Goal: Information Seeking & Learning: Learn about a topic

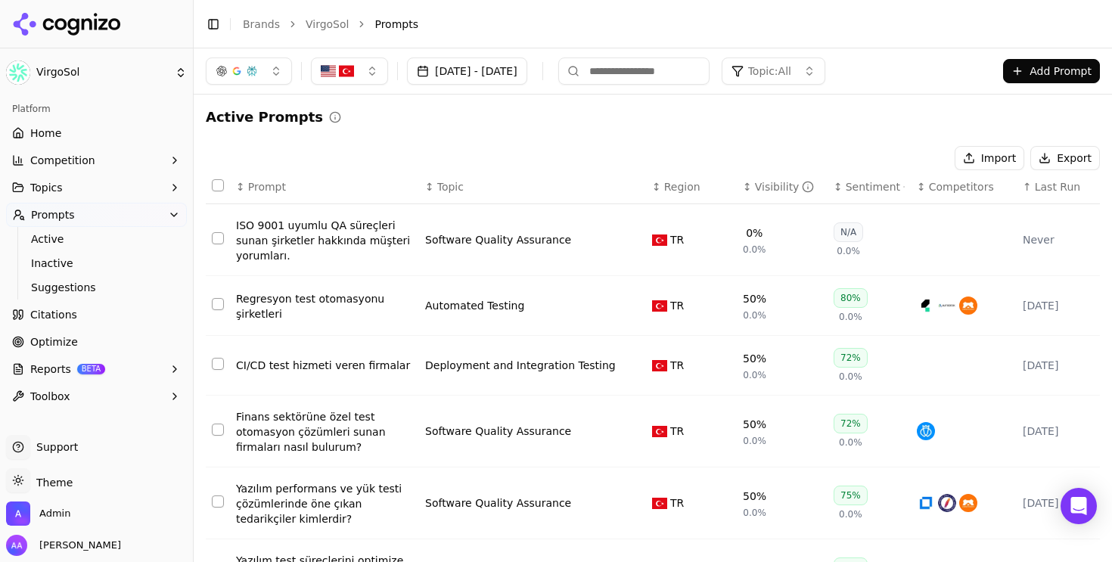
click at [324, 22] on link "VirgoSol" at bounding box center [327, 24] width 43 height 15
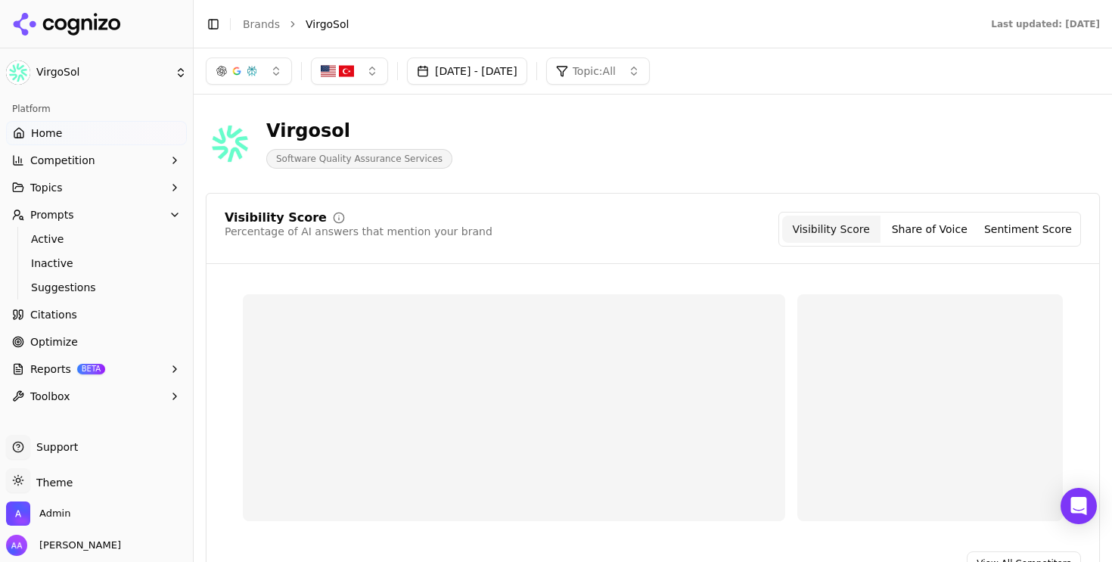
click at [260, 23] on link "Brands" at bounding box center [261, 24] width 37 height 12
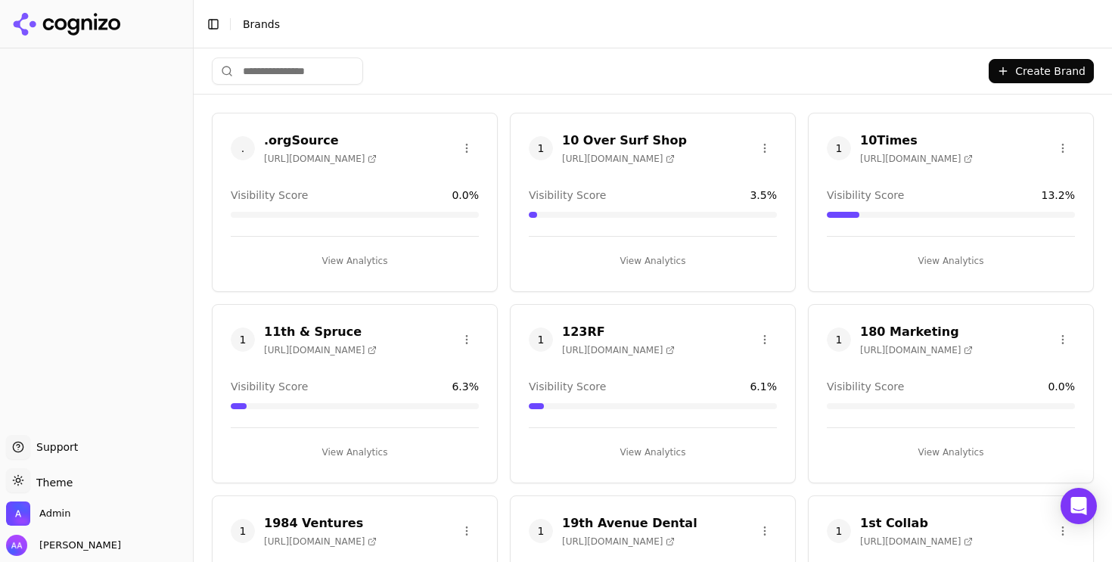
click at [284, 77] on html "Support Support Toggle theme Theme Admin Alp Aysan Toggle Sidebar Brands Create…" at bounding box center [556, 281] width 1112 height 562
click at [304, 71] on html "Support Support Toggle theme Theme Admin Alp Aysan Toggle Sidebar Brands Create…" at bounding box center [556, 281] width 1112 height 562
click at [329, 69] on html "Support Support Toggle theme Theme Admin Alp Aysan Toggle Sidebar Brands Create…" at bounding box center [556, 281] width 1112 height 562
click at [315, 72] on input "search" at bounding box center [287, 70] width 151 height 27
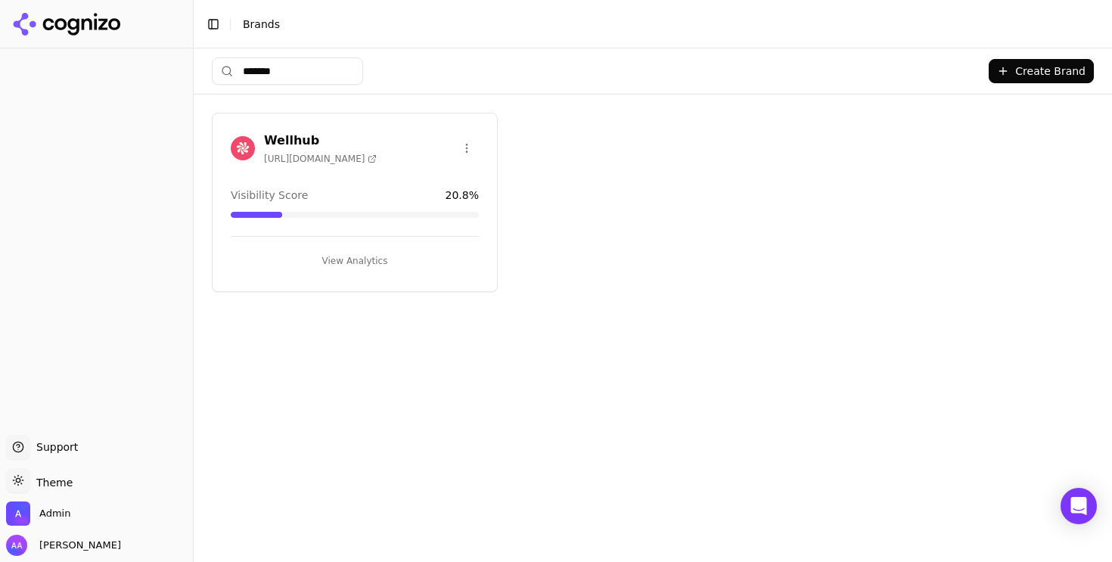
type input "*******"
click at [233, 146] on img at bounding box center [243, 148] width 24 height 24
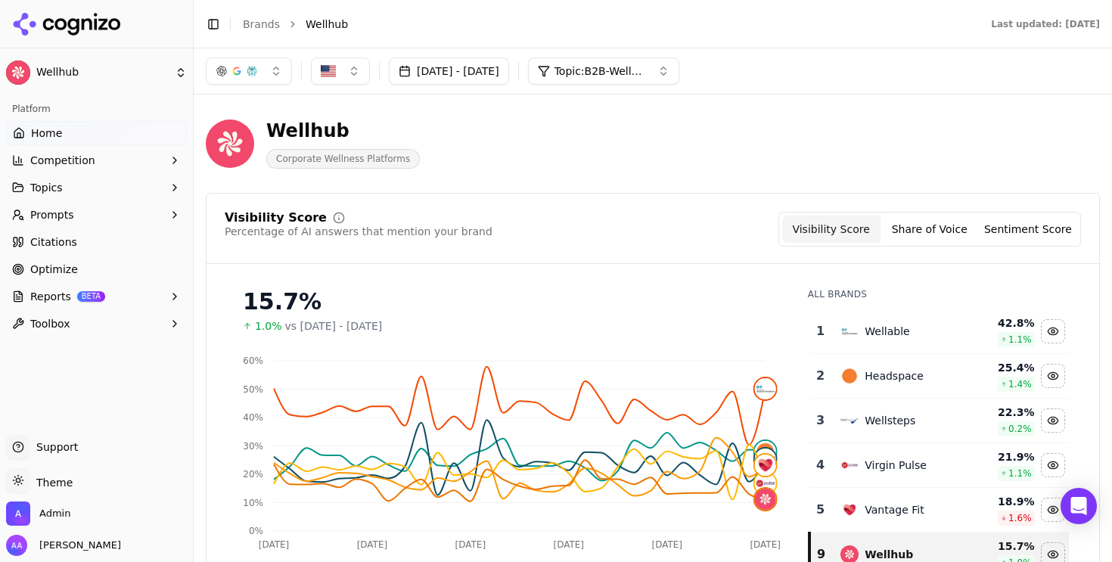
click at [697, 87] on div "[DATE] - [DATE] Topic: B2B-Wellness & Fitness: Apps, Platforms & Programs" at bounding box center [653, 70] width 918 height 45
click at [679, 79] on button "Topic: B2B-Wellness & Fitness: Apps, Platforms & Programs" at bounding box center [603, 70] width 151 height 27
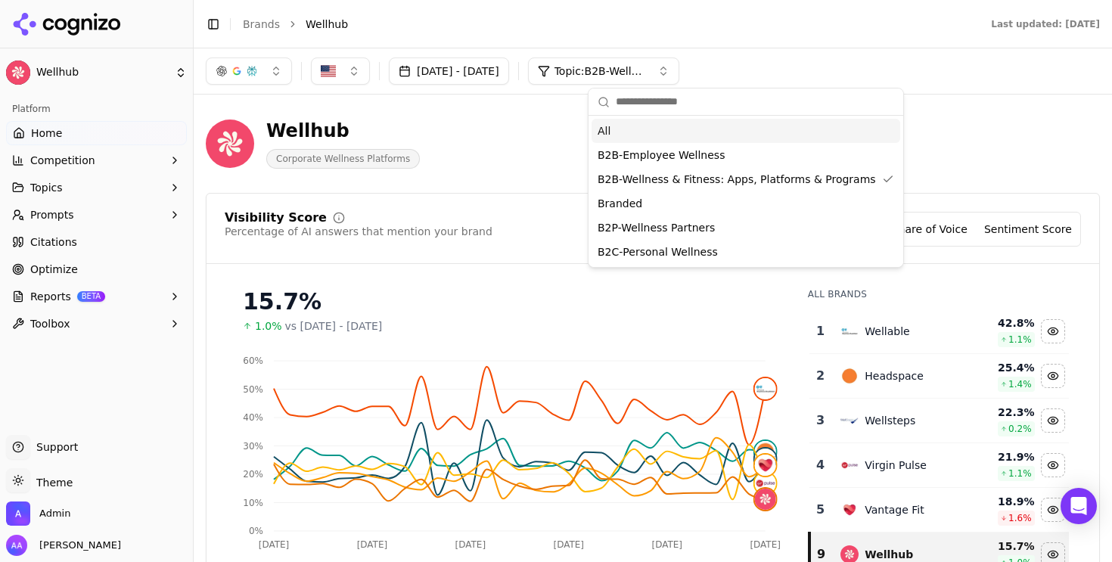
click at [654, 130] on div "All" at bounding box center [746, 131] width 309 height 24
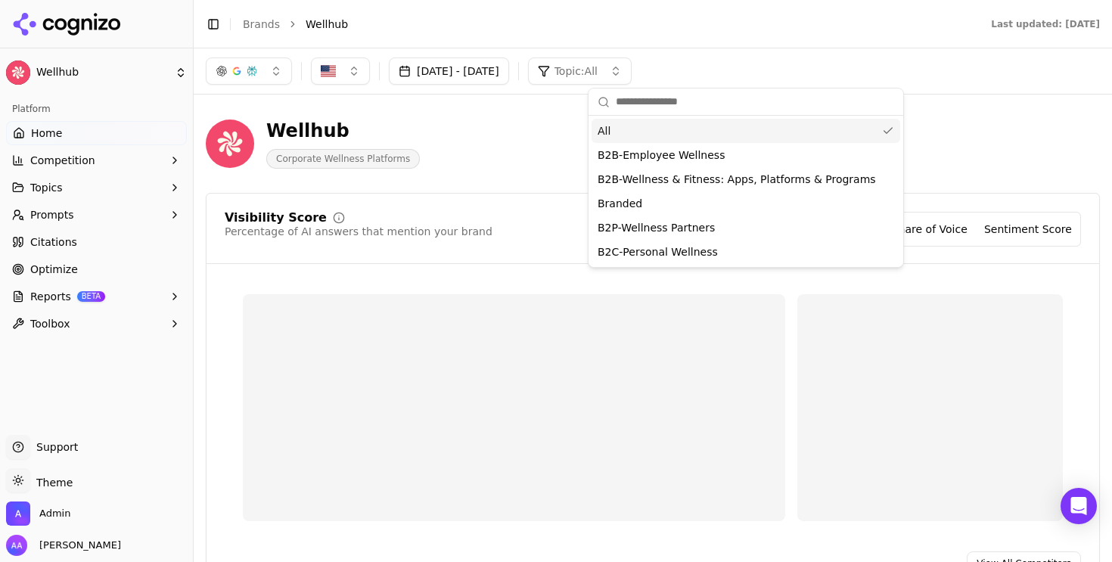
click at [1039, 160] on div "Wellhub Corporate Wellness Platforms" at bounding box center [653, 144] width 894 height 74
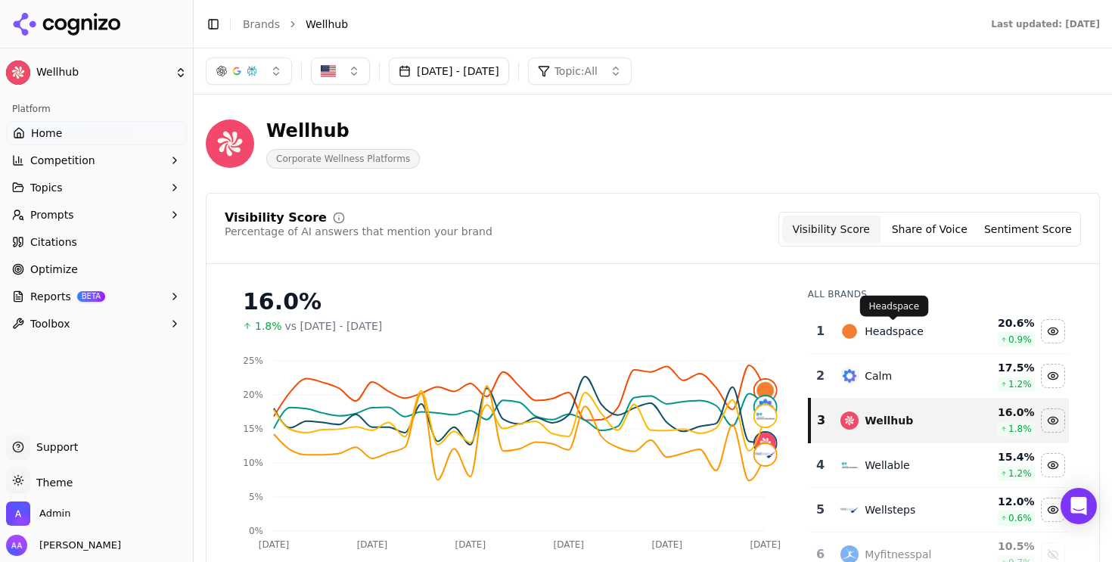
click at [882, 332] on div "Headspace" at bounding box center [894, 331] width 59 height 15
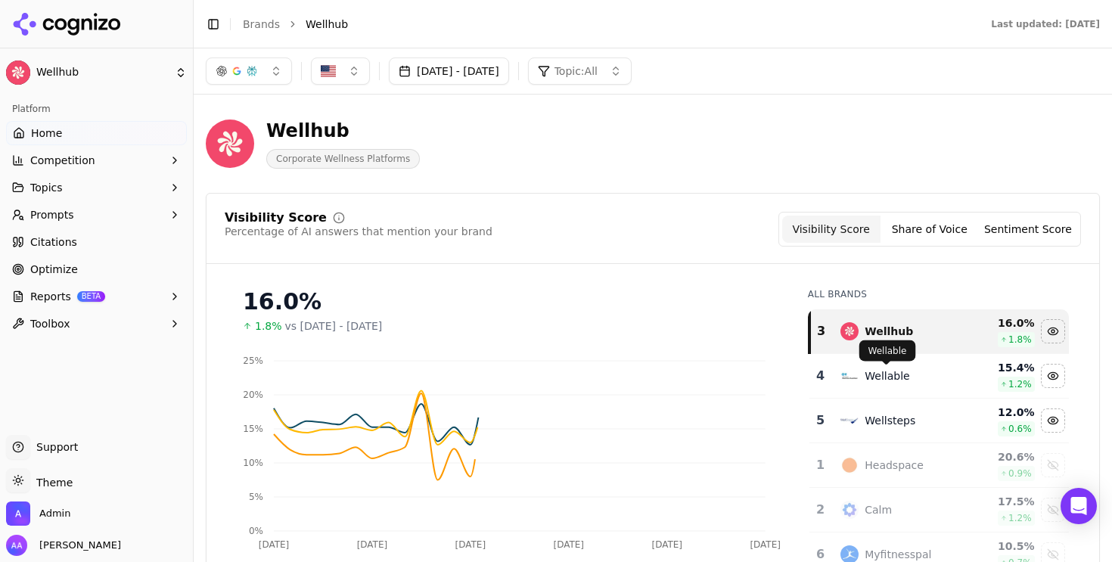
click at [879, 378] on div "Wellable" at bounding box center [887, 375] width 45 height 15
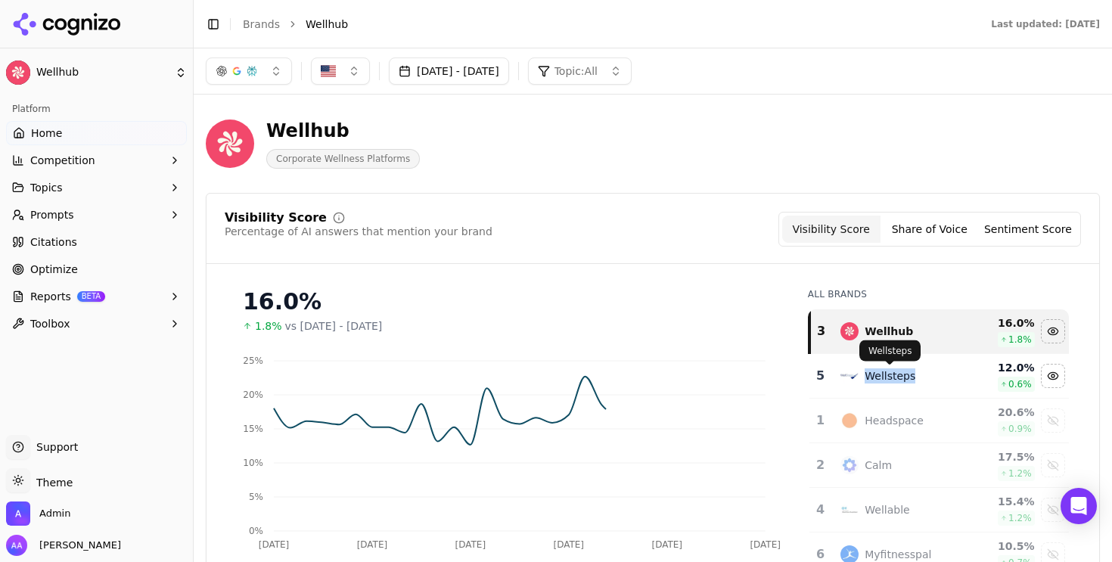
click at [879, 378] on div "Wellsteps" at bounding box center [890, 375] width 51 height 15
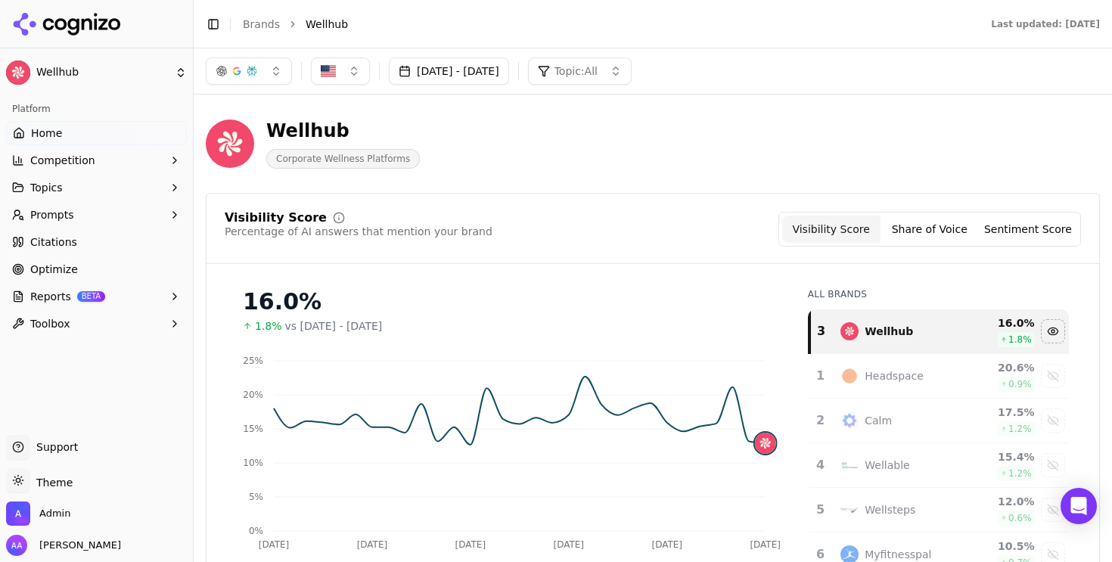
click at [260, 79] on button "button" at bounding box center [249, 70] width 86 height 27
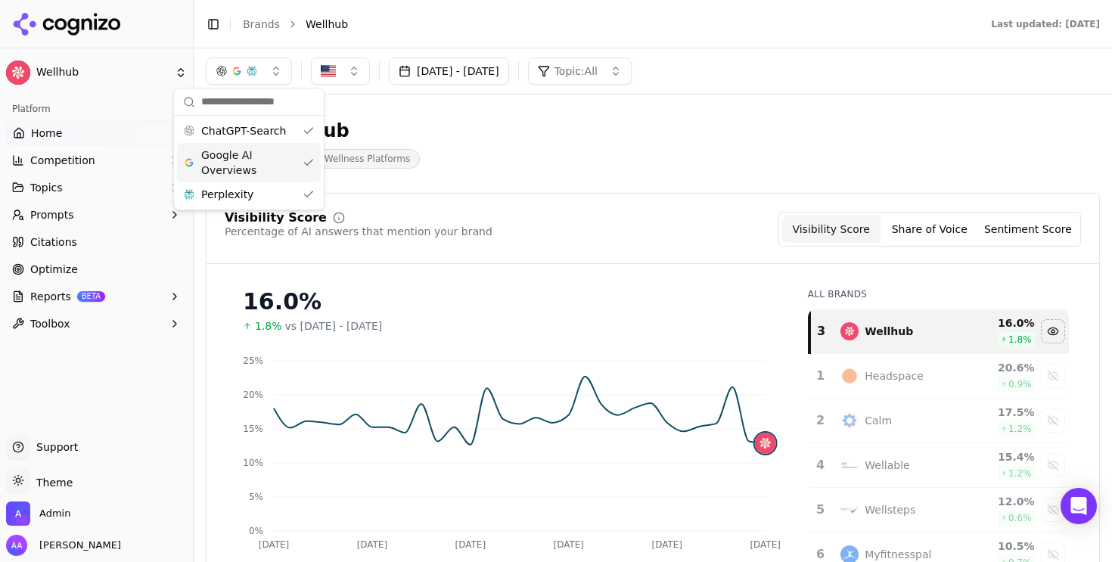
click at [262, 155] on span "Google AI Overviews" at bounding box center [248, 163] width 95 height 30
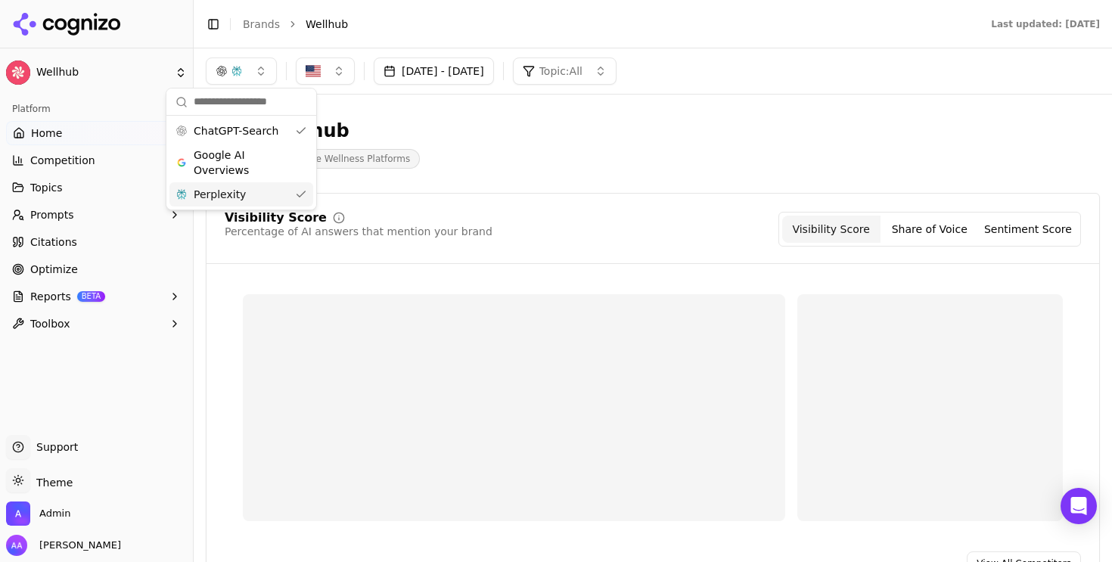
click at [252, 188] on div "Perplexity" at bounding box center [241, 194] width 144 height 24
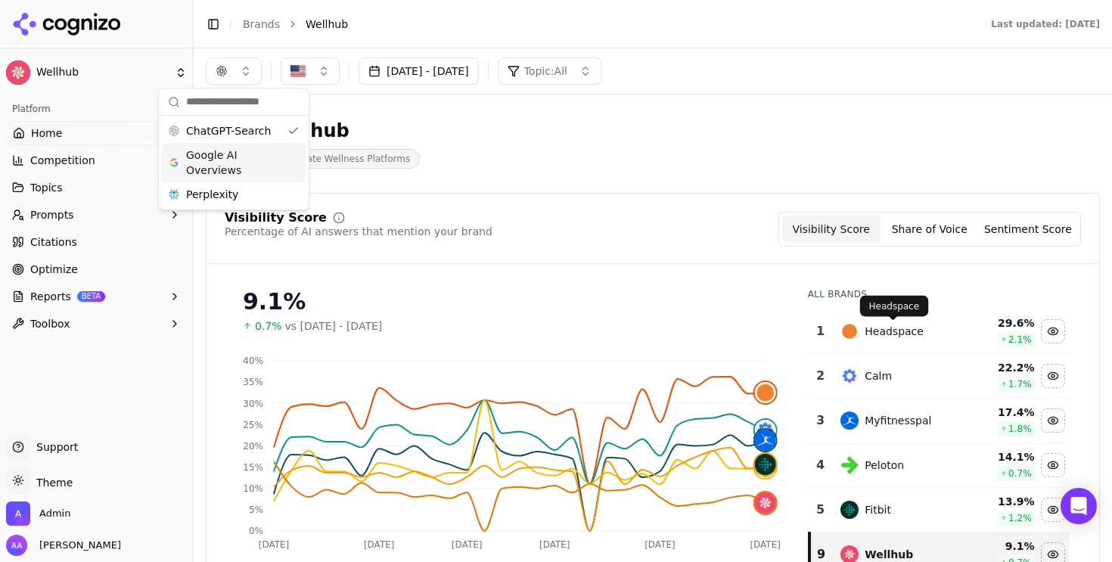
click at [892, 331] on div "Headspace" at bounding box center [894, 331] width 59 height 15
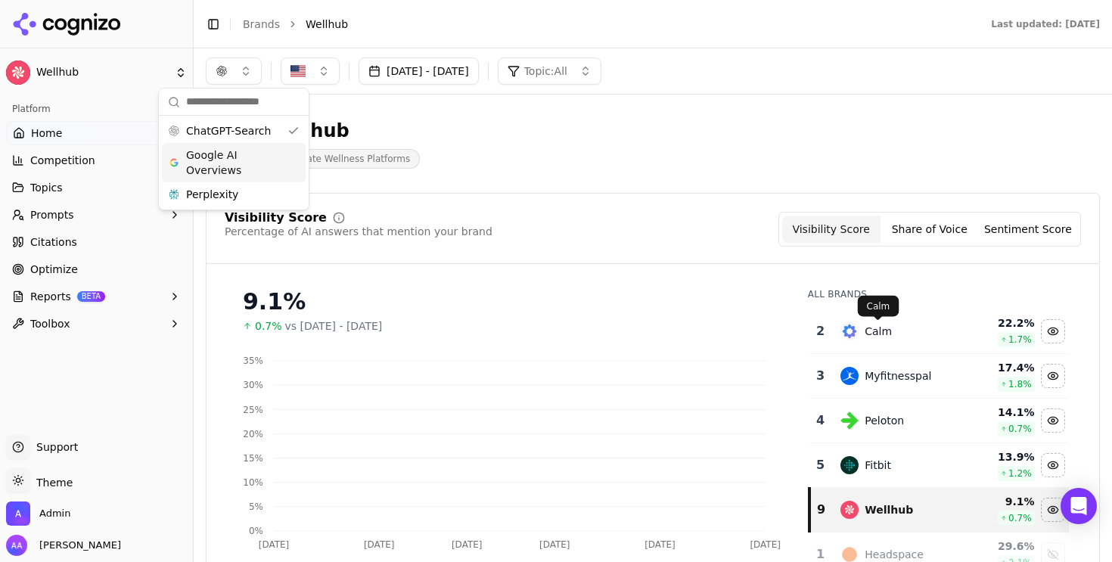
click at [892, 331] on div "Calm" at bounding box center [899, 331] width 117 height 18
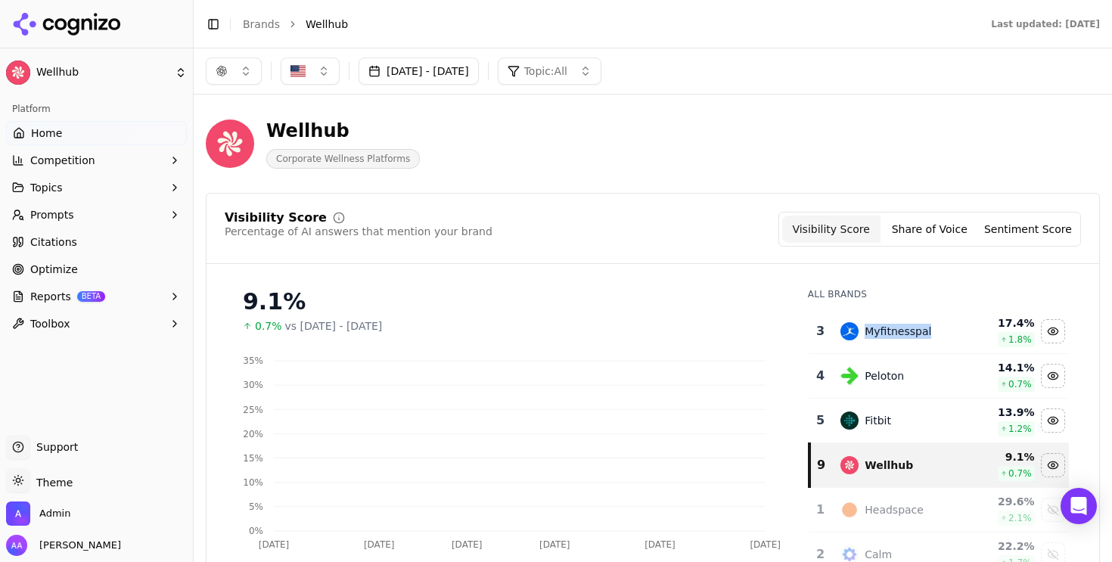
click at [892, 331] on div "Myfitnesspal" at bounding box center [898, 331] width 67 height 15
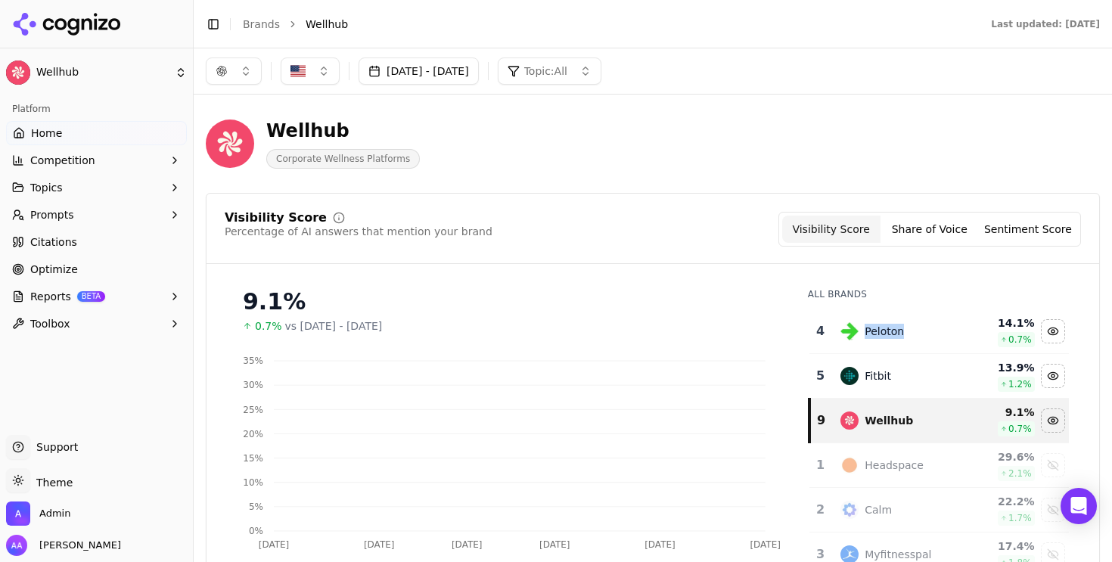
click at [892, 331] on div "Peloton" at bounding box center [884, 331] width 39 height 15
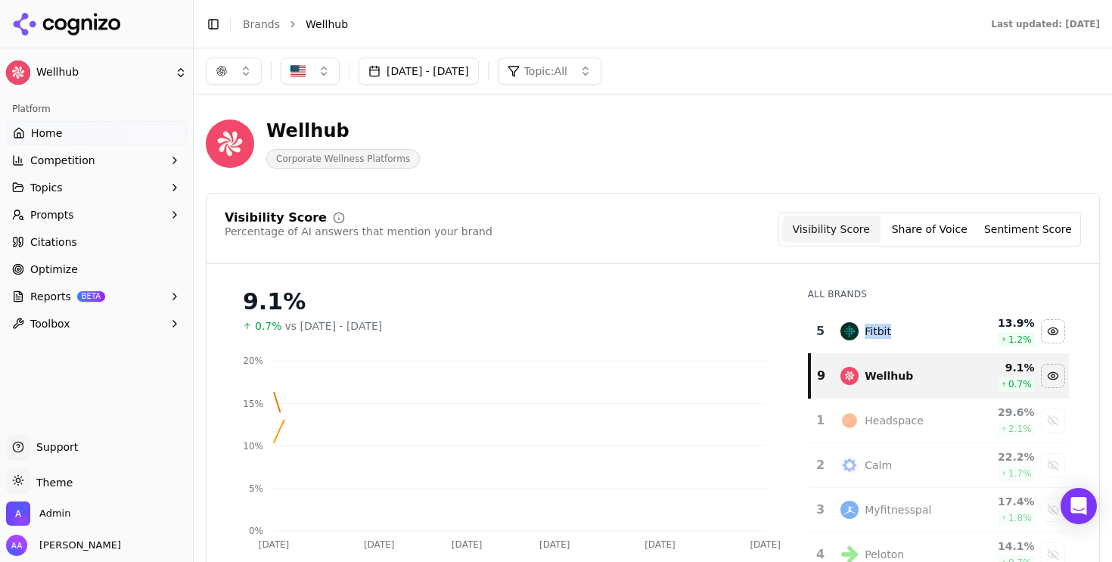
click at [892, 331] on div "Fitbit" at bounding box center [899, 331] width 117 height 18
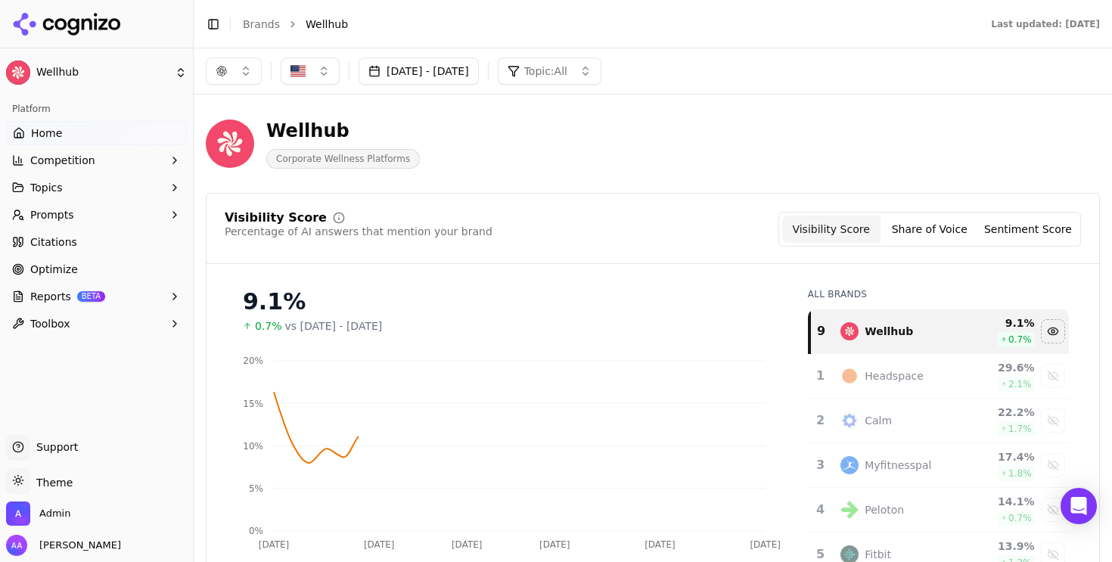
click at [651, 246] on div "Visibility Score Percentage of AI answers that mention your brand Visibility Sc…" at bounding box center [653, 229] width 856 height 35
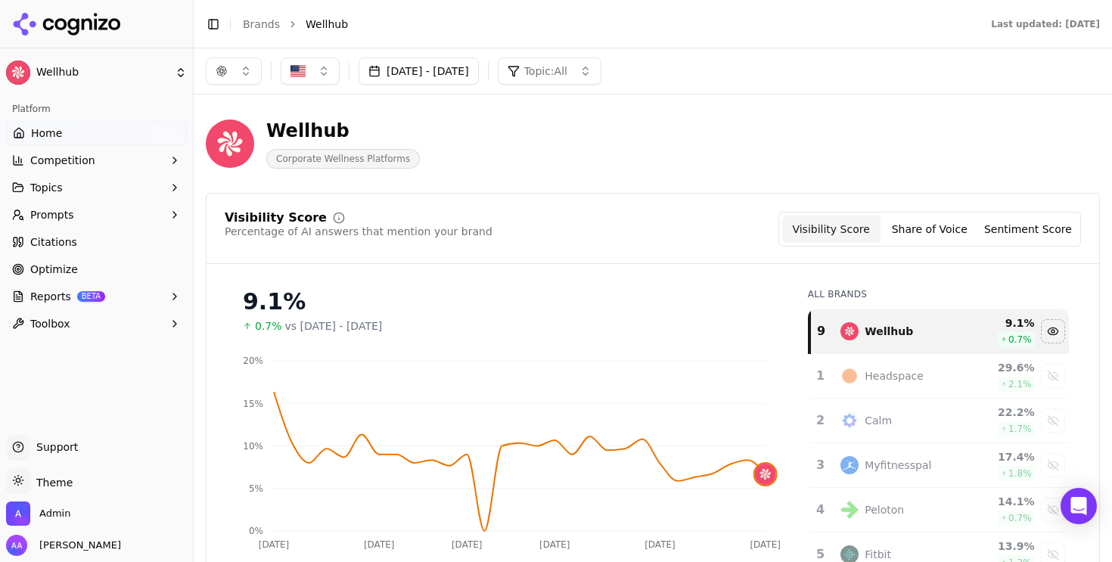
click at [567, 65] on span "Topic: All" at bounding box center [545, 71] width 43 height 15
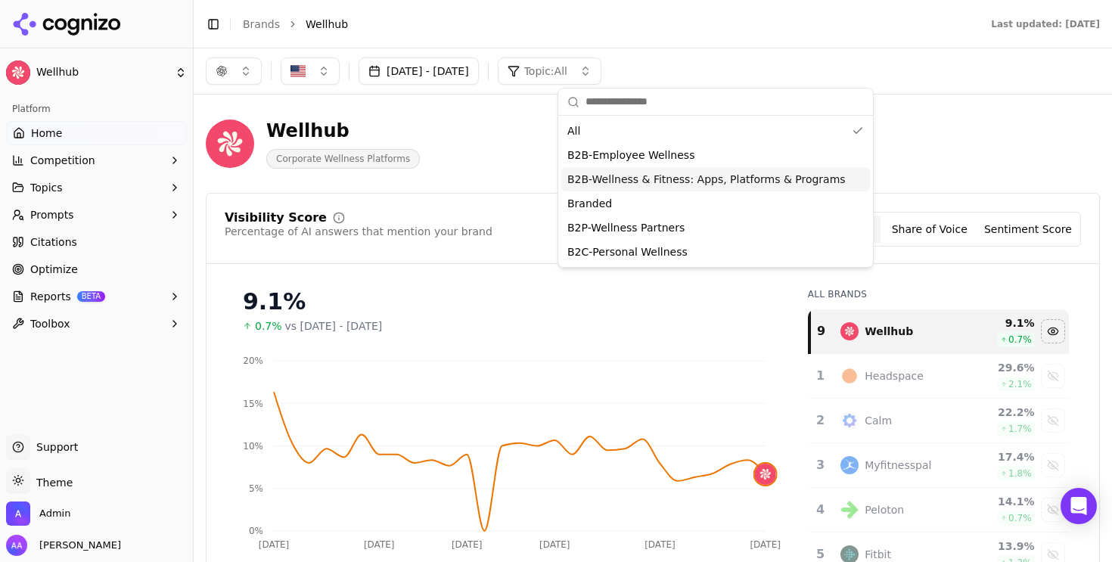
click at [654, 182] on span "B2B-Wellness & Fitness: Apps, Platforms & Programs" at bounding box center [706, 179] width 278 height 15
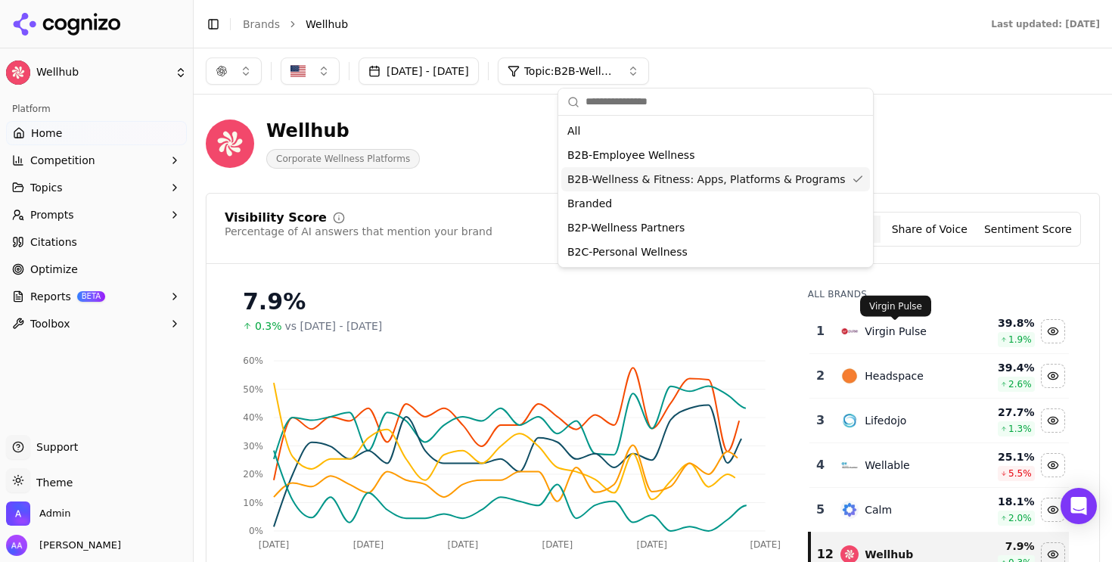
click at [902, 332] on div "Virgin Pulse" at bounding box center [896, 331] width 62 height 15
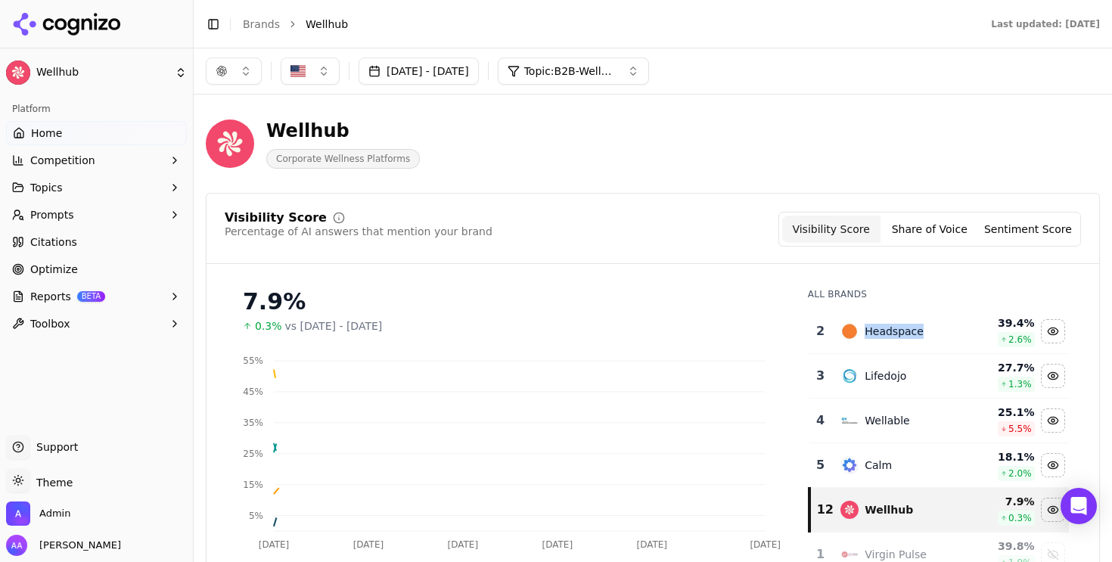
click at [902, 332] on div "Headspace" at bounding box center [894, 331] width 59 height 15
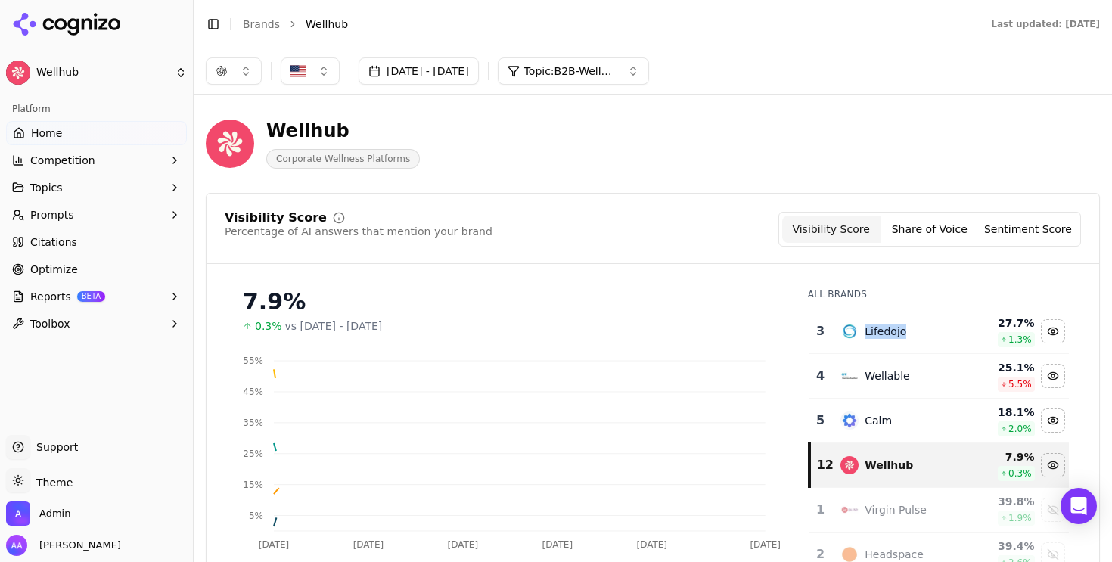
click at [902, 332] on div "Lifedojo" at bounding box center [886, 331] width 42 height 15
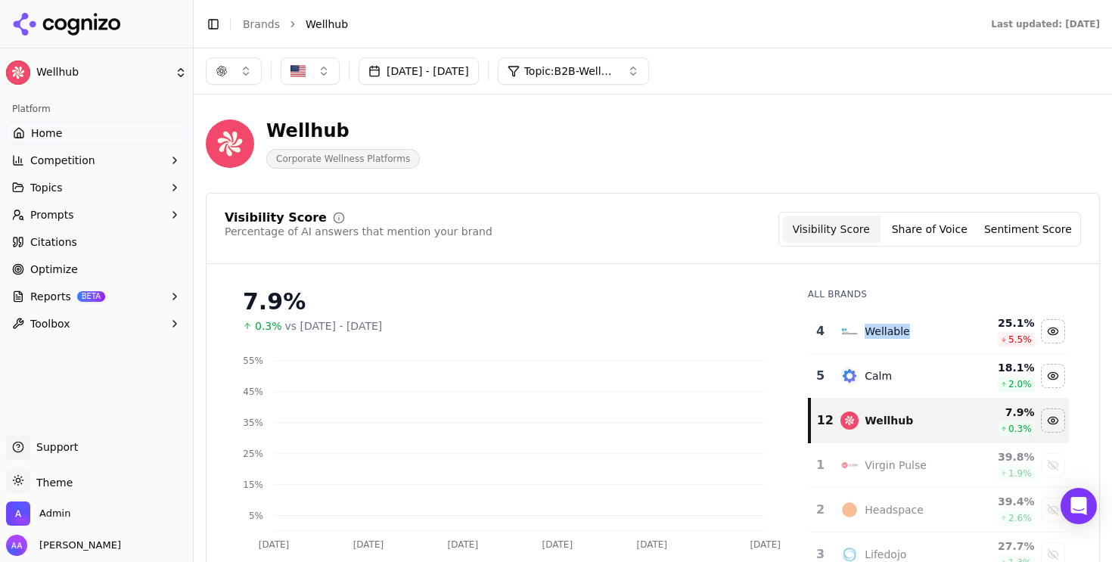
click at [902, 332] on div "Wellable" at bounding box center [887, 331] width 45 height 15
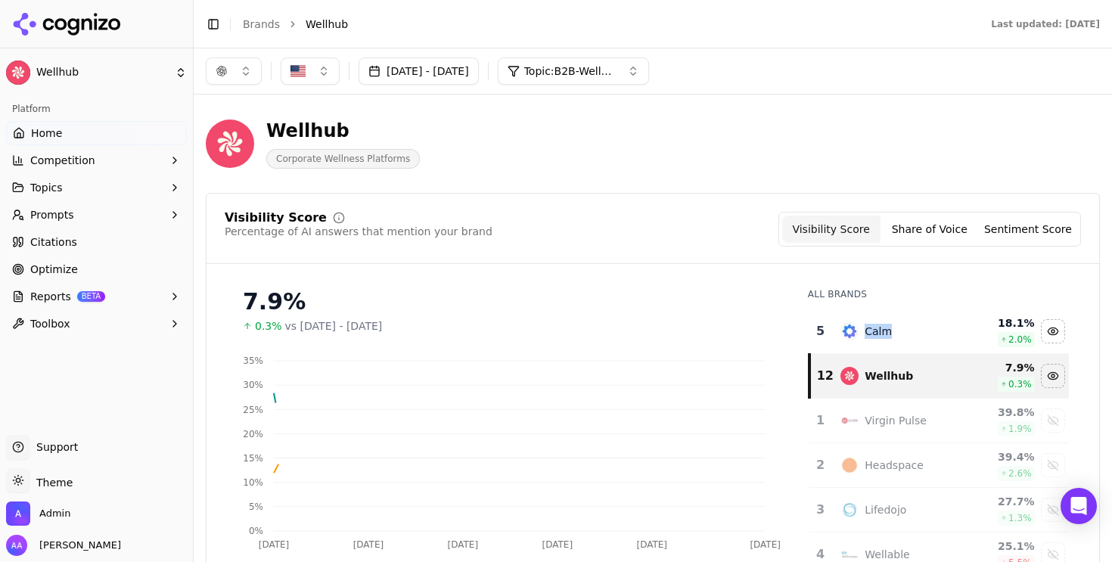
click at [902, 332] on div "Calm" at bounding box center [899, 331] width 117 height 18
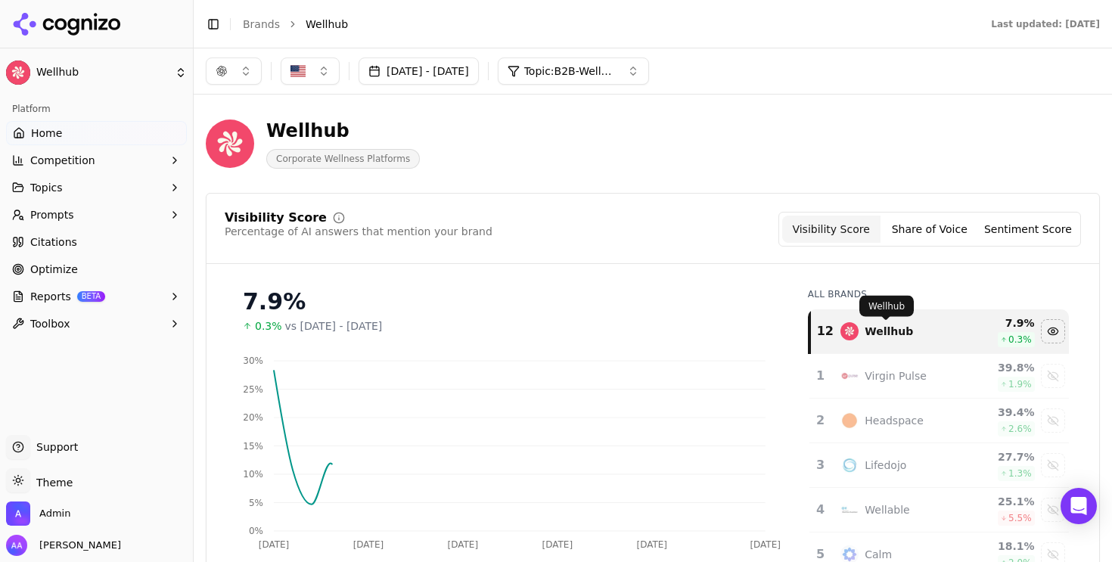
click at [687, 269] on div "Visibility Score Percentage of AI answers that mention your brand Visibility Sc…" at bounding box center [653, 430] width 894 height 474
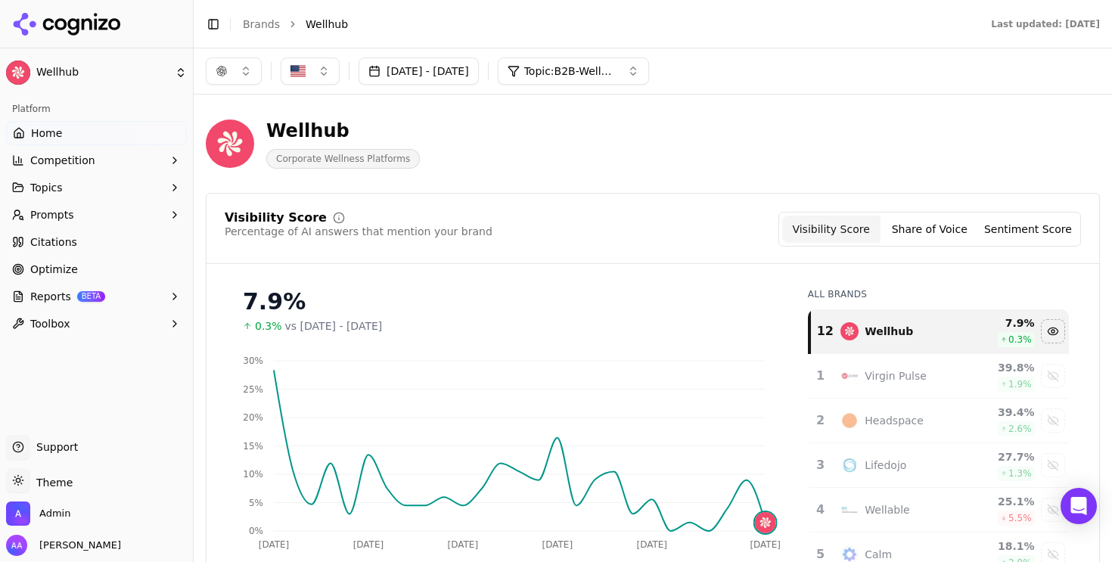
click at [235, 66] on button "button" at bounding box center [234, 70] width 56 height 27
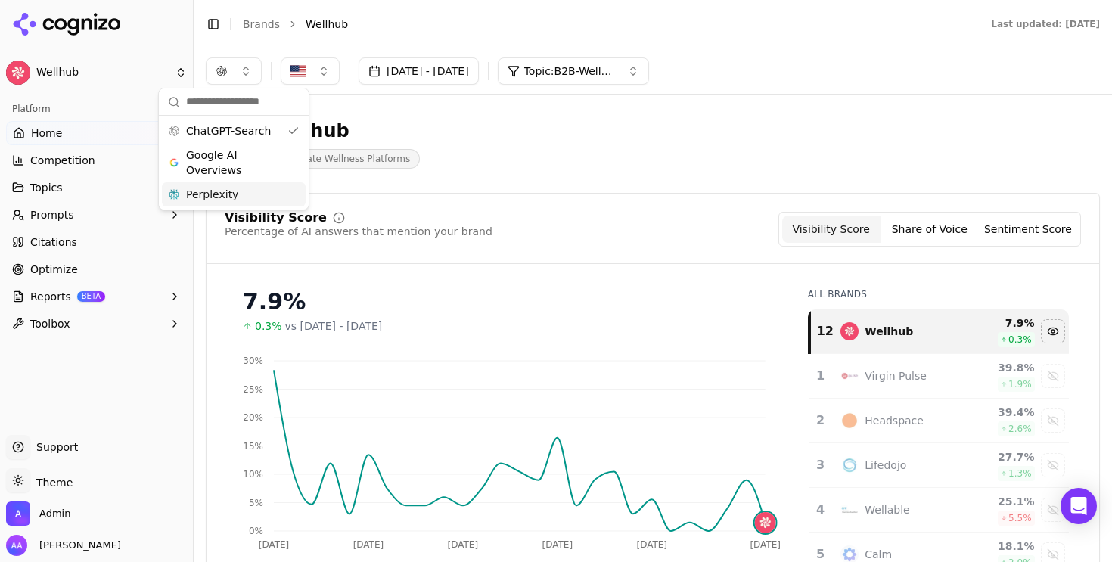
click at [256, 188] on div "Perplexity" at bounding box center [234, 194] width 144 height 24
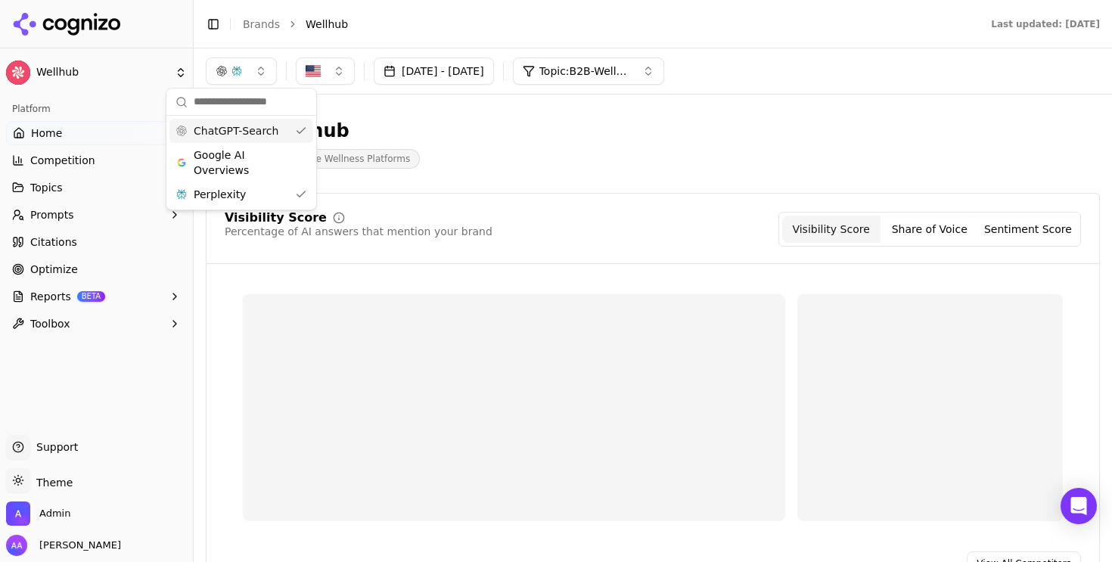
click at [250, 131] on span "ChatGPT-Search" at bounding box center [236, 130] width 85 height 15
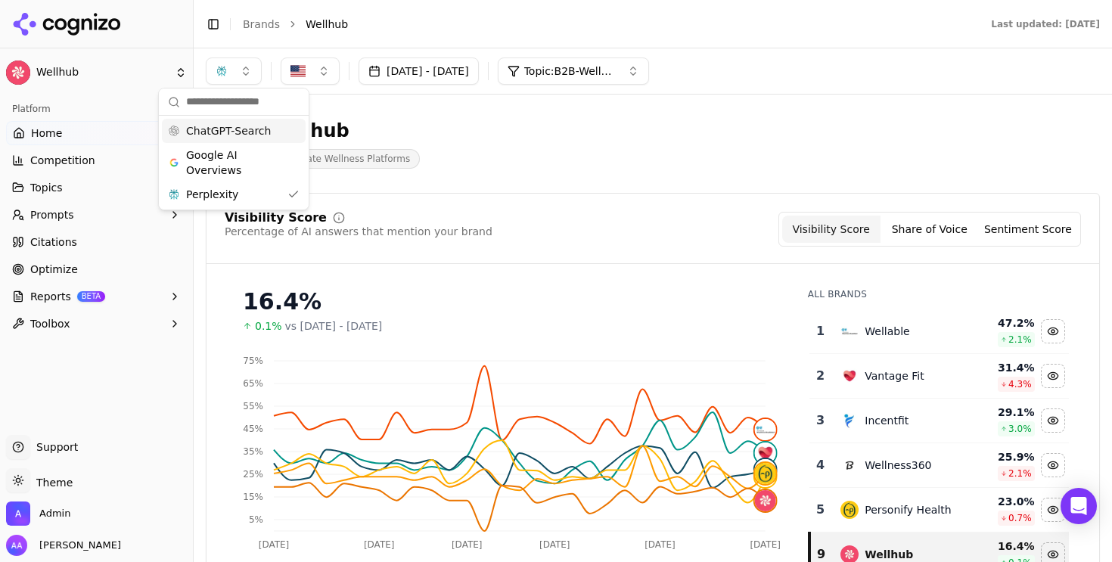
click at [904, 340] on div "Wellable" at bounding box center [899, 331] width 117 height 18
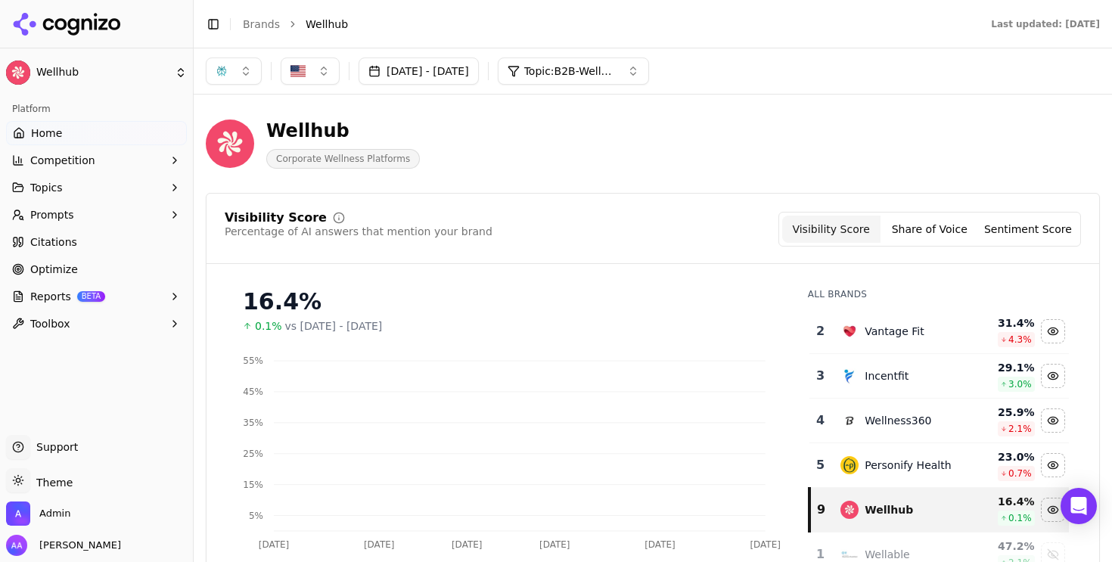
click at [904, 340] on div "Vantage Fit" at bounding box center [899, 331] width 117 height 18
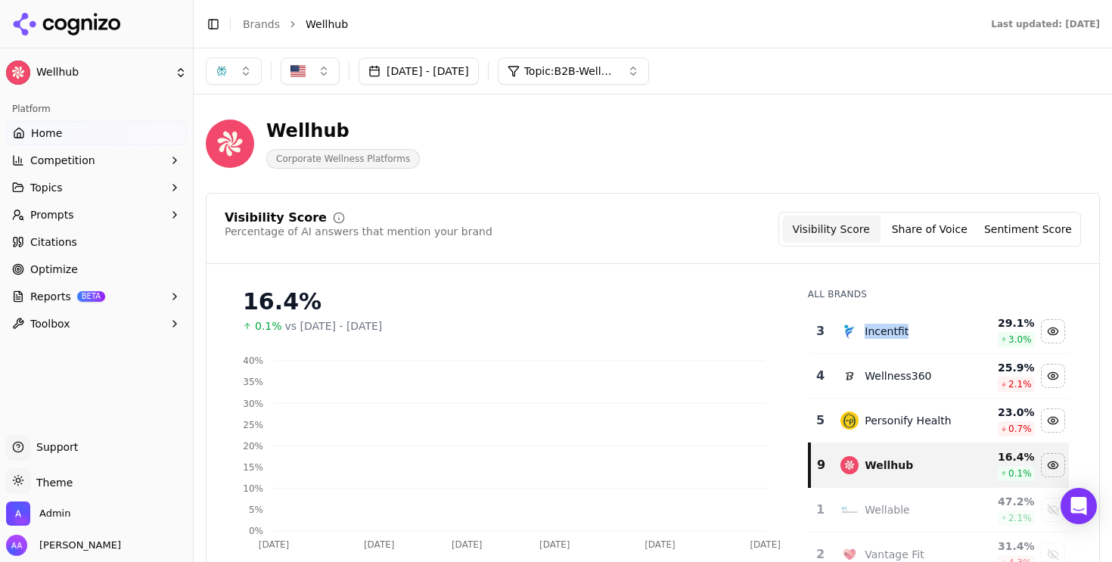
click at [904, 340] on div "Incentfit" at bounding box center [899, 331] width 117 height 18
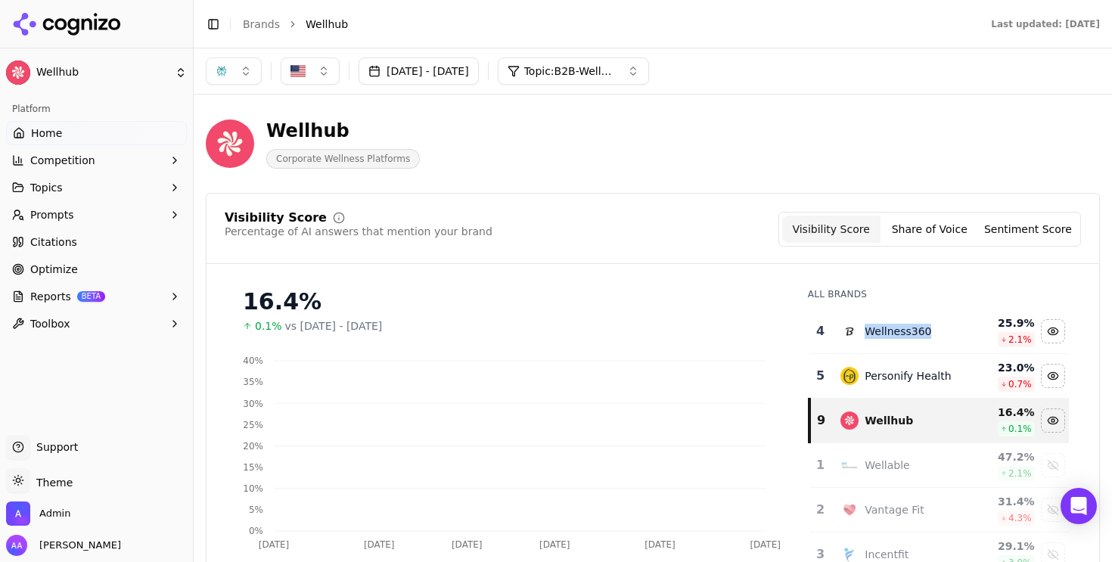
click at [904, 340] on div "Wellness360" at bounding box center [899, 331] width 117 height 18
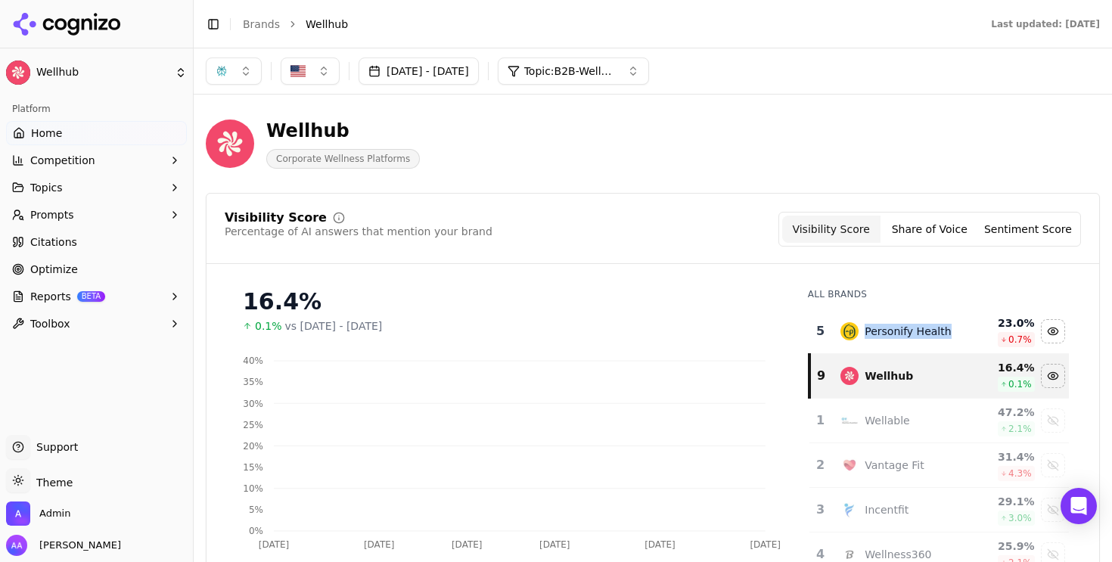
click at [904, 340] on div "Personify Health" at bounding box center [899, 331] width 117 height 18
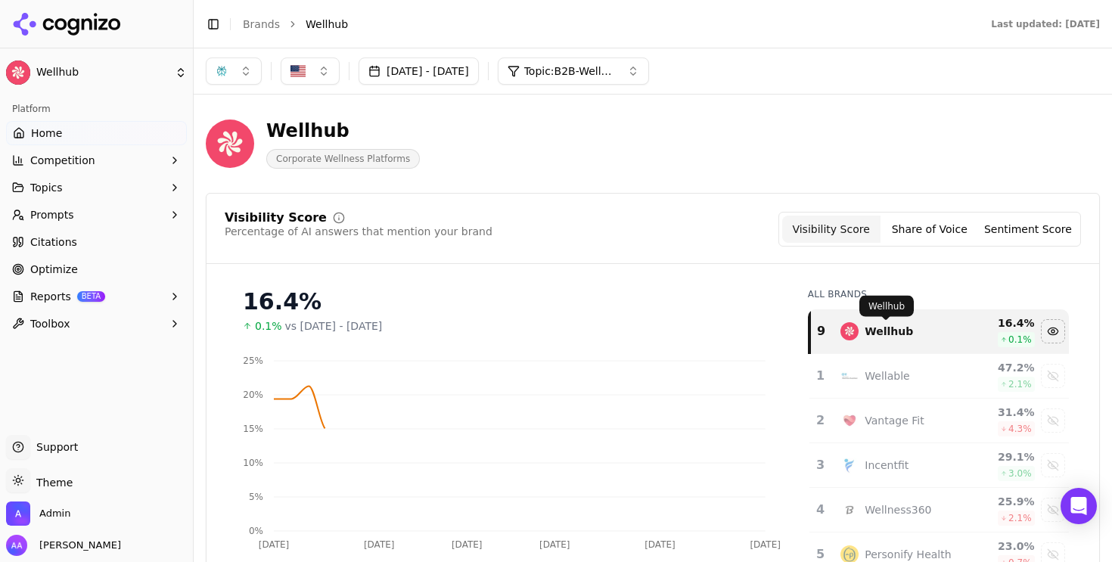
click at [664, 256] on div "Visibility Score Percentage of AI answers that mention your brand Visibility Sc…" at bounding box center [653, 238] width 893 height 52
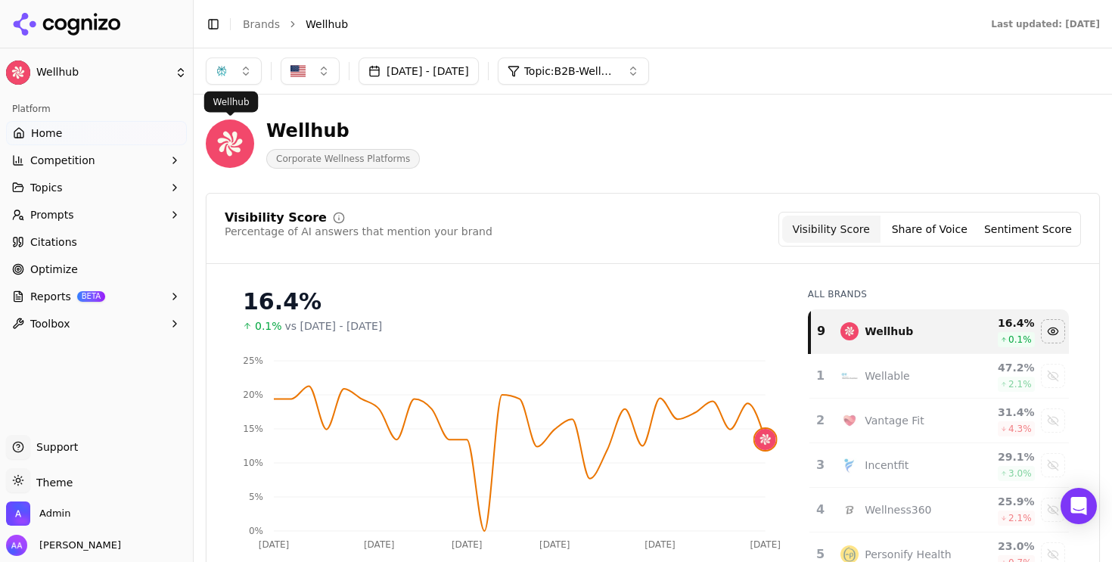
click at [240, 88] on div "[DATE] - [DATE] Topic: B2B-Wellness & Fitness: Apps, Platforms & Programs" at bounding box center [653, 70] width 918 height 45
click at [240, 72] on button "button" at bounding box center [234, 70] width 56 height 27
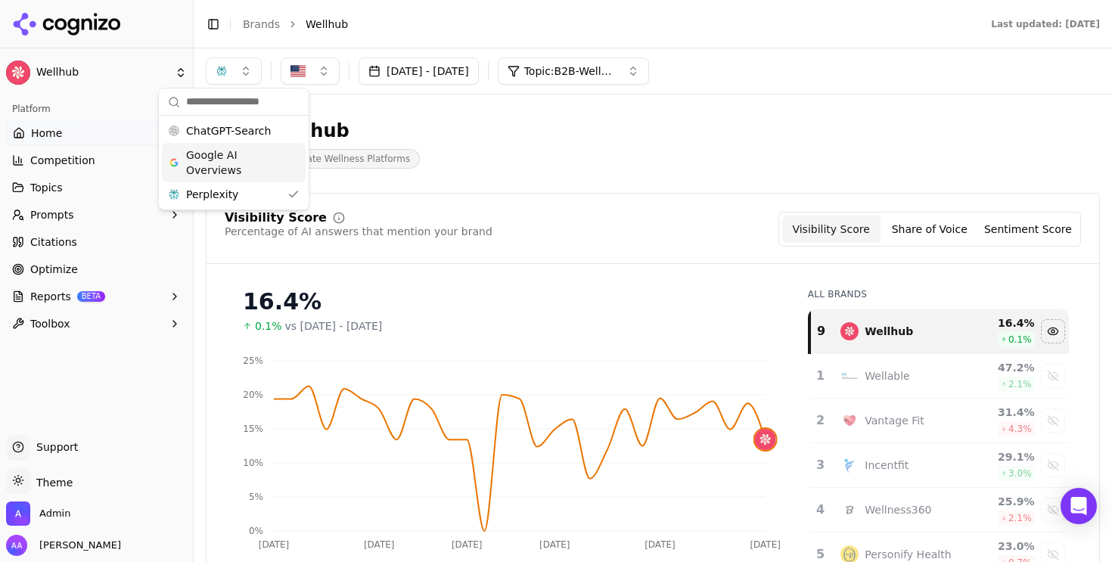
click at [266, 162] on span "Google AI Overviews" at bounding box center [233, 163] width 95 height 30
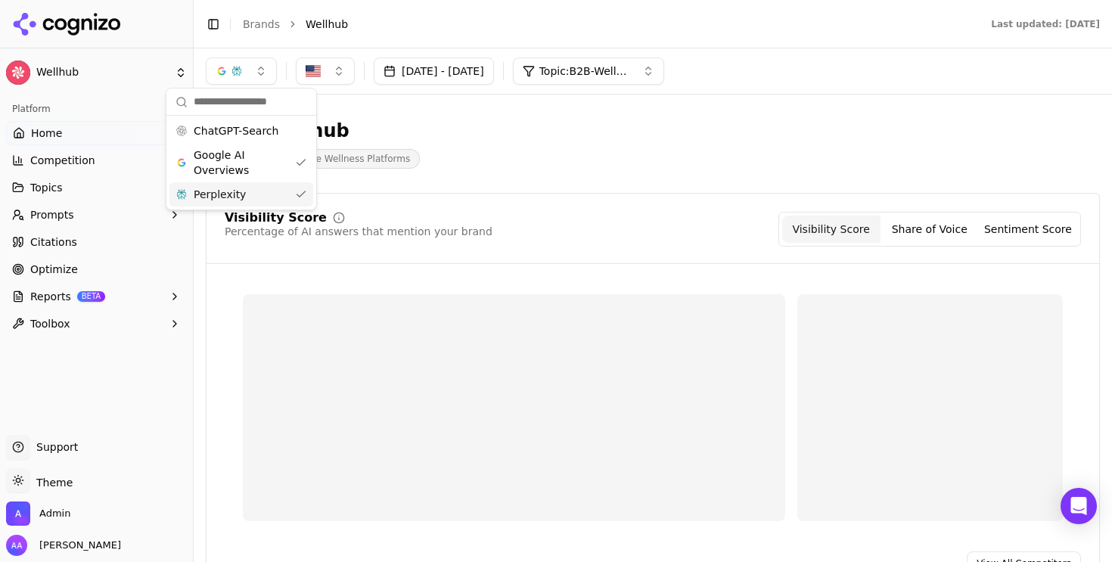
click at [262, 201] on div "Perplexity" at bounding box center [241, 194] width 144 height 24
click at [568, 141] on div "Wellhub Corporate Wellness Platforms" at bounding box center [545, 144] width 678 height 50
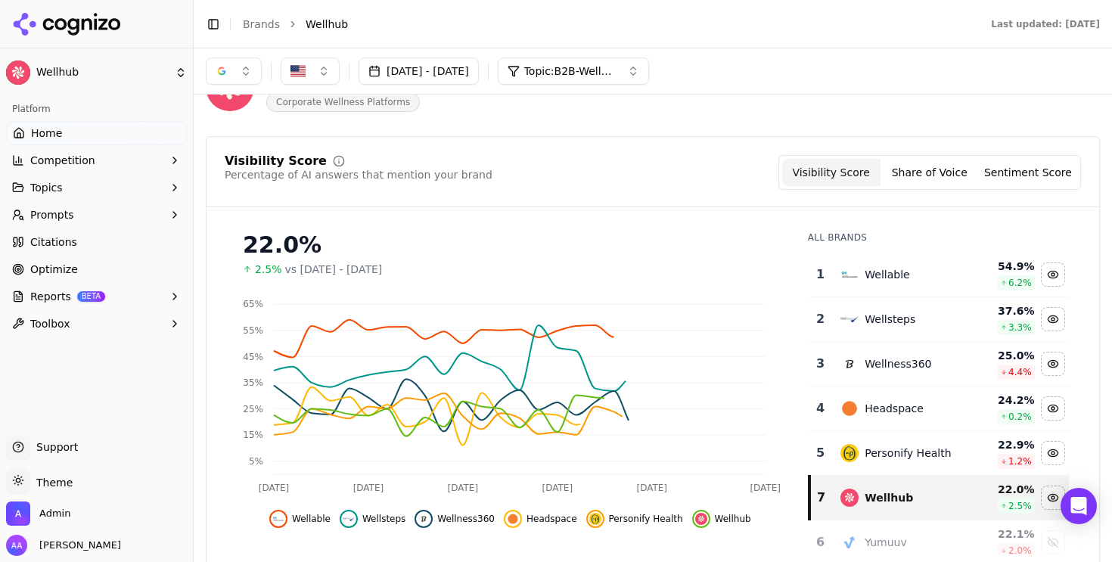
scroll to position [75, 0]
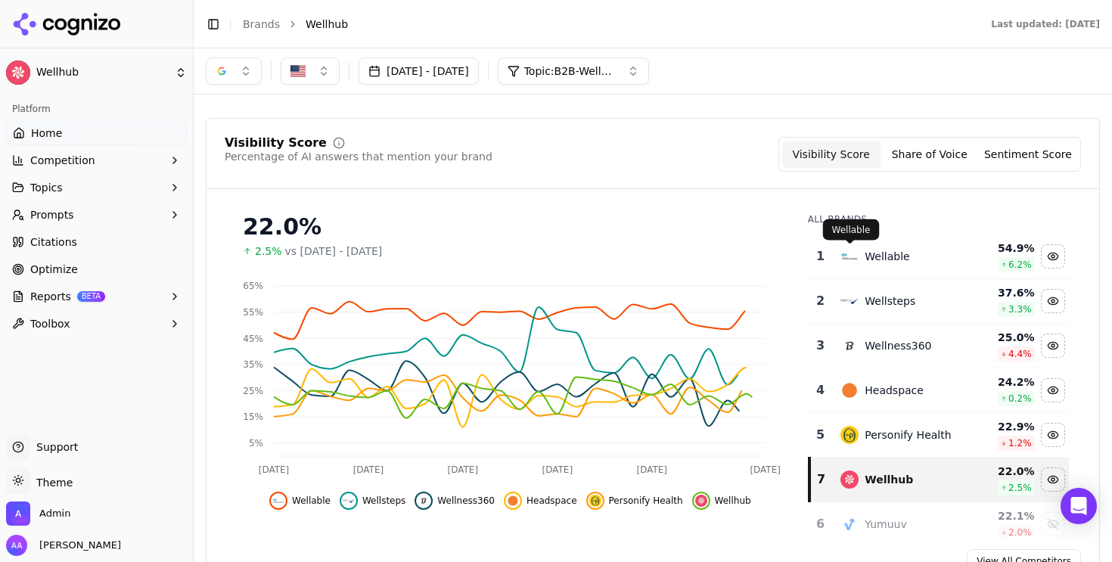
click at [853, 256] on img "Data table" at bounding box center [850, 256] width 18 height 18
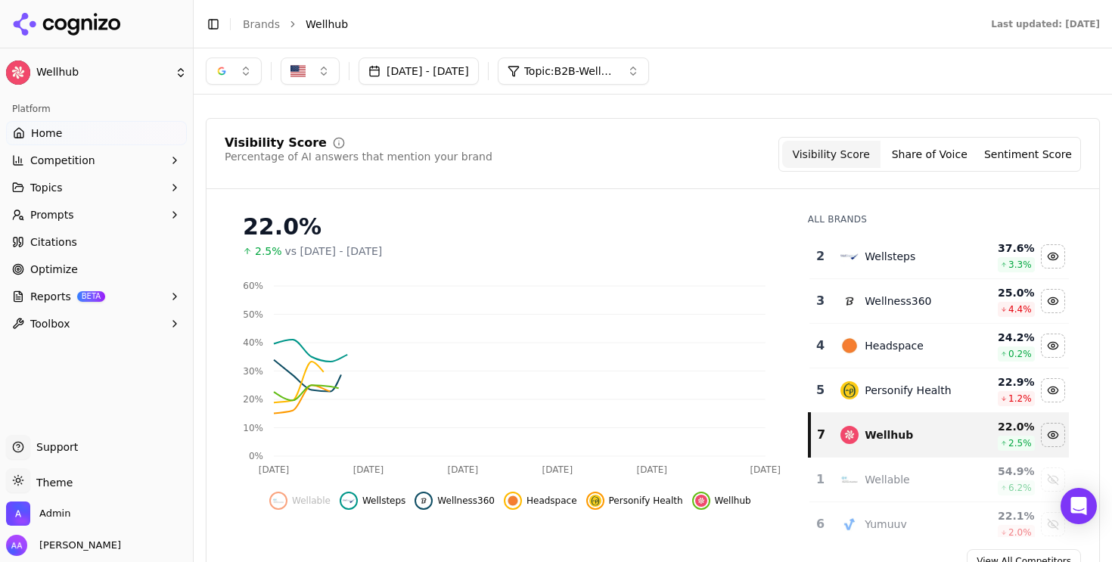
click at [853, 256] on img "Data table" at bounding box center [850, 256] width 18 height 18
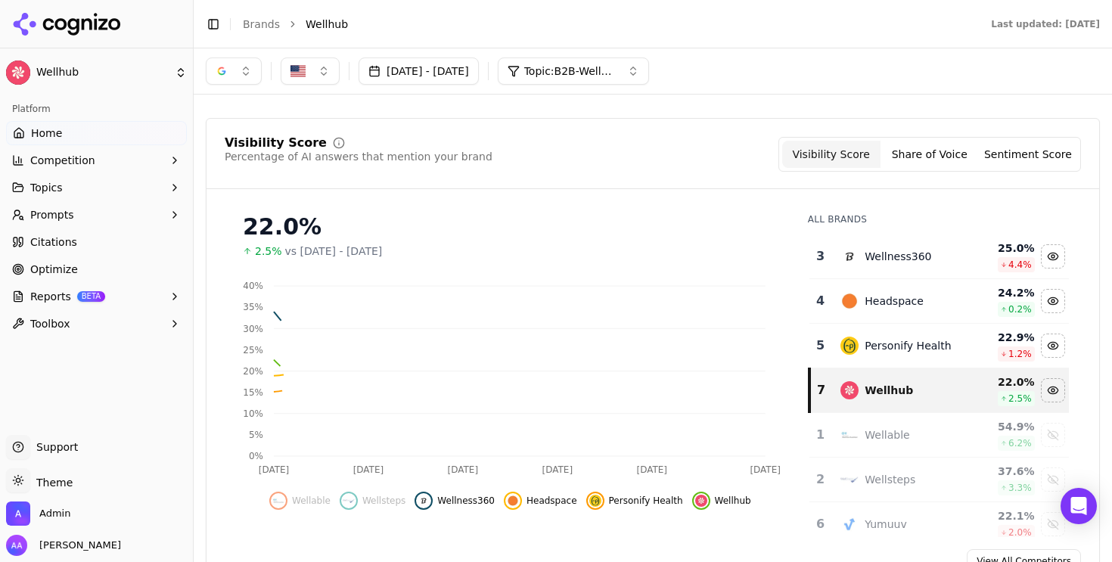
click at [853, 256] on img "Data table" at bounding box center [850, 256] width 18 height 18
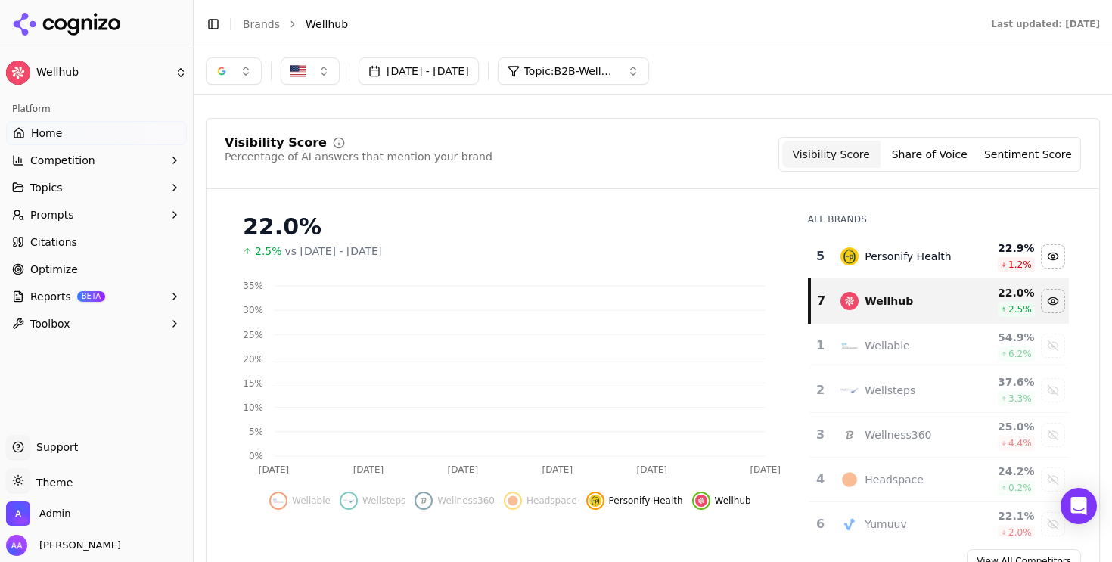
click at [853, 256] on img "Data table" at bounding box center [850, 256] width 18 height 18
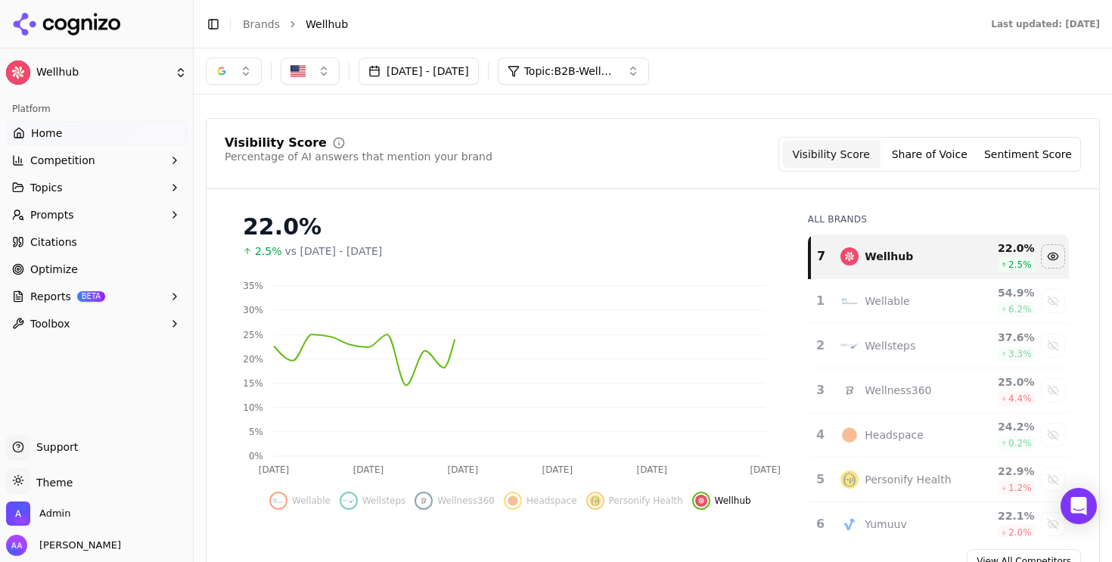
click at [701, 205] on div "22.0% 2.5% vs [DATE] - [DATE]" at bounding box center [510, 229] width 571 height 57
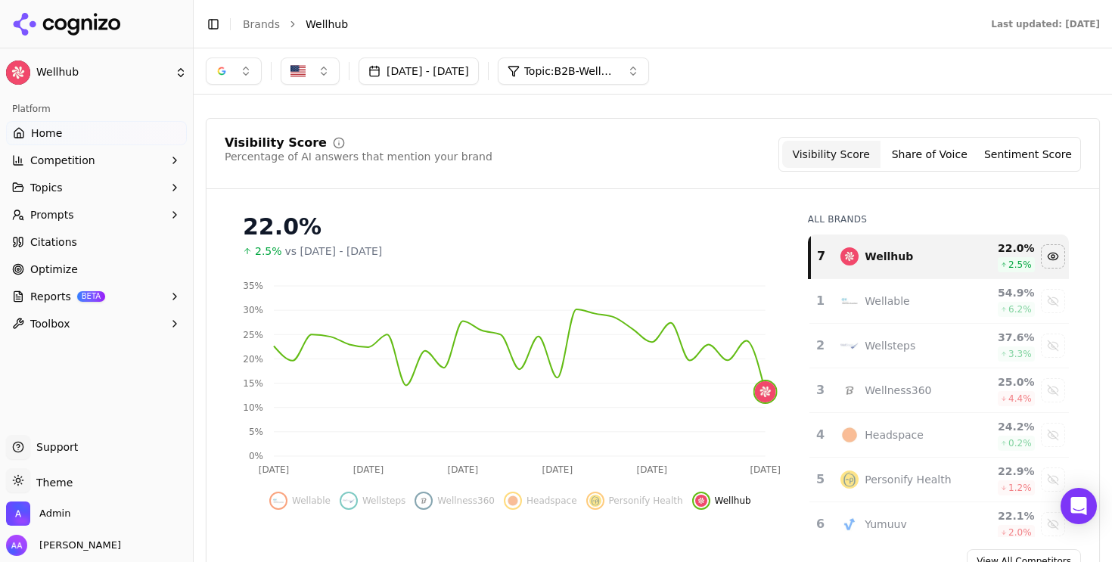
click at [235, 73] on button "button" at bounding box center [234, 70] width 56 height 27
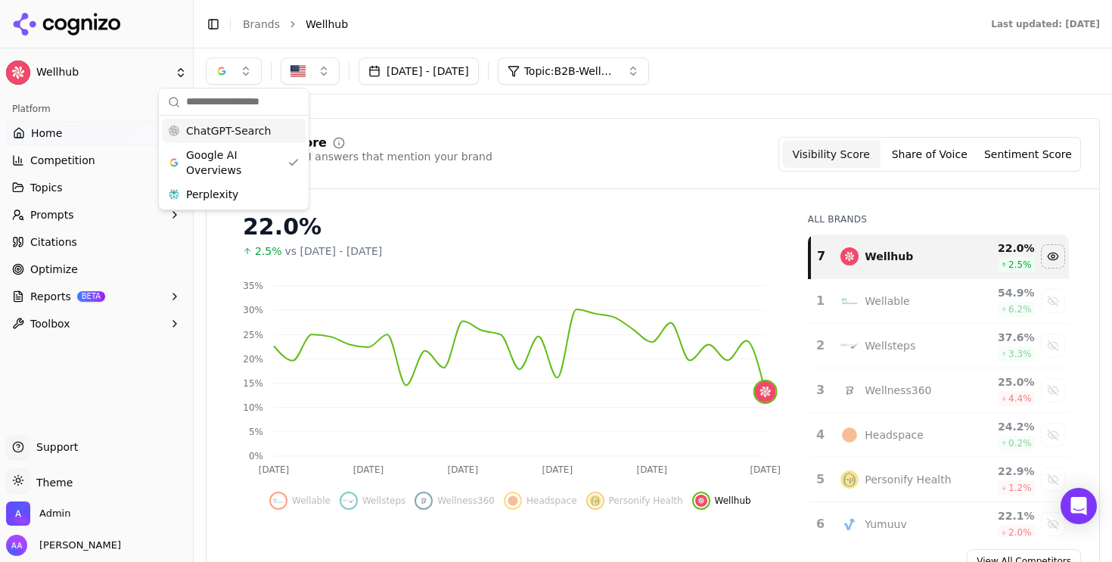
click at [232, 134] on span "ChatGPT-Search" at bounding box center [228, 130] width 85 height 15
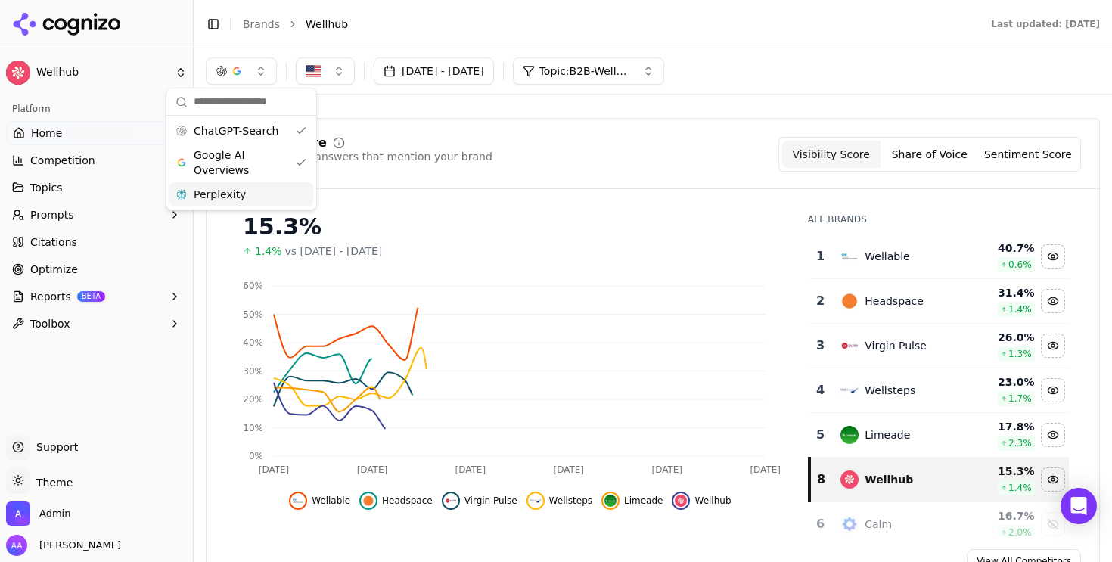
click at [247, 196] on div "Perplexity" at bounding box center [241, 194] width 144 height 24
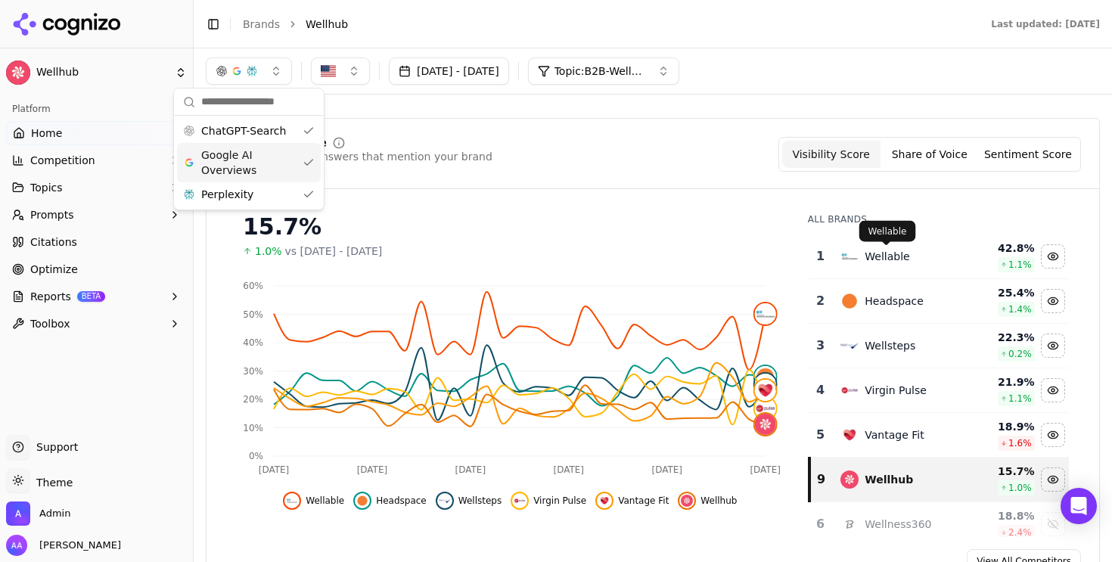
click at [878, 270] on td "Wellable" at bounding box center [898, 257] width 135 height 45
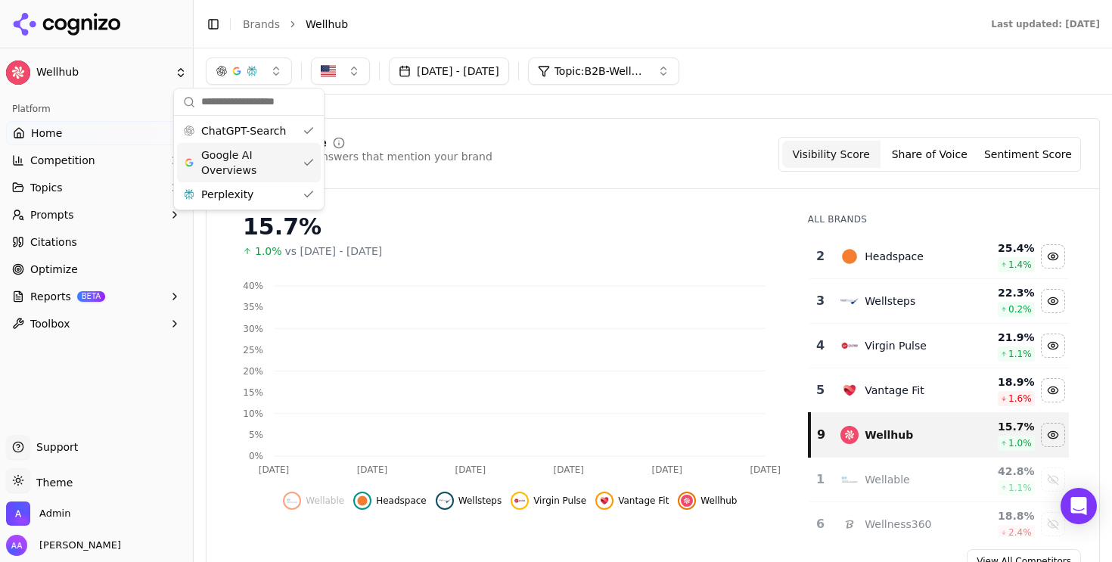
click at [878, 270] on td "Headspace" at bounding box center [898, 257] width 135 height 45
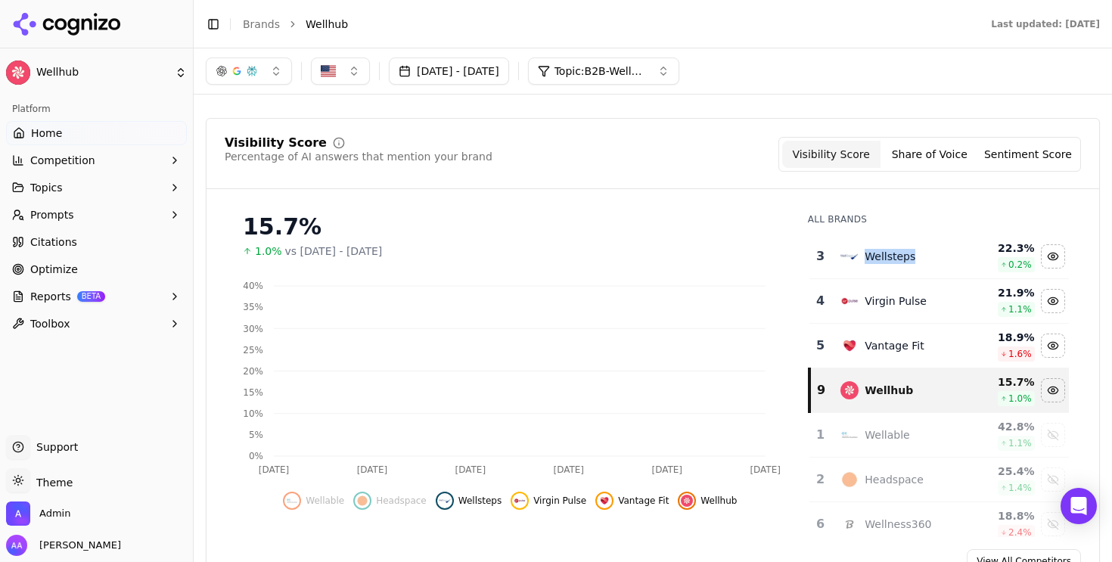
click at [878, 270] on td "Wellsteps" at bounding box center [898, 257] width 135 height 45
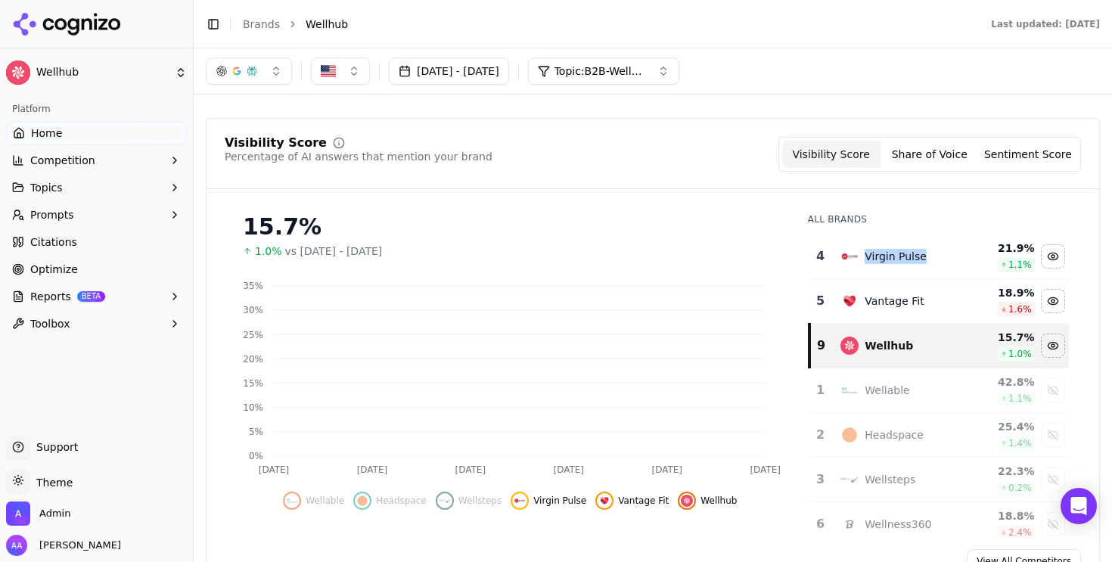
click at [878, 270] on td "Virgin Pulse" at bounding box center [898, 257] width 135 height 45
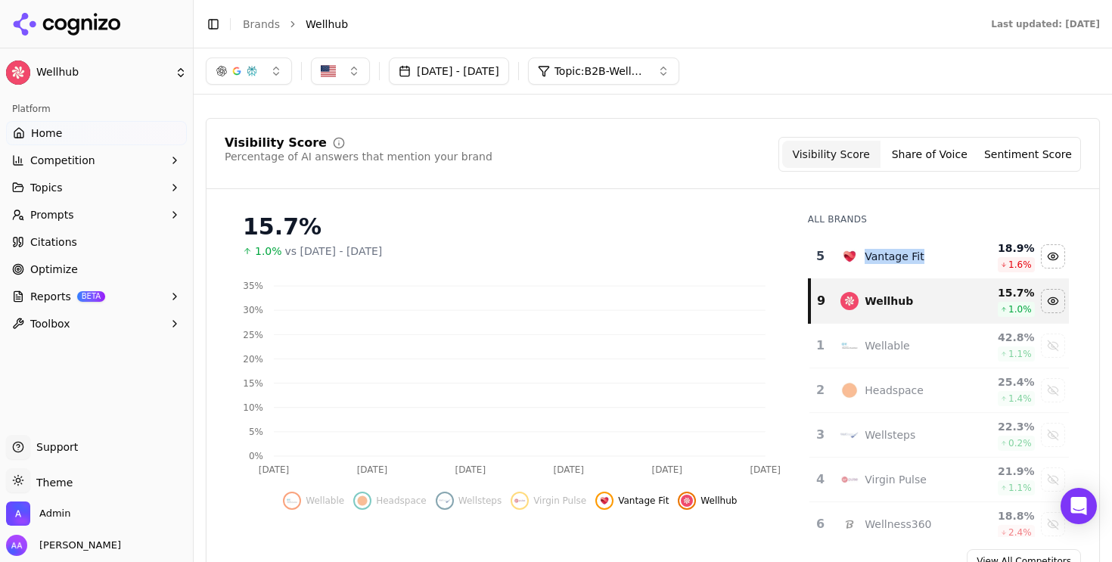
click at [878, 270] on td "Vantage Fit" at bounding box center [898, 257] width 135 height 45
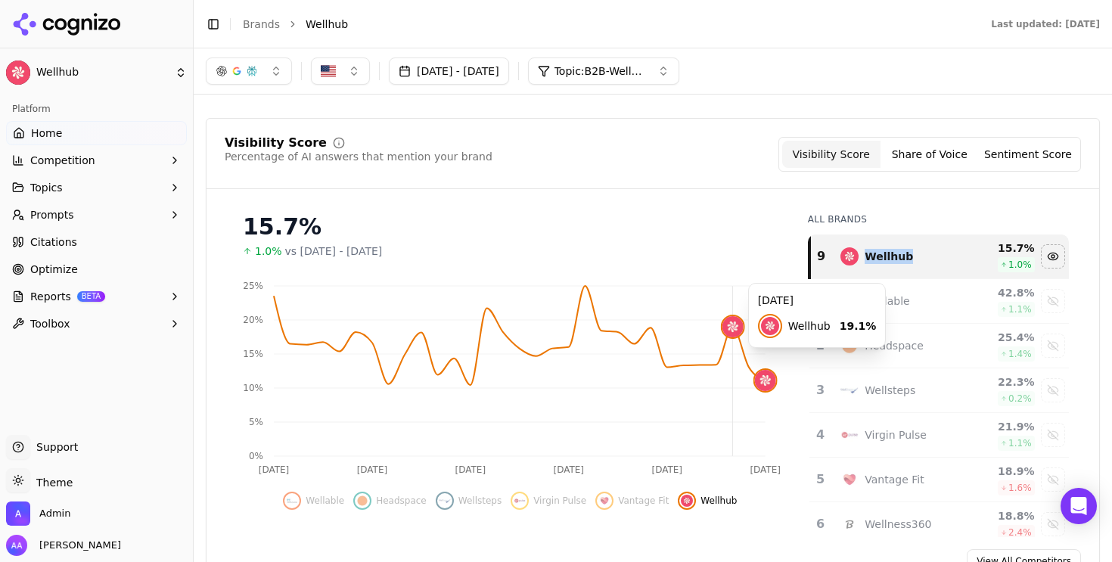
click at [110, 211] on button "Prompts" at bounding box center [96, 215] width 181 height 24
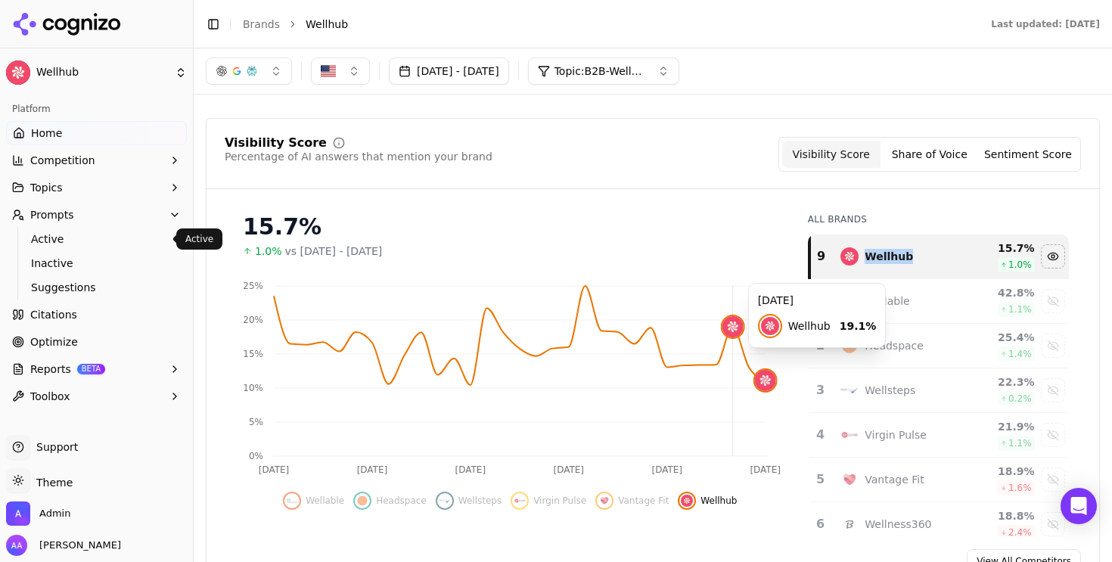
click at [98, 238] on span "Active" at bounding box center [97, 239] width 132 height 15
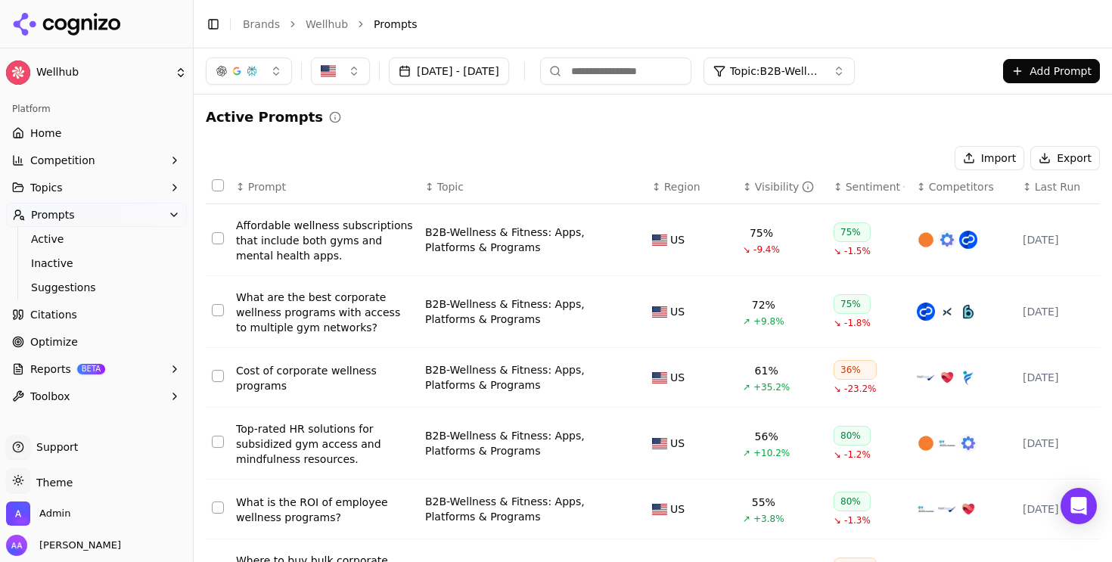
click at [762, 188] on div "Visibility" at bounding box center [785, 186] width 60 height 15
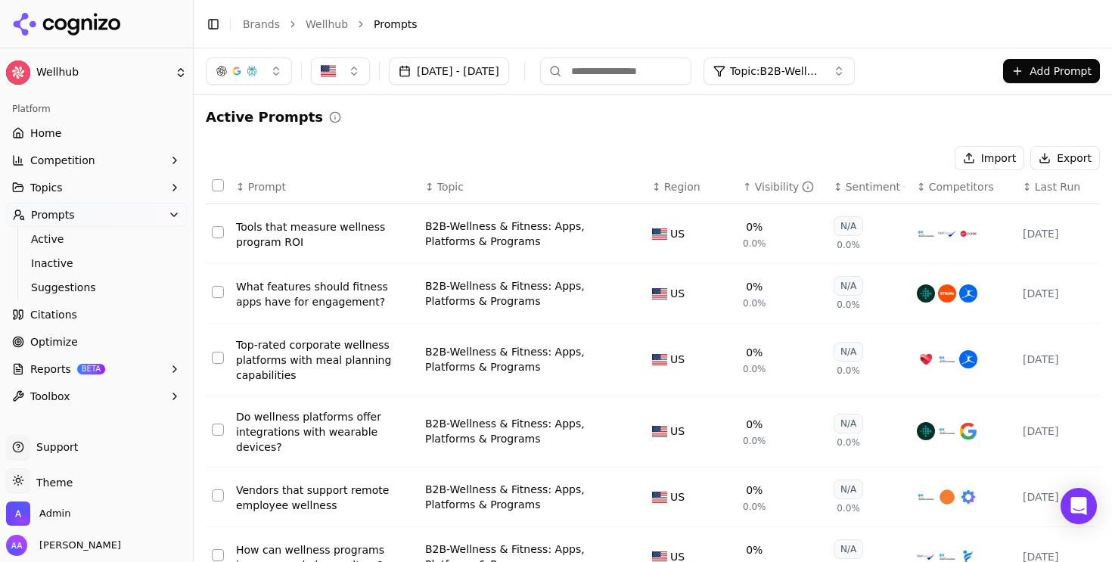
click at [762, 188] on div "Visibility" at bounding box center [785, 186] width 60 height 15
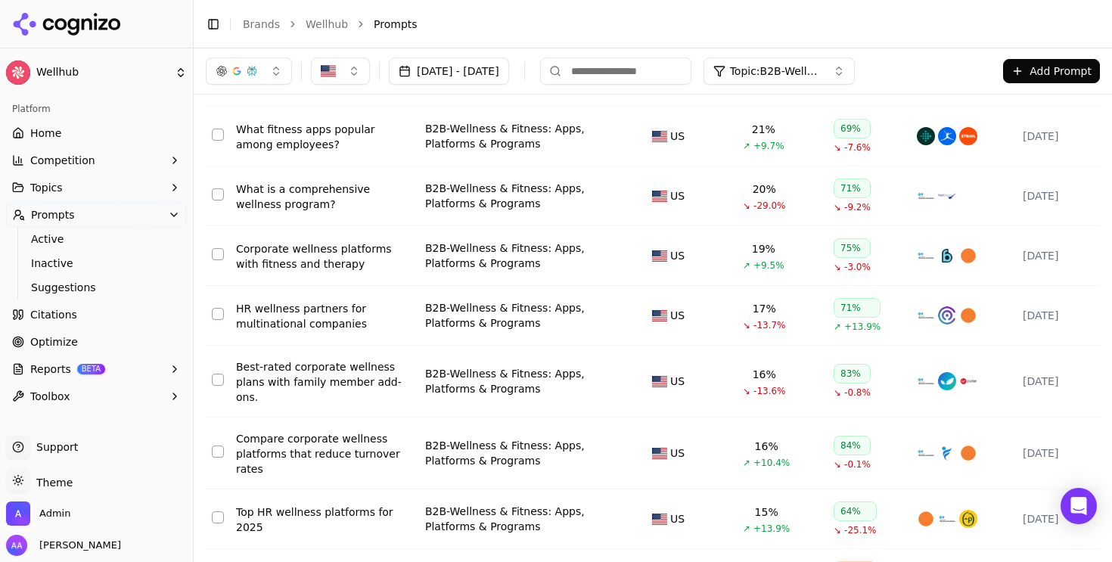
scroll to position [1111, 0]
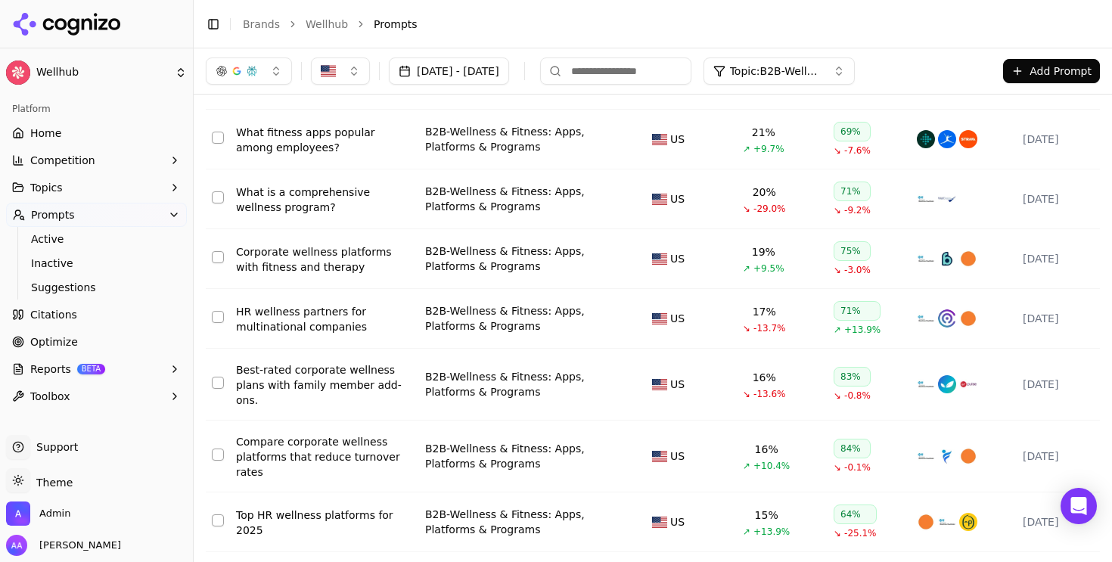
click at [338, 192] on div "What is a comprehensive wellness program?" at bounding box center [324, 200] width 177 height 30
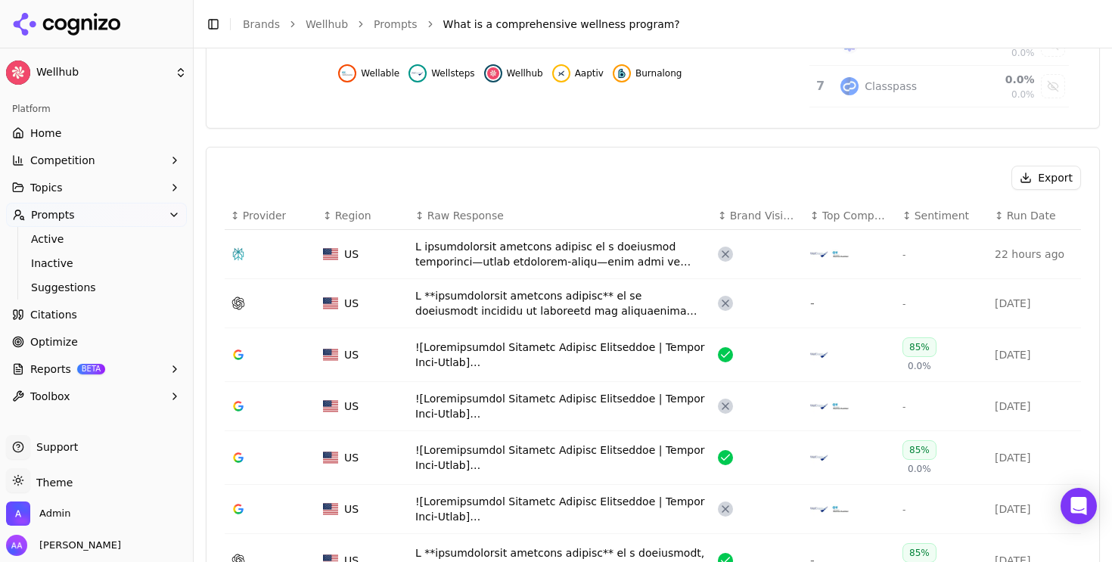
scroll to position [461, 0]
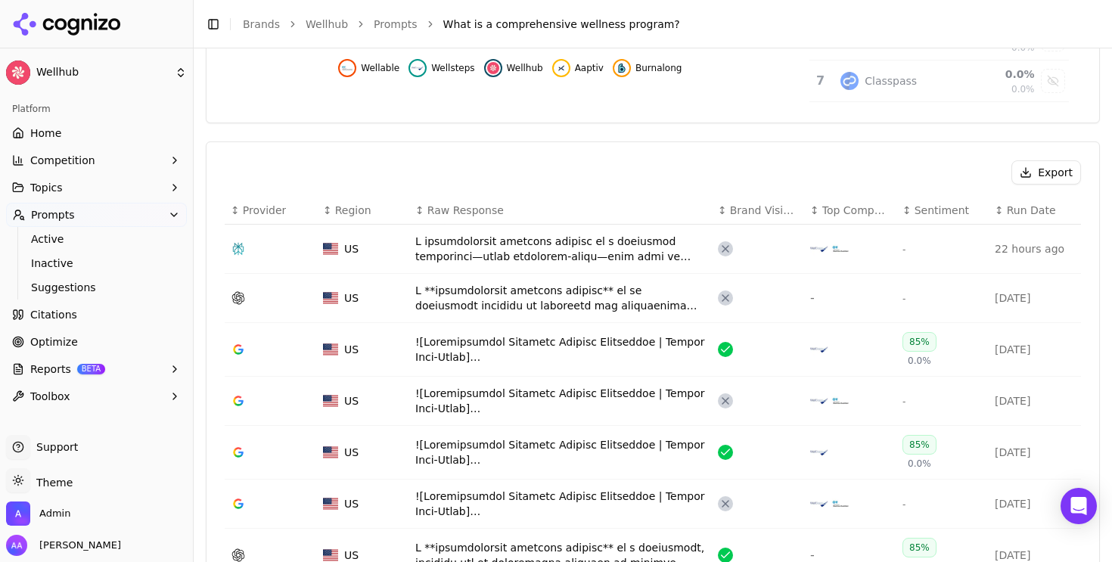
click at [563, 294] on div "Data table" at bounding box center [560, 298] width 291 height 30
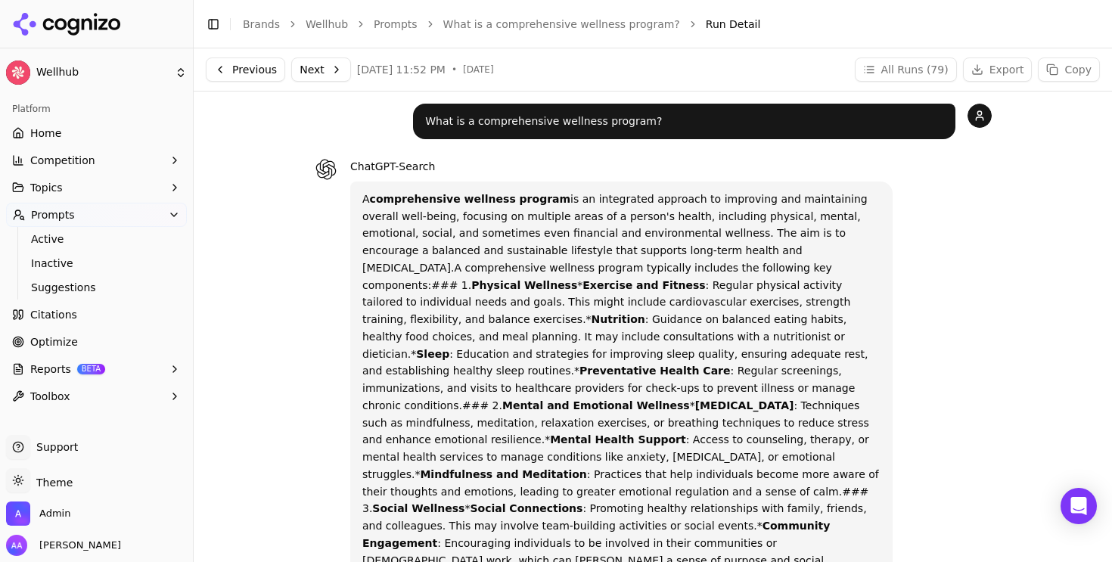
click at [539, 20] on link "What is a comprehensive wellness program?" at bounding box center [561, 24] width 237 height 15
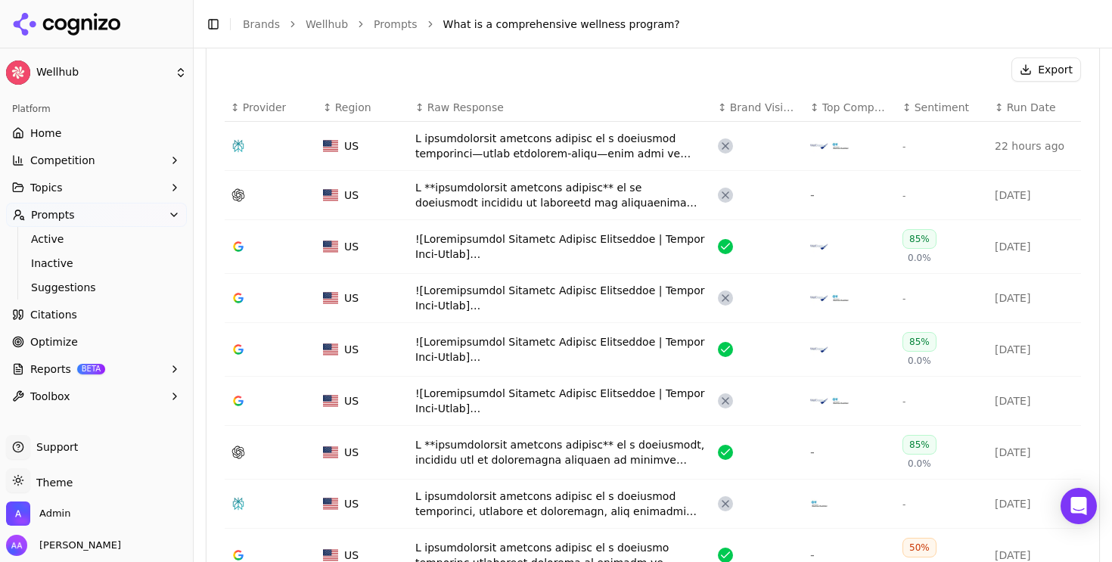
scroll to position [572, 0]
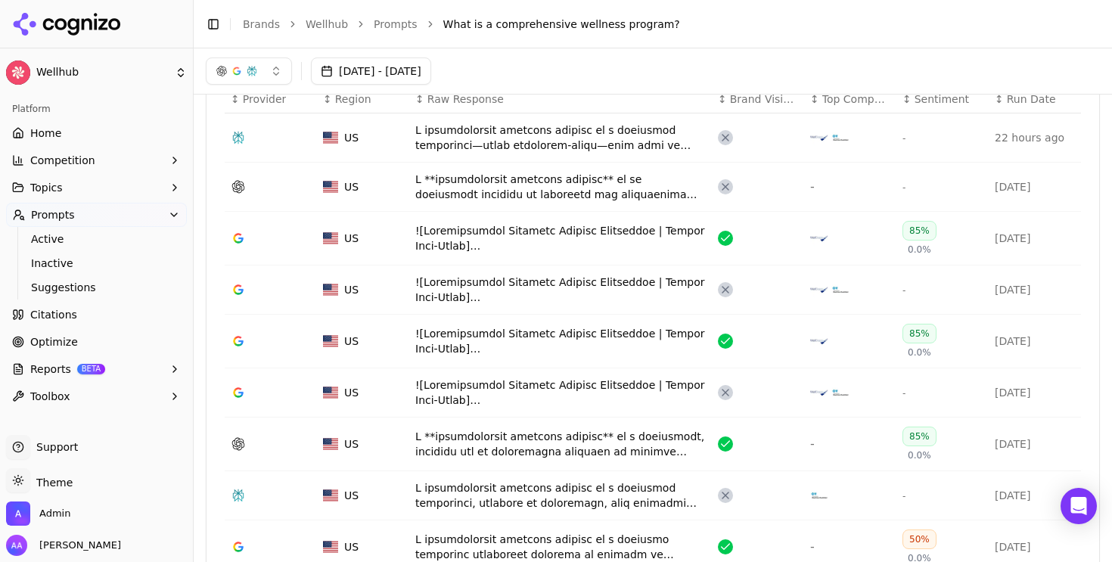
click at [477, 148] on div "Data table" at bounding box center [560, 138] width 291 height 30
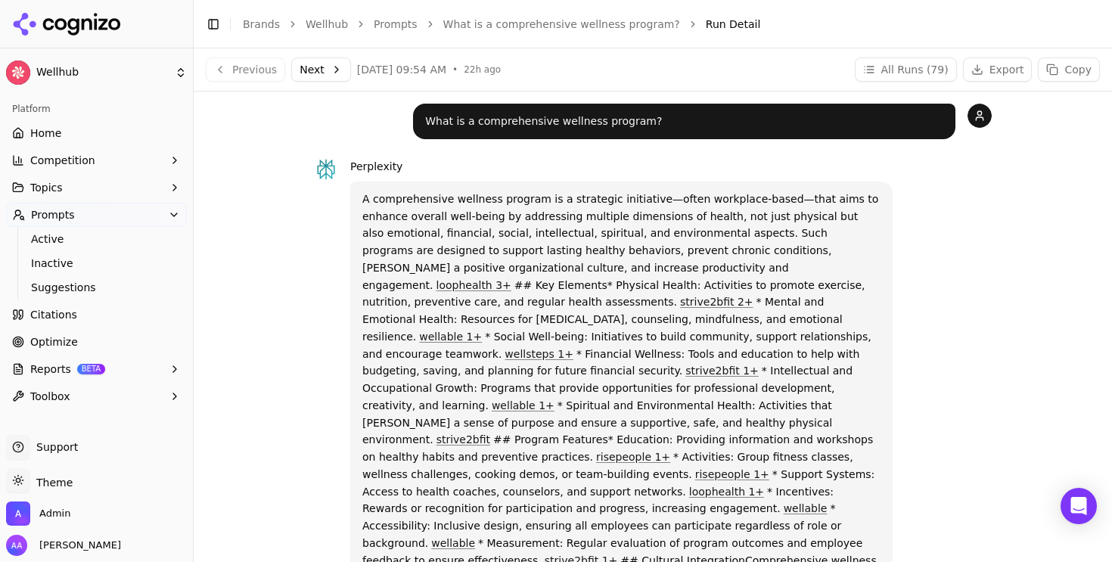
click at [538, 18] on link "What is a comprehensive wellness program?" at bounding box center [561, 24] width 237 height 15
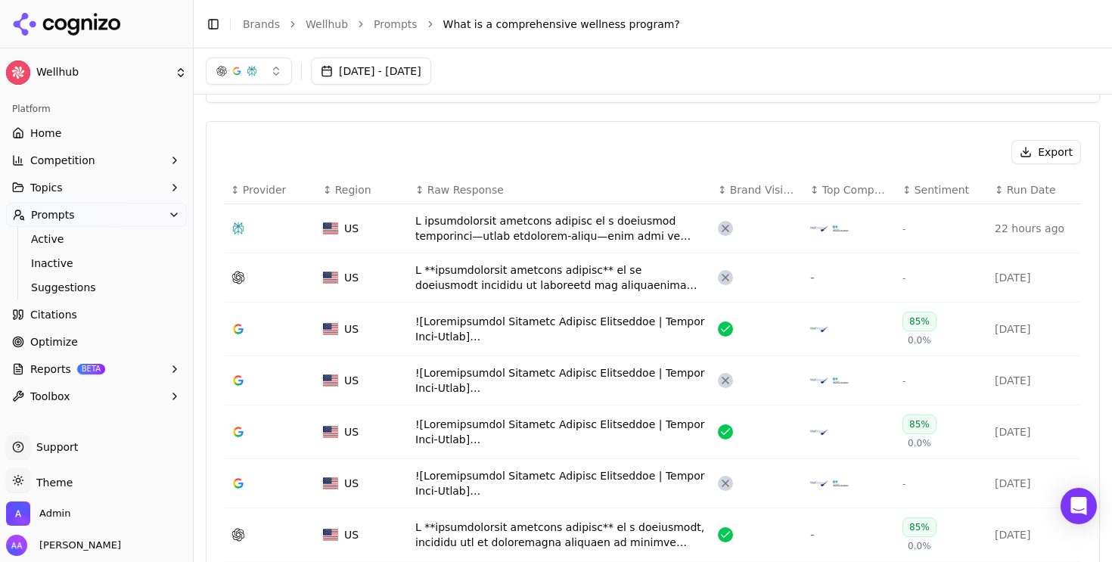
scroll to position [477, 0]
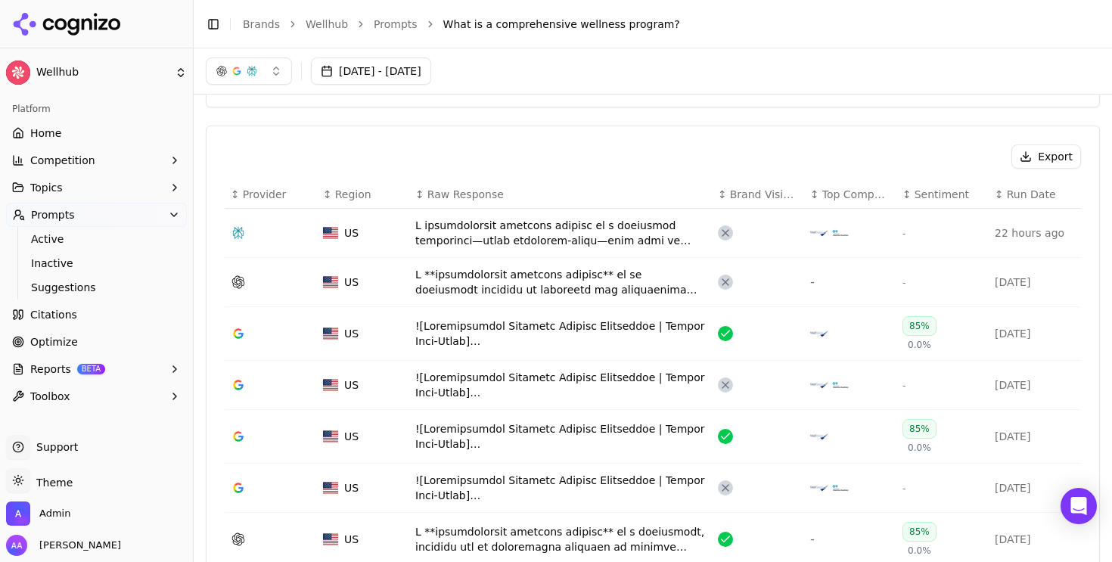
click at [577, 391] on div "Data table" at bounding box center [560, 385] width 291 height 30
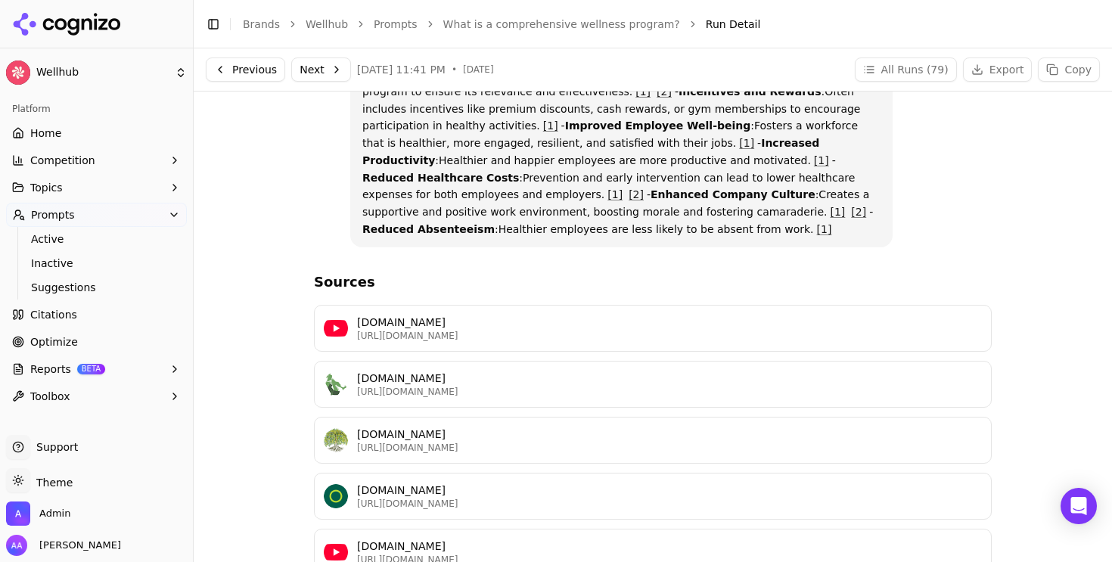
scroll to position [441, 0]
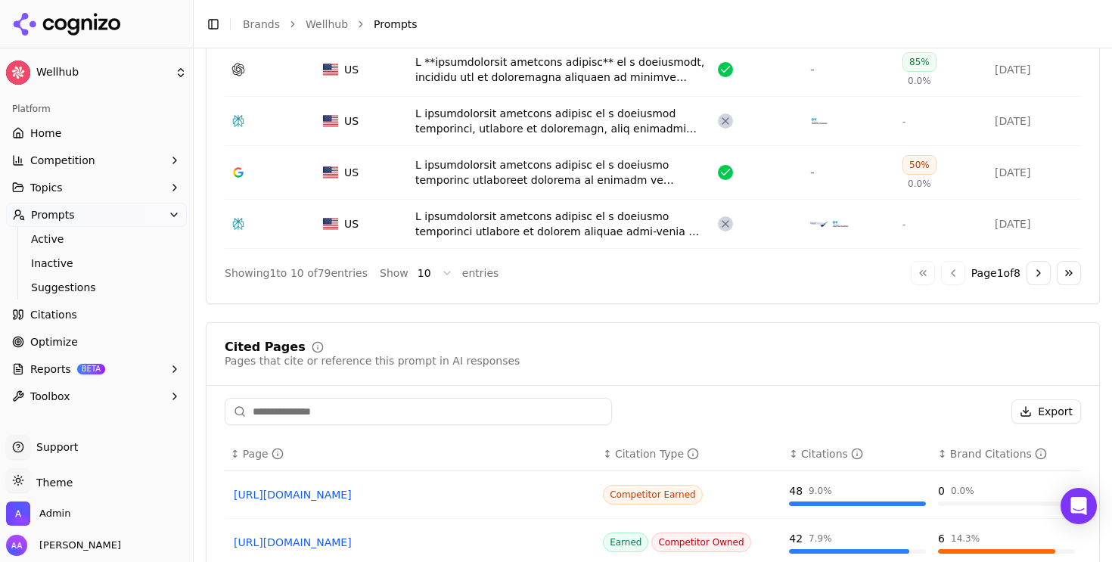
scroll to position [950, 0]
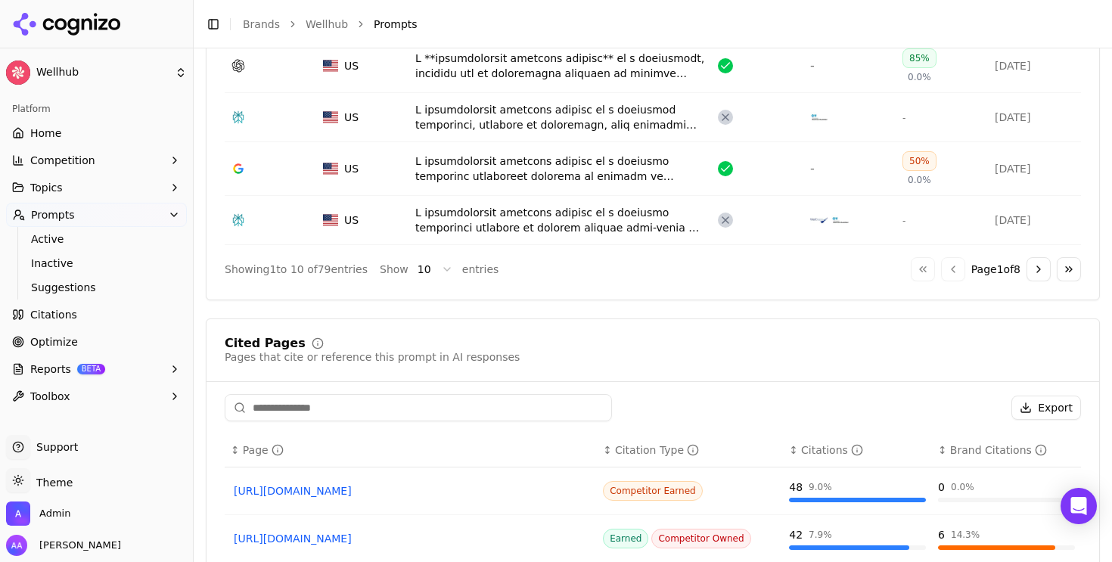
click at [517, 133] on td "Data table" at bounding box center [560, 117] width 303 height 49
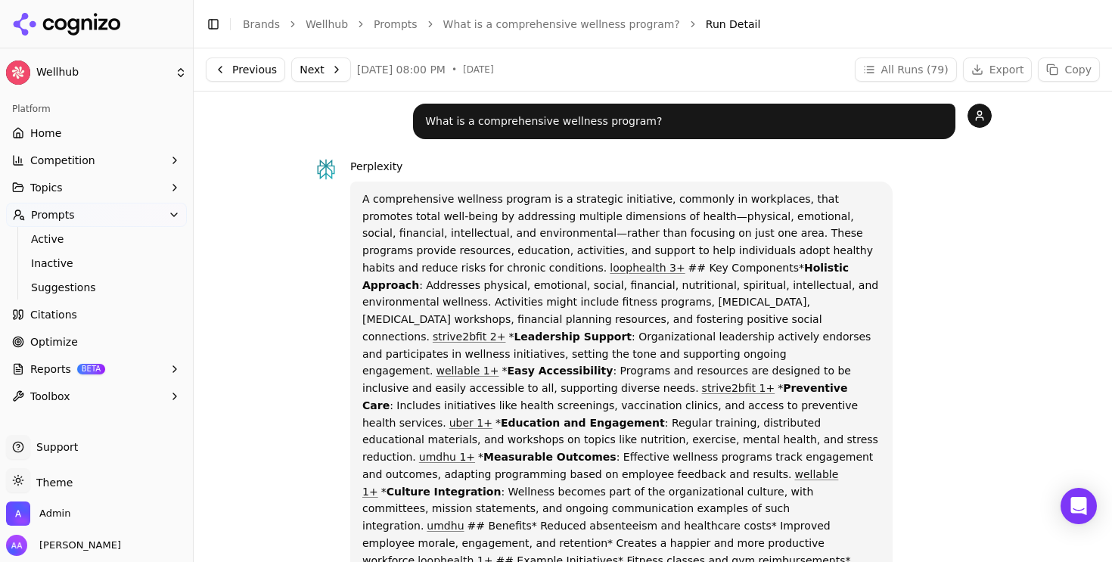
click at [561, 212] on p "A comprehensive wellness program is a strategic initiative, commonly in workpla…" at bounding box center [621, 432] width 518 height 482
click at [494, 26] on link "What is a comprehensive wellness program?" at bounding box center [561, 24] width 237 height 15
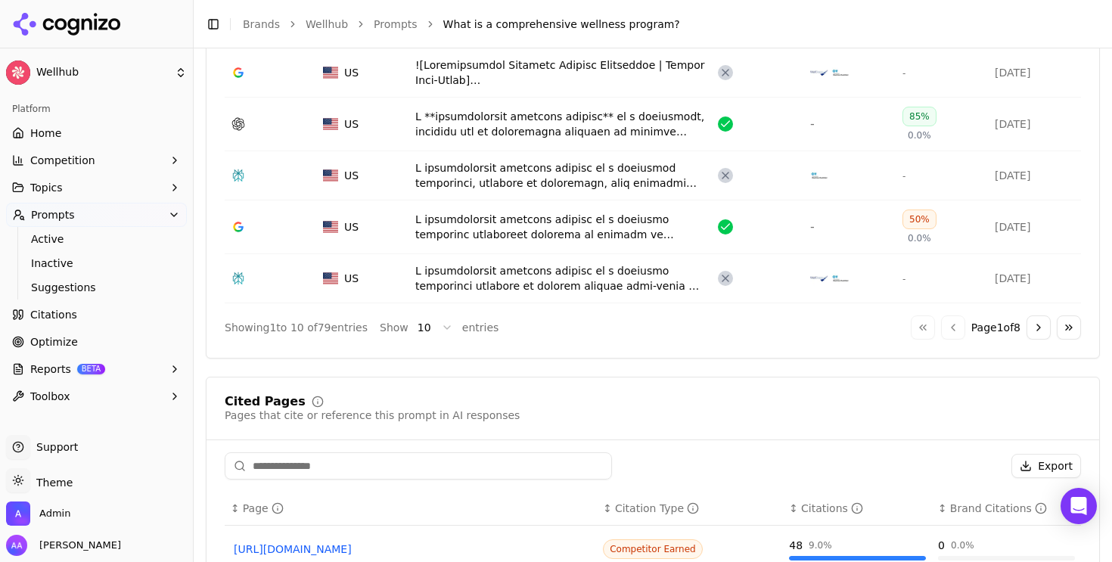
scroll to position [934, 0]
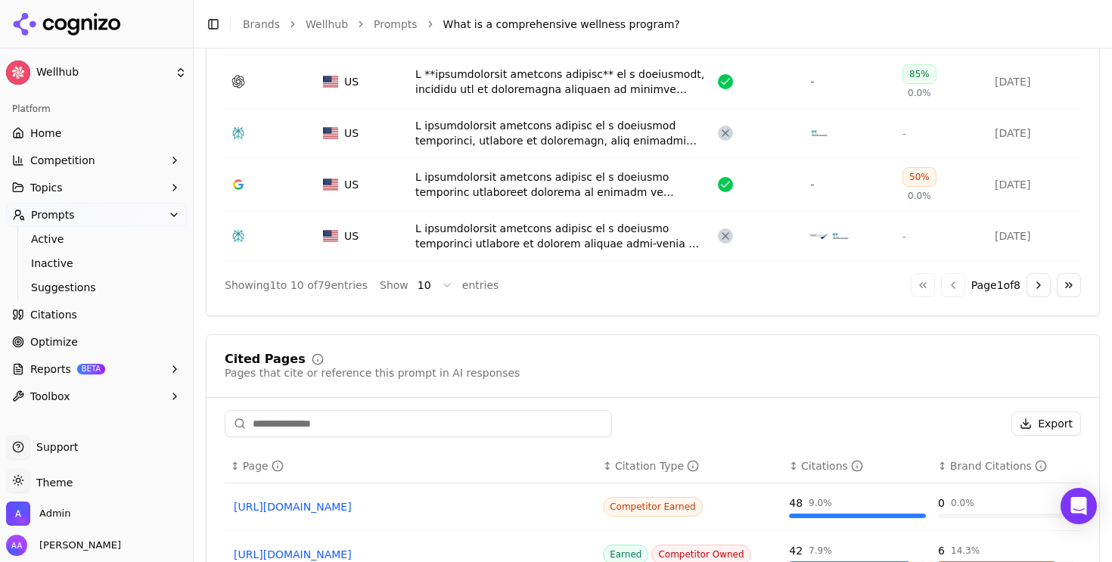
click at [1035, 285] on button "Go to next page" at bounding box center [1039, 285] width 24 height 24
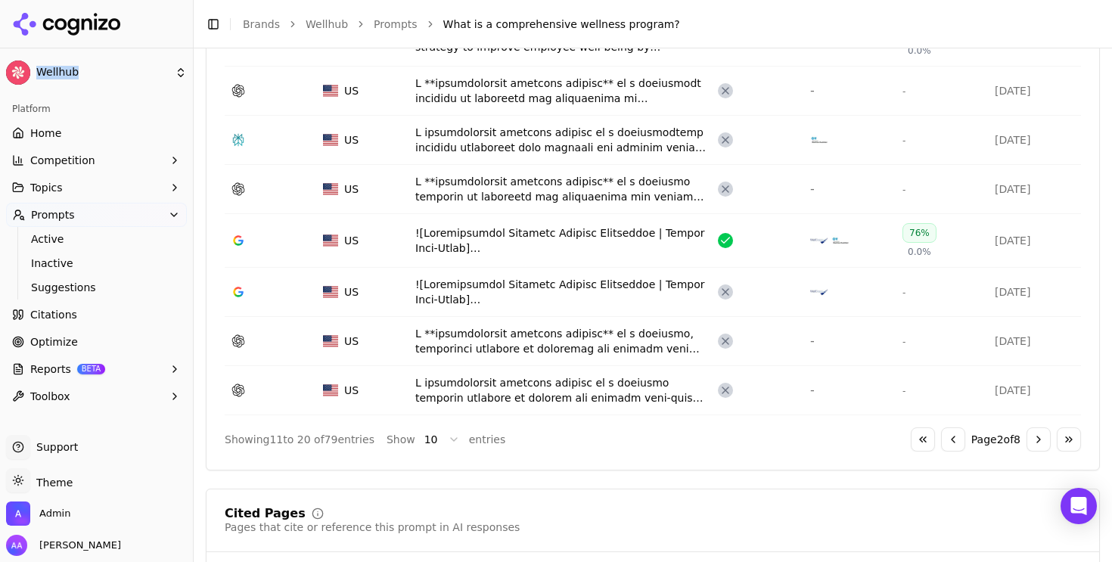
scroll to position [909, 0]
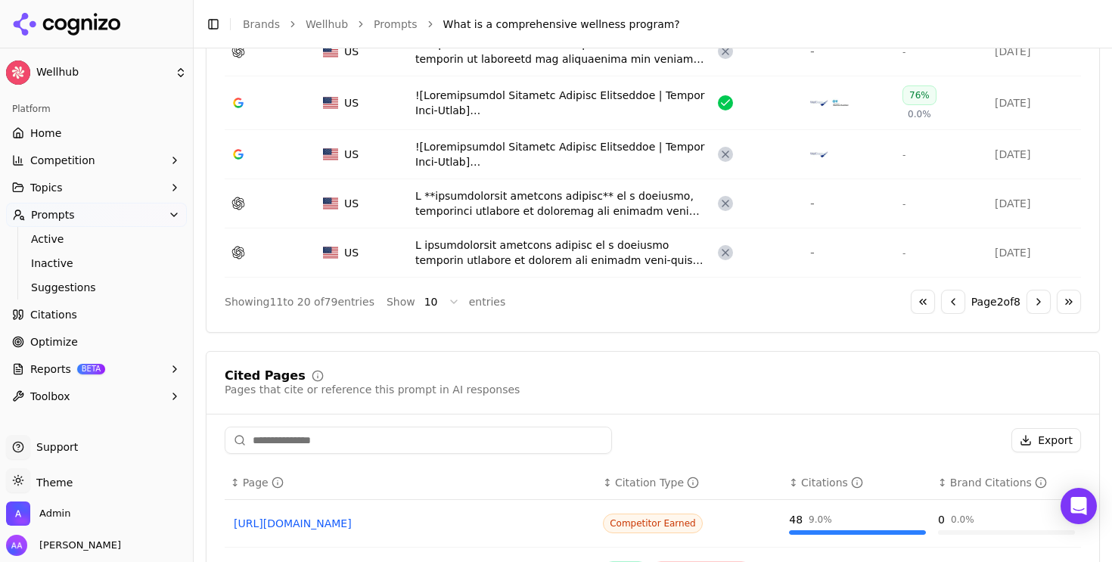
click at [932, 301] on div "Go to first page Go to previous page Page 2 of 8 Go to next page Go to last page" at bounding box center [996, 302] width 170 height 24
click at [941, 303] on button "Go to previous page" at bounding box center [953, 302] width 24 height 24
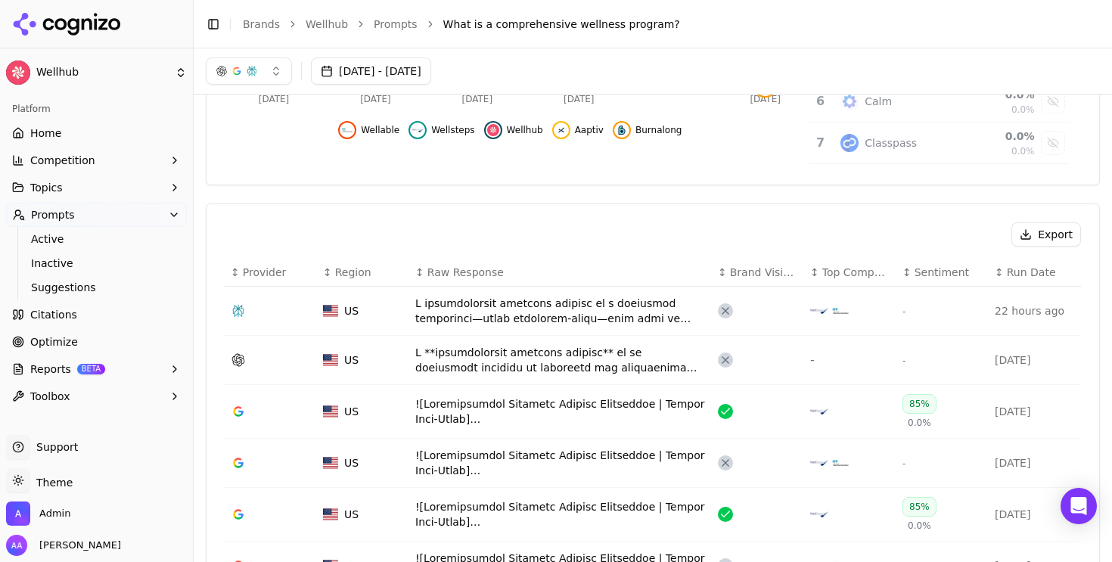
scroll to position [0, 0]
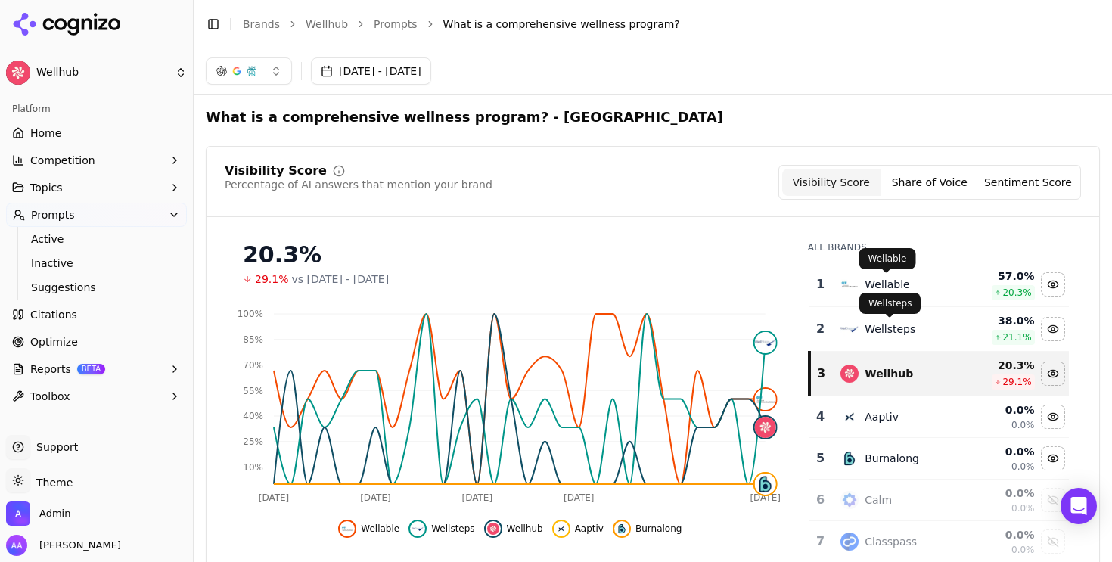
click at [900, 284] on div "Wellable" at bounding box center [887, 284] width 45 height 15
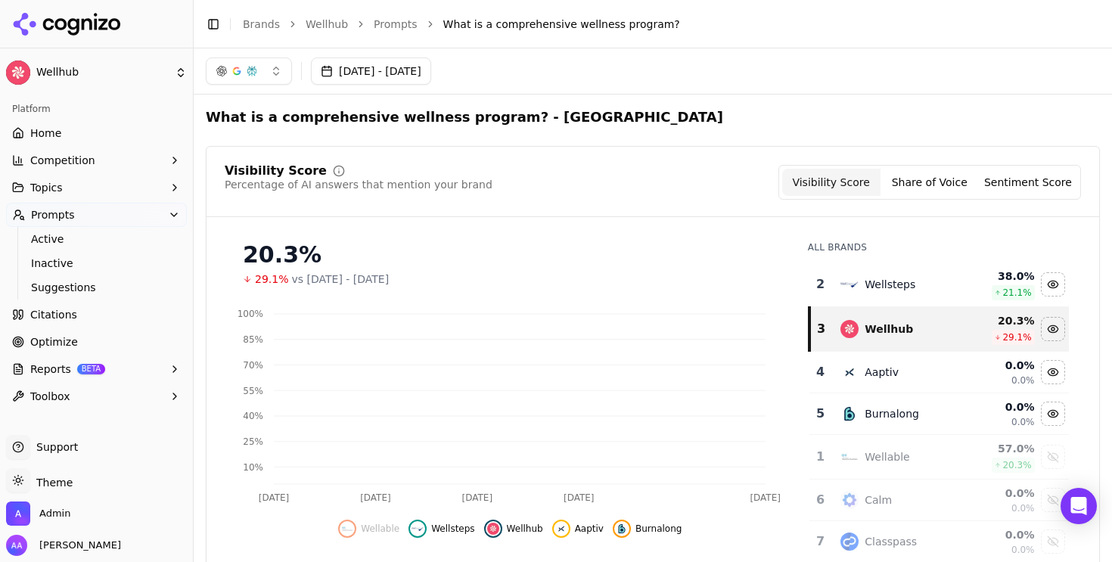
click at [900, 284] on div "Wellsteps" at bounding box center [890, 284] width 51 height 15
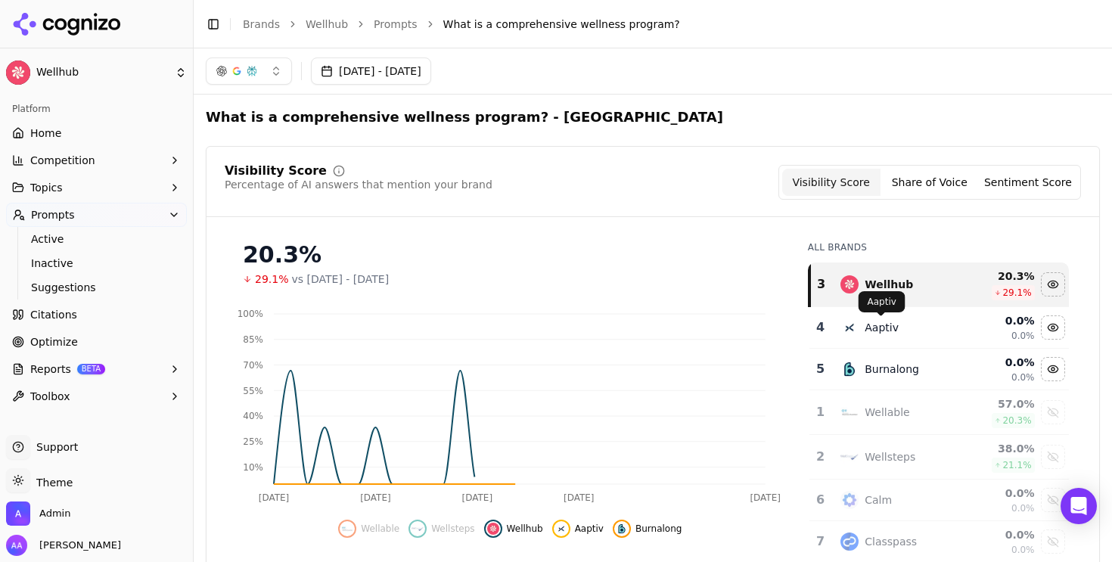
click at [891, 324] on div "Aaptiv" at bounding box center [882, 327] width 34 height 15
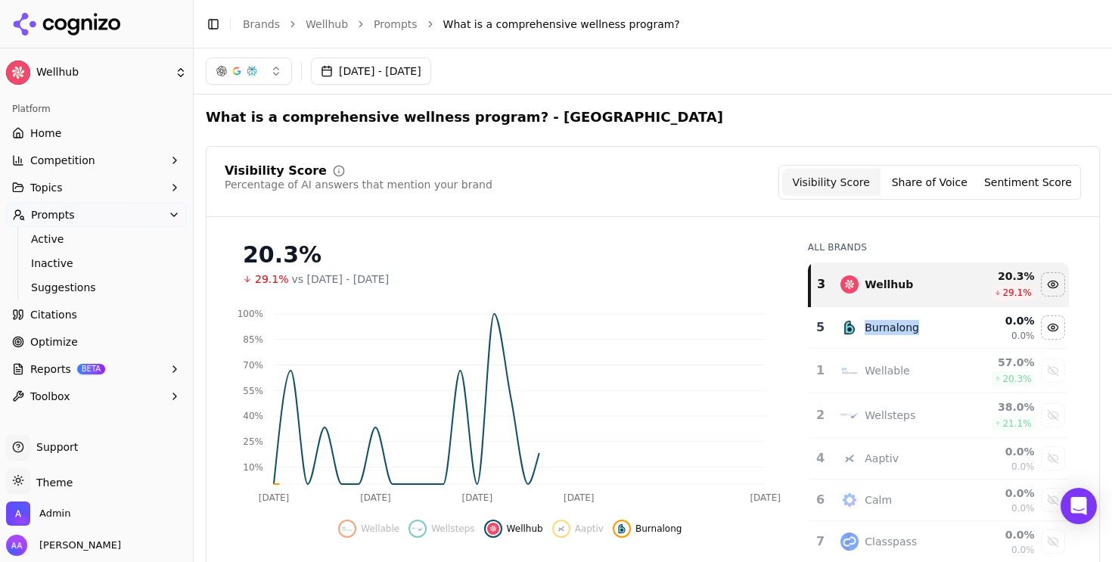
click at [891, 324] on div "Burnalong" at bounding box center [892, 327] width 54 height 15
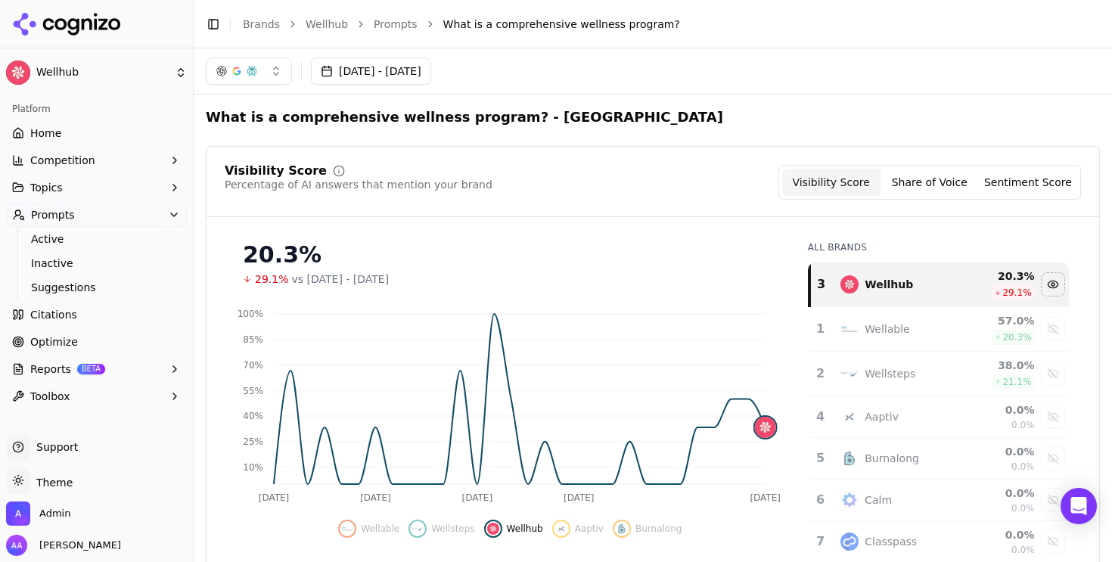
click at [394, 77] on button "[DATE] - [DATE]" at bounding box center [371, 70] width 120 height 27
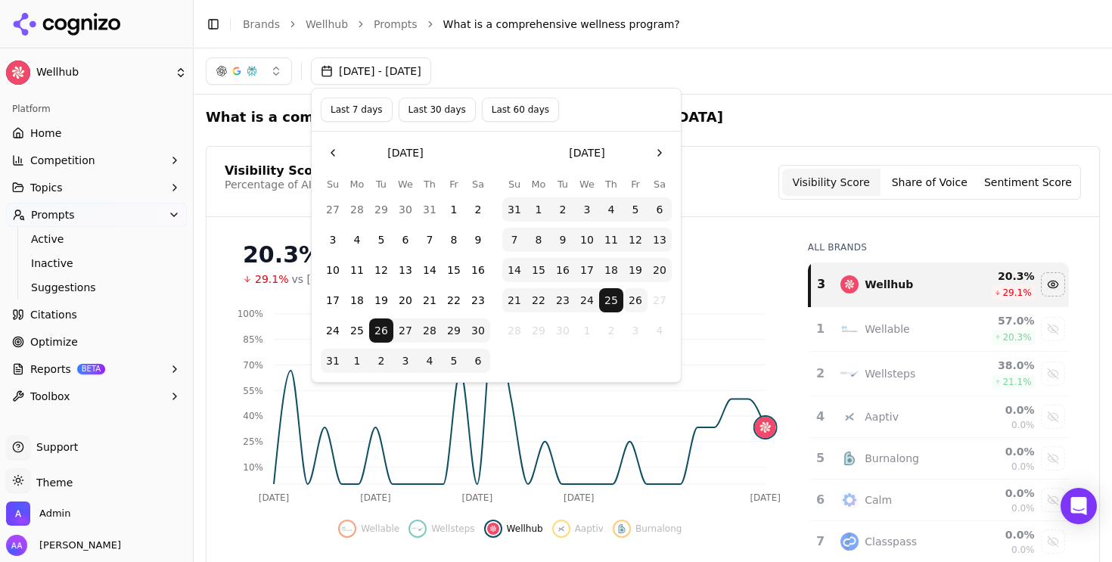
click at [529, 108] on button "Last 60 days" at bounding box center [520, 110] width 77 height 24
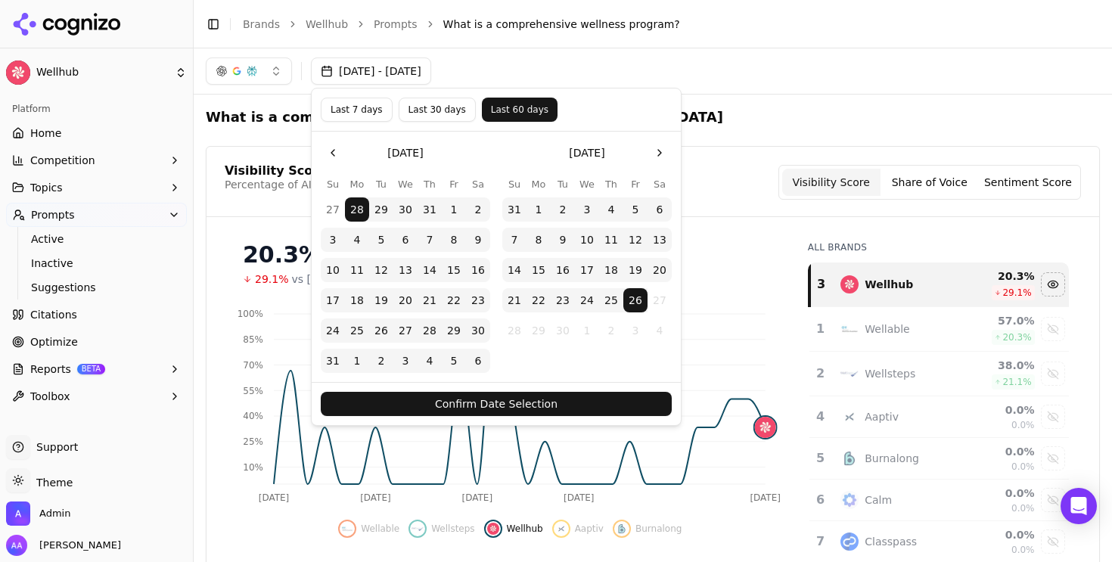
click at [565, 406] on button "Confirm Date Selection" at bounding box center [496, 404] width 351 height 24
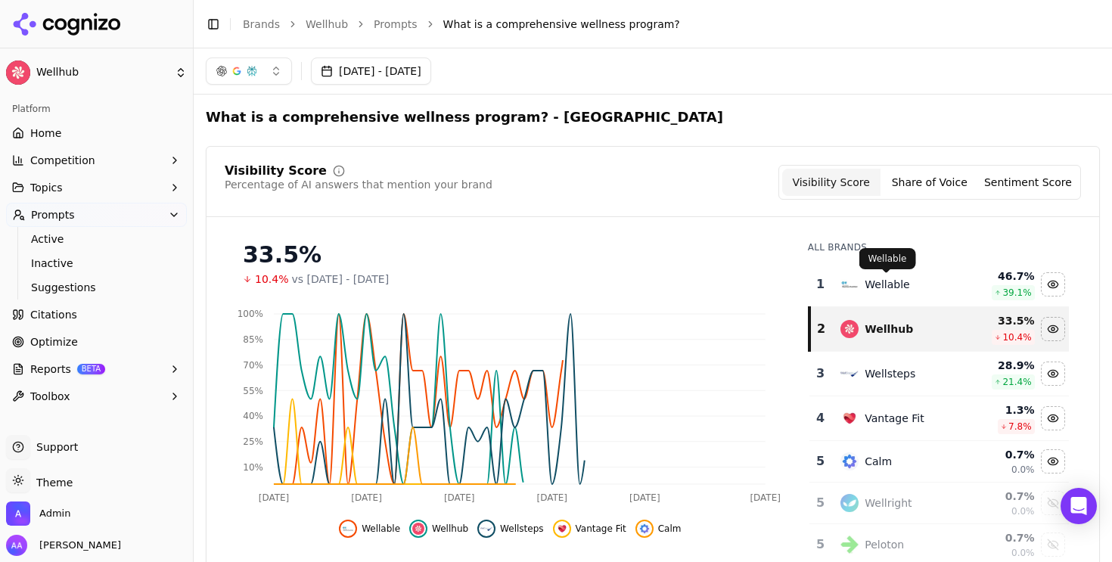
click at [887, 278] on div "Wellable" at bounding box center [887, 284] width 45 height 15
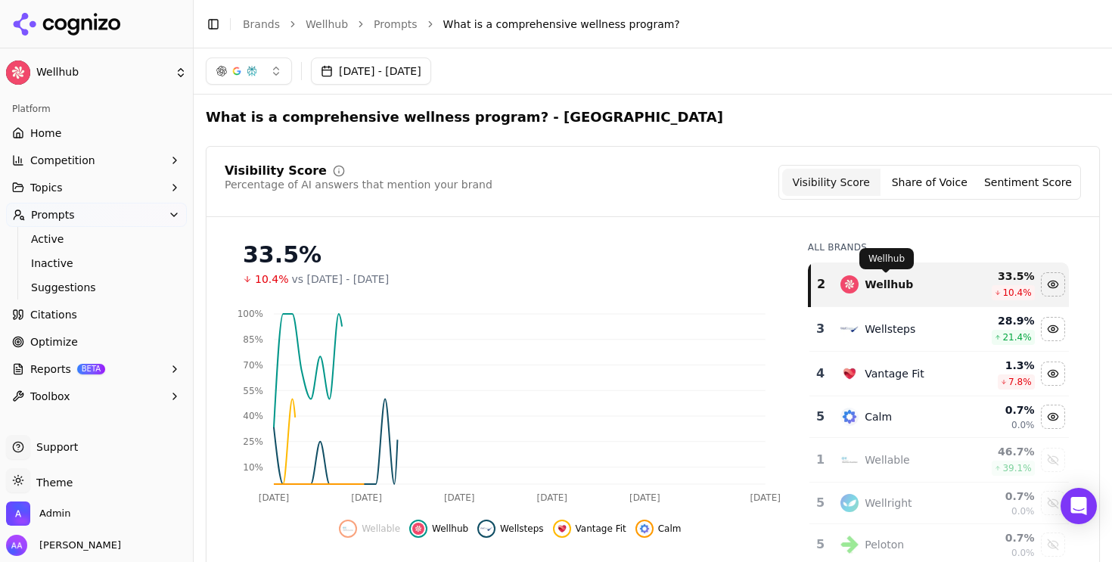
click at [887, 320] on div "Wellsteps" at bounding box center [899, 329] width 117 height 18
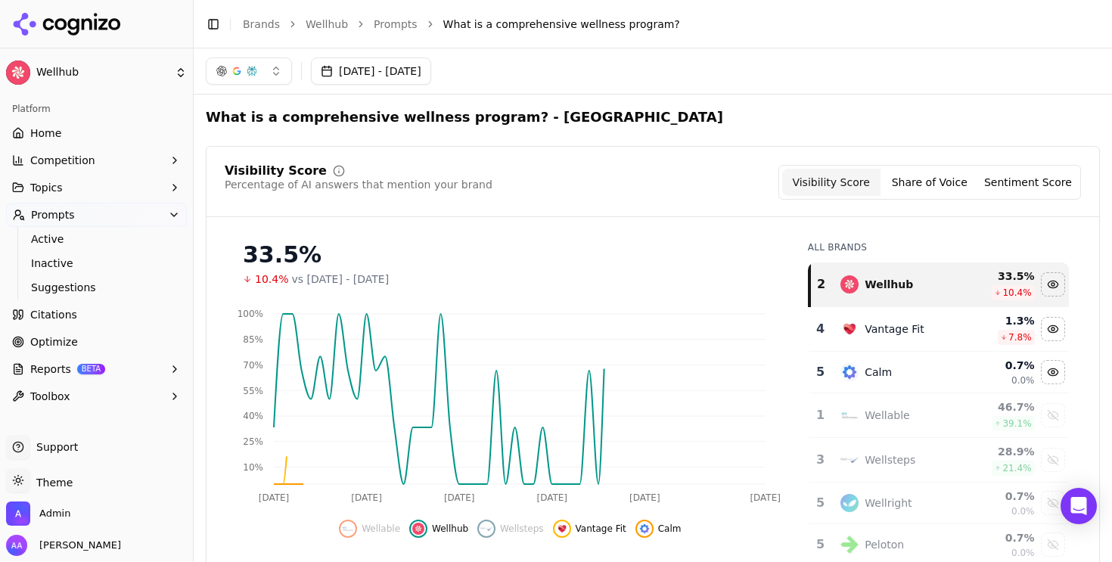
click at [887, 322] on div "Vantage Fit" at bounding box center [894, 329] width 59 height 15
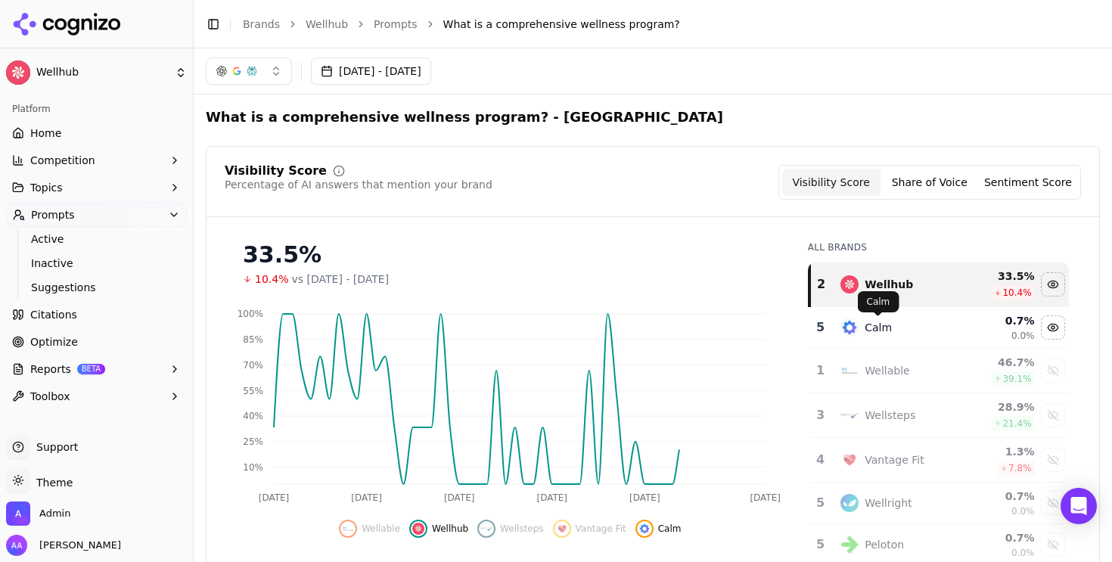
click at [887, 322] on div "Calm" at bounding box center [878, 327] width 27 height 15
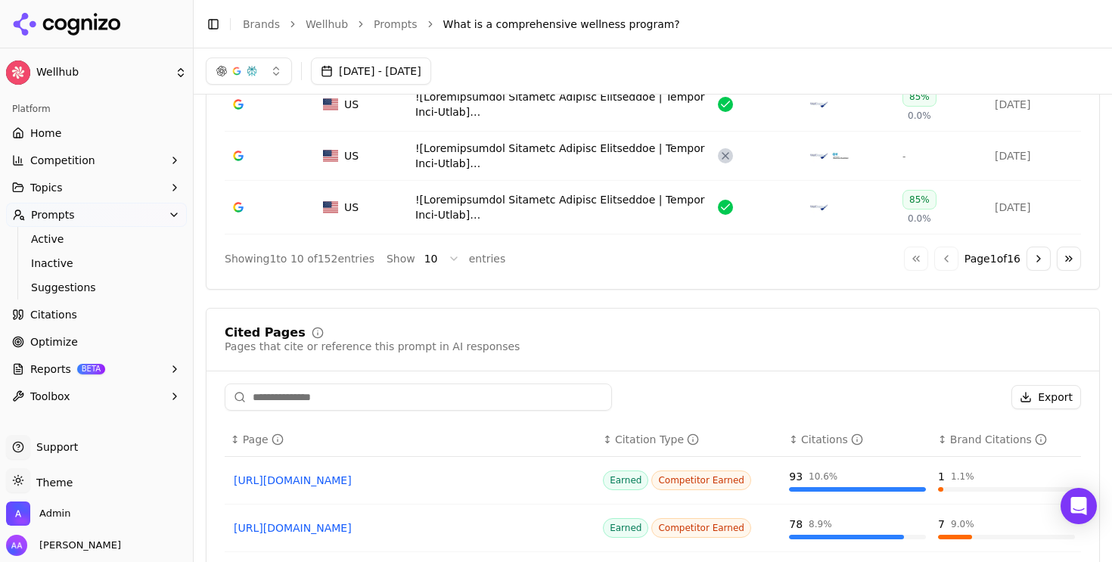
scroll to position [807, 0]
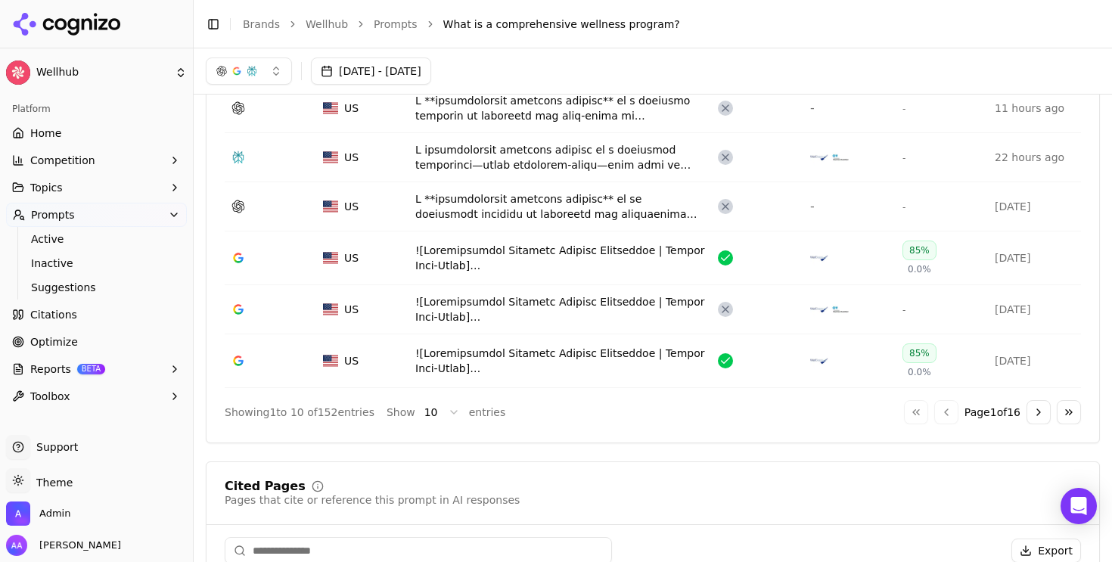
click at [1037, 410] on button "Go to next page" at bounding box center [1039, 412] width 24 height 24
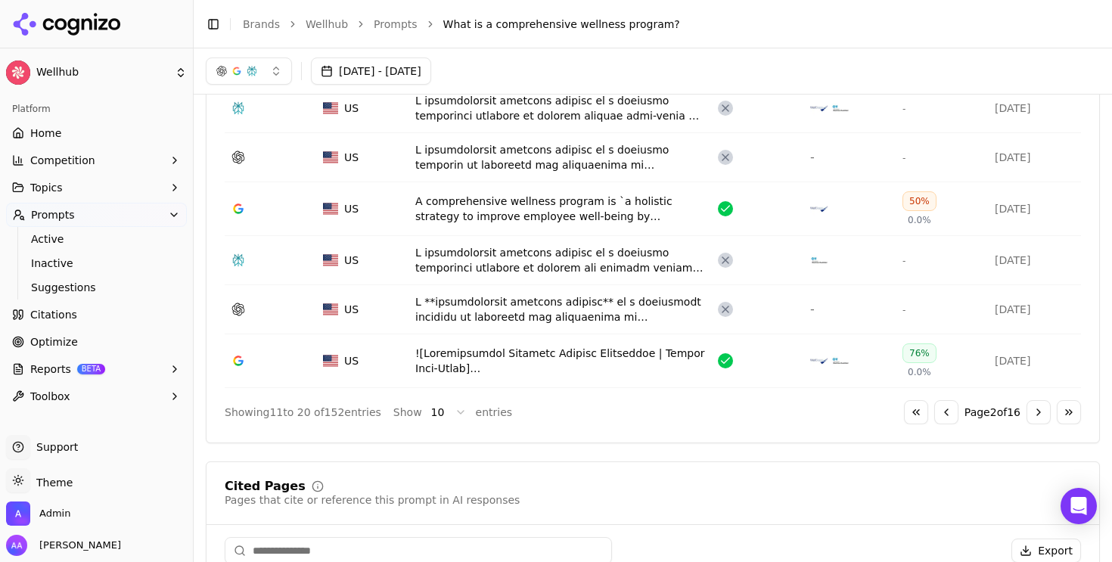
click at [1037, 410] on button "Go to next page" at bounding box center [1039, 412] width 24 height 24
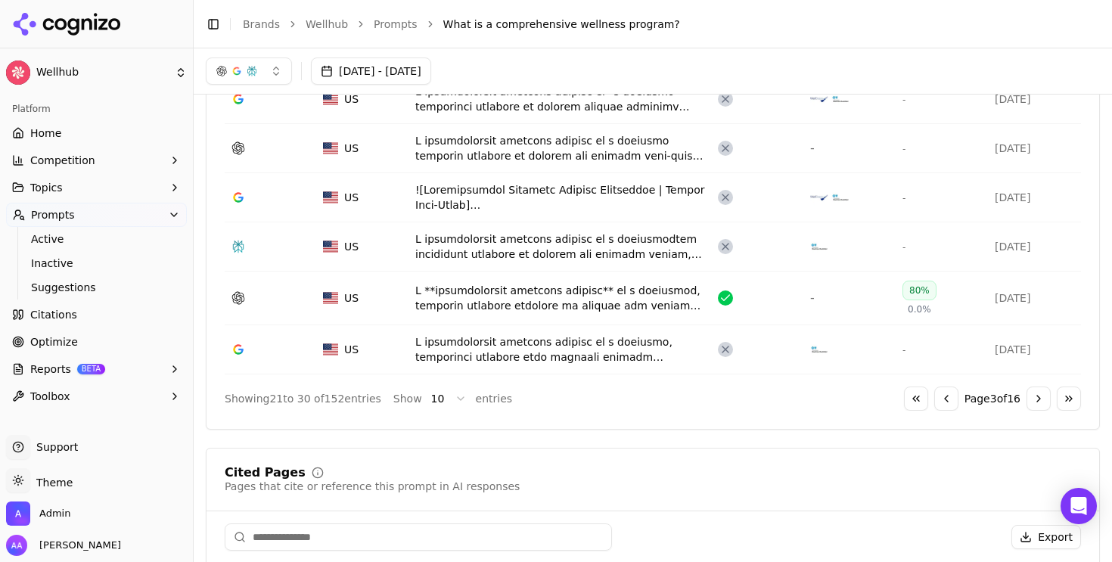
click at [1037, 410] on button "Go to next page" at bounding box center [1039, 399] width 24 height 24
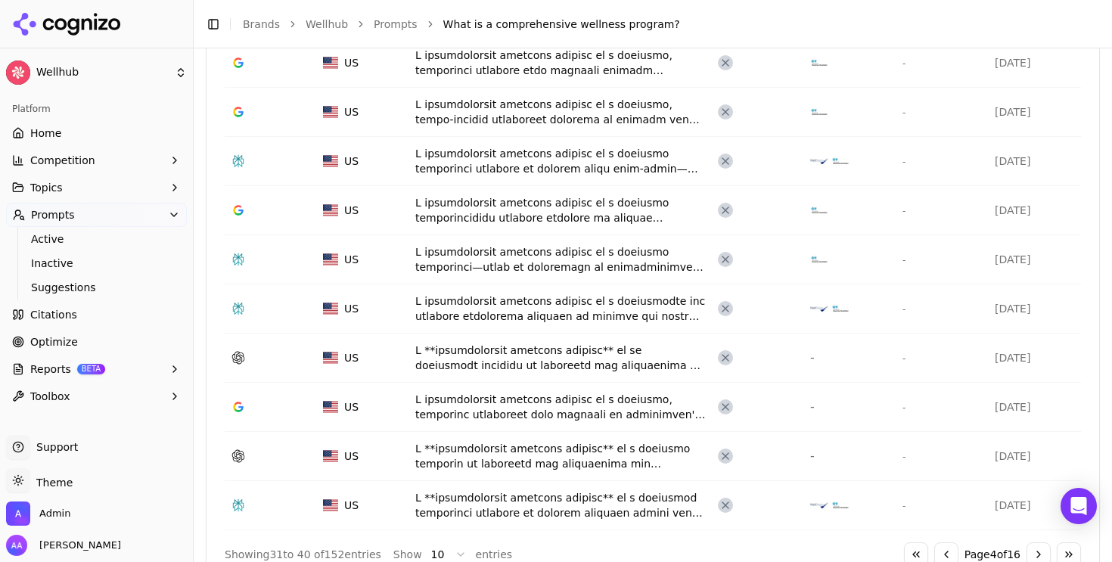
scroll to position [776, 0]
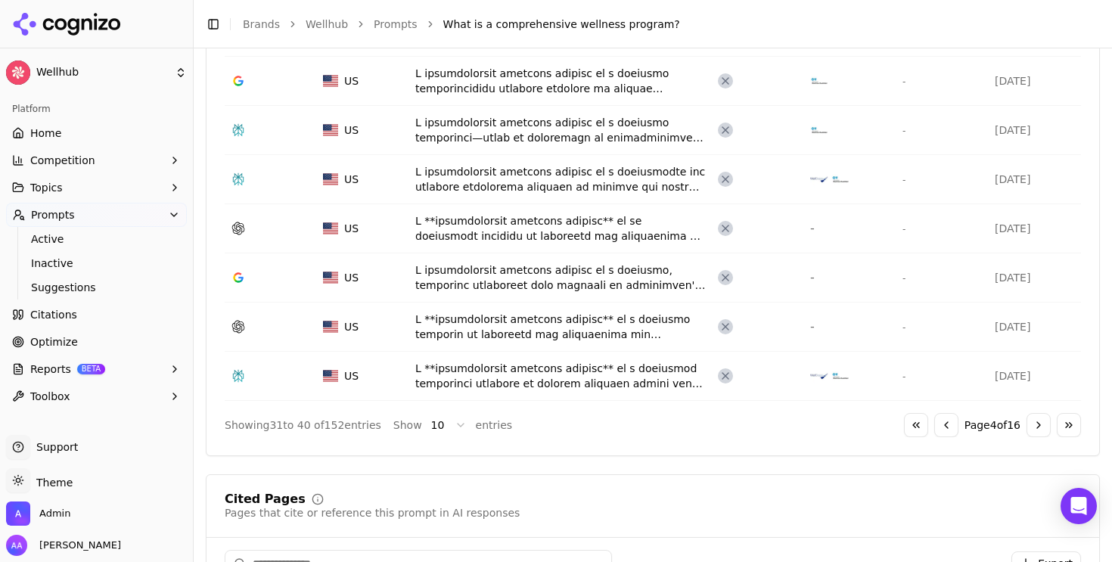
click at [1040, 430] on button "Go to next page" at bounding box center [1039, 425] width 24 height 24
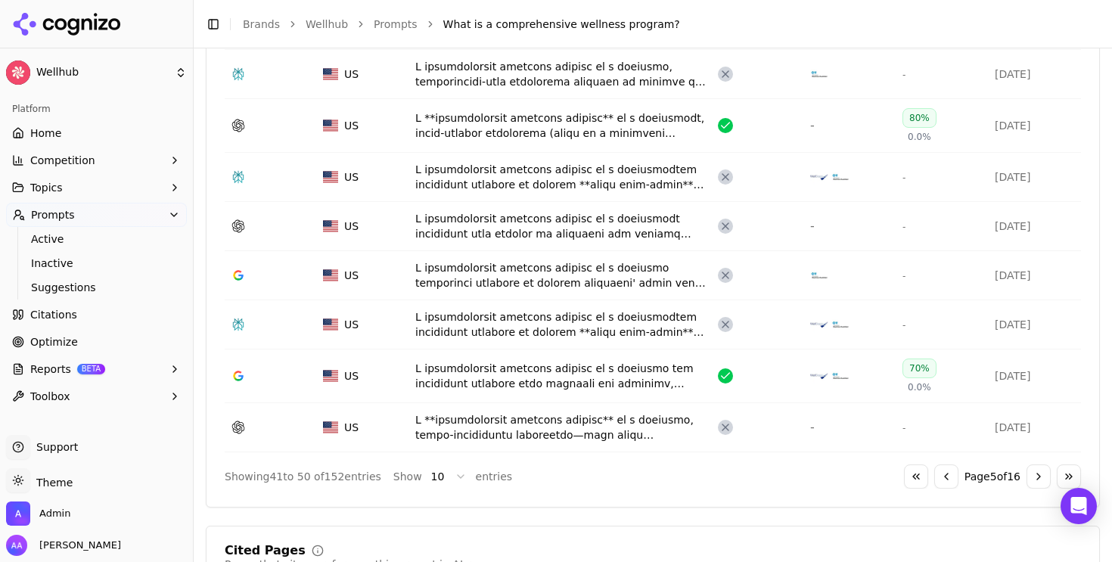
scroll to position [735, 0]
click at [1034, 479] on button "Go to next page" at bounding box center [1039, 475] width 24 height 24
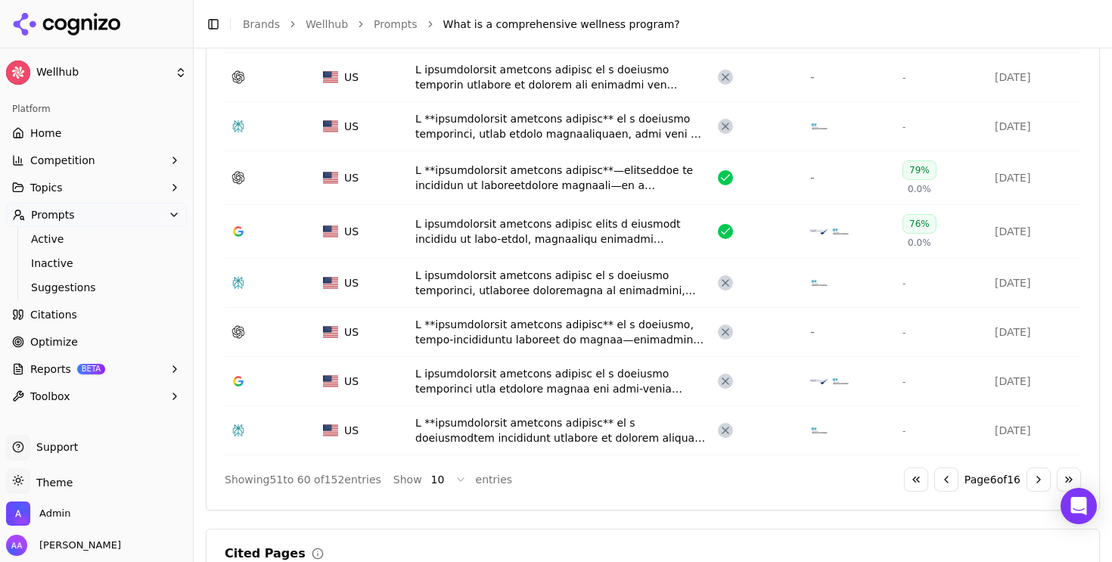
click at [1068, 481] on button "Go to last page" at bounding box center [1069, 480] width 24 height 24
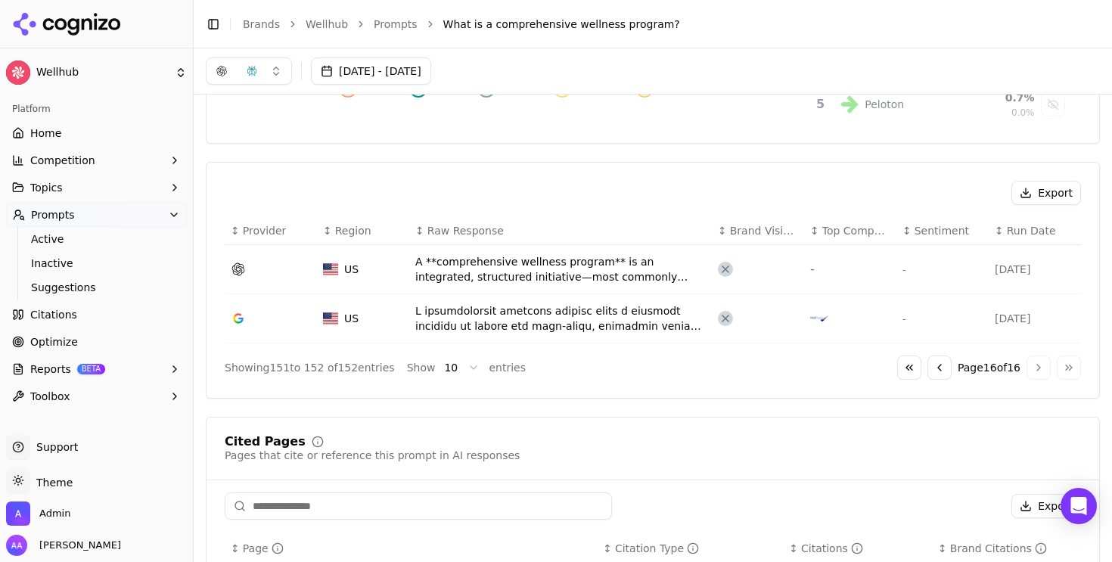
scroll to position [433, 0]
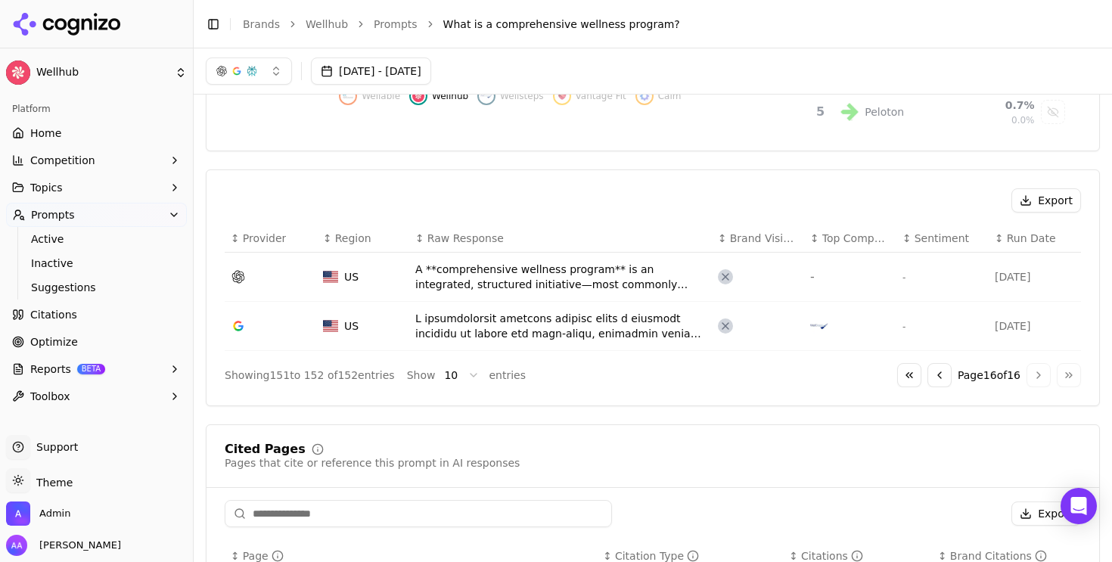
click at [935, 372] on button "Go to previous page" at bounding box center [940, 375] width 24 height 24
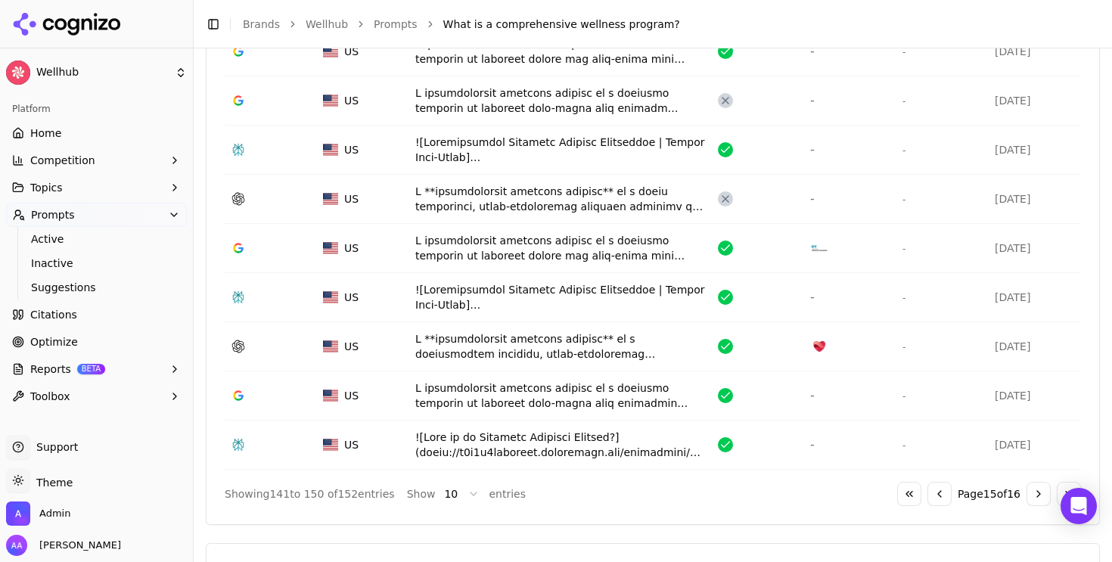
scroll to position [721, 0]
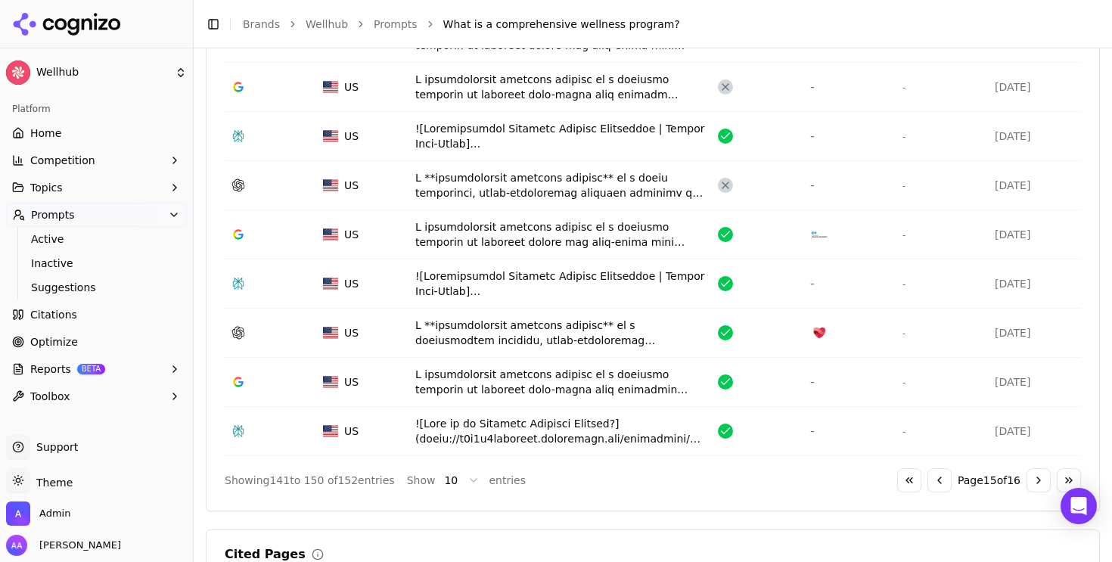
click at [618, 292] on div "Data table" at bounding box center [560, 284] width 291 height 30
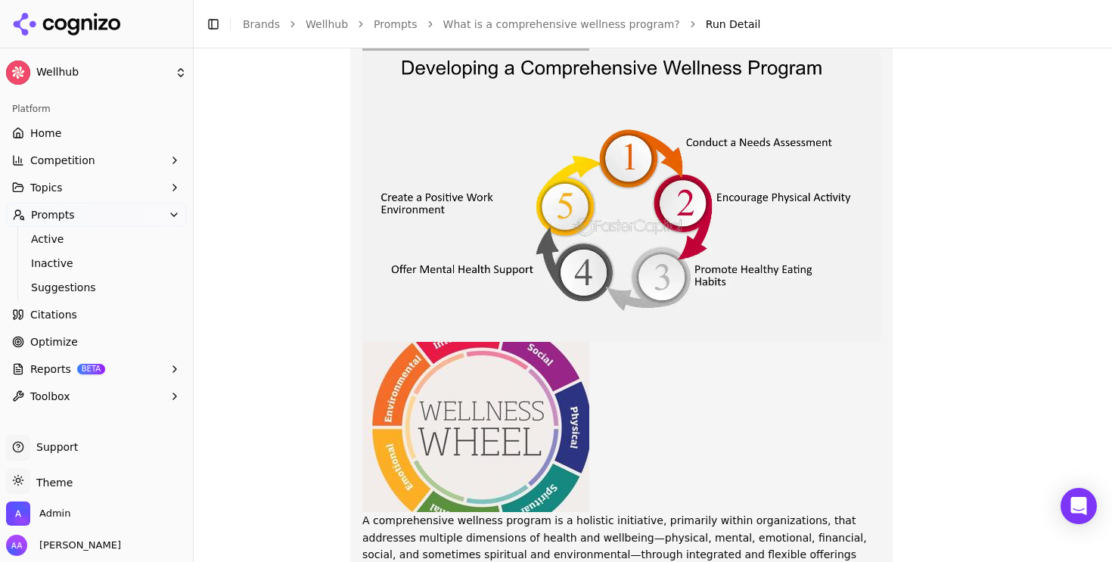
scroll to position [931, 0]
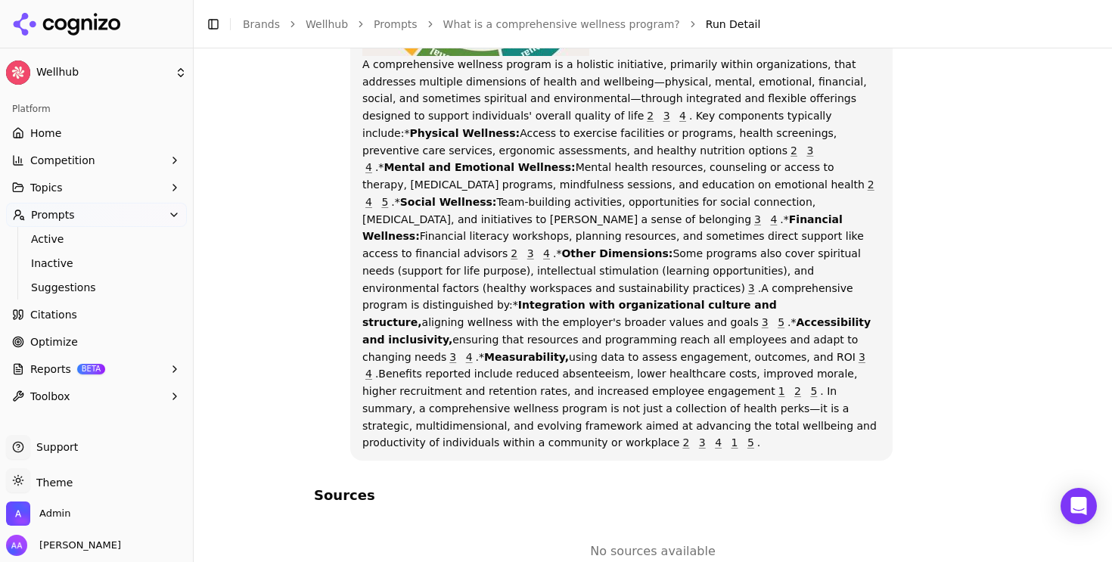
click at [794, 385] on link "2" at bounding box center [797, 391] width 7 height 12
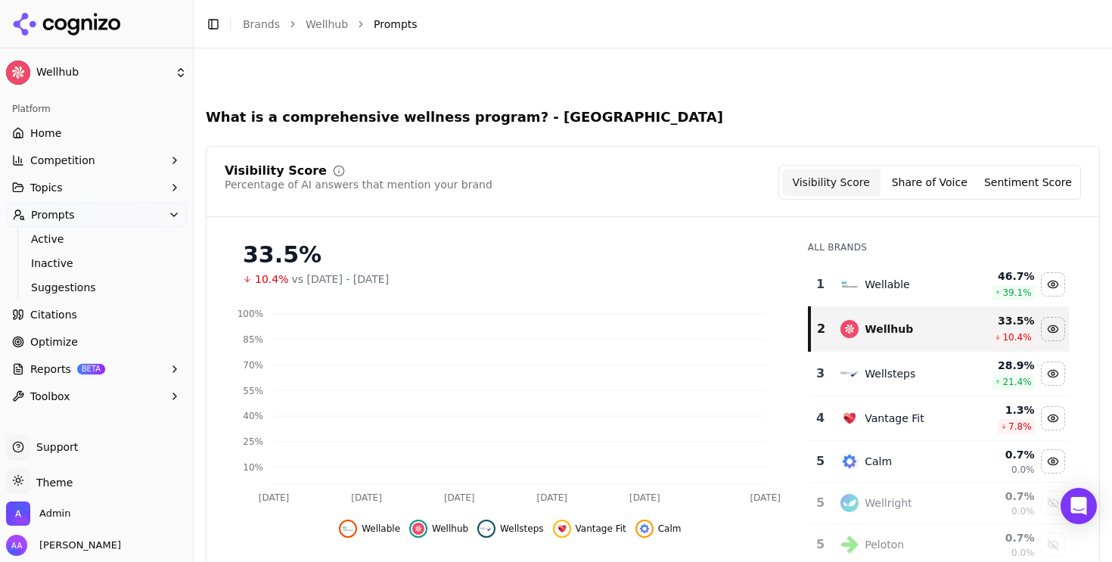
scroll to position [767, 0]
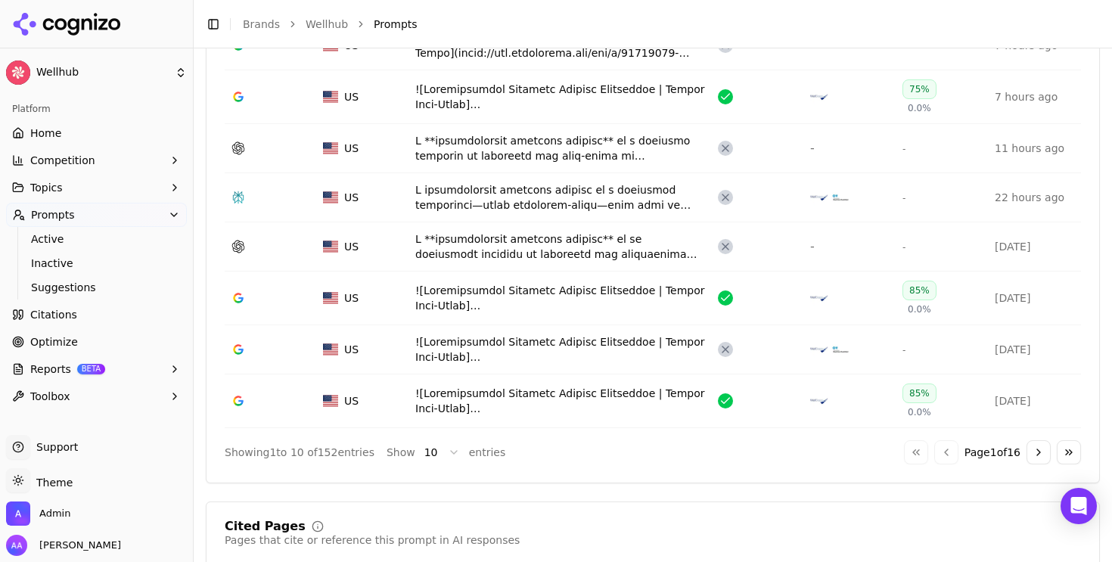
click at [1052, 452] on div "Go to first page Go to previous page Page 1 of 16 Go to next page Go to last pa…" at bounding box center [992, 452] width 177 height 24
click at [1079, 462] on button "Go to last page" at bounding box center [1069, 452] width 24 height 24
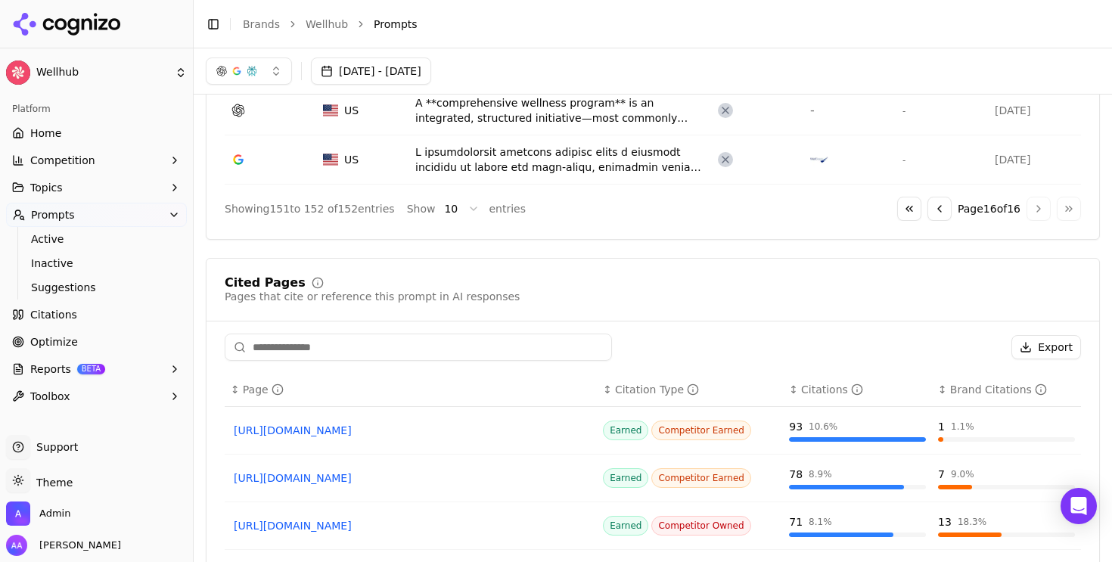
scroll to position [539, 0]
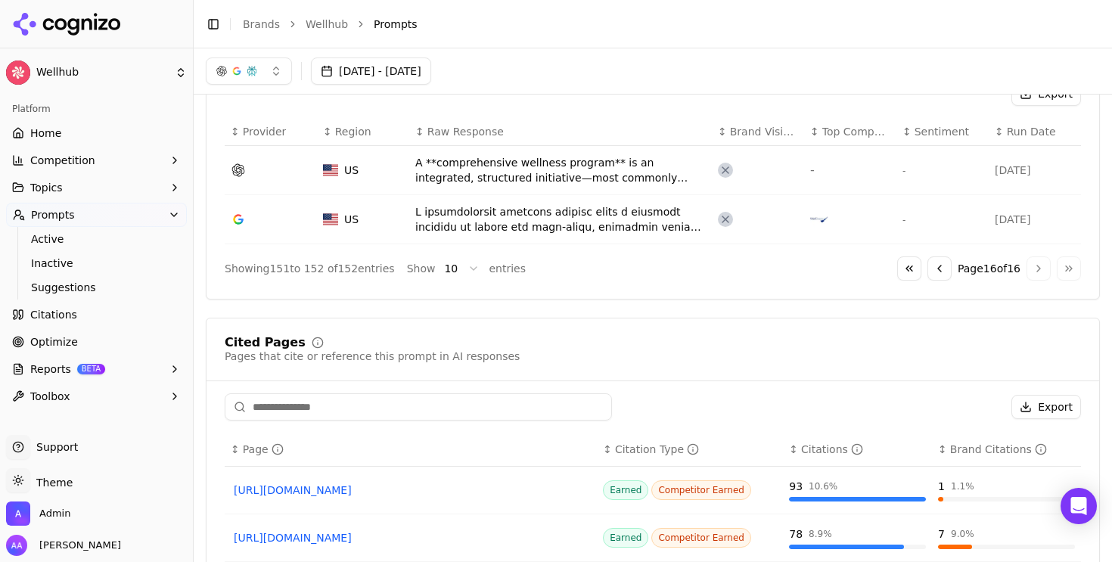
click at [933, 264] on button "Go to previous page" at bounding box center [940, 268] width 24 height 24
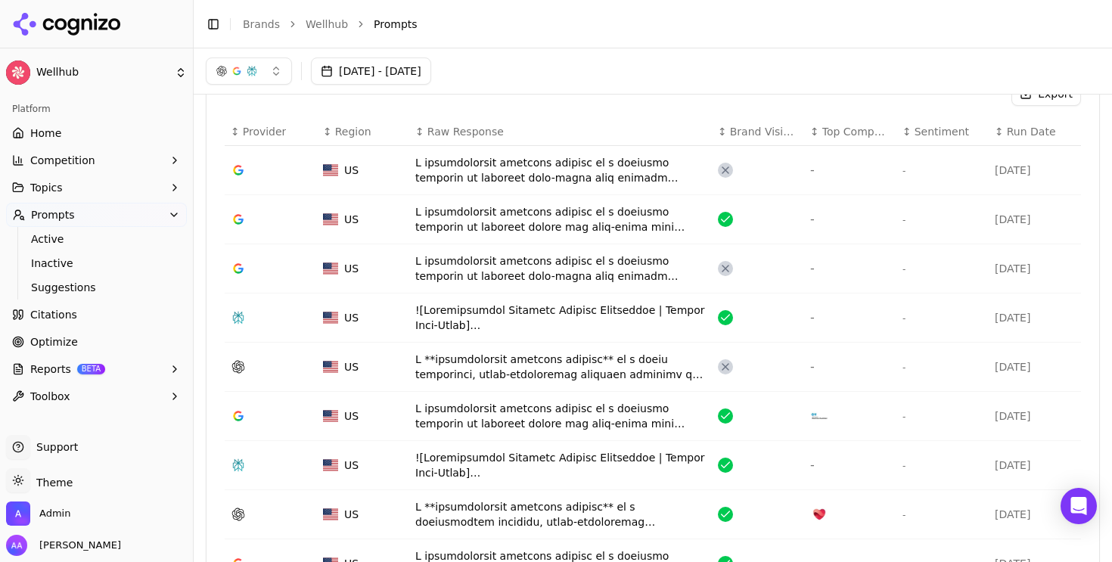
click at [486, 365] on div "Data table" at bounding box center [560, 367] width 291 height 30
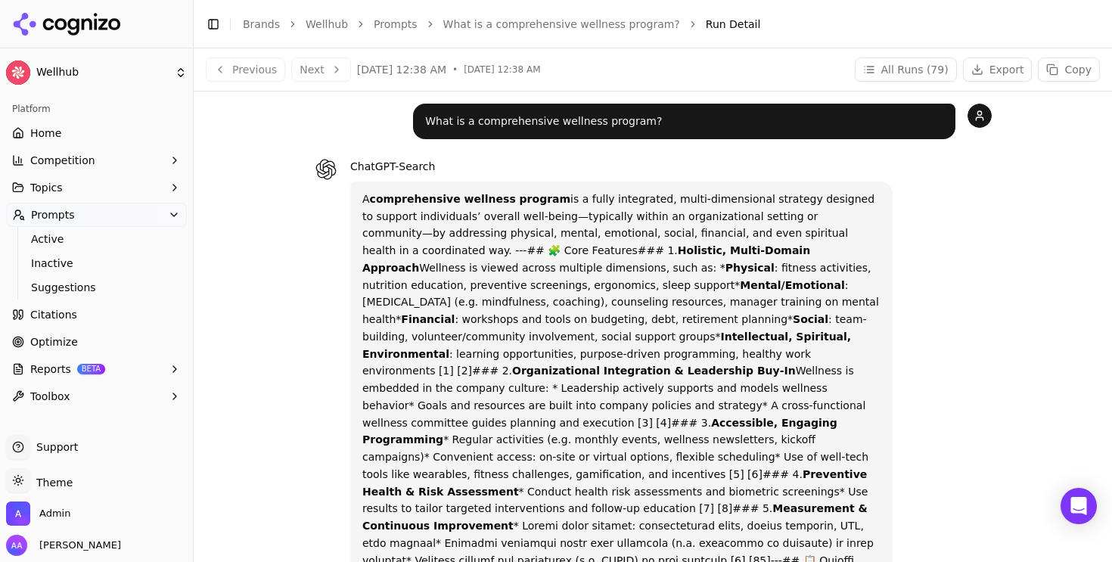
click at [538, 19] on link "What is a comprehensive wellness program?" at bounding box center [561, 24] width 237 height 15
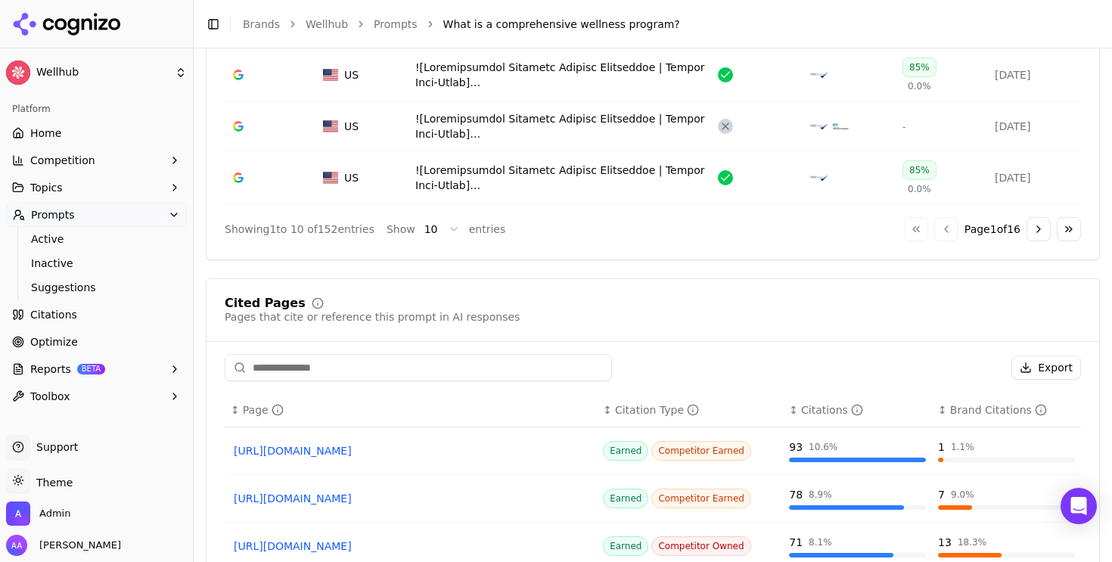
scroll to position [1226, 0]
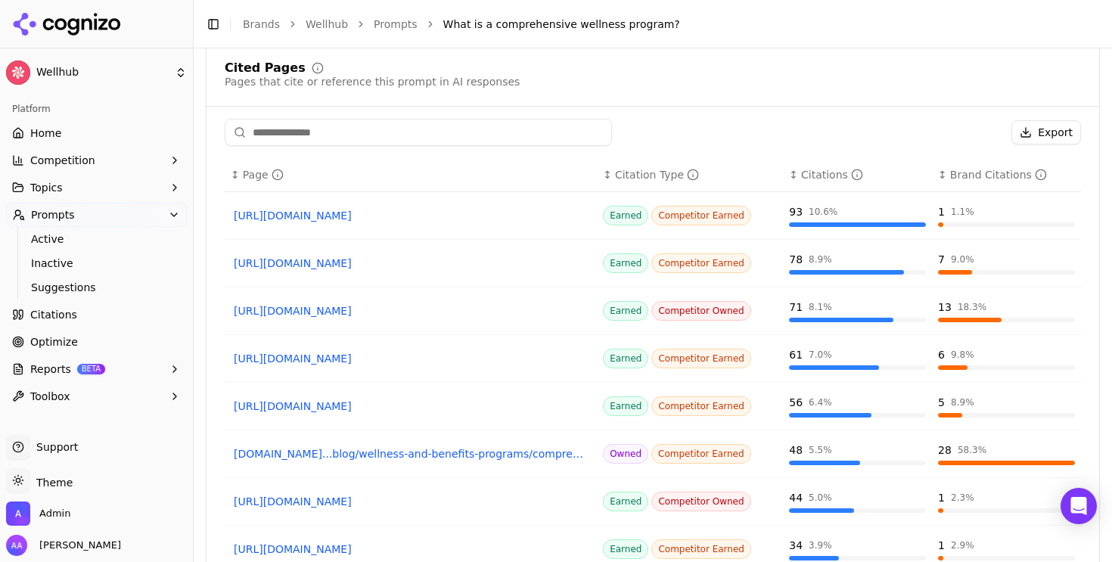
click at [357, 135] on input at bounding box center [418, 132] width 387 height 27
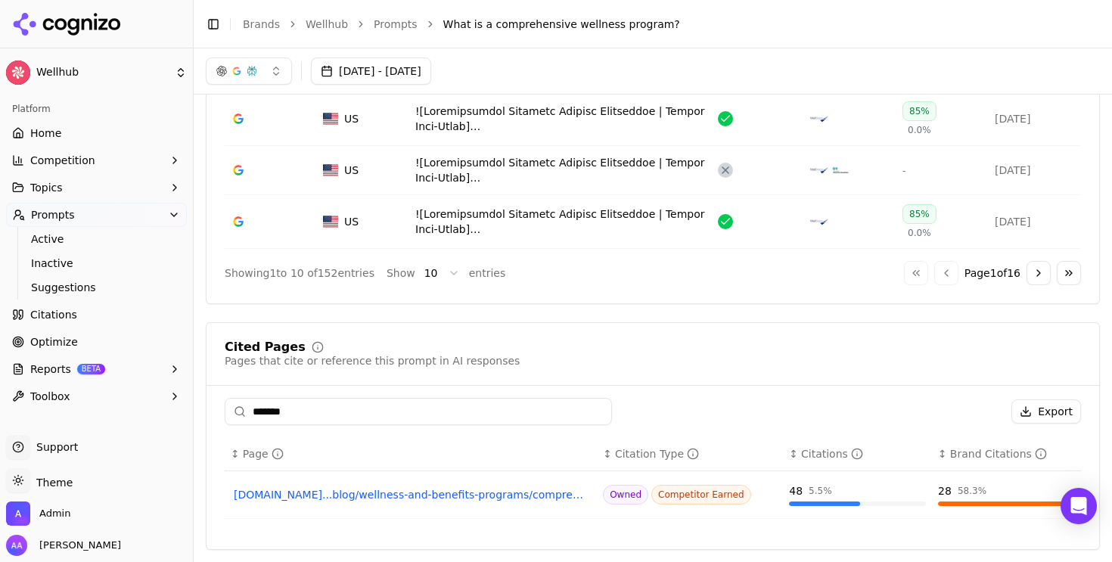
type input "*******"
click at [470, 493] on link "[DOMAIN_NAME]...blog/wellness-and-benefits-programs/comprehensive-wellness-prog…" at bounding box center [411, 494] width 354 height 15
click at [453, 395] on div "Cited Pages Pages that cite or reference this prompt in AI responses ******* Ex…" at bounding box center [653, 436] width 894 height 228
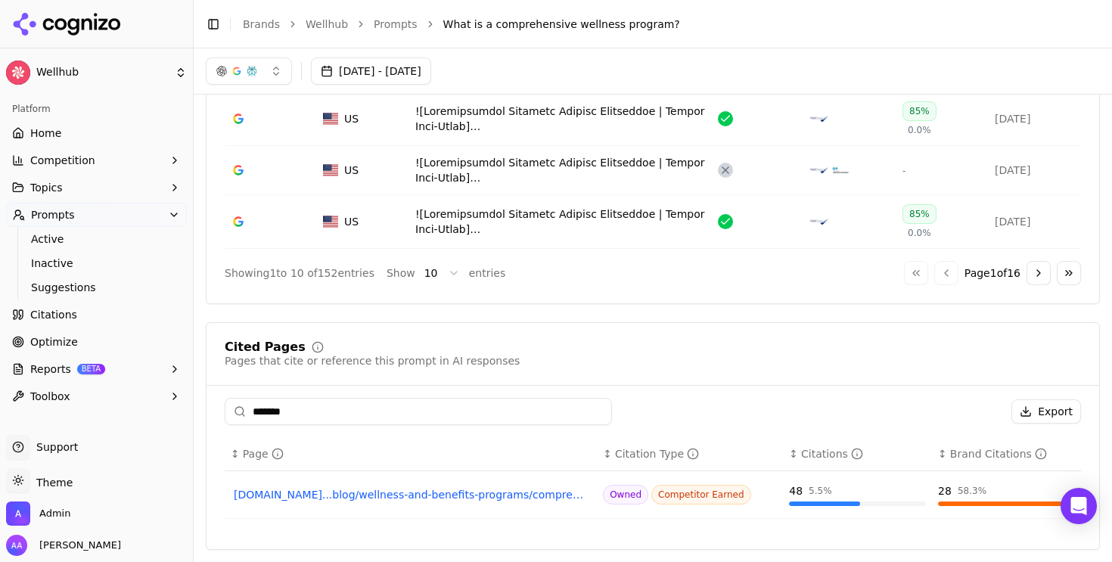
click at [437, 421] on input "*******" at bounding box center [418, 411] width 387 height 27
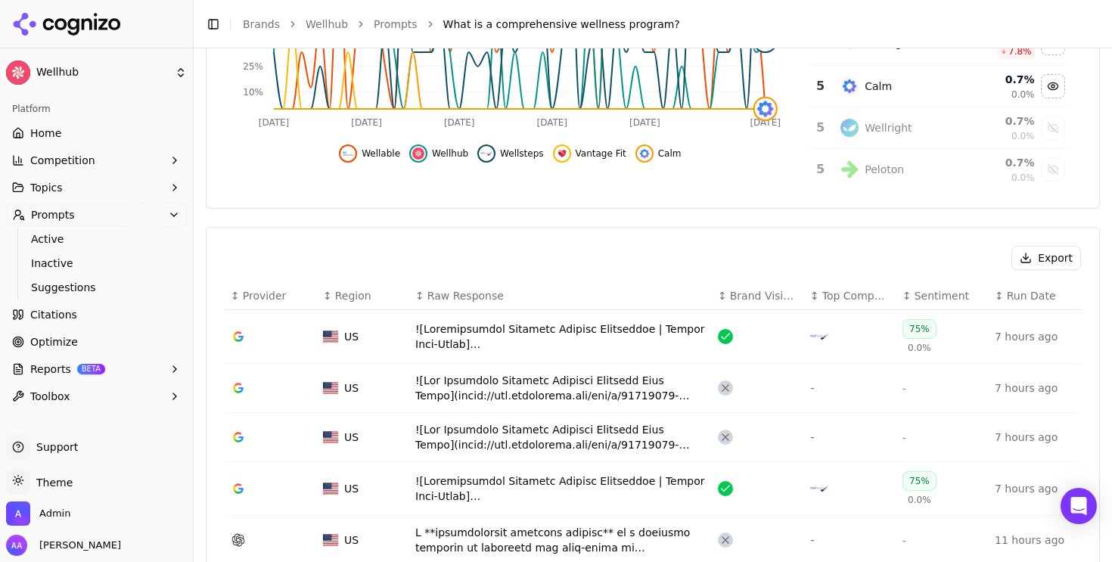
scroll to position [0, 0]
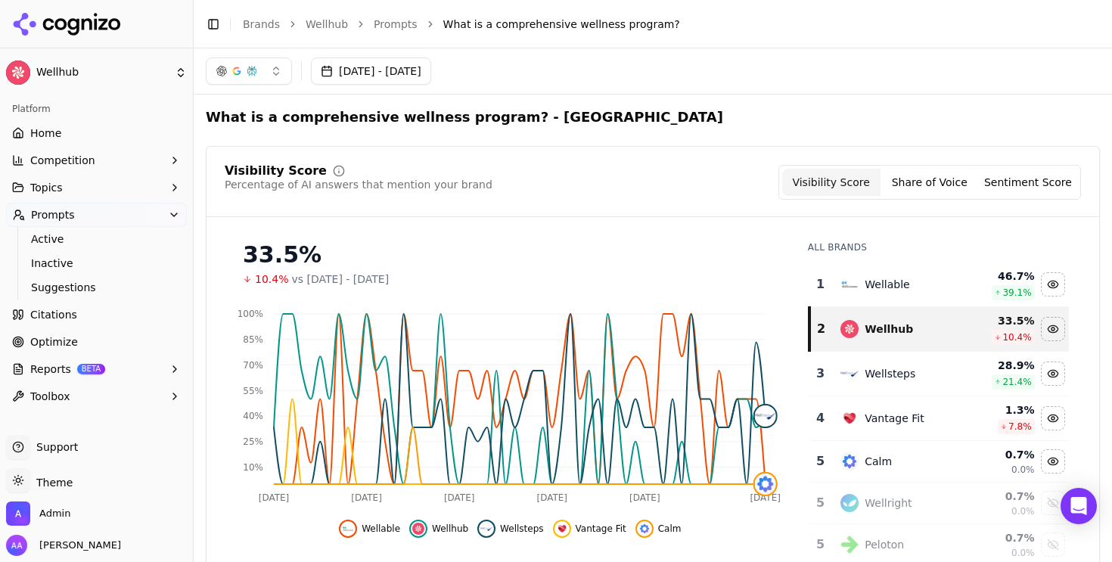
click at [431, 79] on button "[DATE] - [DATE]" at bounding box center [371, 70] width 120 height 27
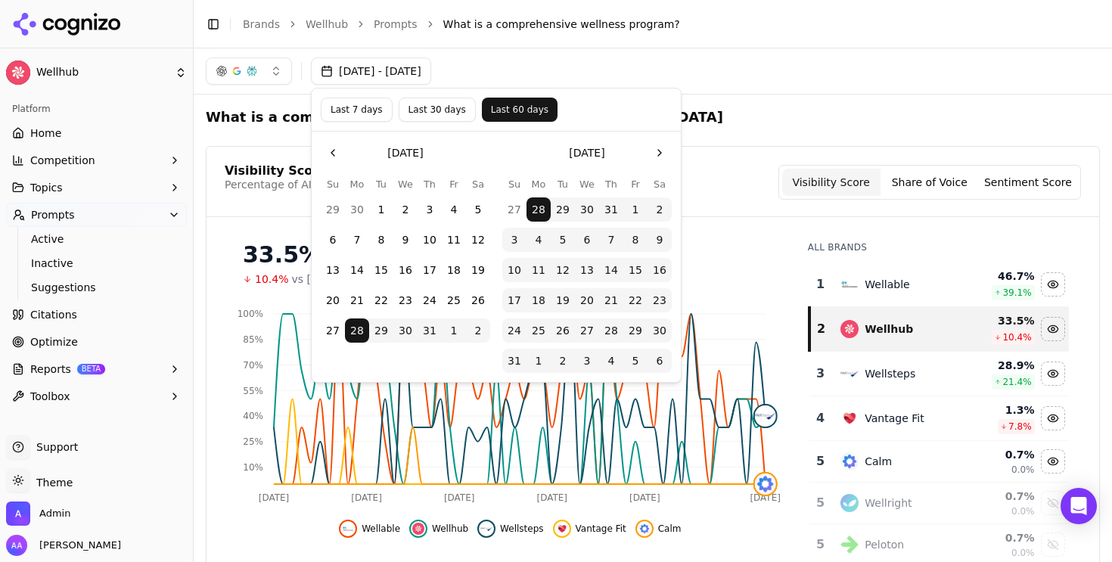
click at [451, 119] on button "Last 30 days" at bounding box center [437, 110] width 77 height 24
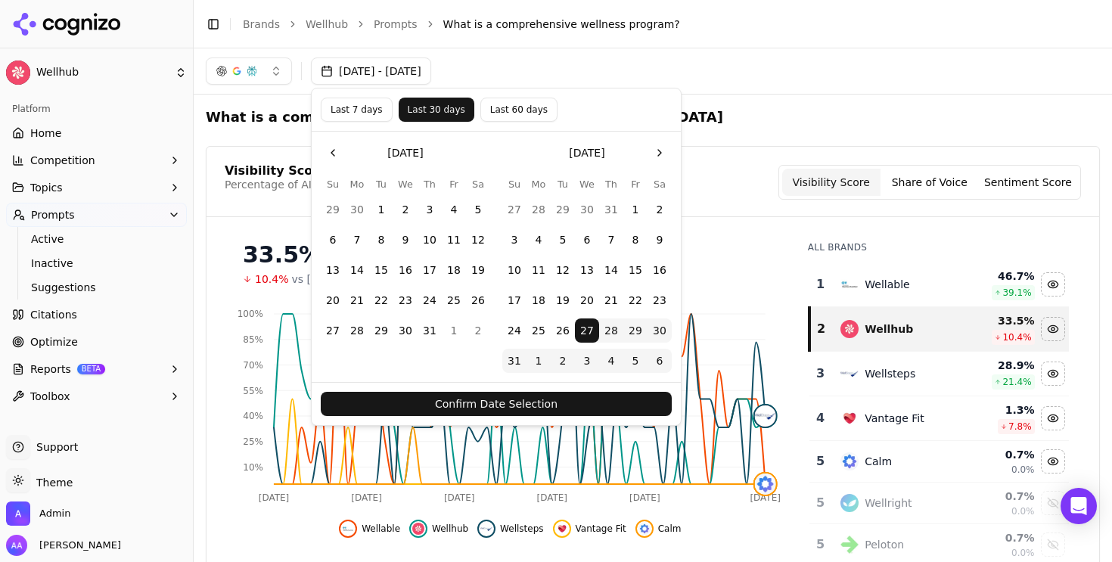
click at [501, 406] on button "Confirm Date Selection" at bounding box center [496, 404] width 351 height 24
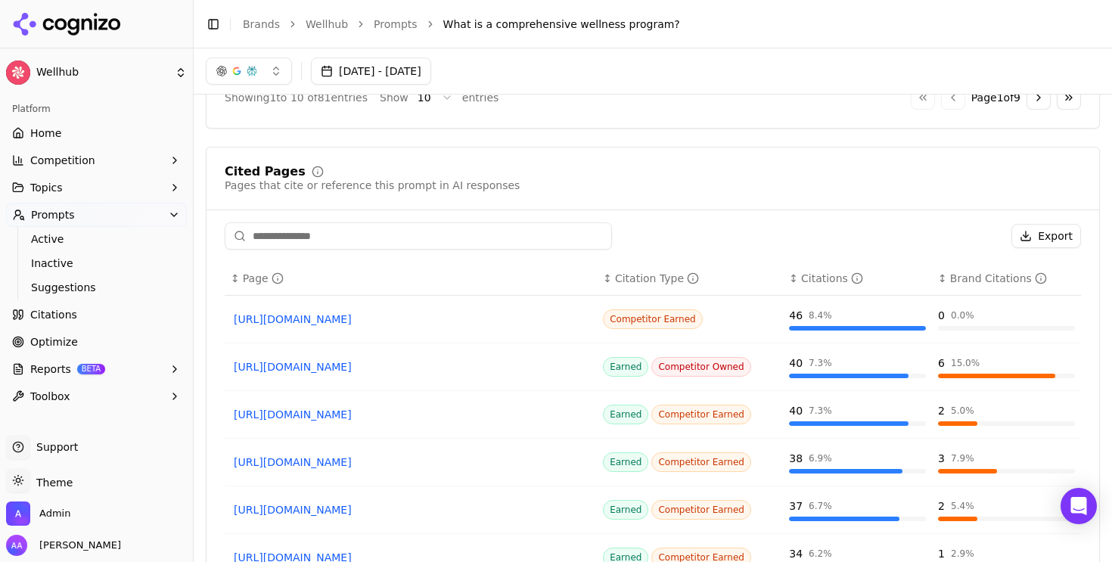
scroll to position [1121, 0]
click at [421, 230] on input at bounding box center [418, 236] width 387 height 27
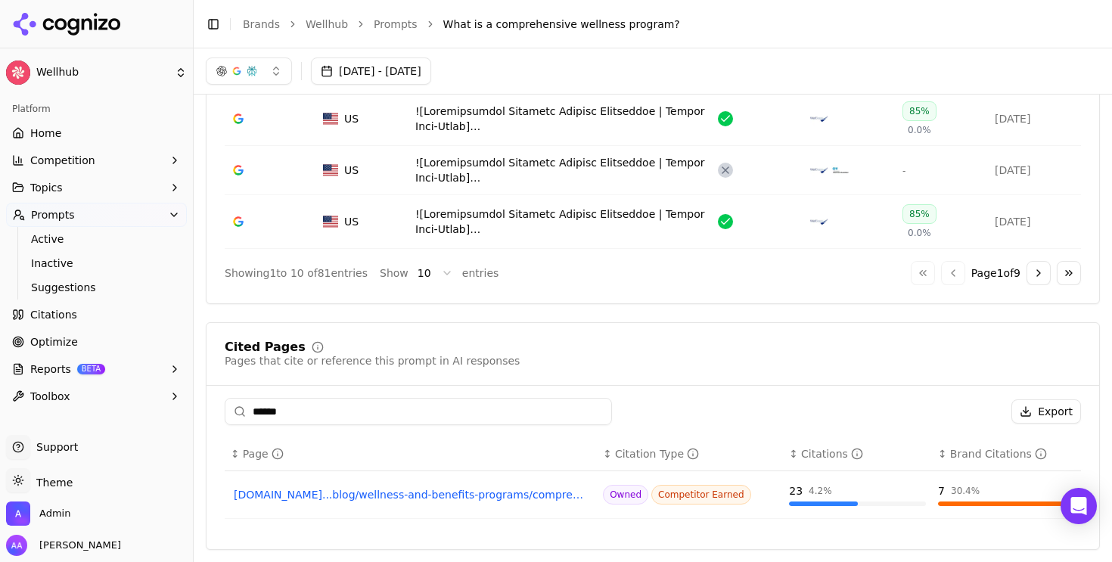
scroll to position [948, 0]
type input "*******"
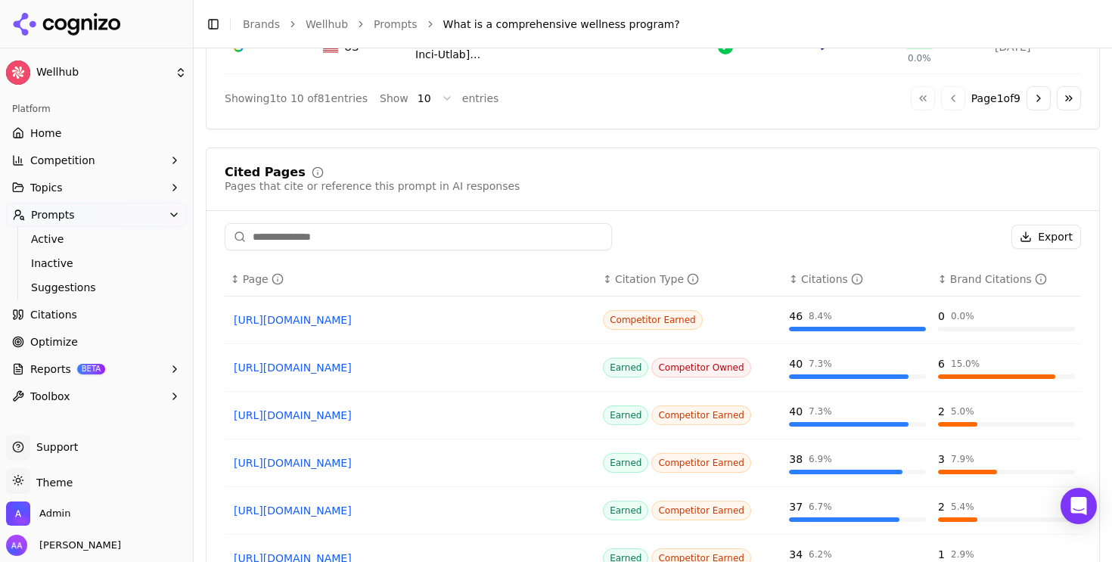
click at [411, 323] on link "[URL][DOMAIN_NAME]" at bounding box center [411, 319] width 354 height 15
click at [402, 369] on link "[URL][DOMAIN_NAME]" at bounding box center [411, 367] width 354 height 15
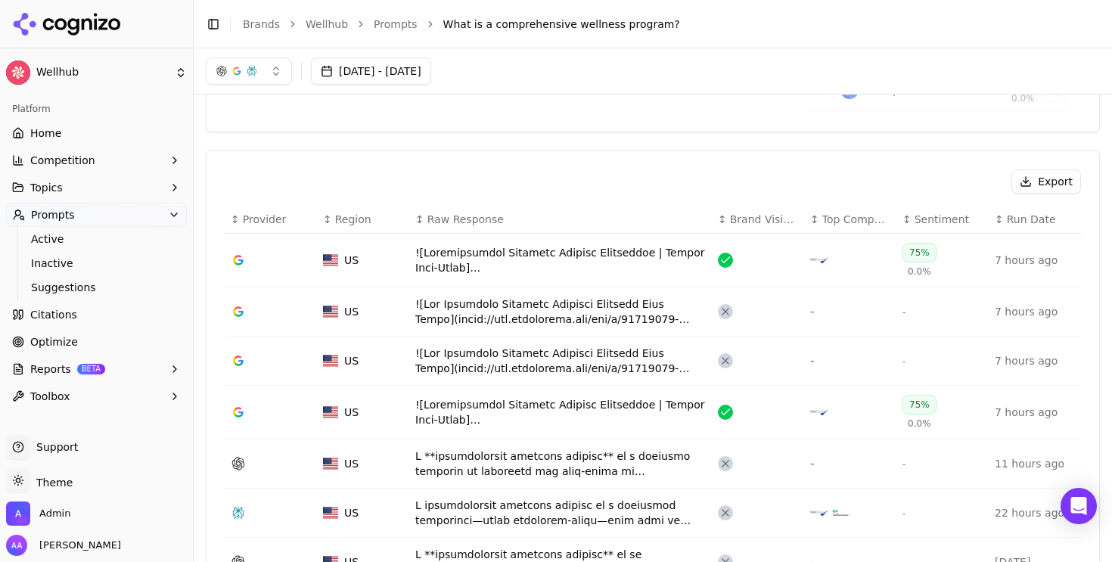
scroll to position [424, 0]
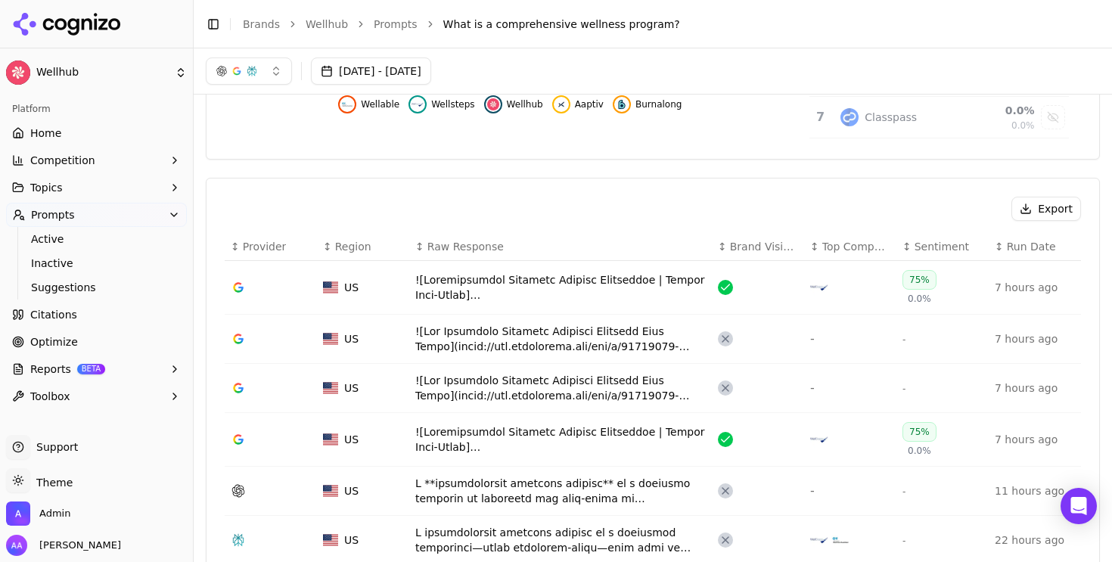
click at [527, 332] on div "Data table" at bounding box center [560, 339] width 291 height 30
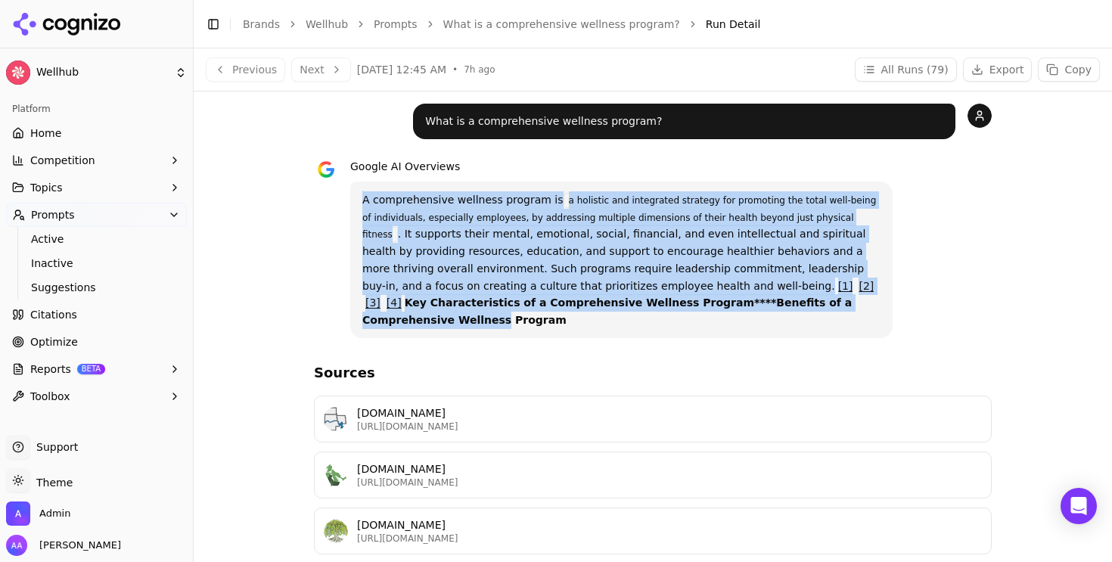
drag, startPoint x: 815, startPoint y: 312, endPoint x: 755, endPoint y: 297, distance: 61.7
click at [754, 297] on div "A comprehensive wellness program is a holistic and integrated strategy for prom…" at bounding box center [621, 260] width 542 height 157
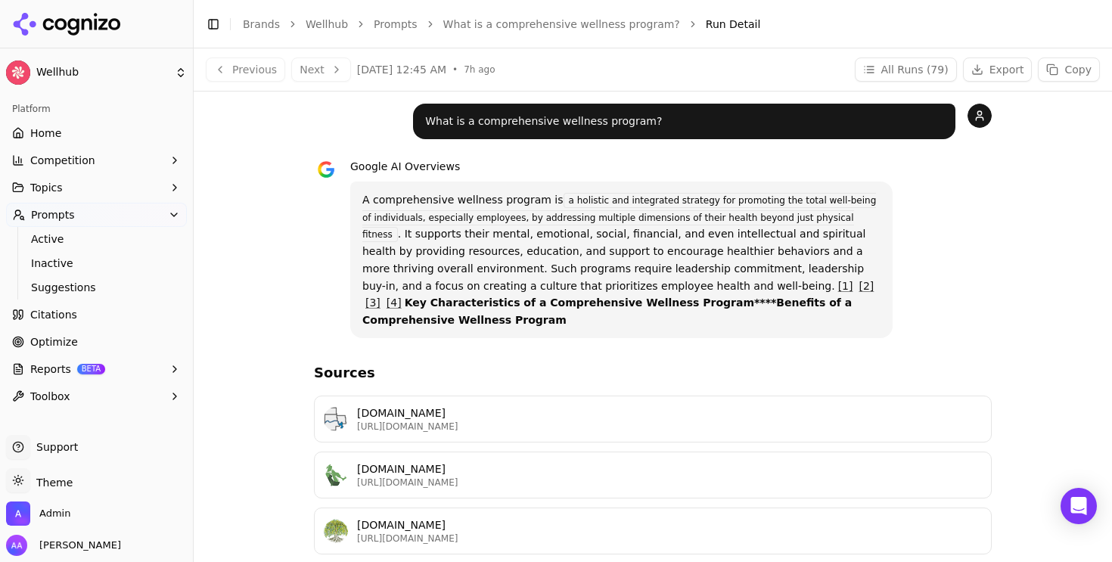
click at [785, 302] on strong "Key Characteristics of a Comprehensive Wellness Program****Benefits of a Compre…" at bounding box center [606, 312] width 489 height 30
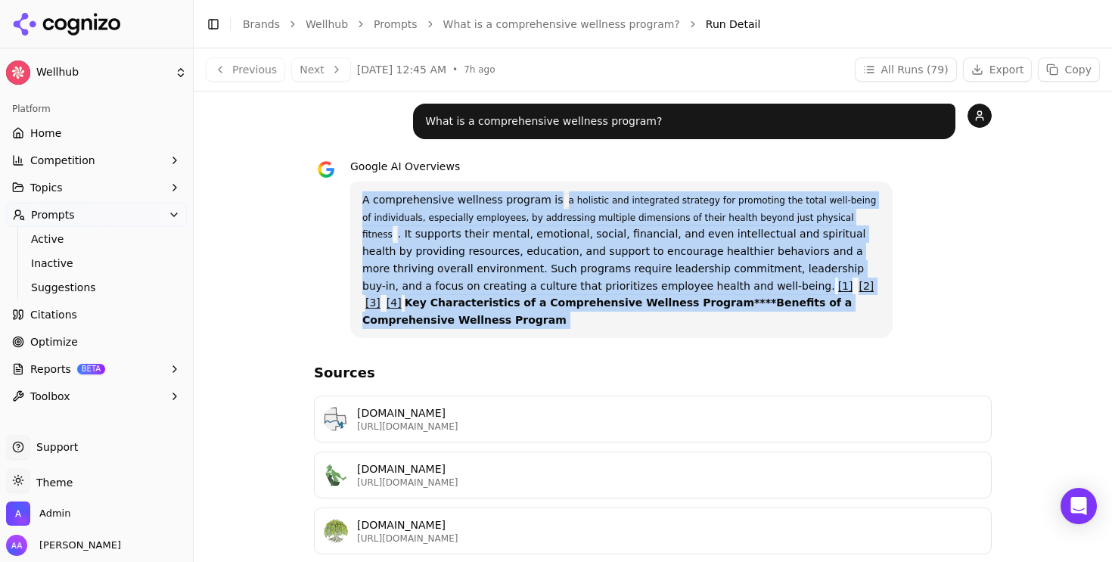
click at [812, 303] on p "A comprehensive wellness program is a holistic and integrated strategy for prom…" at bounding box center [621, 260] width 518 height 138
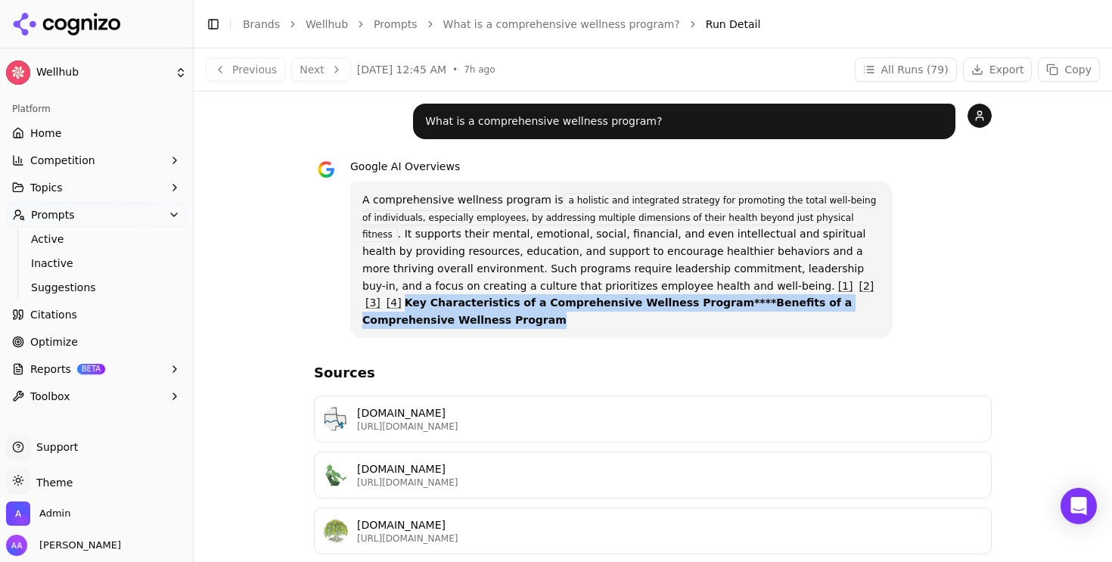
drag, startPoint x: 812, startPoint y: 305, endPoint x: 713, endPoint y: 285, distance: 101.0
click at [713, 285] on p "A comprehensive wellness program is a holistic and integrated strategy for prom…" at bounding box center [621, 260] width 518 height 138
click at [754, 297] on strong "Key Characteristics of a Comprehensive Wellness Program****Benefits of a Compre…" at bounding box center [606, 312] width 489 height 30
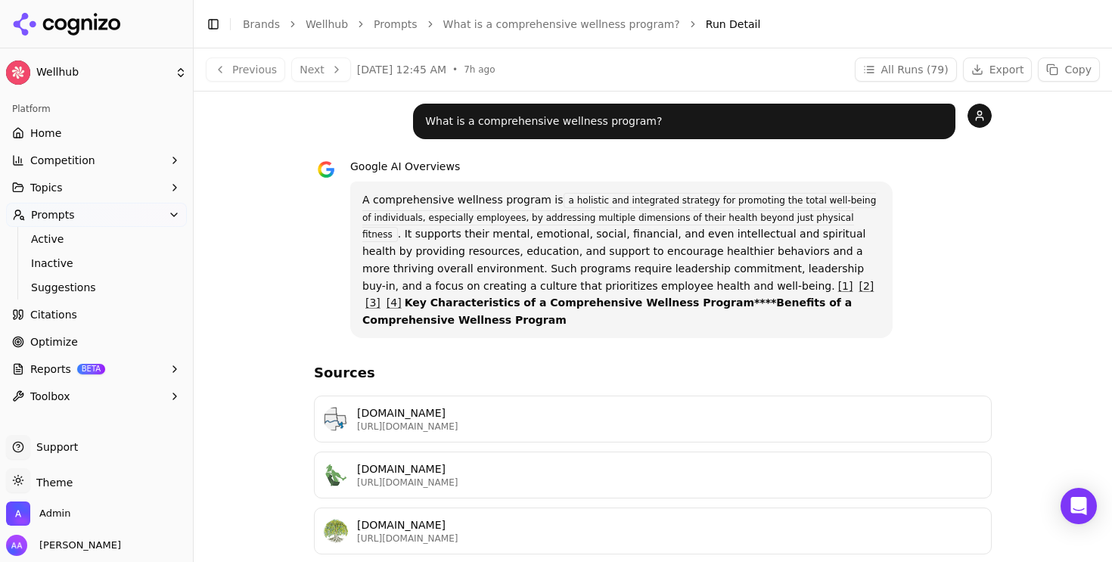
drag, startPoint x: 352, startPoint y: 190, endPoint x: 632, endPoint y: 291, distance: 297.5
click at [632, 291] on div "A comprehensive wellness program is a holistic and integrated strategy for prom…" at bounding box center [621, 260] width 542 height 157
click at [570, 267] on p "A comprehensive wellness program is a holistic and integrated strategy for prom…" at bounding box center [621, 260] width 518 height 138
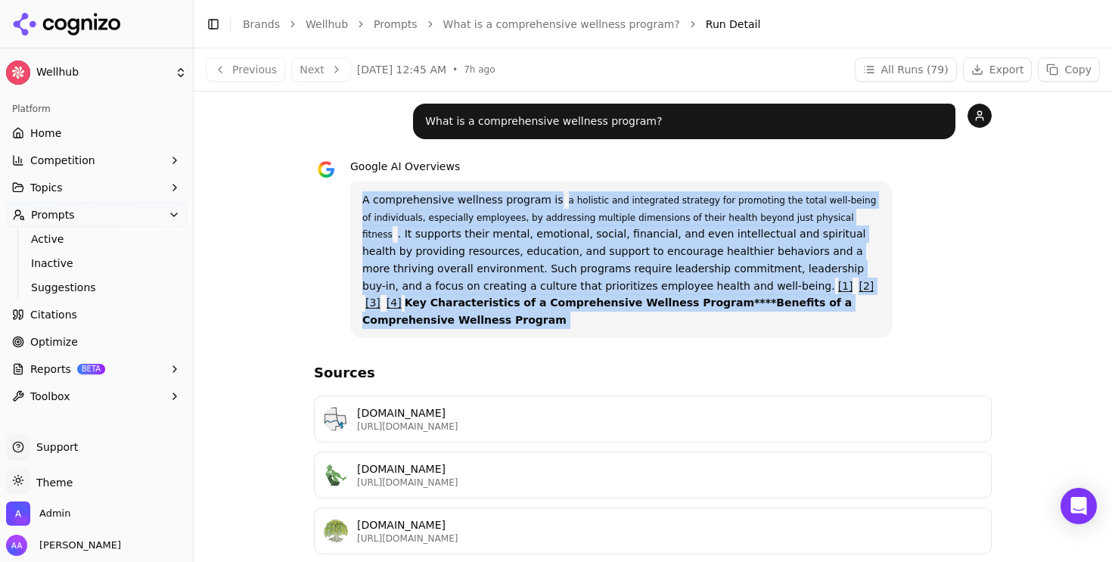
click at [570, 267] on p "A comprehensive wellness program is a holistic and integrated strategy for prom…" at bounding box center [621, 260] width 518 height 138
click at [531, 222] on code "a holistic and integrated strategy for promoting the total well-being of indivi…" at bounding box center [619, 218] width 514 height 50
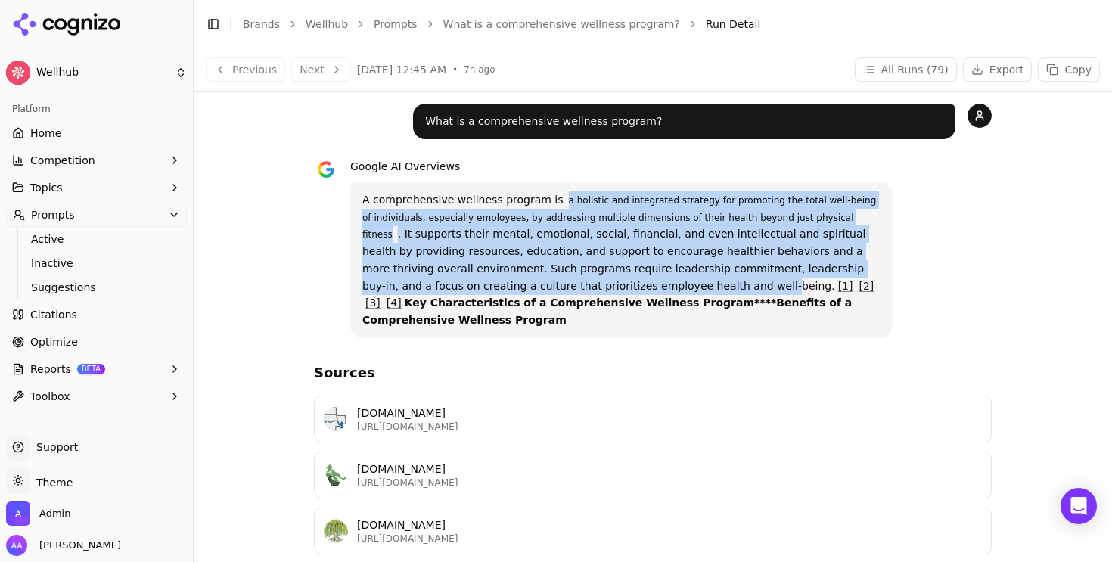
drag, startPoint x: 556, startPoint y: 197, endPoint x: 597, endPoint y: 293, distance: 103.7
click at [597, 293] on p "A comprehensive wellness program is a holistic and integrated strategy for prom…" at bounding box center [621, 260] width 518 height 138
click at [592, 270] on p "A comprehensive wellness program is a holistic and integrated strategy for prom…" at bounding box center [621, 260] width 518 height 138
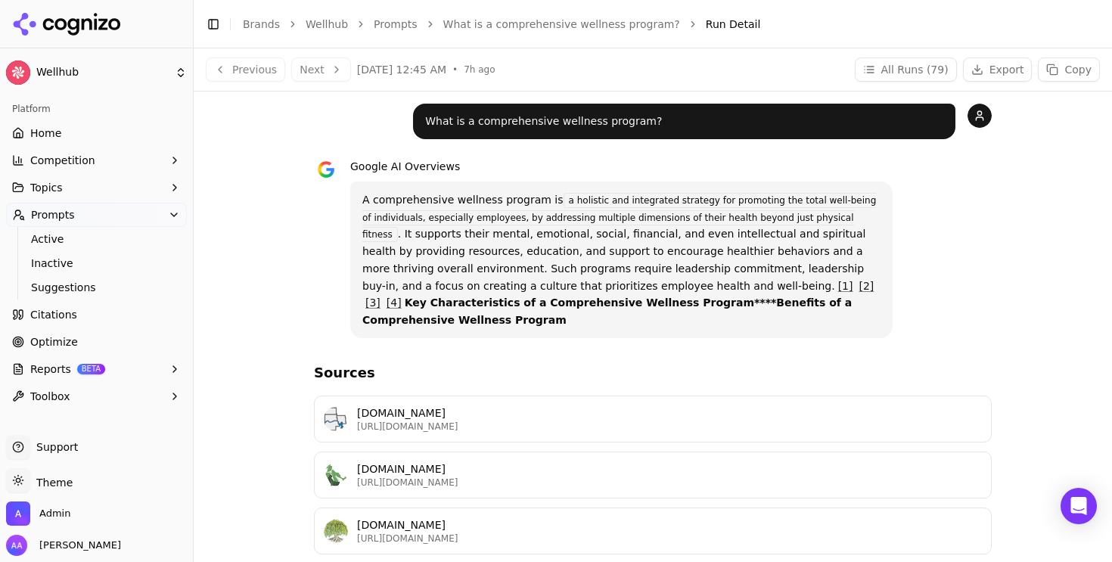
click at [501, 20] on link "What is a comprehensive wellness program?" at bounding box center [561, 24] width 237 height 15
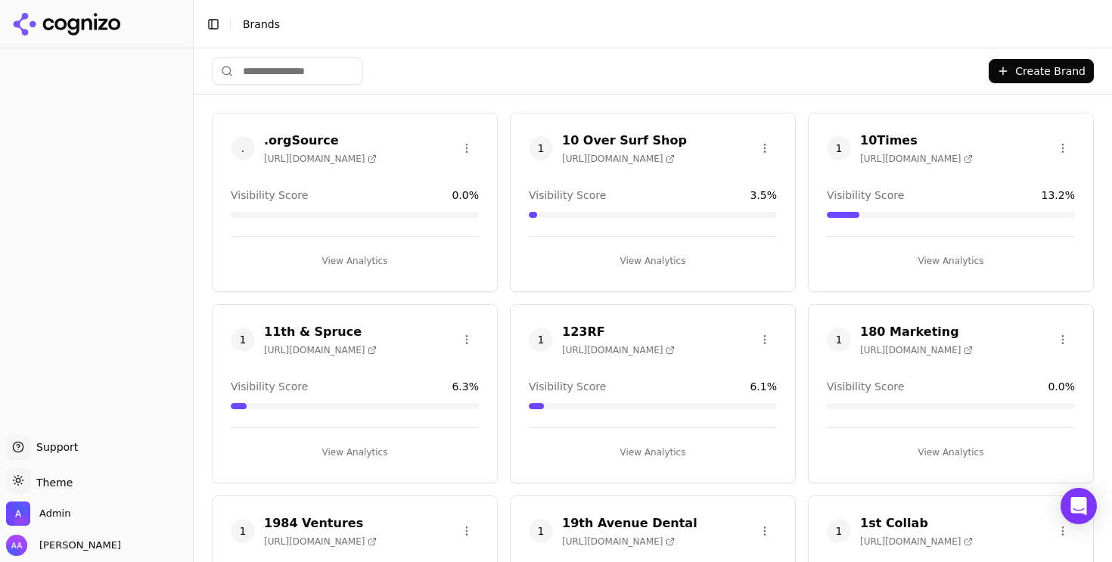
click at [284, 74] on input "search" at bounding box center [287, 70] width 151 height 27
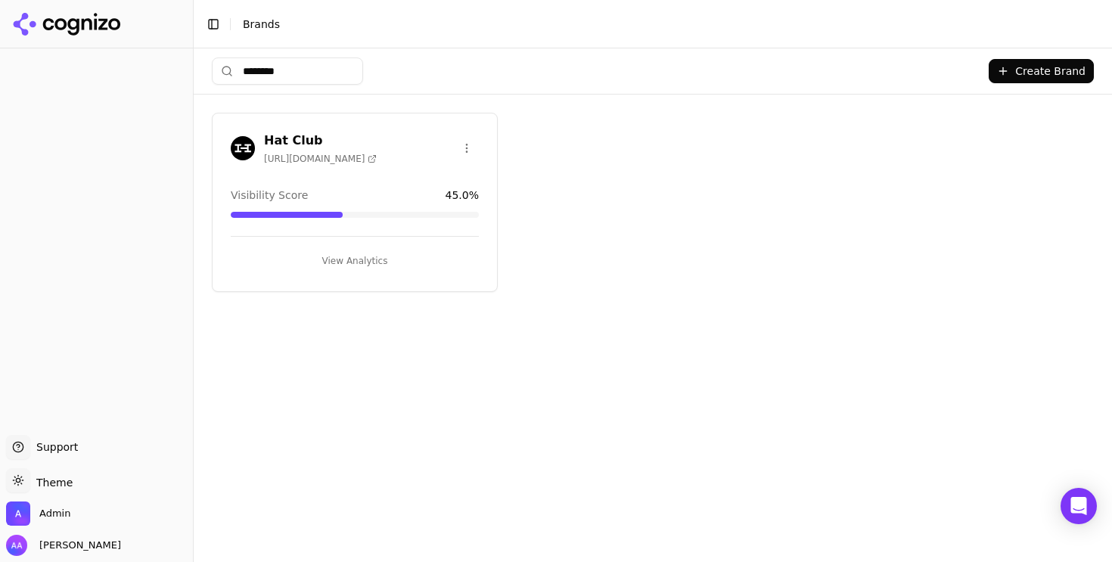
type input "********"
click at [247, 158] on div "Hat Club https://hatclub.com" at bounding box center [304, 148] width 146 height 33
click at [249, 145] on img at bounding box center [243, 148] width 24 height 24
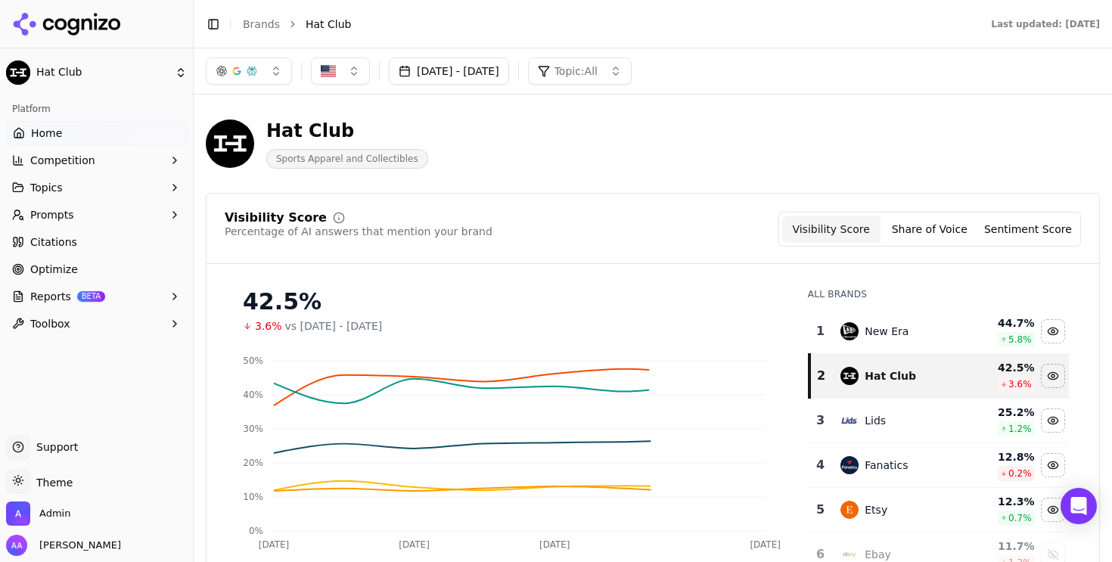
scroll to position [53, 0]
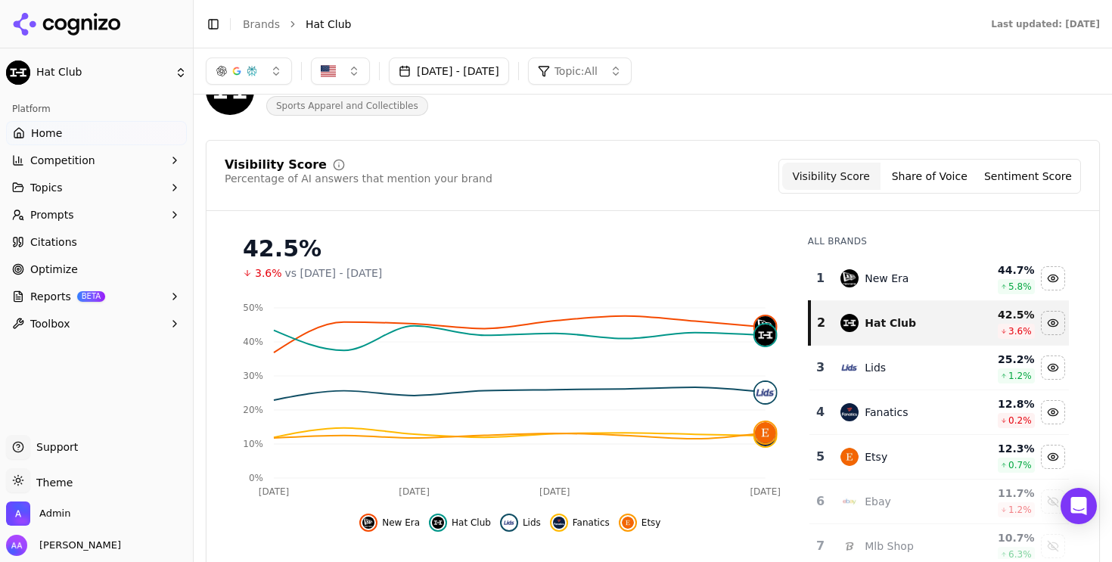
click at [885, 267] on td "New Era" at bounding box center [898, 278] width 135 height 45
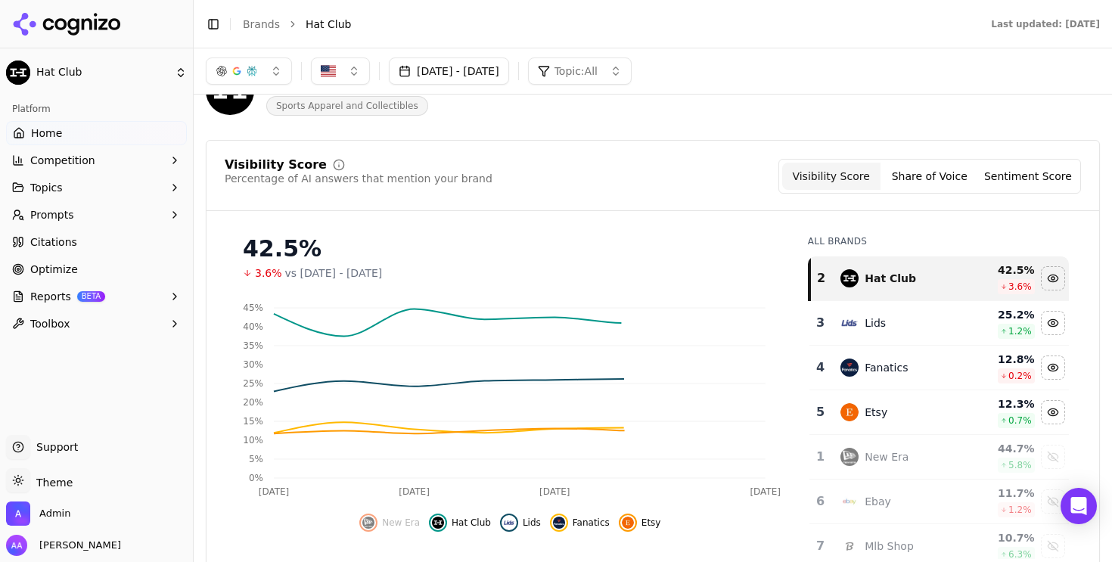
click at [888, 334] on td "Lids" at bounding box center [898, 323] width 135 height 45
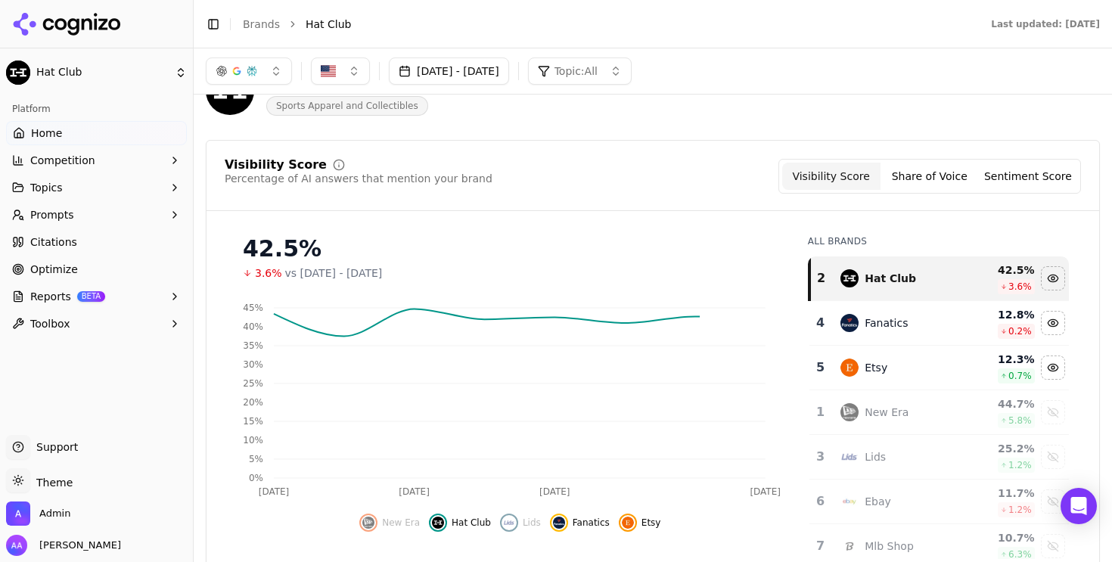
click at [888, 334] on td "Fanatics" at bounding box center [898, 323] width 135 height 45
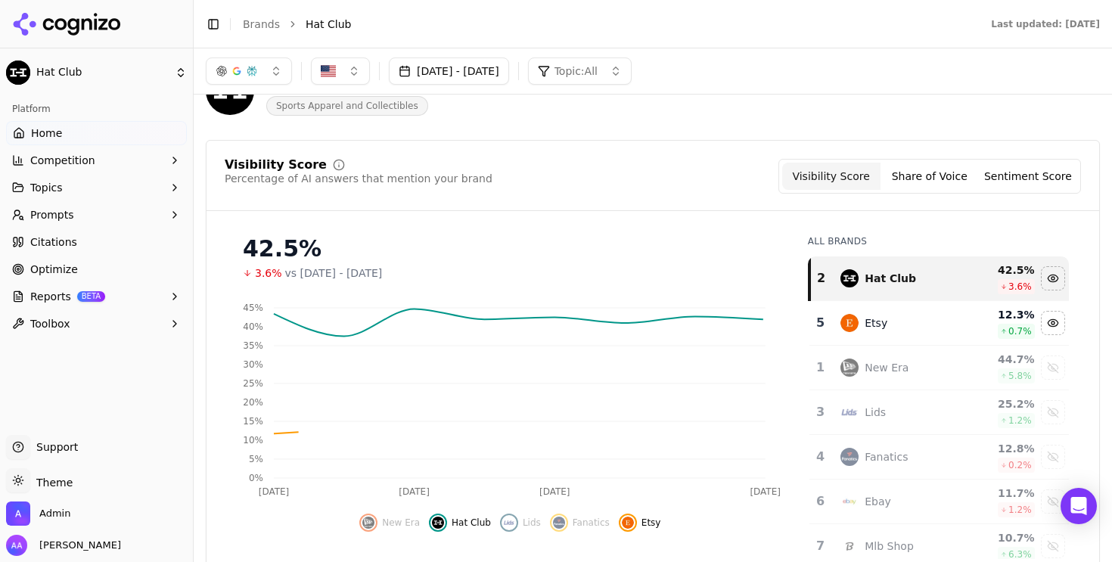
click at [888, 334] on td "Etsy" at bounding box center [898, 323] width 135 height 45
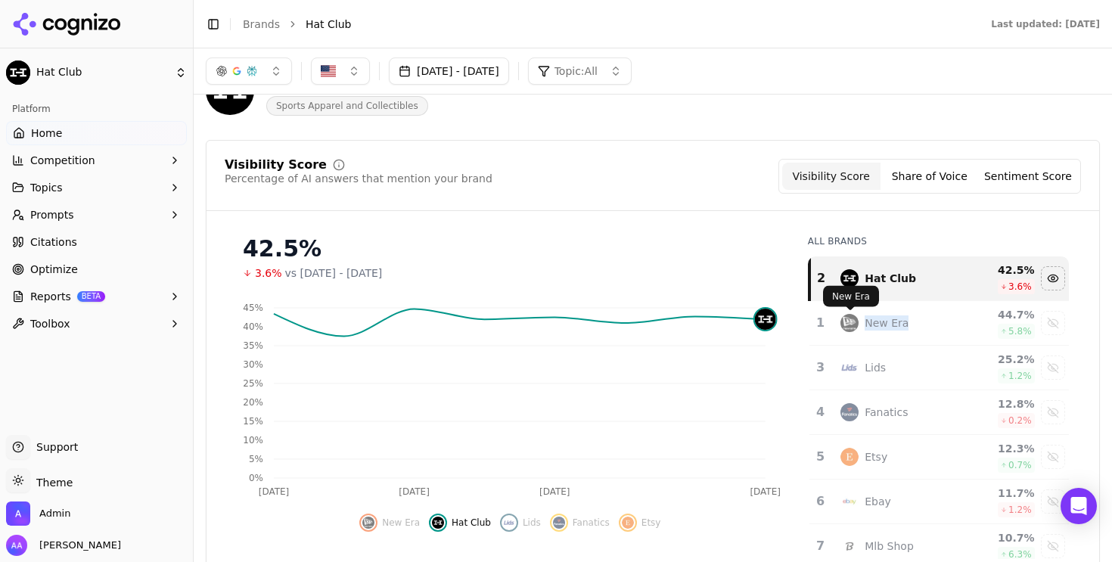
click at [620, 199] on div "Visibility Score Percentage of AI answers that mention your brand Visibility Sc…" at bounding box center [653, 185] width 893 height 52
click at [465, 67] on button "Sep 16, 2025 - Sep 23, 2025" at bounding box center [449, 70] width 120 height 27
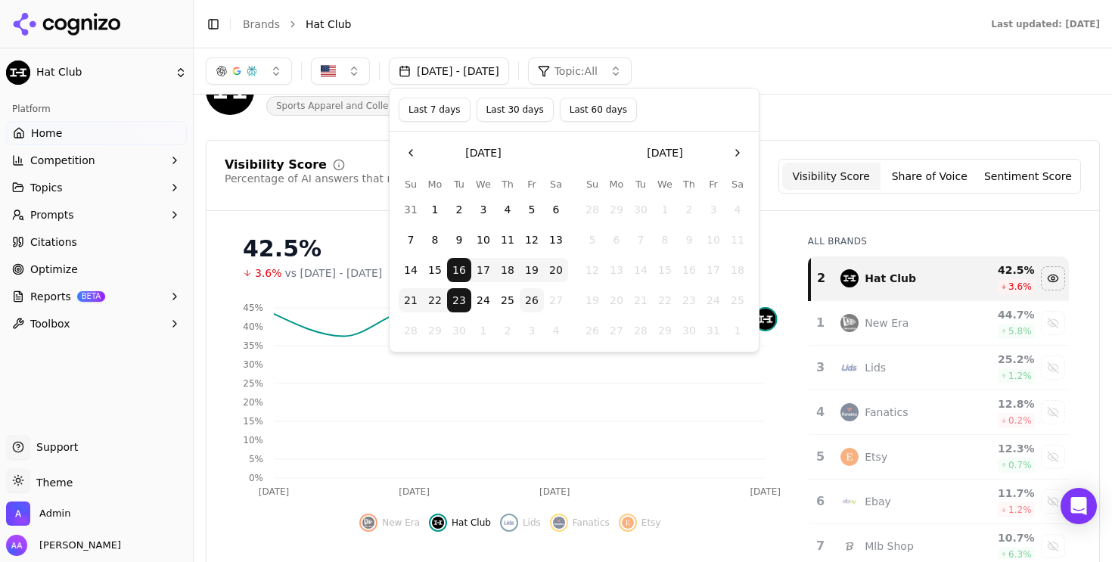
click at [504, 113] on button "Last 30 days" at bounding box center [515, 110] width 77 height 24
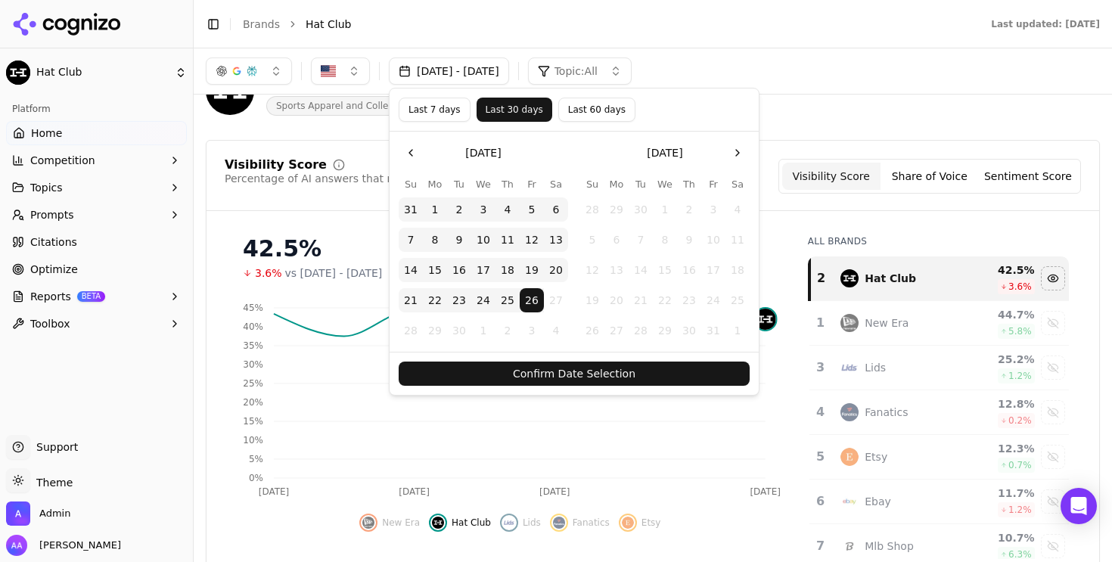
click at [580, 375] on button "Confirm Date Selection" at bounding box center [574, 374] width 351 height 24
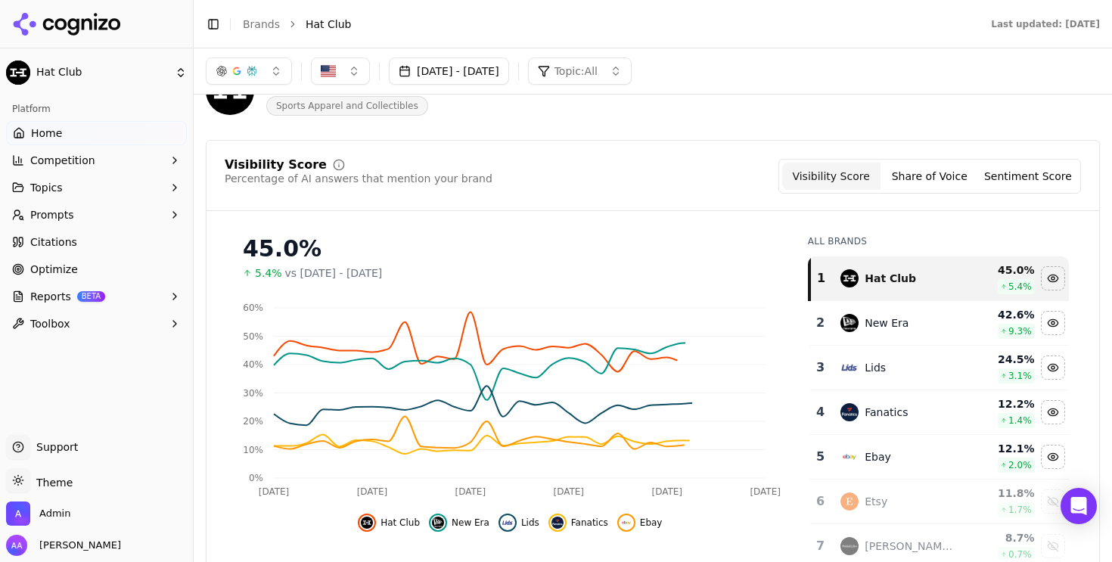
click at [859, 320] on div "New Era" at bounding box center [899, 323] width 117 height 18
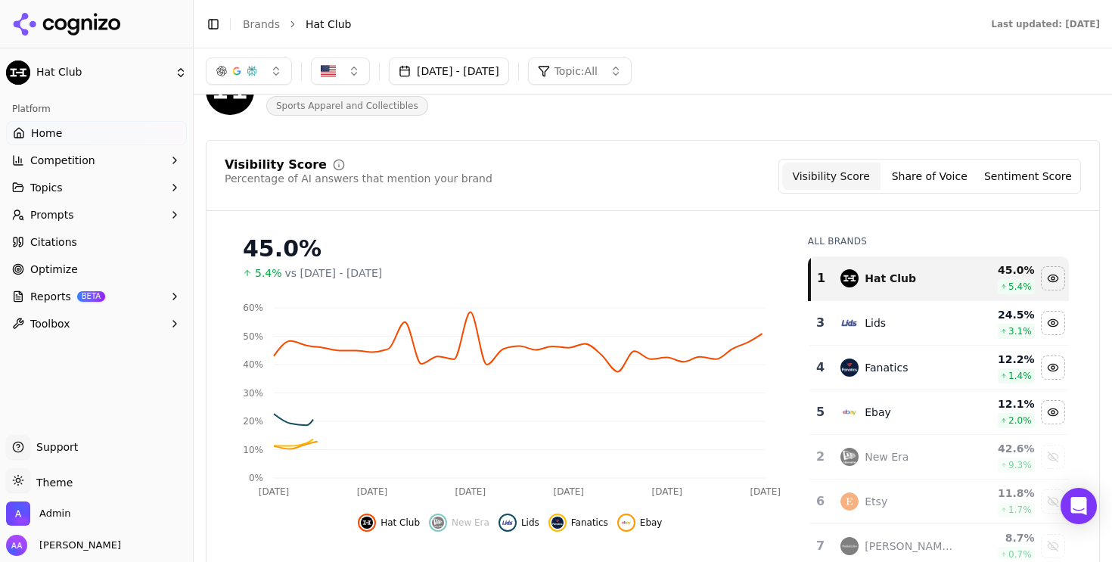
click at [859, 320] on div "Lids" at bounding box center [899, 323] width 117 height 18
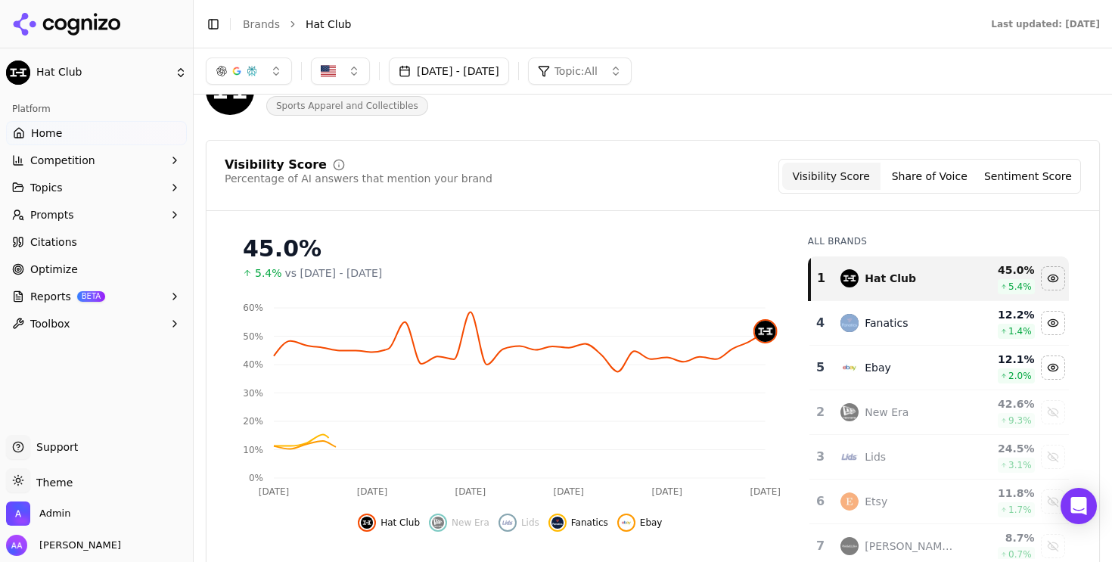
click at [859, 320] on div "Fanatics" at bounding box center [899, 323] width 117 height 18
click at [859, 320] on div "Ebay" at bounding box center [899, 323] width 117 height 18
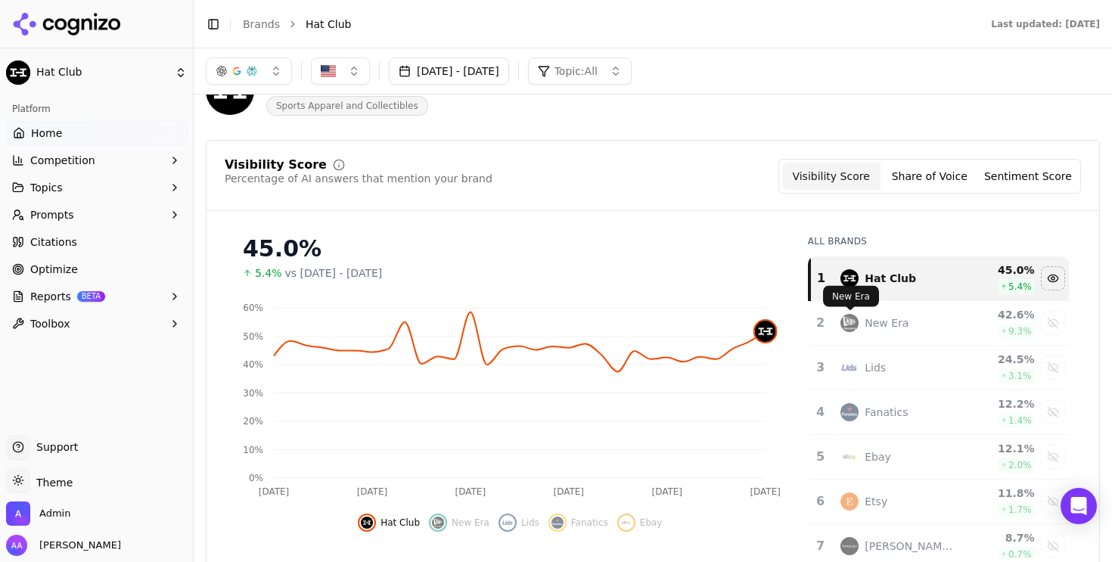
click at [636, 214] on div "Visibility Score Percentage of AI answers that mention your brand Visibility Sc…" at bounding box center [653, 377] width 894 height 474
click at [248, 82] on button "button" at bounding box center [249, 70] width 86 height 27
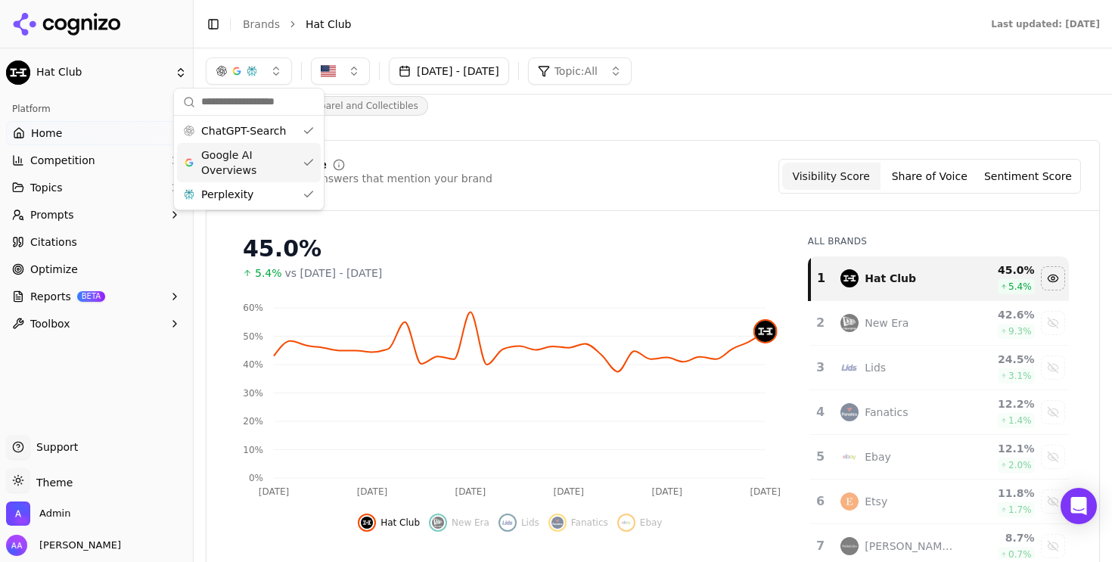
click at [262, 170] on span "Google AI Overviews" at bounding box center [248, 163] width 95 height 30
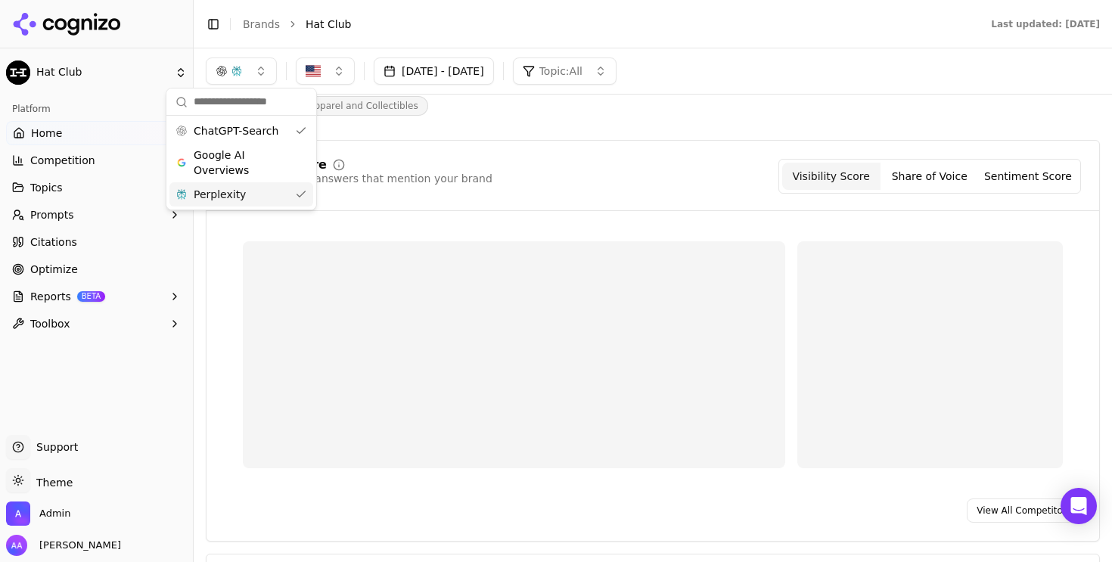
click at [262, 194] on div "Perplexity" at bounding box center [241, 194] width 144 height 24
click at [614, 141] on div "Visibility Score Percentage of AI answers that mention your brand Visibility Sc…" at bounding box center [653, 341] width 894 height 402
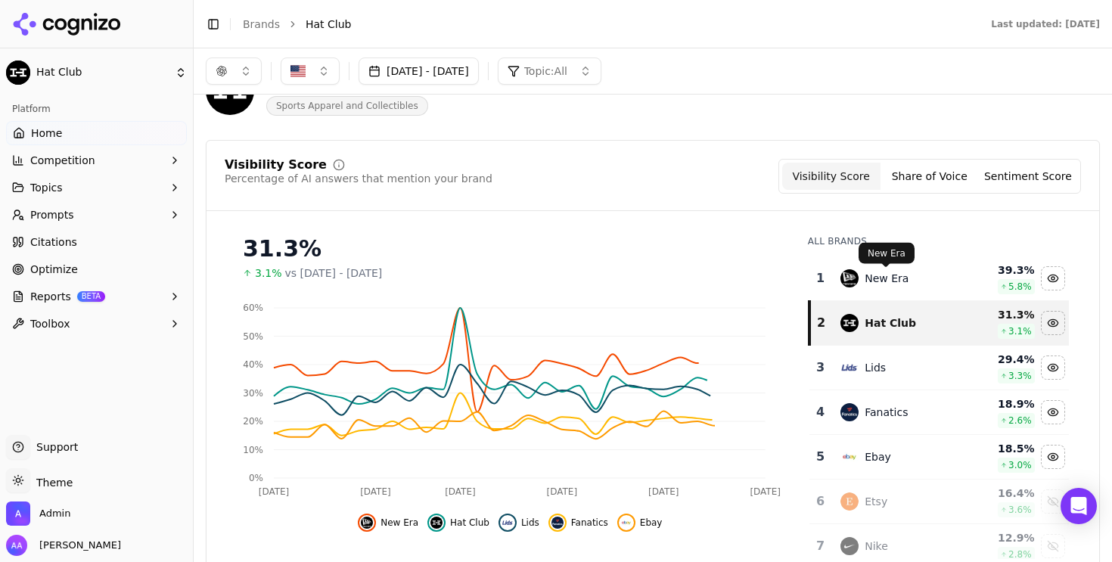
click at [904, 279] on div "New Era" at bounding box center [887, 278] width 44 height 15
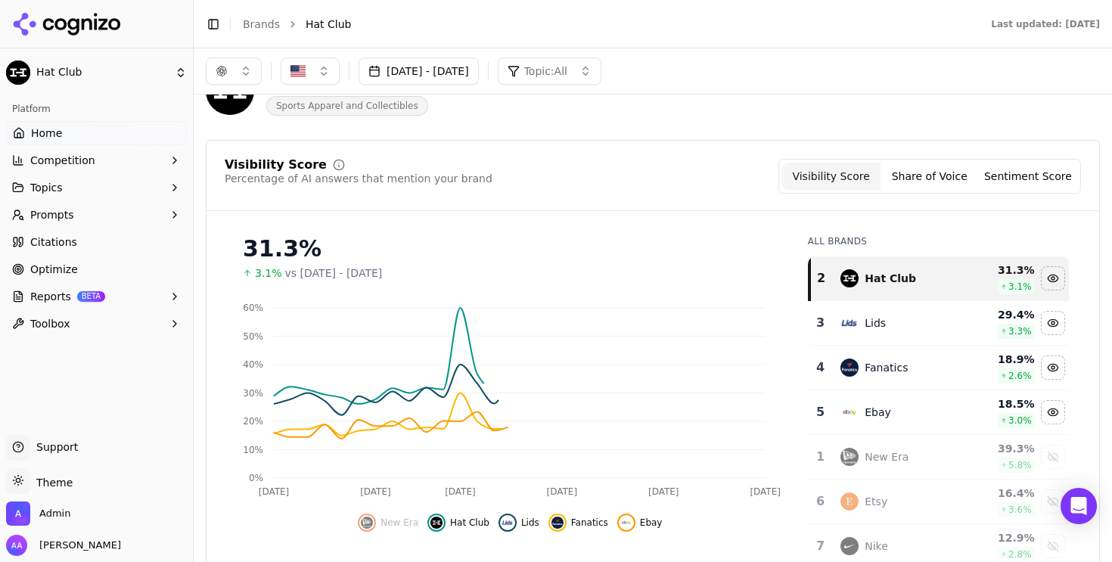
click at [884, 343] on td "Lids" at bounding box center [898, 323] width 135 height 45
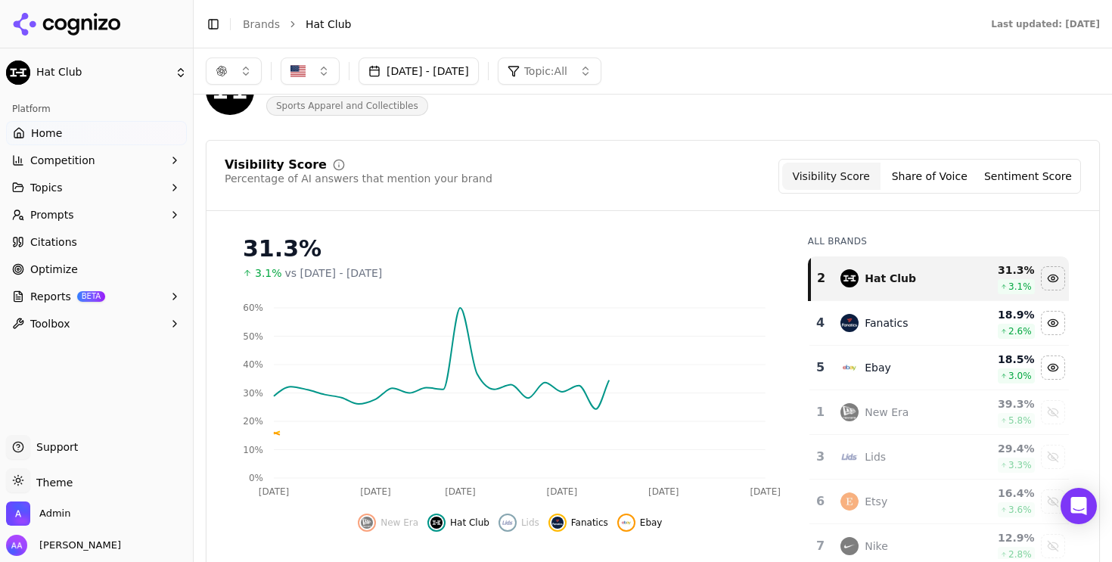
click at [884, 343] on td "Fanatics" at bounding box center [898, 323] width 135 height 45
click at [884, 343] on td "Ebay" at bounding box center [898, 323] width 135 height 45
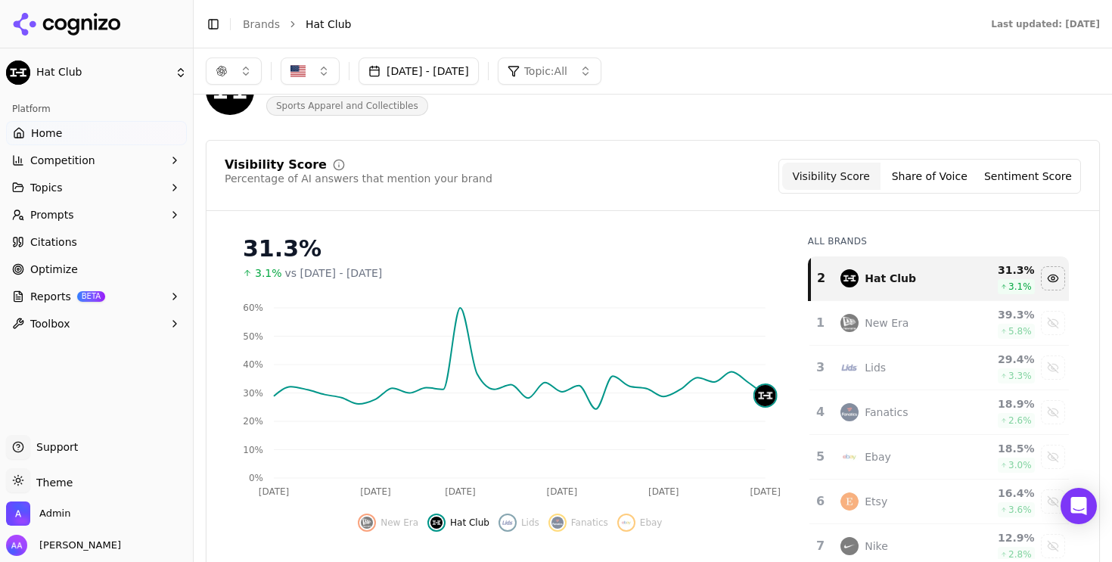
click at [632, 236] on div "31.3%" at bounding box center [510, 248] width 535 height 27
click at [580, 212] on div "Visibility Score Percentage of AI answers that mention your brand Visibility Sc…" at bounding box center [653, 377] width 894 height 474
click at [260, 24] on link "Brands" at bounding box center [261, 24] width 37 height 12
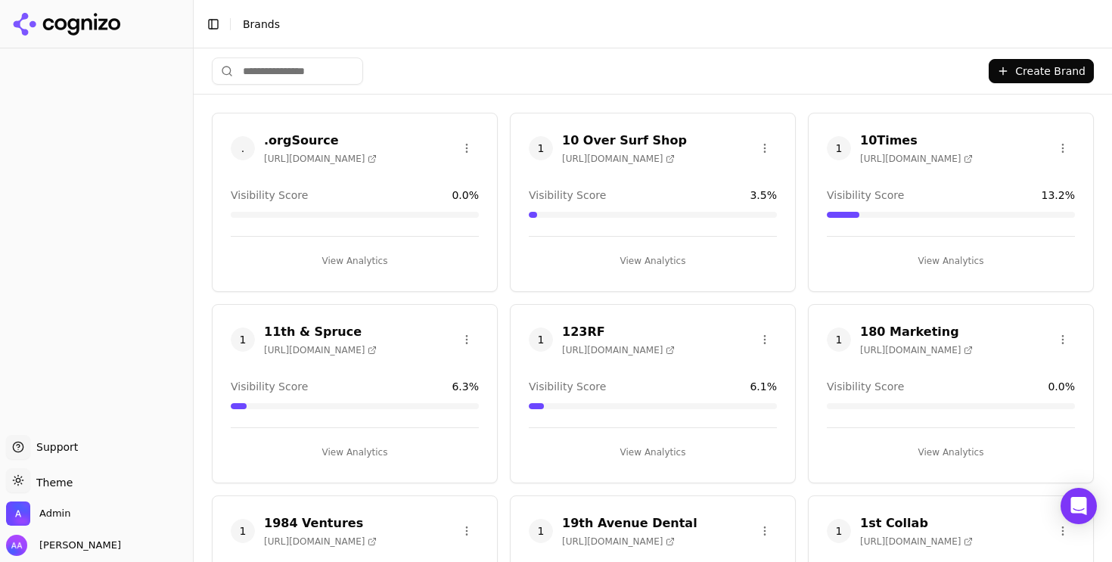
click at [278, 78] on input "search" at bounding box center [287, 70] width 151 height 27
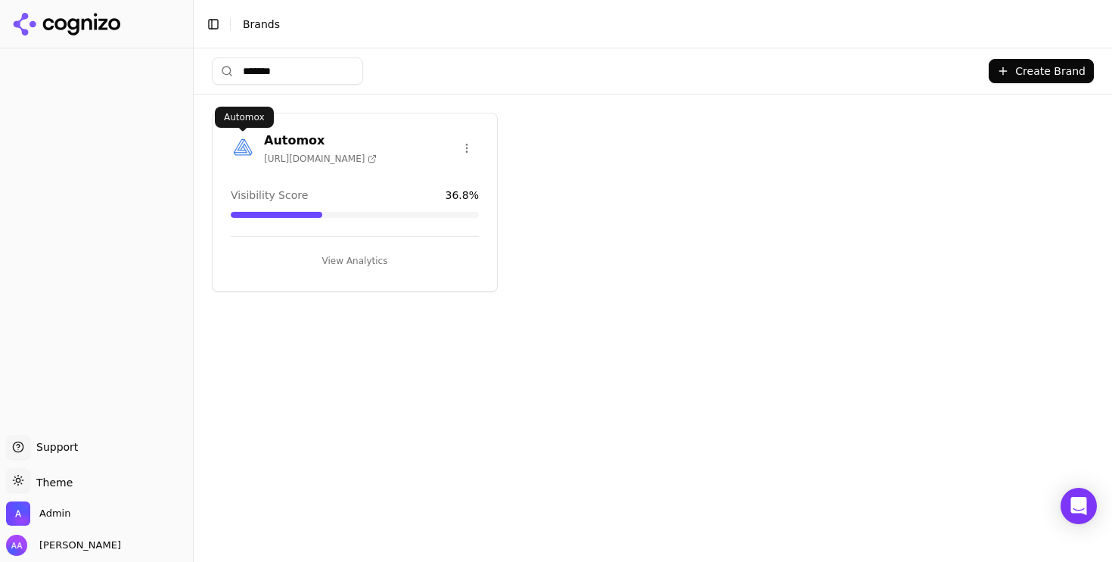
type input "*******"
click at [244, 139] on img at bounding box center [243, 148] width 24 height 24
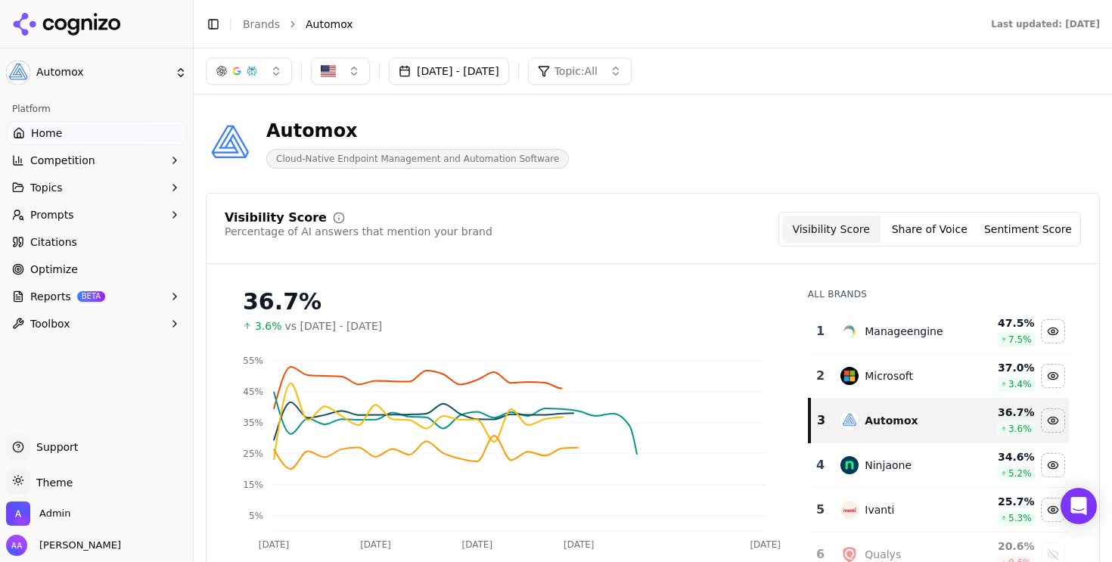
scroll to position [53, 0]
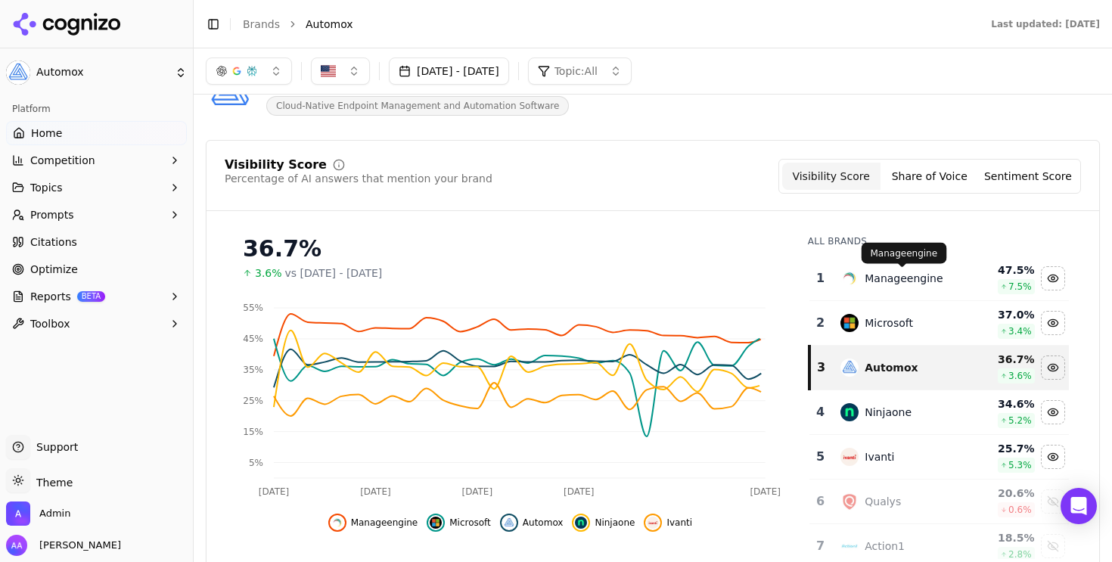
click at [913, 275] on div "Manageengine" at bounding box center [904, 278] width 78 height 15
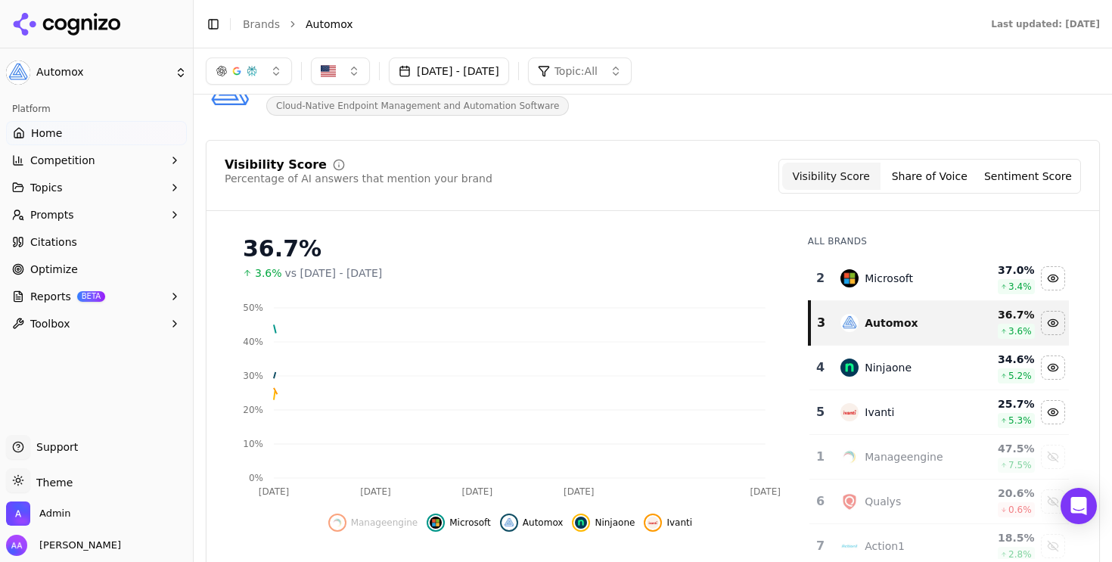
click at [913, 275] on div "Microsoft" at bounding box center [899, 278] width 117 height 18
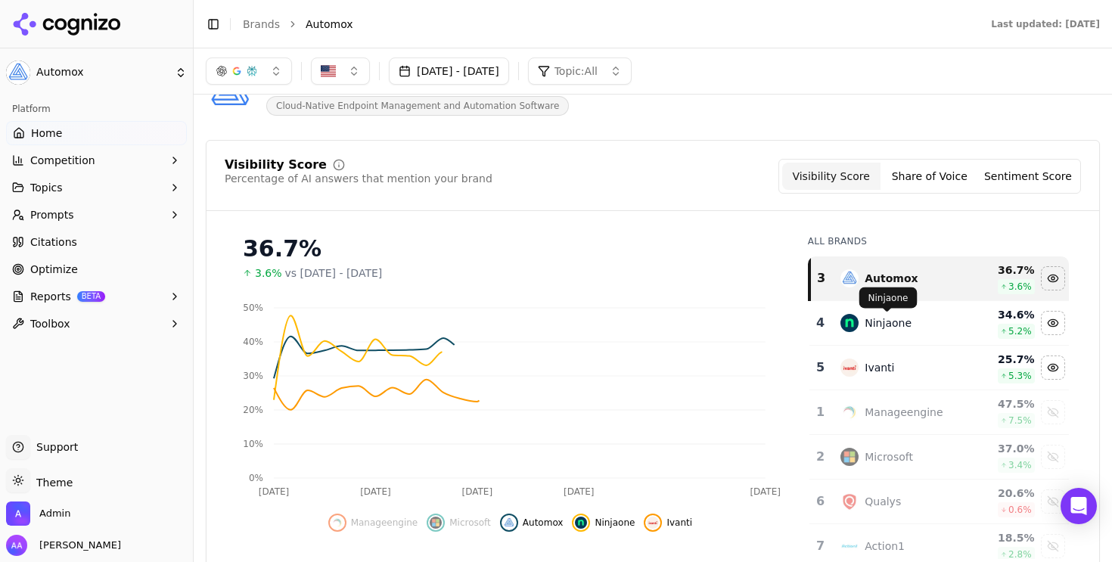
click at [894, 322] on div "Ninjaone" at bounding box center [888, 322] width 47 height 15
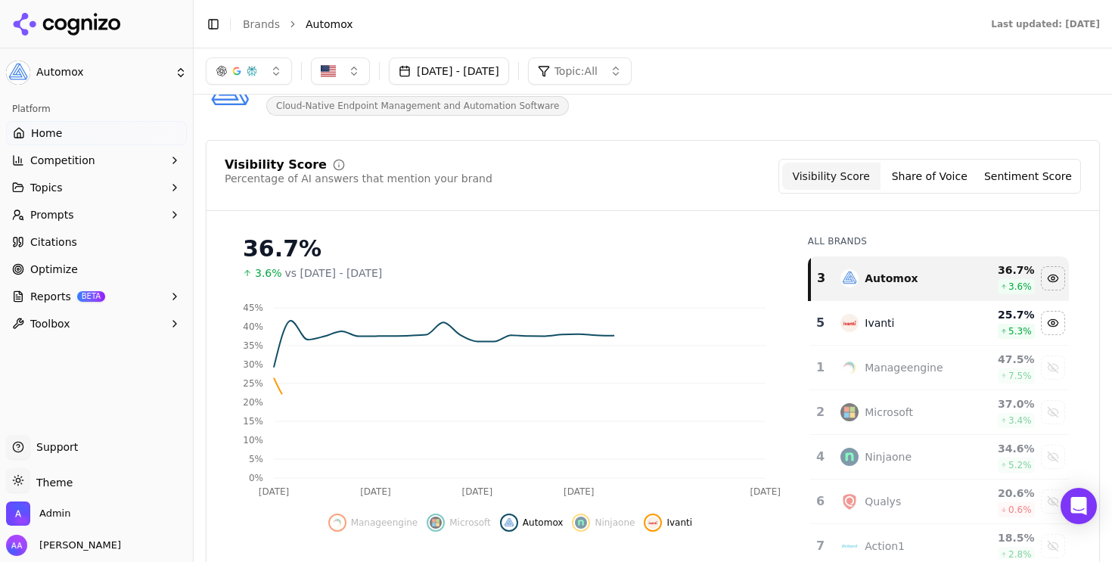
click at [894, 322] on div "Ivanti" at bounding box center [899, 323] width 117 height 18
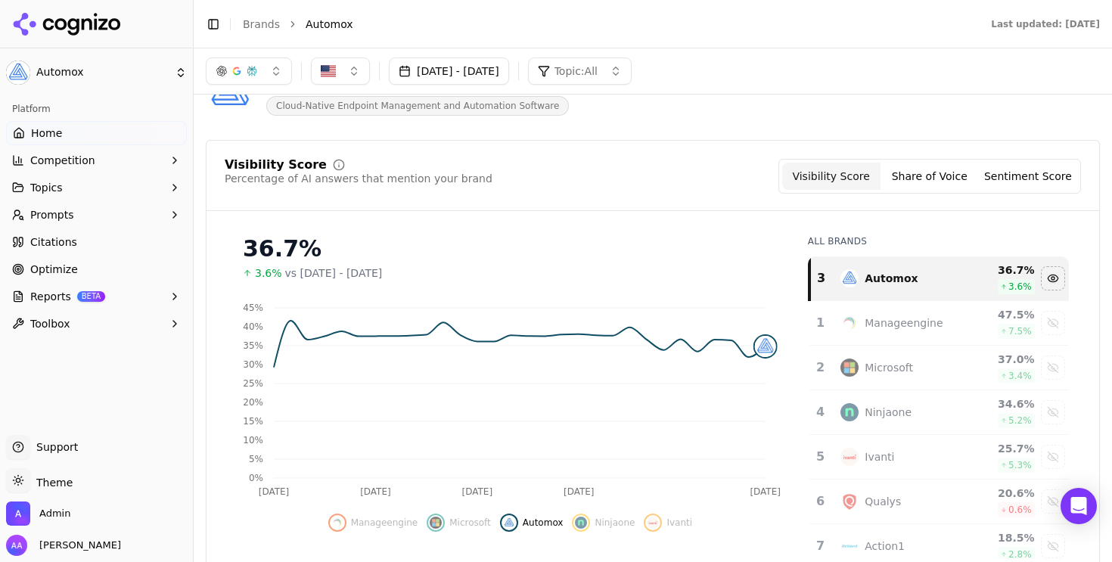
click at [263, 23] on link "Brands" at bounding box center [261, 24] width 37 height 12
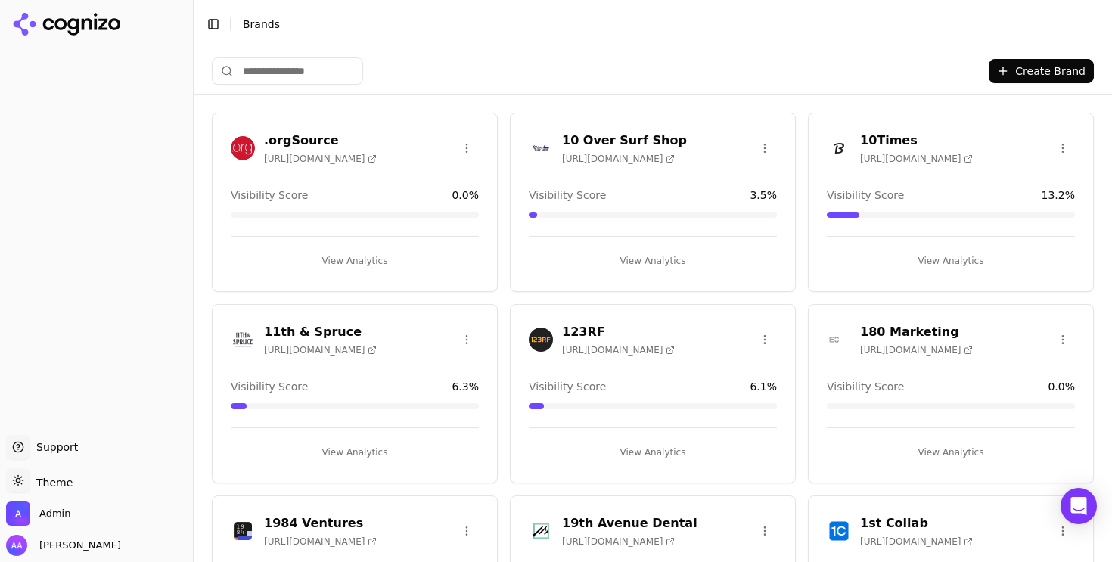
click at [327, 81] on input "search" at bounding box center [287, 70] width 151 height 27
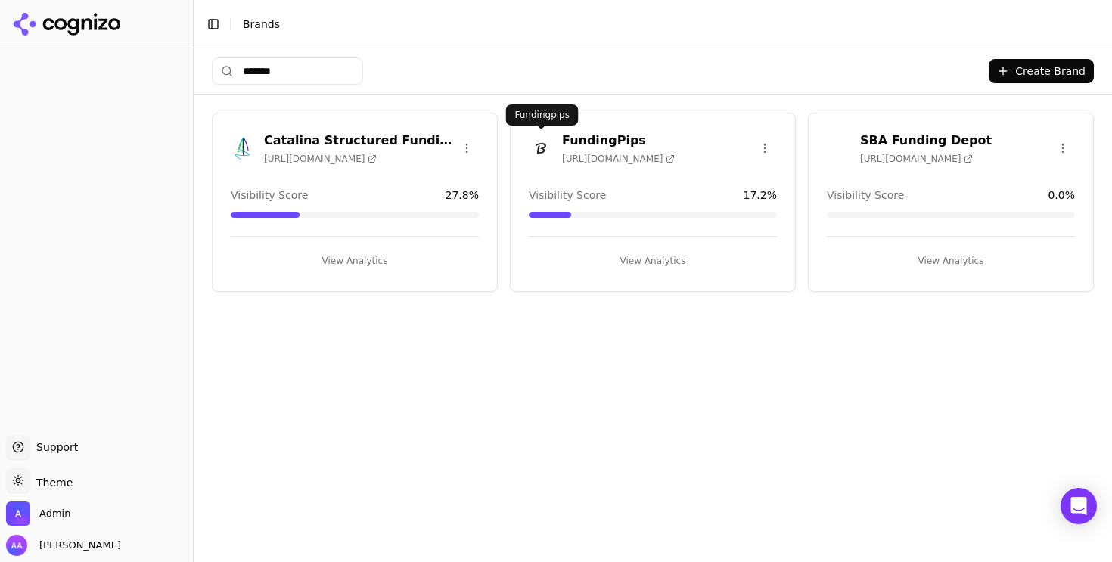
type input "*******"
click at [551, 145] on img at bounding box center [541, 148] width 24 height 24
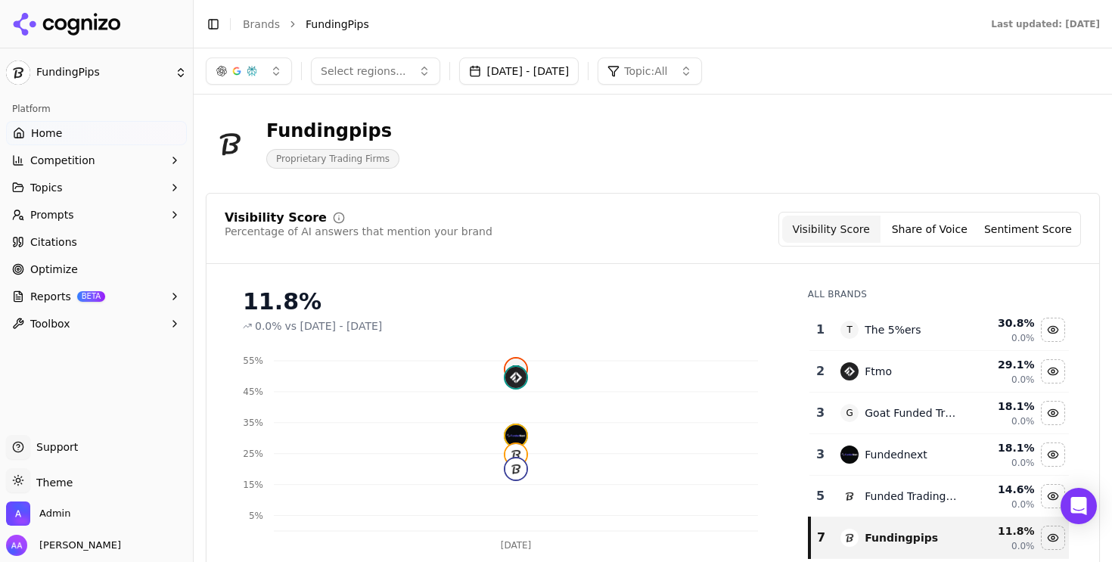
click at [152, 209] on button "Prompts" at bounding box center [96, 215] width 181 height 24
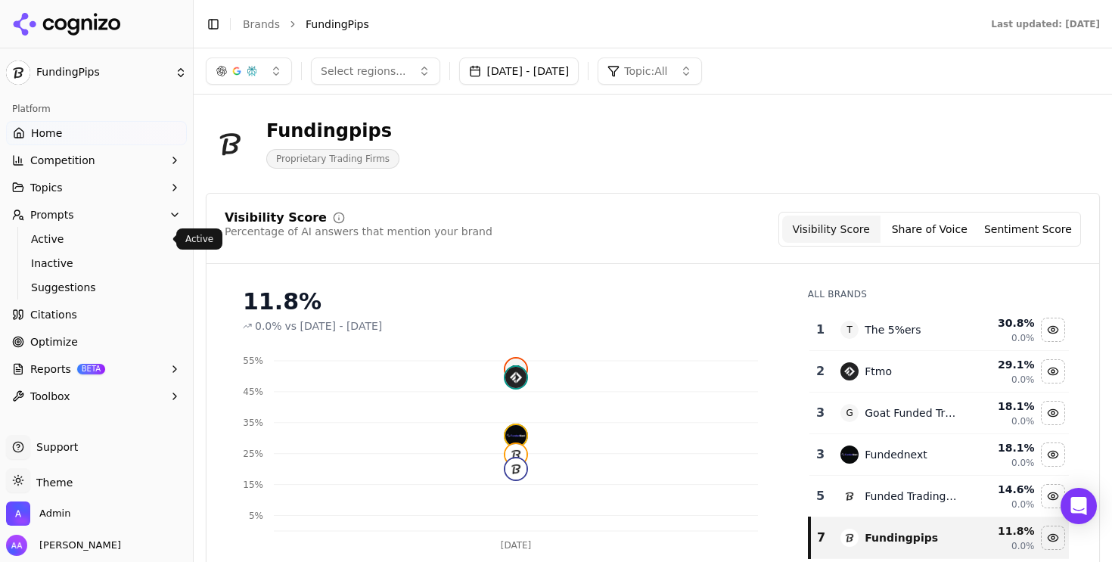
click at [131, 245] on span "Active" at bounding box center [97, 239] width 132 height 15
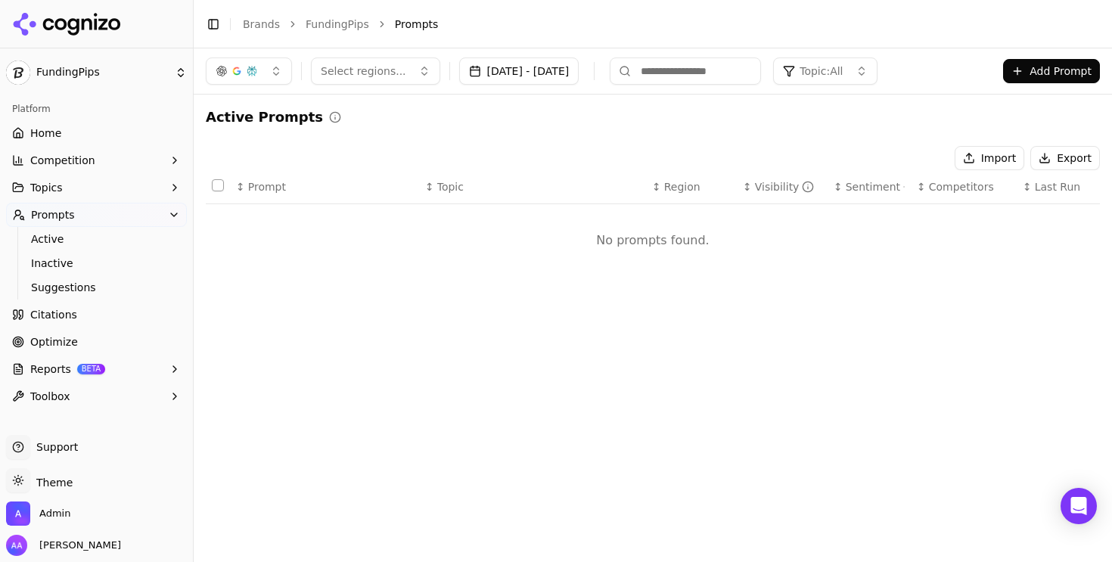
click at [349, 61] on button "Select regions..." at bounding box center [375, 70] width 129 height 27
drag, startPoint x: 379, startPoint y: 130, endPoint x: 521, endPoint y: 142, distance: 142.0
click at [379, 130] on div "India" at bounding box center [417, 131] width 204 height 24
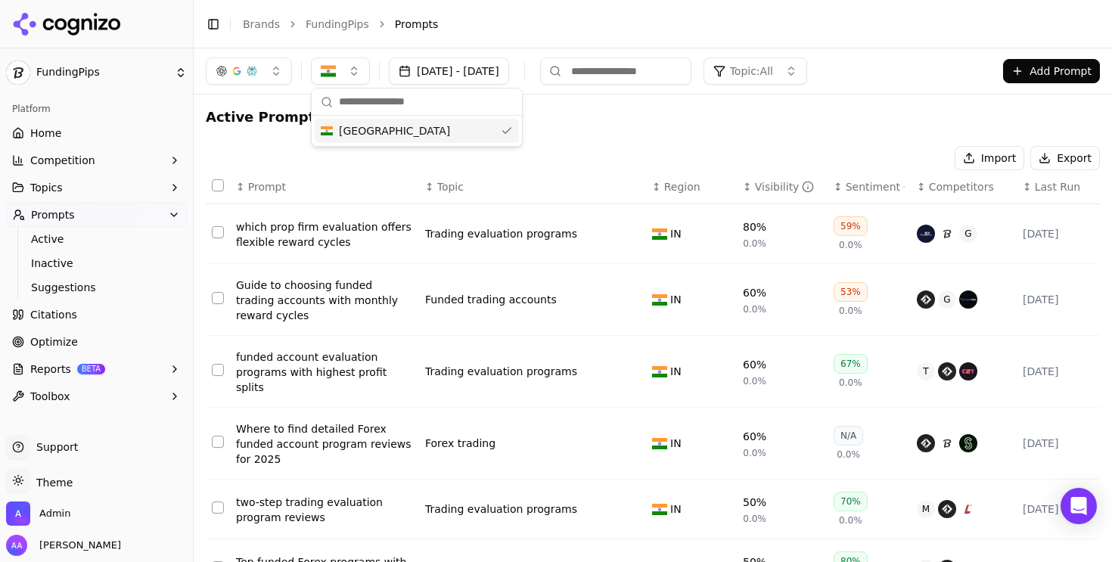
click at [674, 146] on div "Import Export" at bounding box center [653, 158] width 894 height 24
click at [807, 60] on button "Topic: All" at bounding box center [756, 70] width 104 height 27
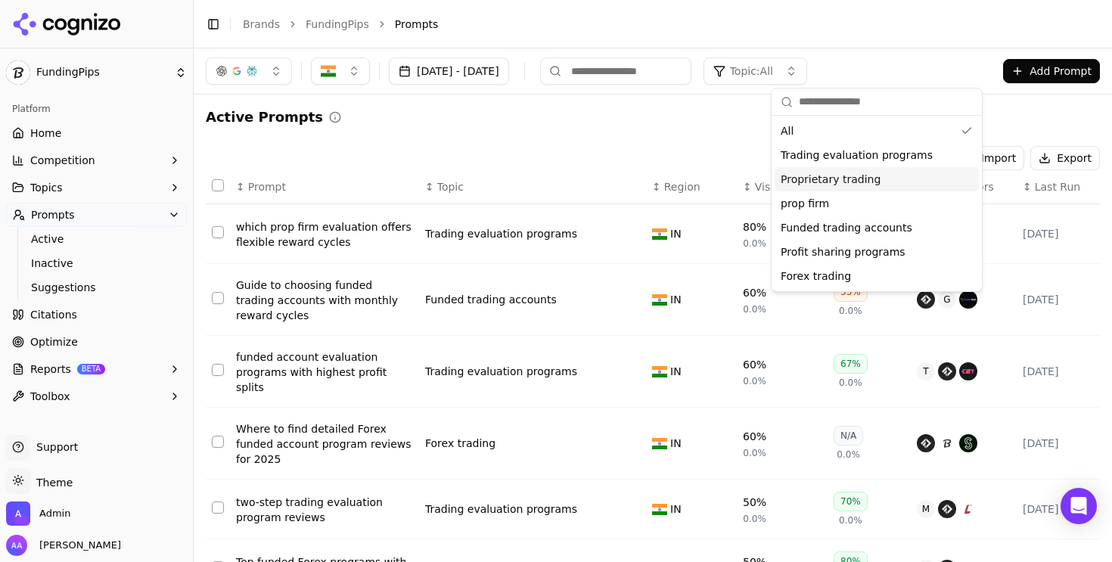
click at [773, 67] on span "Topic: All" at bounding box center [751, 71] width 43 height 15
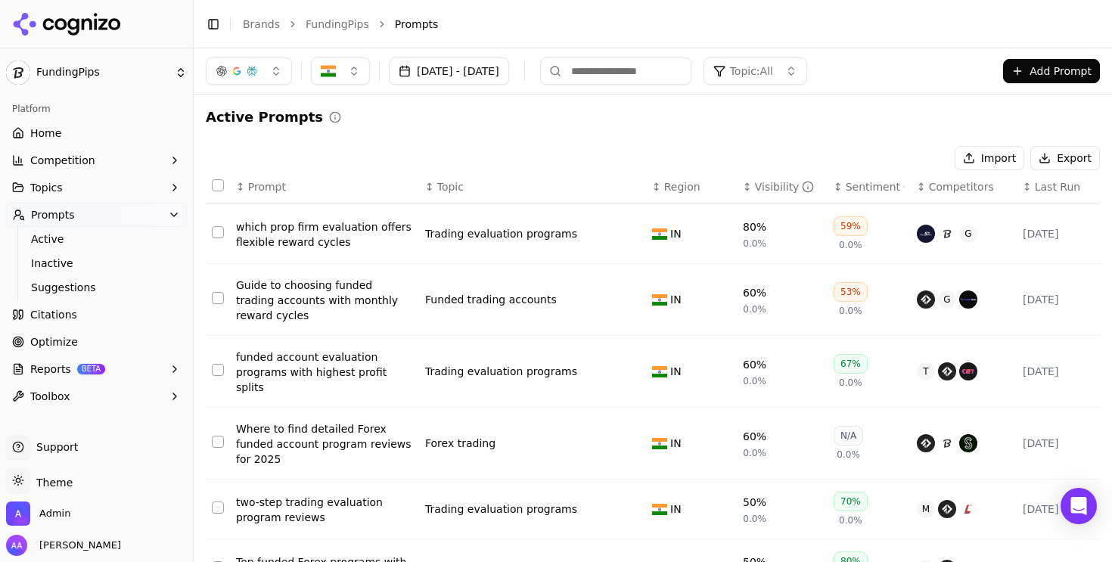
click at [773, 67] on span "Topic: All" at bounding box center [751, 71] width 43 height 15
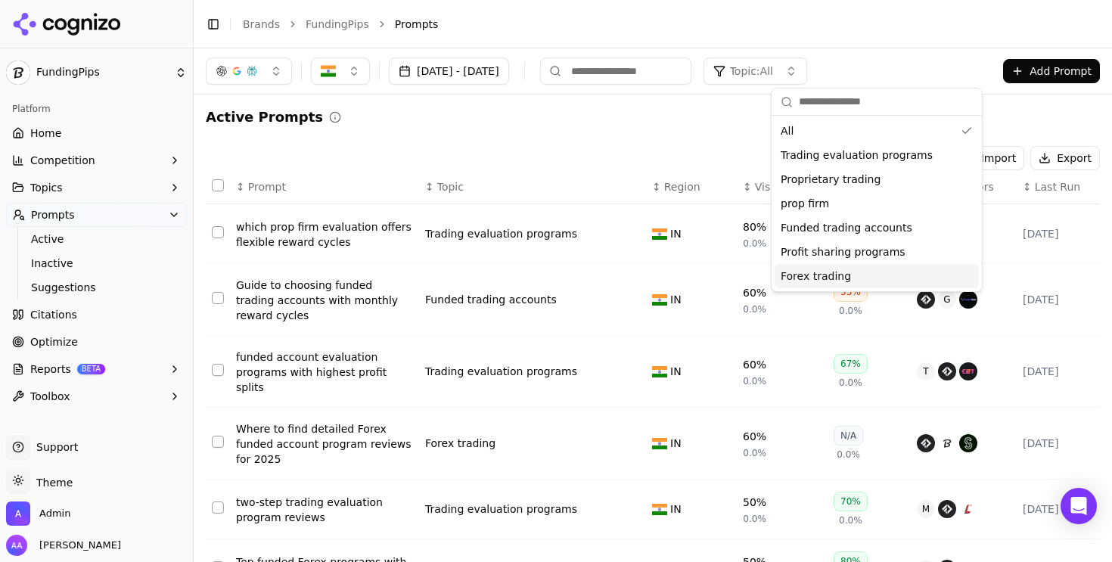
click at [113, 197] on button "Topics" at bounding box center [96, 188] width 181 height 24
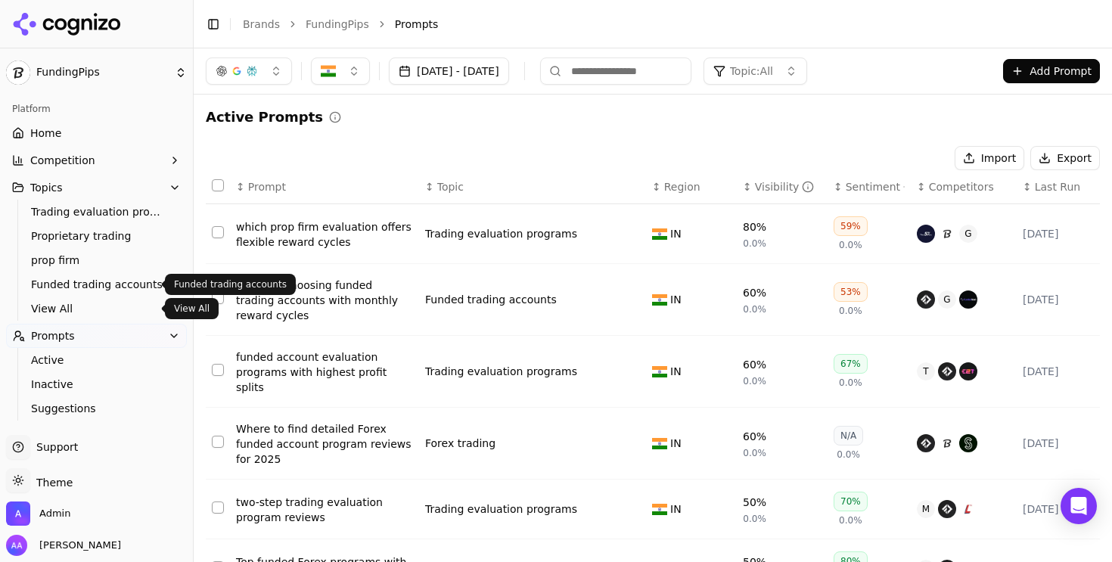
click at [84, 306] on span "View All" at bounding box center [97, 308] width 132 height 15
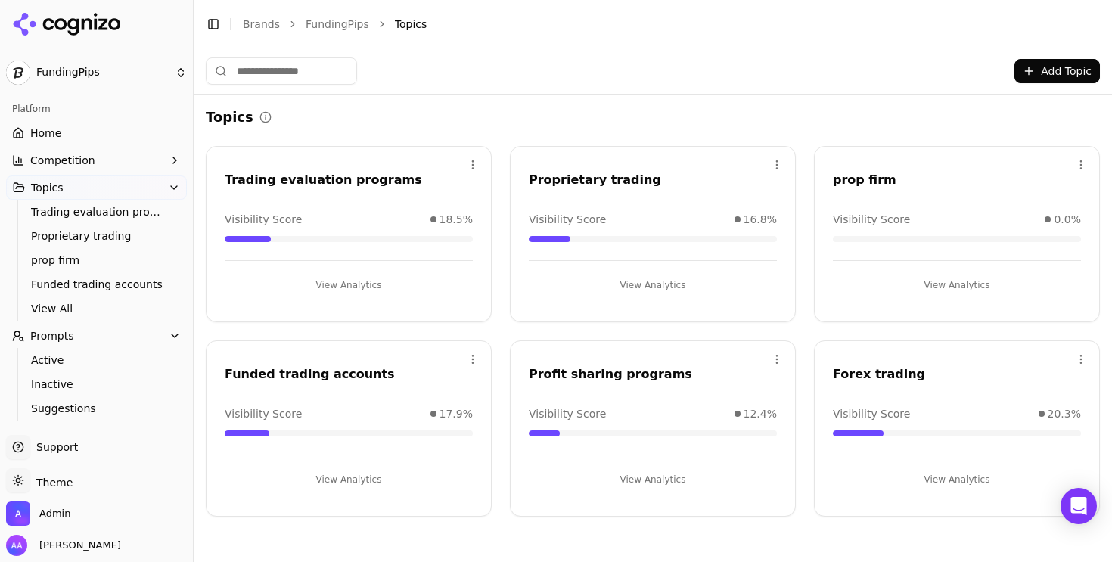
click at [98, 364] on span "Active" at bounding box center [97, 360] width 132 height 15
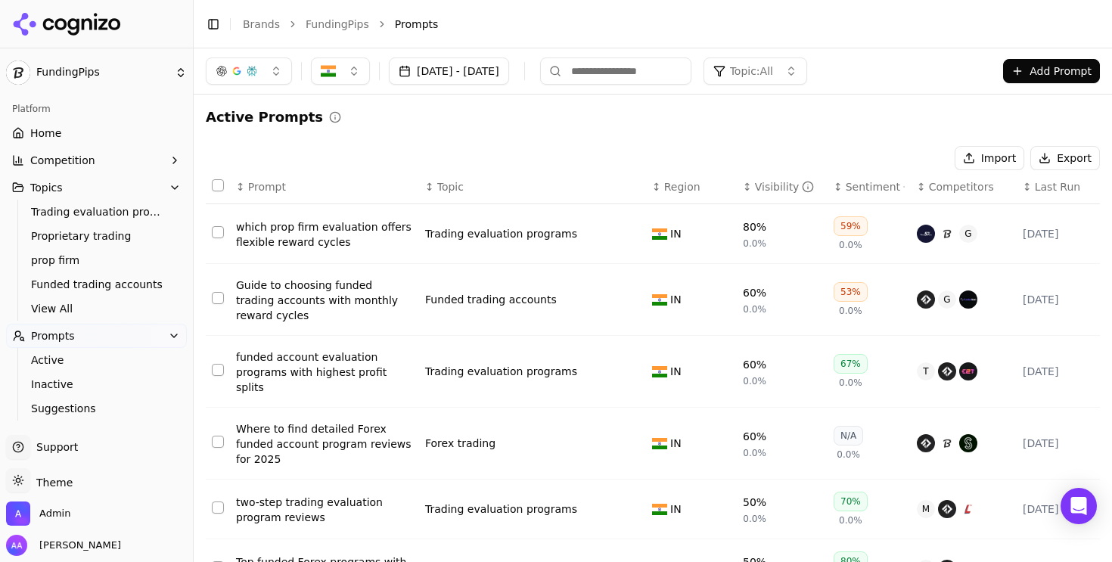
click at [1054, 188] on span "Last Run" at bounding box center [1057, 186] width 45 height 15
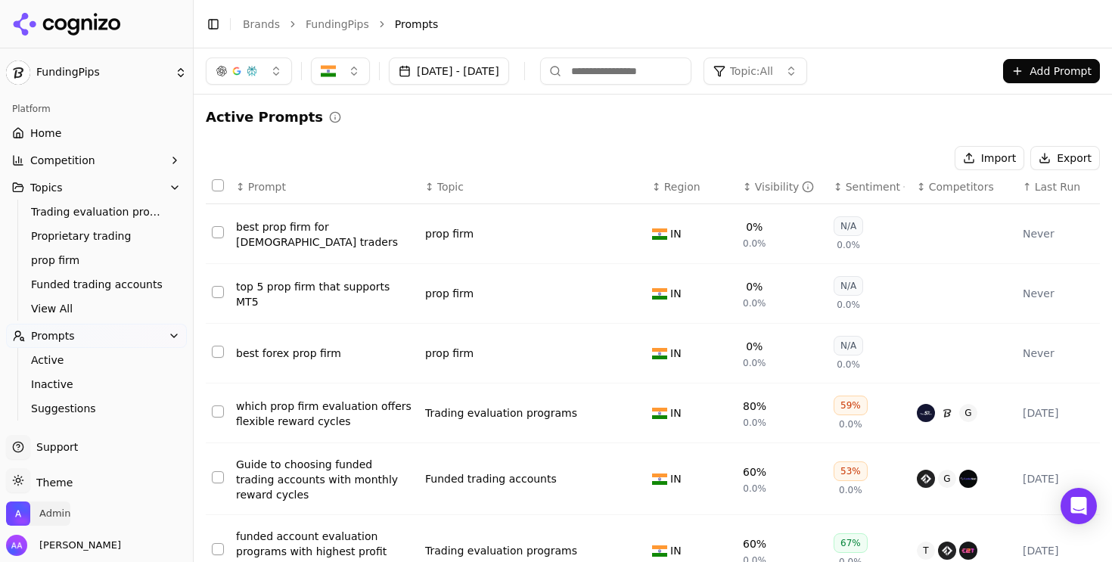
click at [58, 513] on span "Admin" at bounding box center [54, 514] width 31 height 14
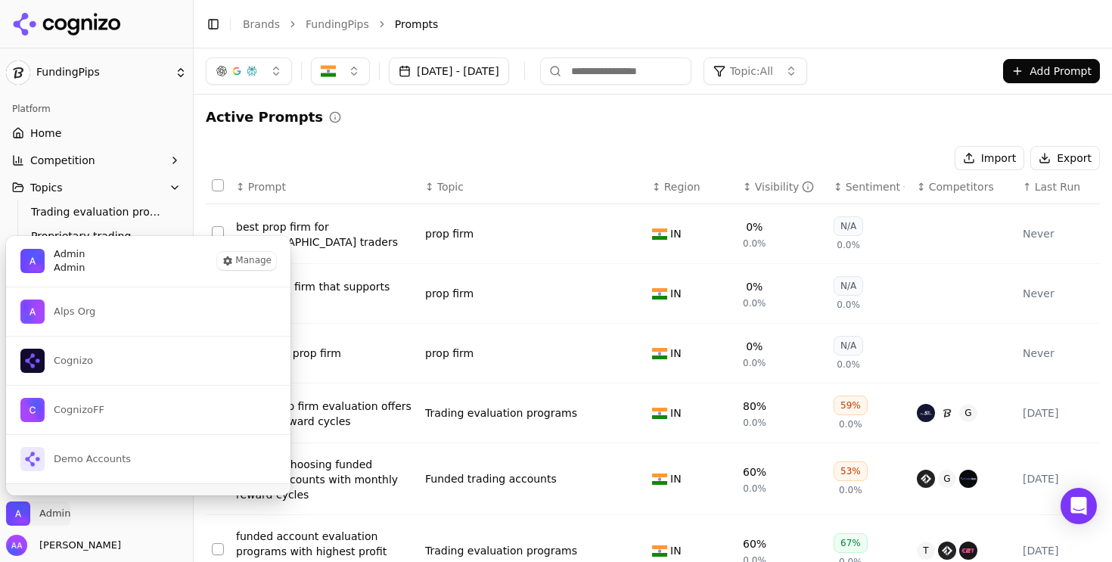
scroll to position [37, 0]
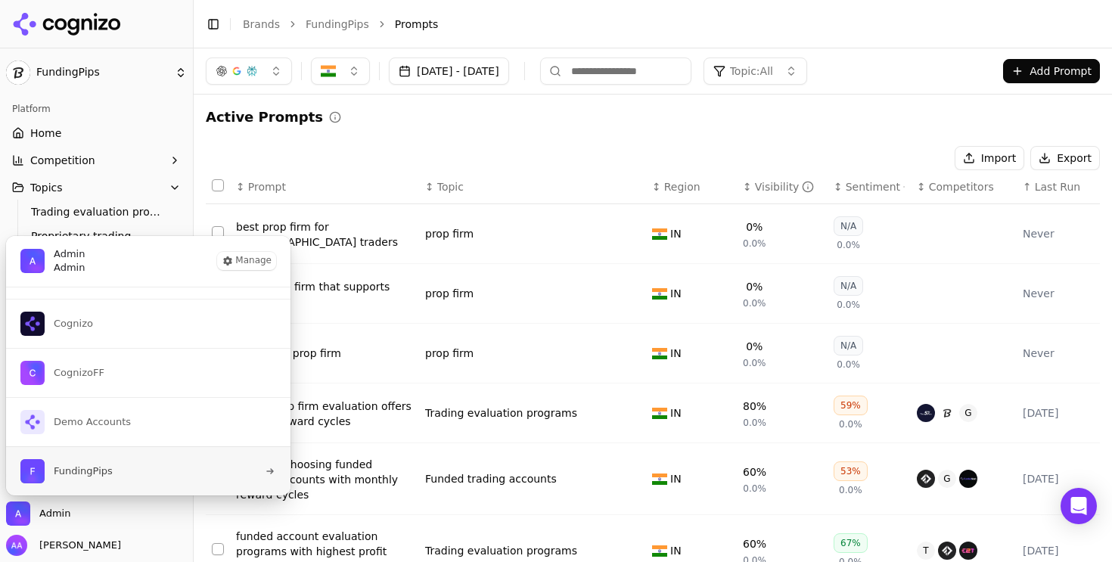
click at [149, 479] on button "FundingPips" at bounding box center [148, 470] width 286 height 49
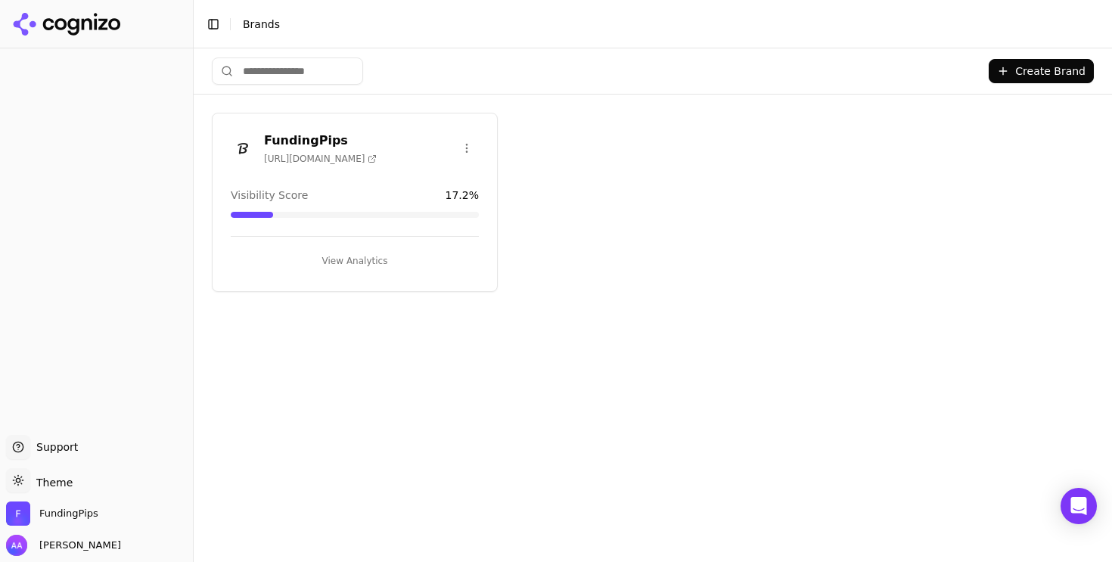
click at [362, 266] on button "View Analytics" at bounding box center [355, 261] width 248 height 24
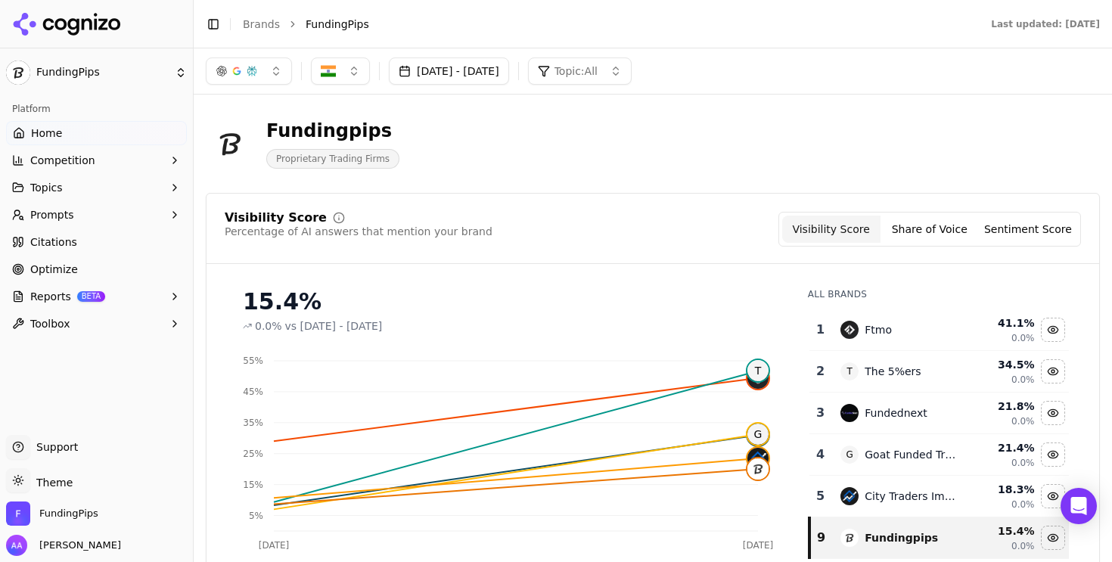
click at [99, 244] on link "Citations" at bounding box center [96, 242] width 181 height 24
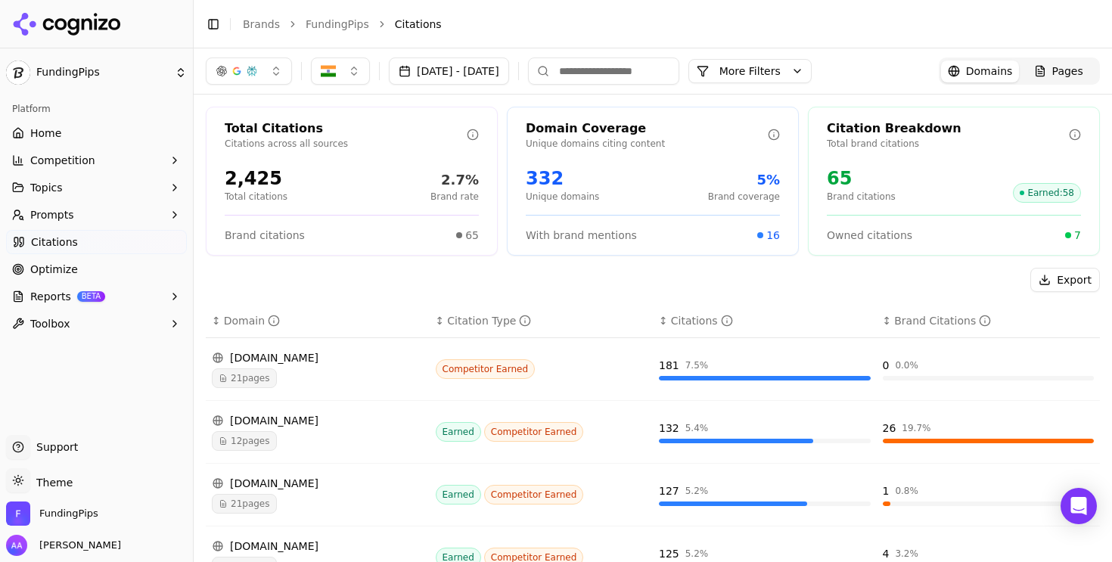
click at [239, 65] on div "button" at bounding box center [237, 71] width 12 height 12
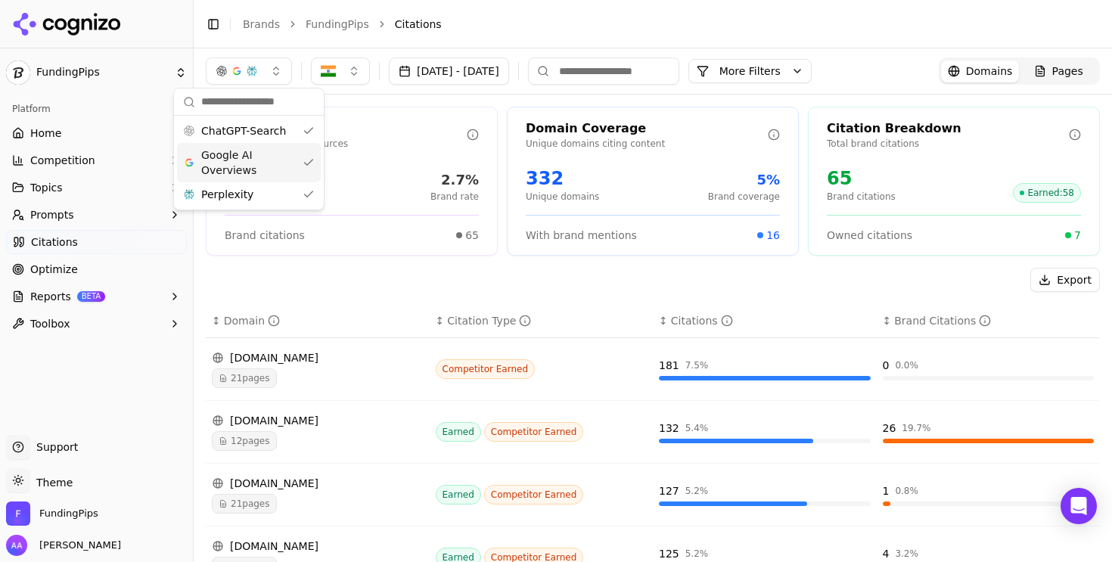
click at [250, 163] on span "Google AI Overviews" at bounding box center [248, 163] width 95 height 30
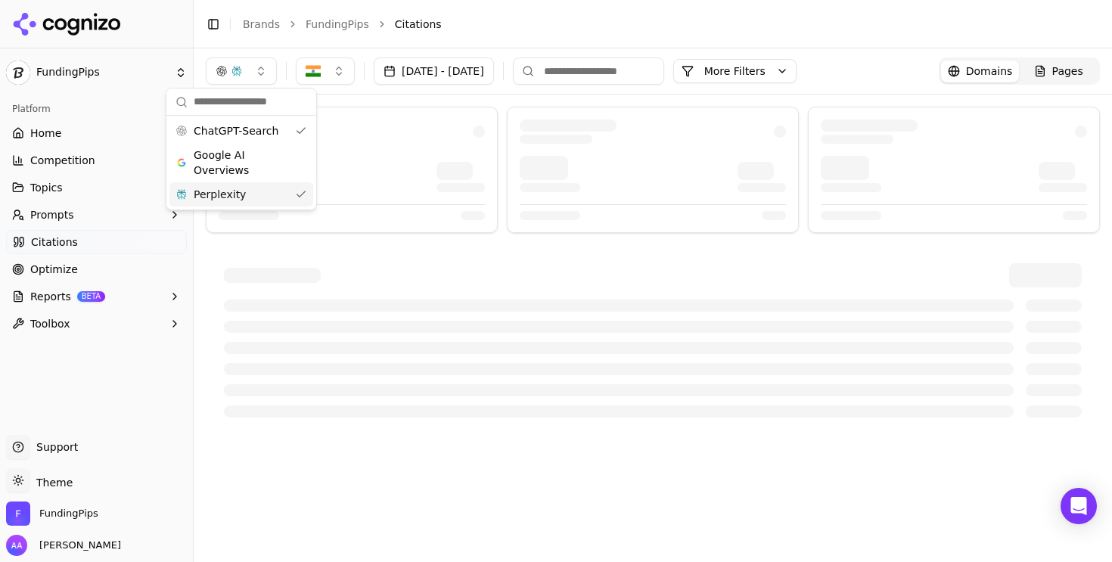
click at [253, 196] on div "Perplexity" at bounding box center [241, 194] width 144 height 24
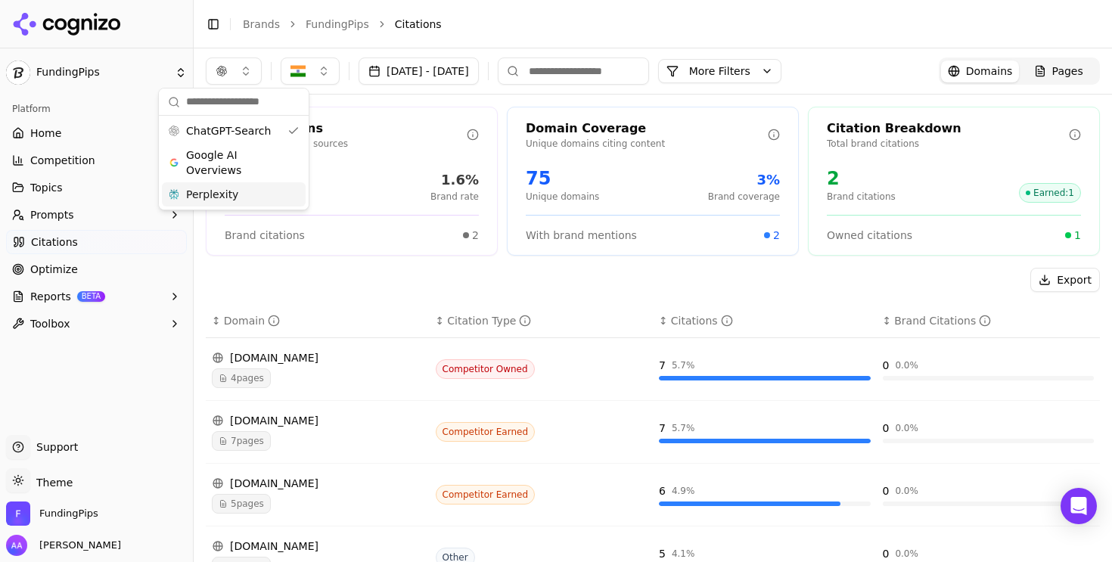
click at [362, 266] on div "Total Citations Citations across all sources 123 Total citations 1.6% Brand rat…" at bounding box center [653, 555] width 918 height 920
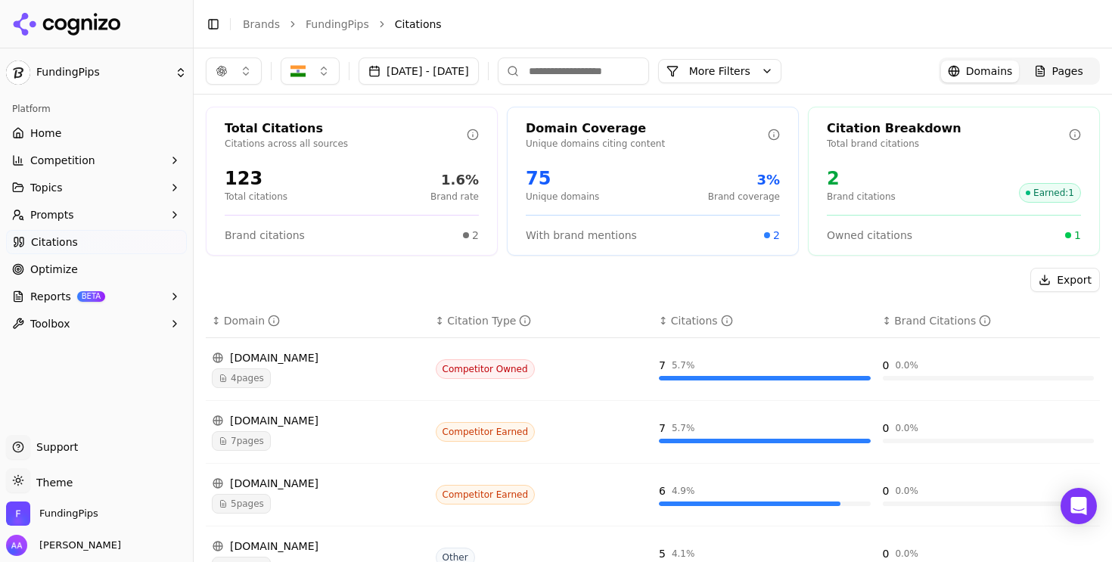
drag, startPoint x: 235, startPoint y: 67, endPoint x: 236, endPoint y: 85, distance: 17.5
click at [235, 68] on button "button" at bounding box center [234, 70] width 56 height 27
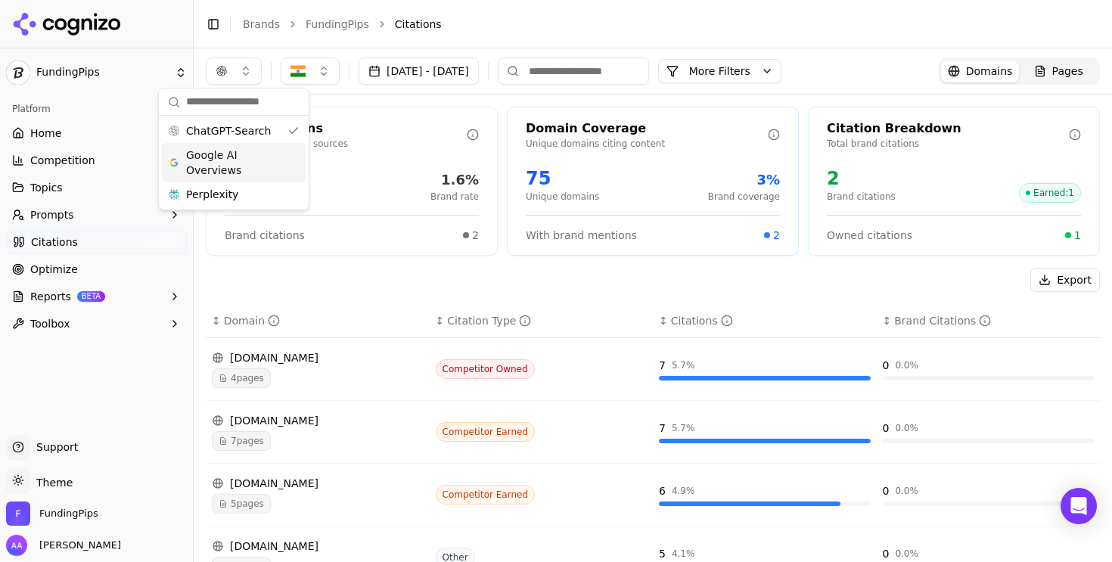
drag, startPoint x: 260, startPoint y: 154, endPoint x: 251, endPoint y: 201, distance: 48.4
click at [260, 154] on span "Google AI Overviews" at bounding box center [233, 163] width 95 height 30
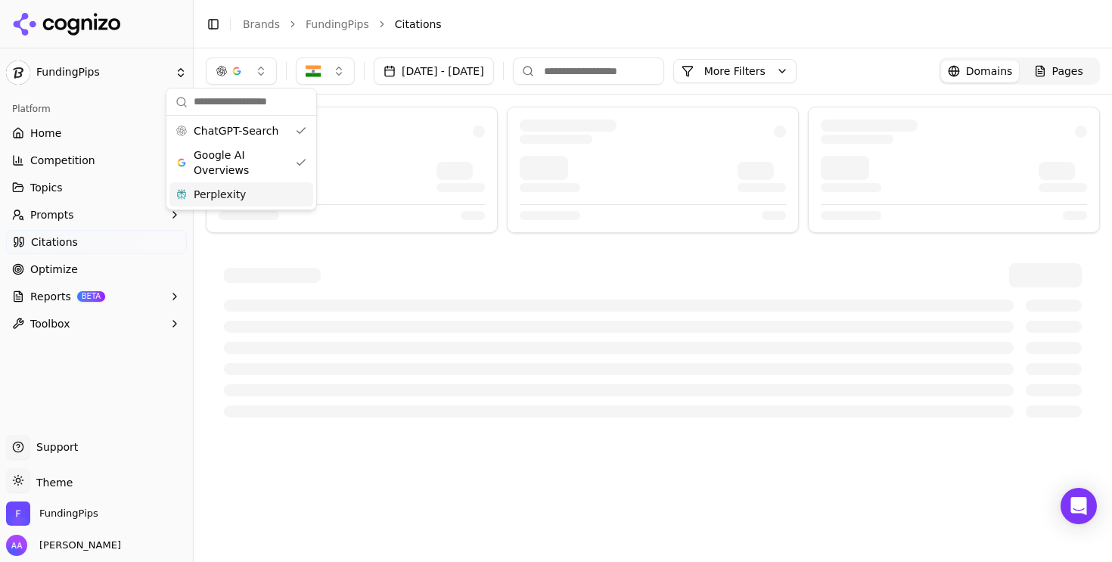
click at [257, 205] on div "Perplexity" at bounding box center [241, 194] width 144 height 24
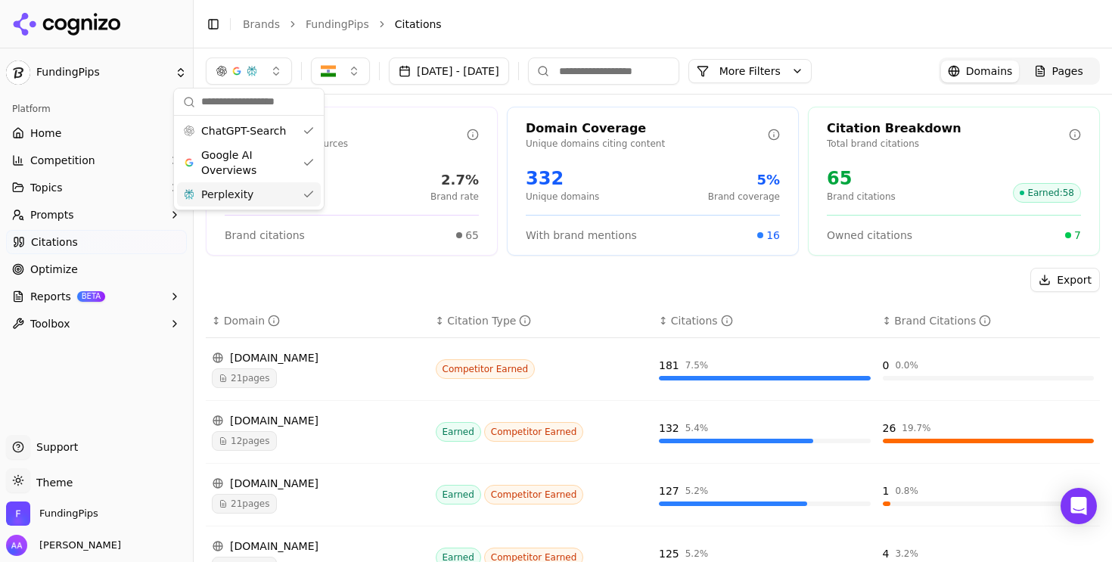
click at [335, 269] on div "Export" at bounding box center [653, 280] width 894 height 24
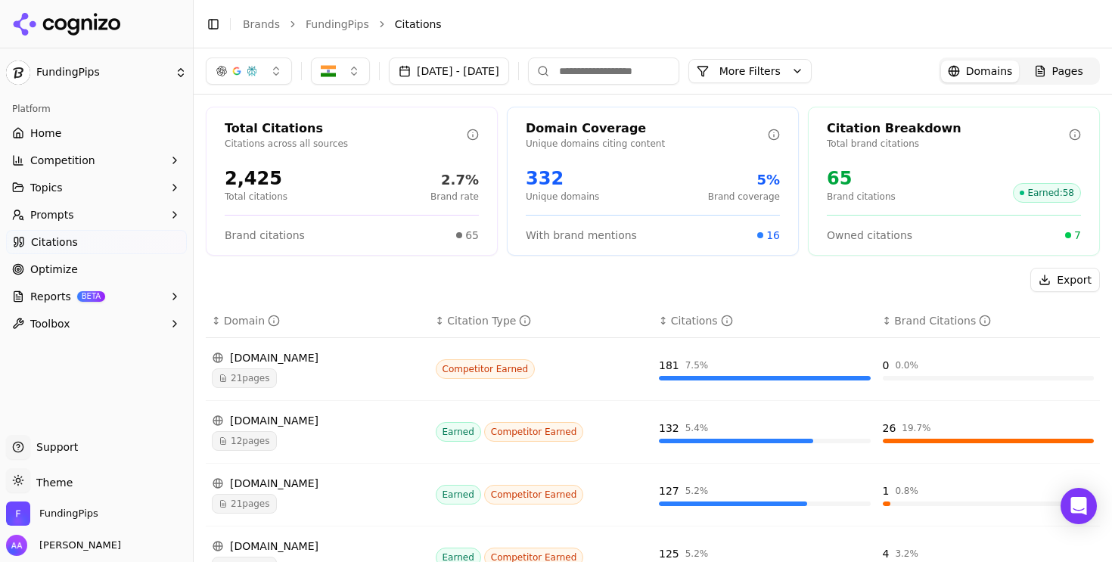
click at [269, 74] on button "button" at bounding box center [249, 70] width 86 height 27
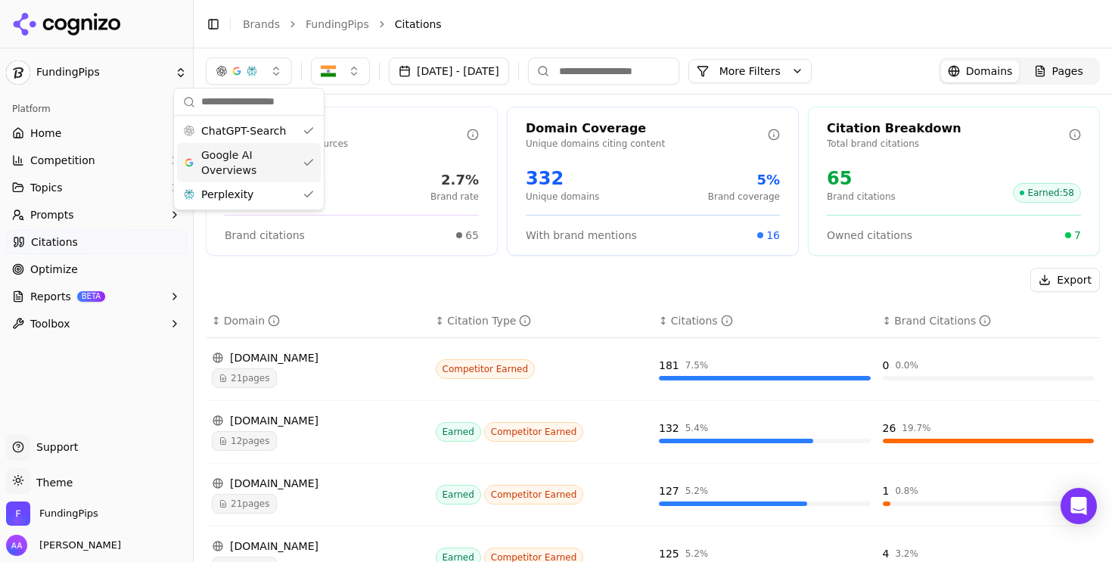
click at [274, 165] on span "Google AI Overviews" at bounding box center [248, 163] width 95 height 30
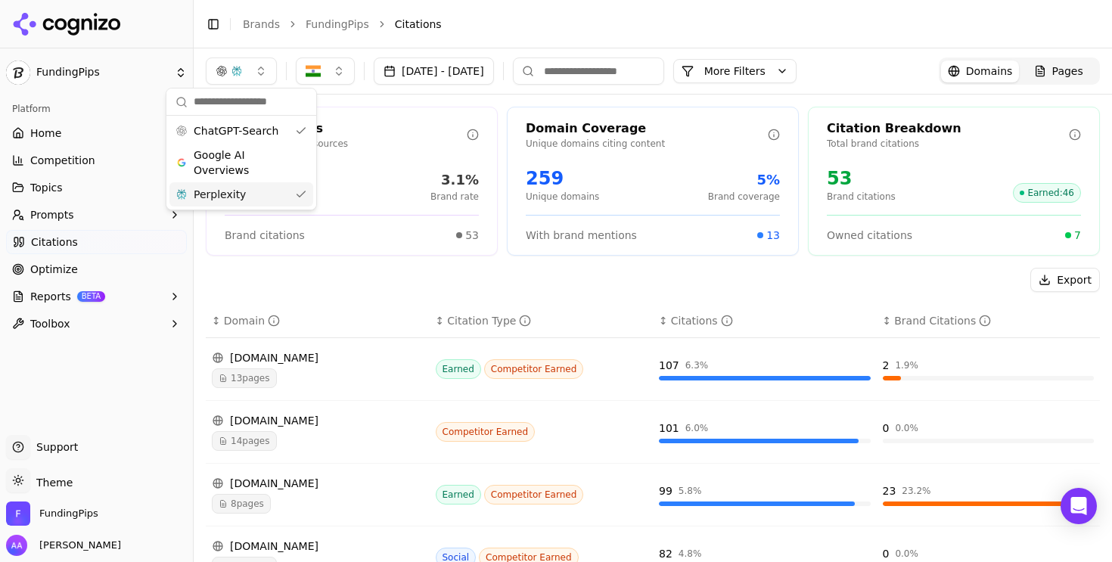
click at [277, 191] on div "Perplexity" at bounding box center [241, 194] width 144 height 24
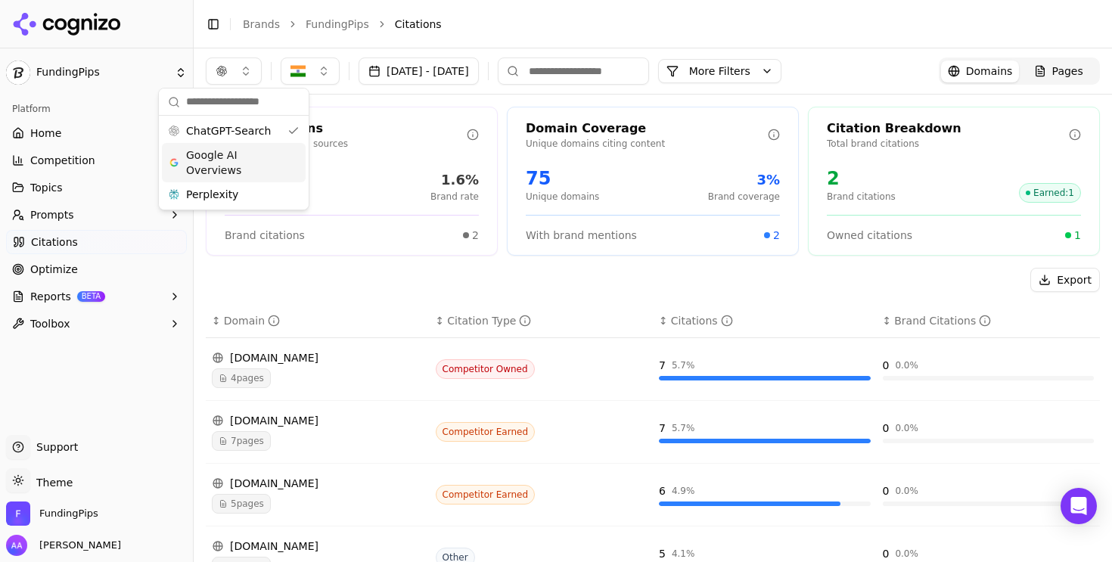
drag, startPoint x: 274, startPoint y: 166, endPoint x: 269, endPoint y: 190, distance: 24.6
click at [274, 166] on span "Google AI Overviews" at bounding box center [233, 163] width 95 height 30
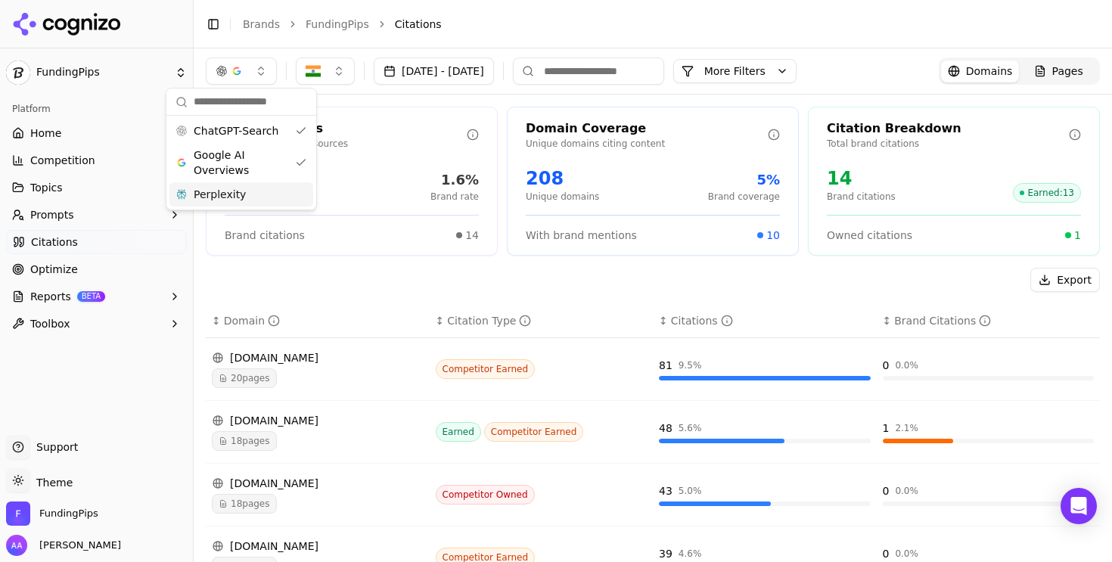
click at [268, 195] on div "Perplexity" at bounding box center [241, 194] width 144 height 24
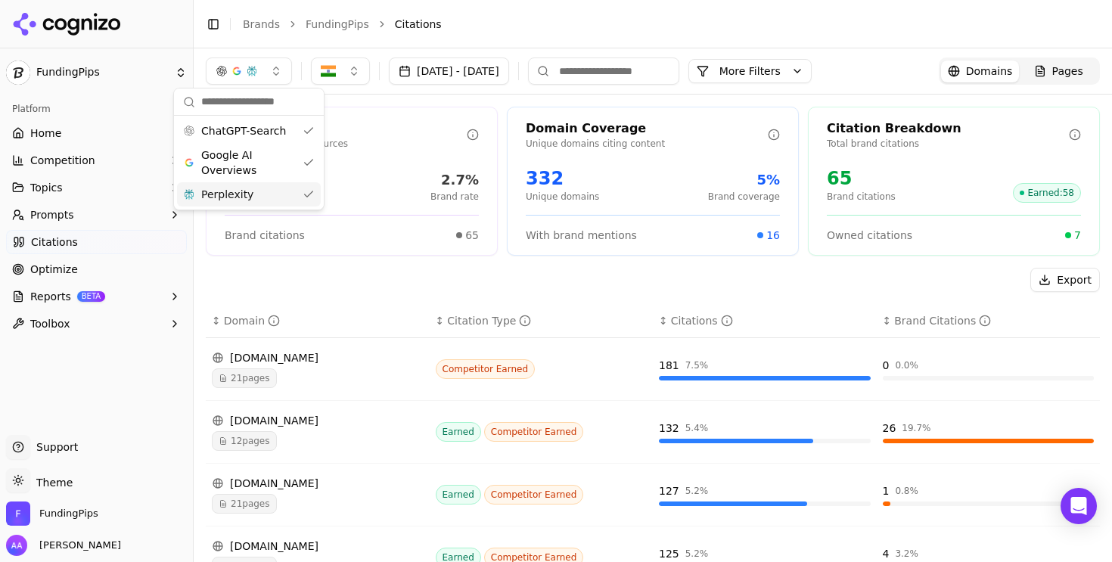
click at [328, 282] on div "Export" at bounding box center [653, 280] width 894 height 24
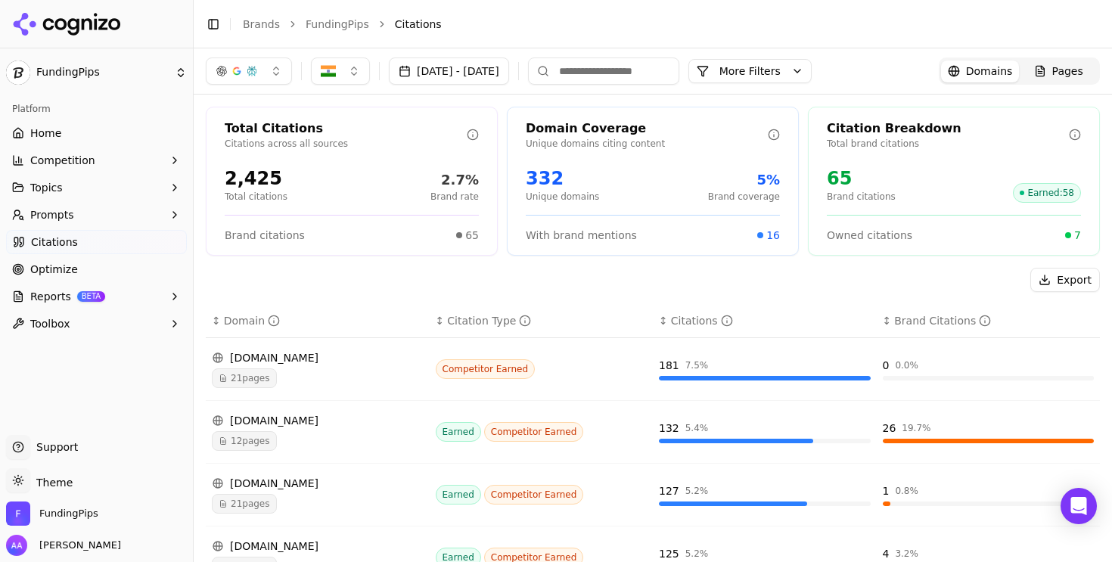
click at [120, 213] on button "Prompts" at bounding box center [96, 215] width 181 height 24
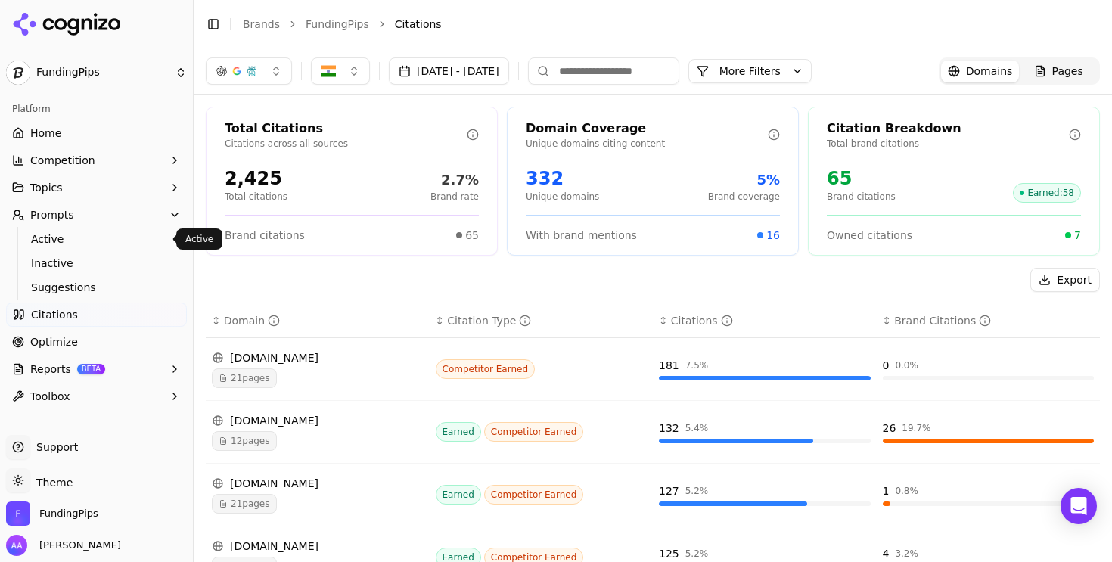
click at [127, 238] on span "Active" at bounding box center [97, 239] width 132 height 15
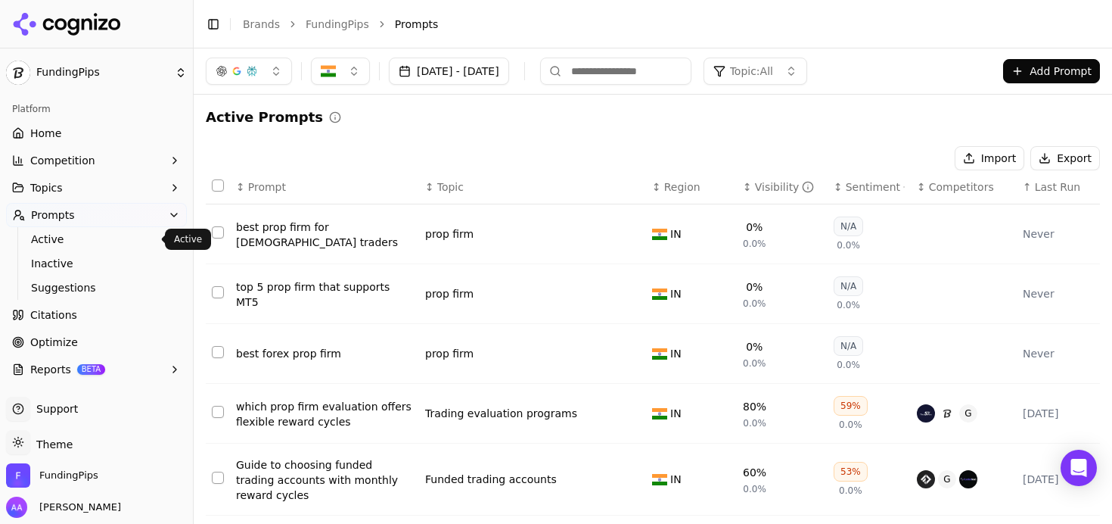
click at [521, 126] on div "Active Prompts" at bounding box center [653, 117] width 894 height 21
drag, startPoint x: 1061, startPoint y: 353, endPoint x: 1026, endPoint y: 356, distance: 35.6
click at [1026, 356] on div "Never" at bounding box center [1058, 353] width 71 height 15
click at [754, 117] on div "Active Prompts" at bounding box center [653, 117] width 894 height 21
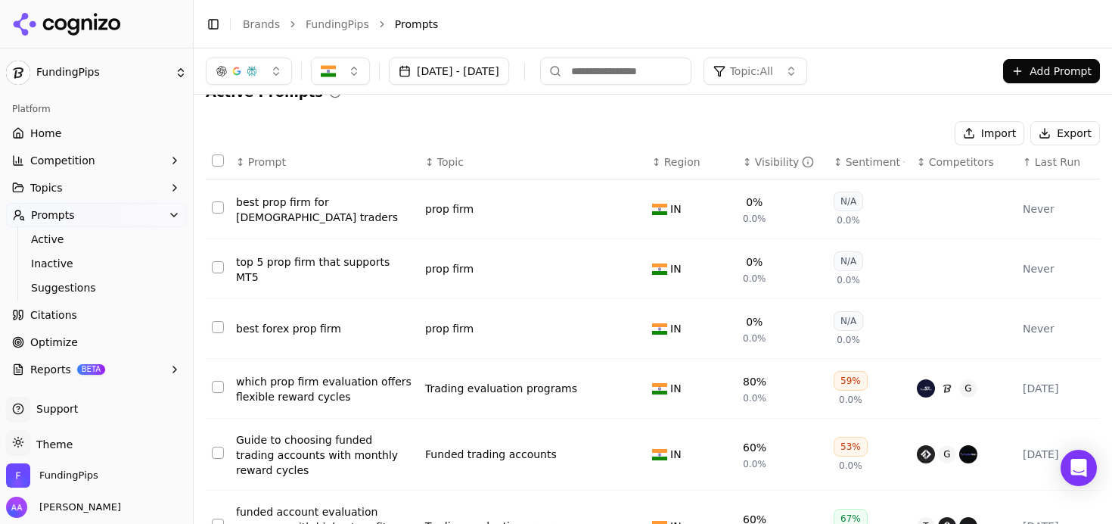
scroll to position [25, 0]
click at [107, 165] on button "Competition" at bounding box center [96, 160] width 181 height 24
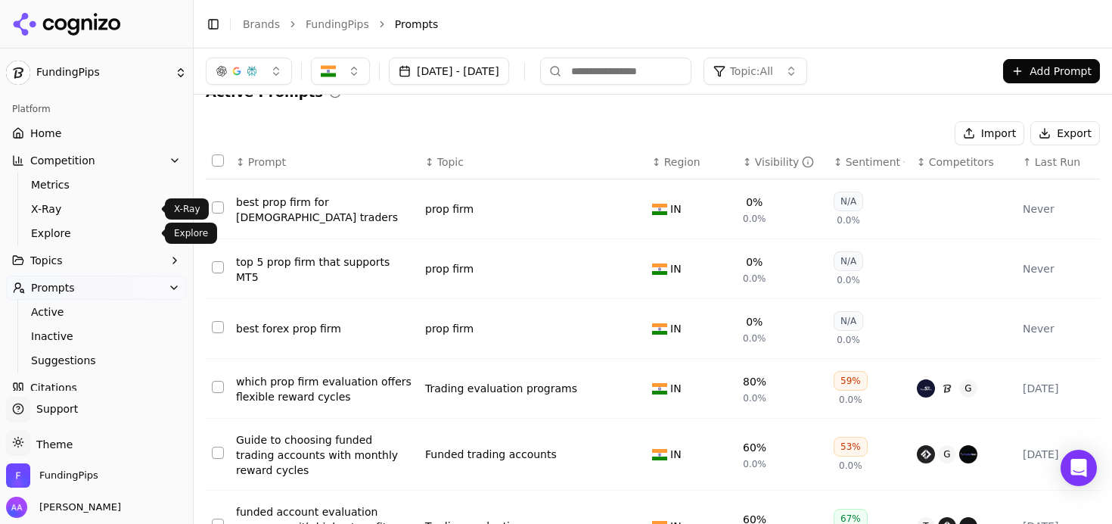
click at [95, 231] on span "Explore" at bounding box center [97, 232] width 132 height 15
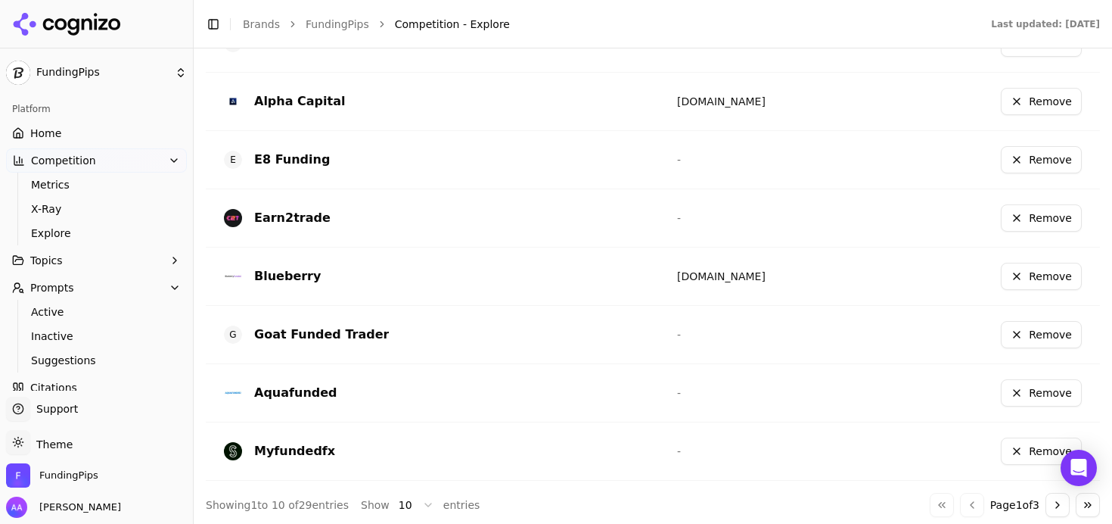
scroll to position [591, 0]
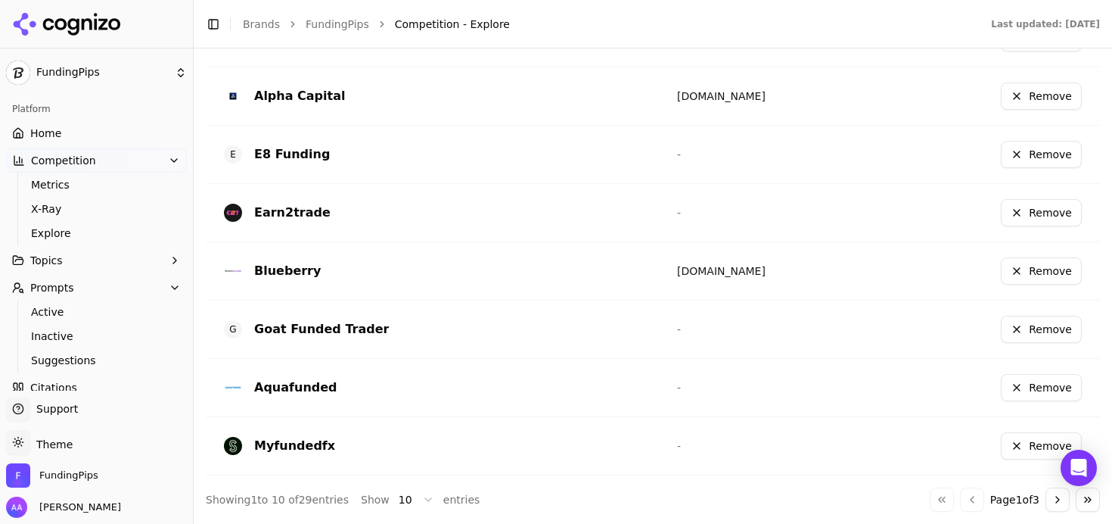
click at [1046, 499] on button "Go to next page" at bounding box center [1058, 499] width 24 height 24
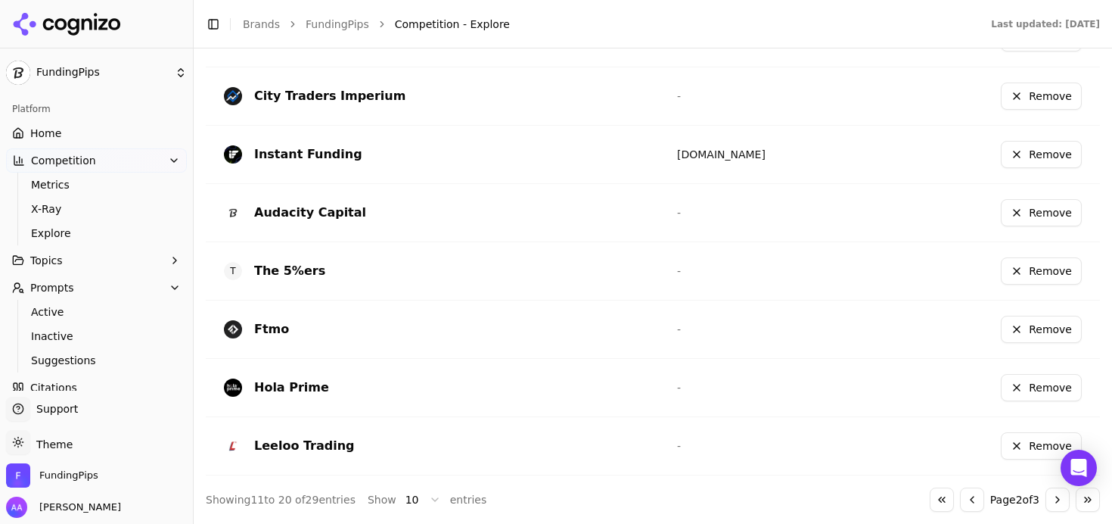
click at [86, 129] on link "Home" at bounding box center [96, 133] width 181 height 24
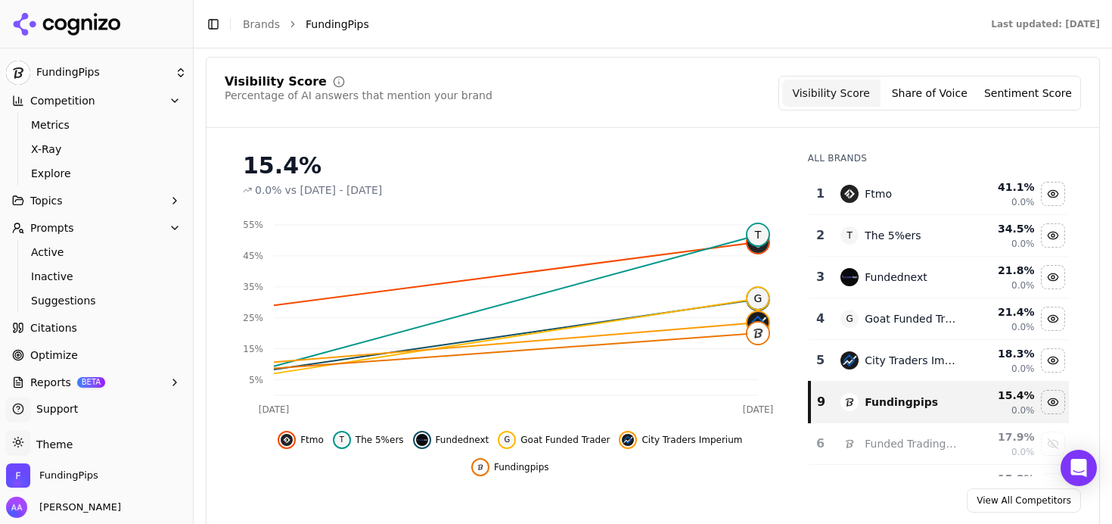
scroll to position [97, 0]
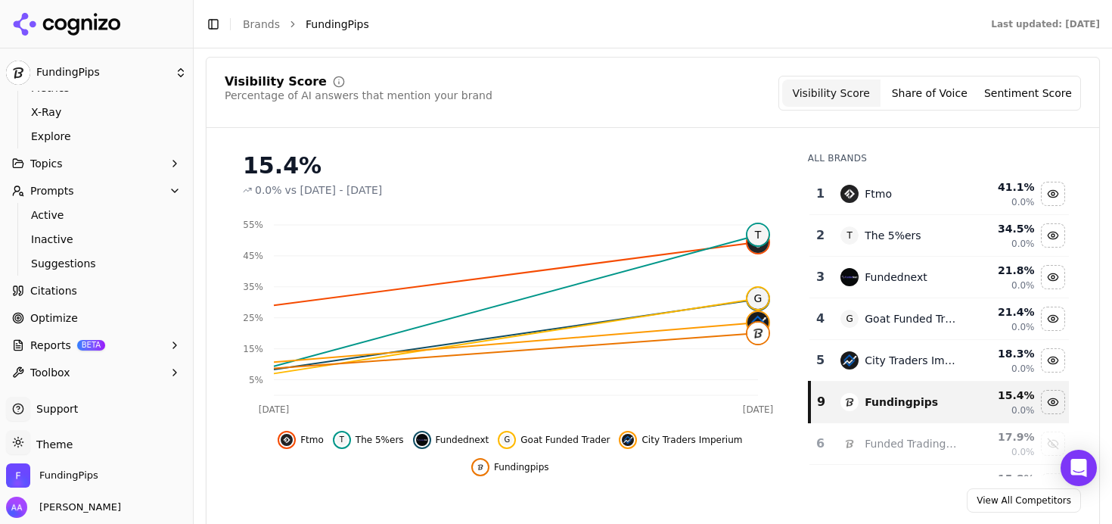
click at [92, 317] on link "Optimize" at bounding box center [96, 318] width 181 height 24
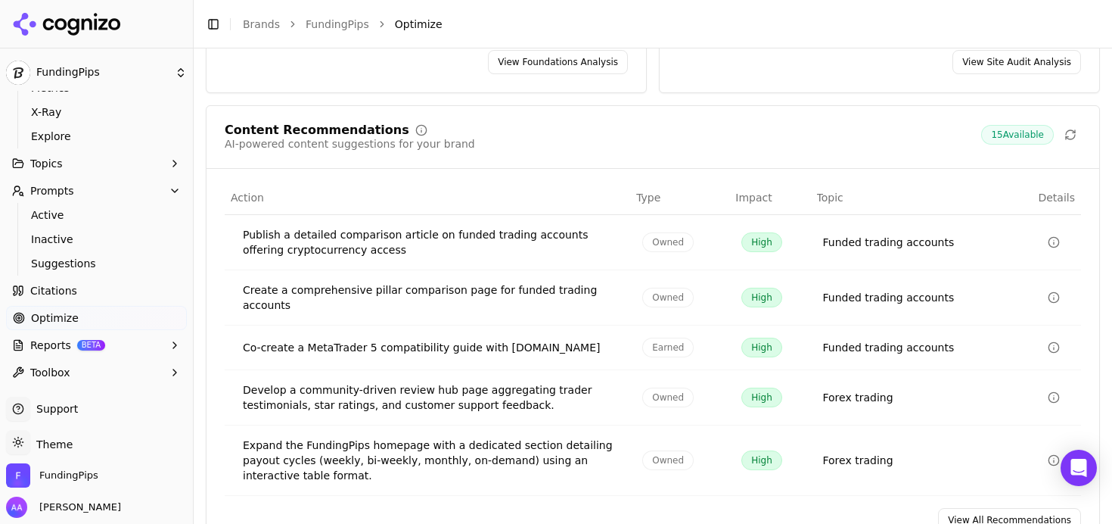
scroll to position [334, 0]
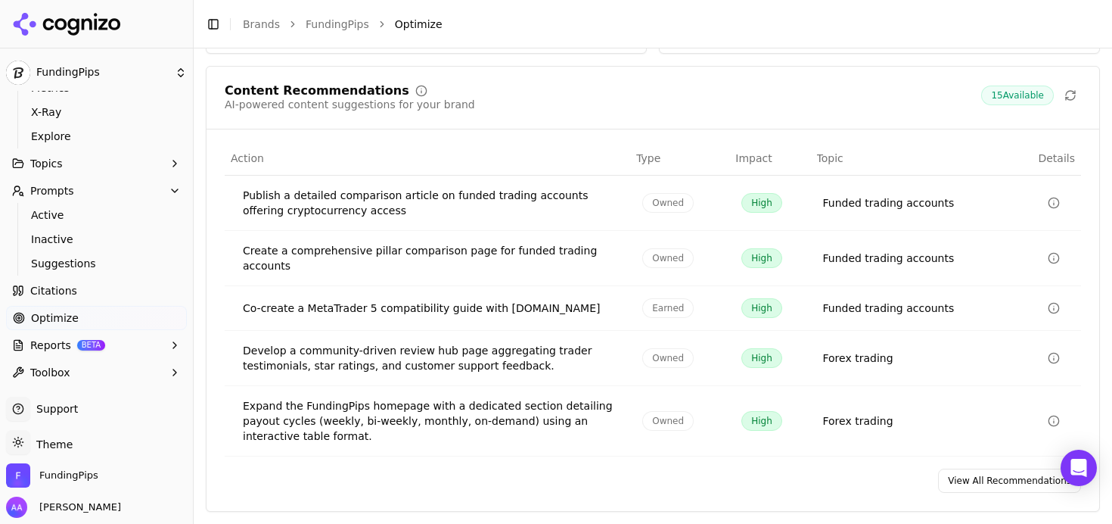
click at [552, 93] on div "Content Recommendations AI-powered content suggestions for your brand 15 Availa…" at bounding box center [653, 98] width 856 height 27
click at [563, 85] on div "Content Recommendations AI-powered content suggestions for your brand 15 Availa…" at bounding box center [653, 98] width 856 height 27
click at [97, 210] on span "Active" at bounding box center [97, 214] width 132 height 15
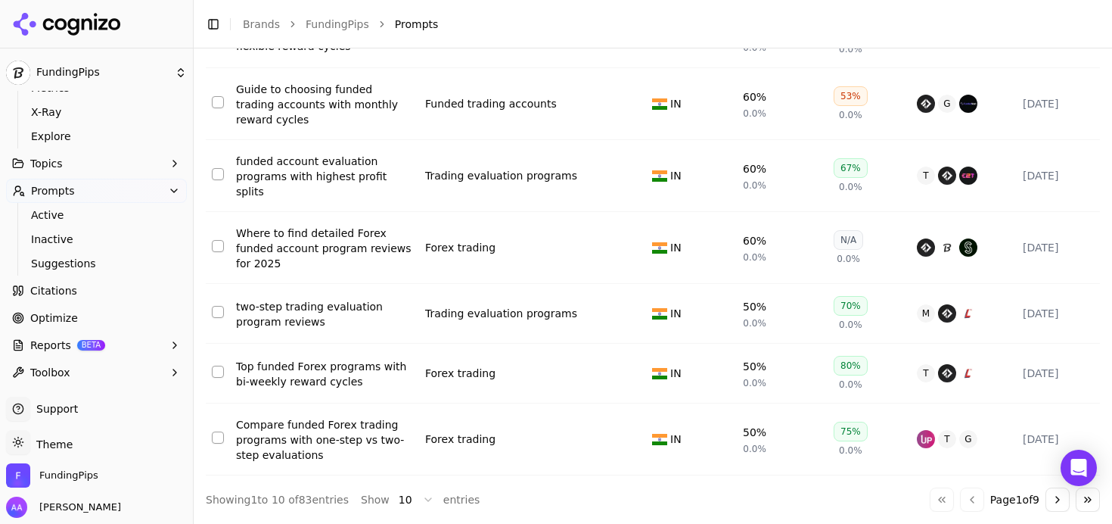
scroll to position [379, 0]
drag, startPoint x: 303, startPoint y: 501, endPoint x: 295, endPoint y: 500, distance: 8.4
click at [295, 500] on div "Showing 1 to 10 of 83 entries" at bounding box center [277, 499] width 143 height 15
drag, startPoint x: 300, startPoint y: 499, endPoint x: 310, endPoint y: 502, distance: 10.3
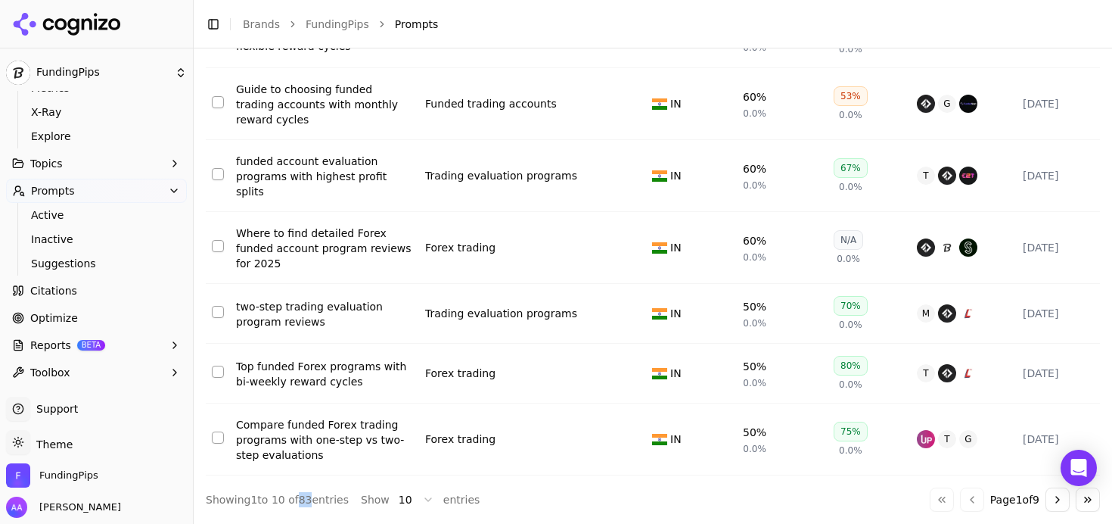
click at [310, 502] on div "Showing 1 to 10 of 83 entries" at bounding box center [277, 499] width 143 height 15
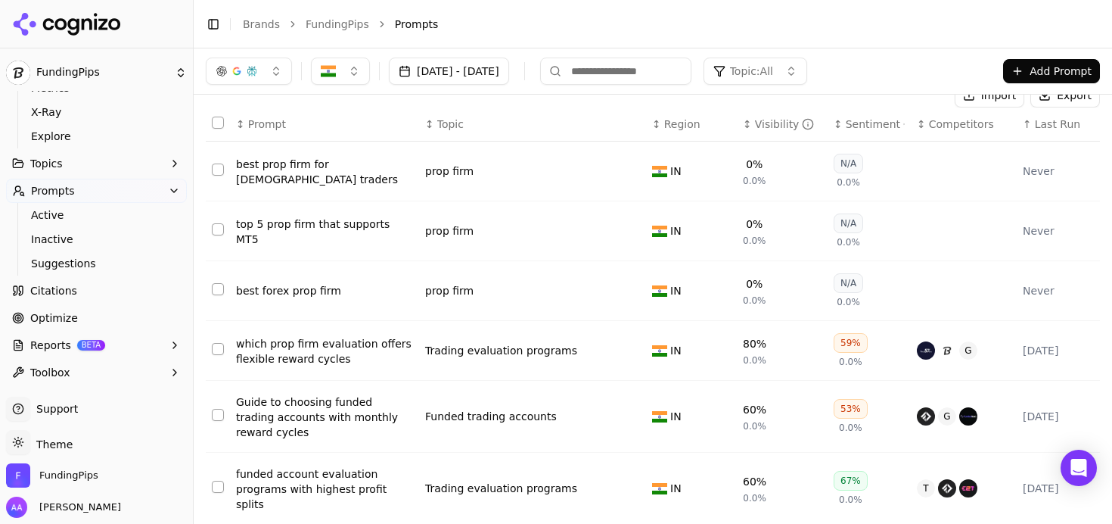
scroll to position [0, 0]
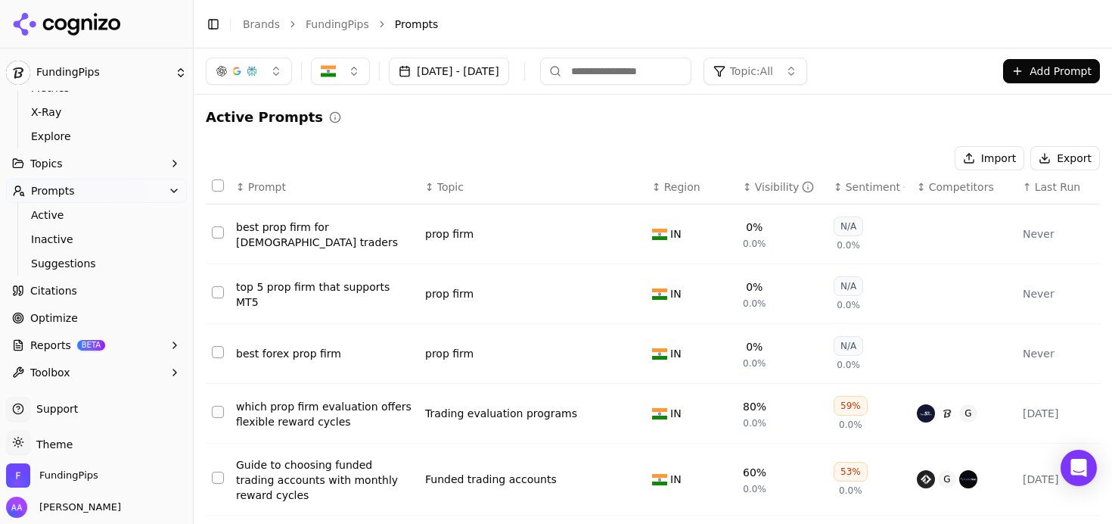
click at [773, 64] on span "Topic: All" at bounding box center [751, 71] width 43 height 15
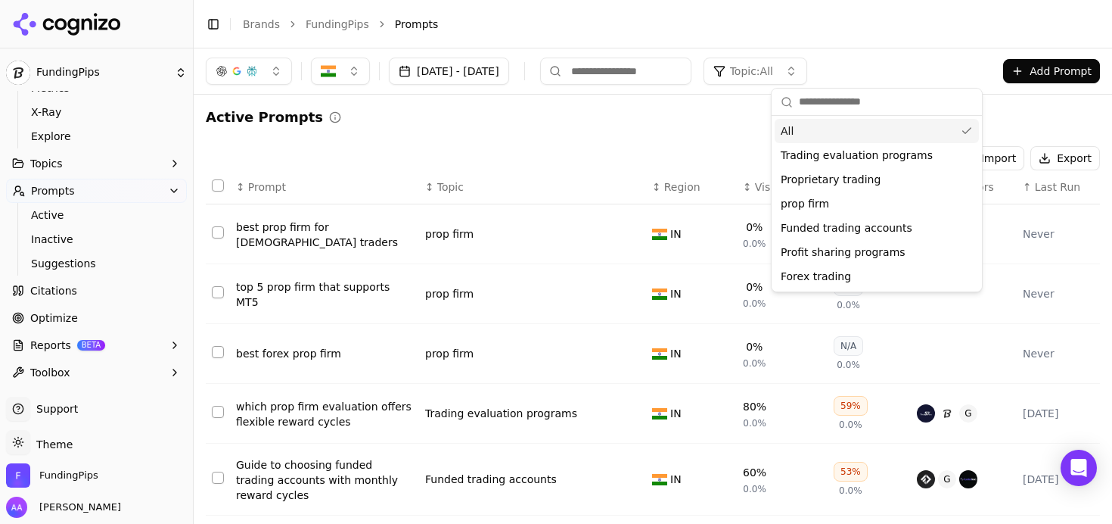
click at [773, 70] on span "Topic: All" at bounding box center [751, 71] width 43 height 15
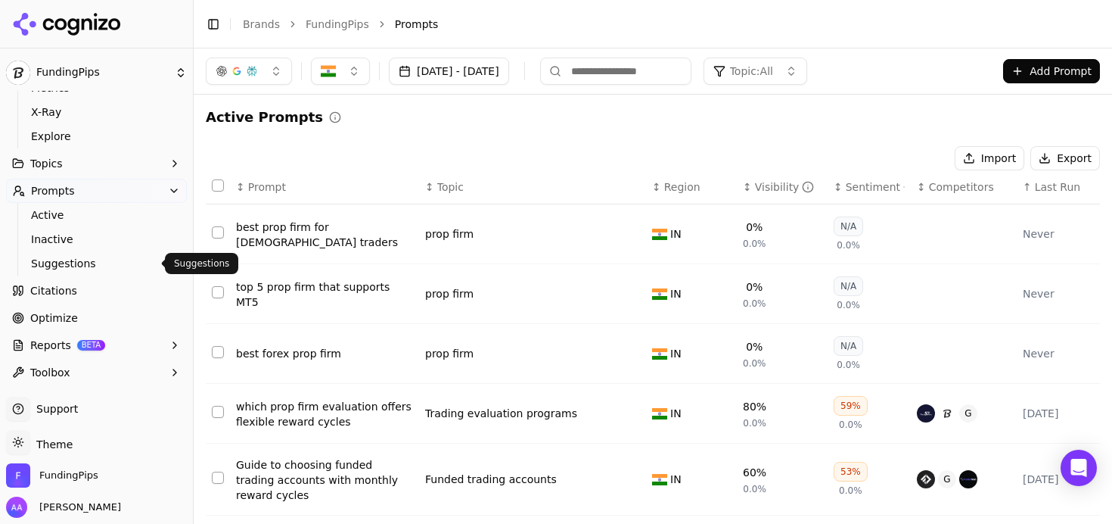
click at [94, 260] on span "Suggestions" at bounding box center [97, 263] width 132 height 15
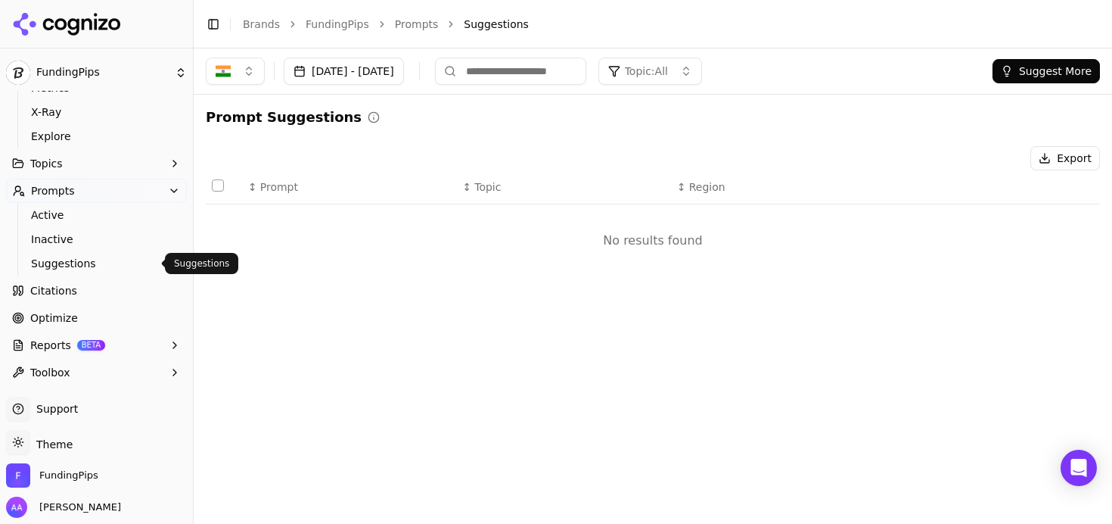
click at [1027, 69] on button "Suggest More" at bounding box center [1046, 71] width 107 height 24
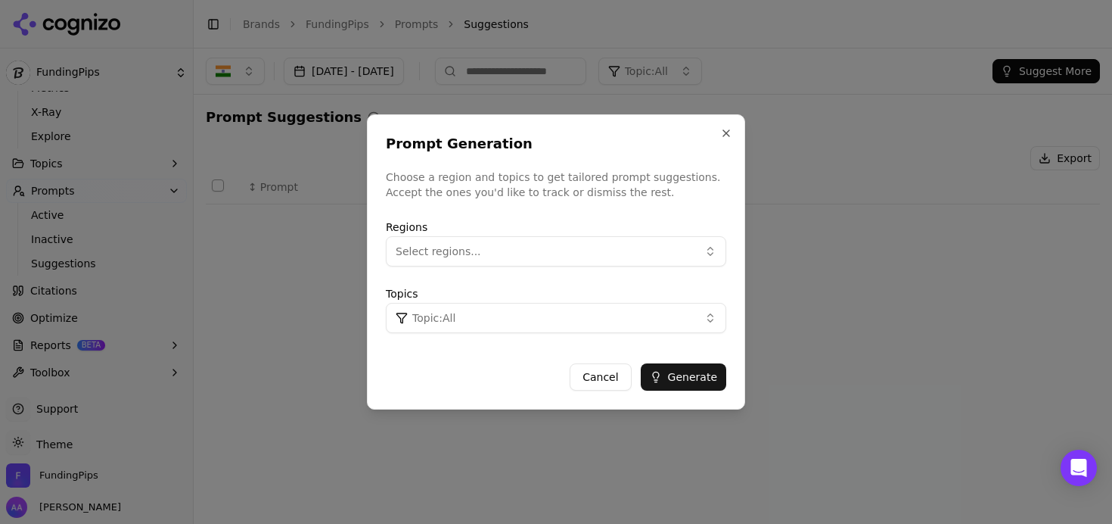
click at [441, 321] on span "Topic: All" at bounding box center [433, 317] width 43 height 15
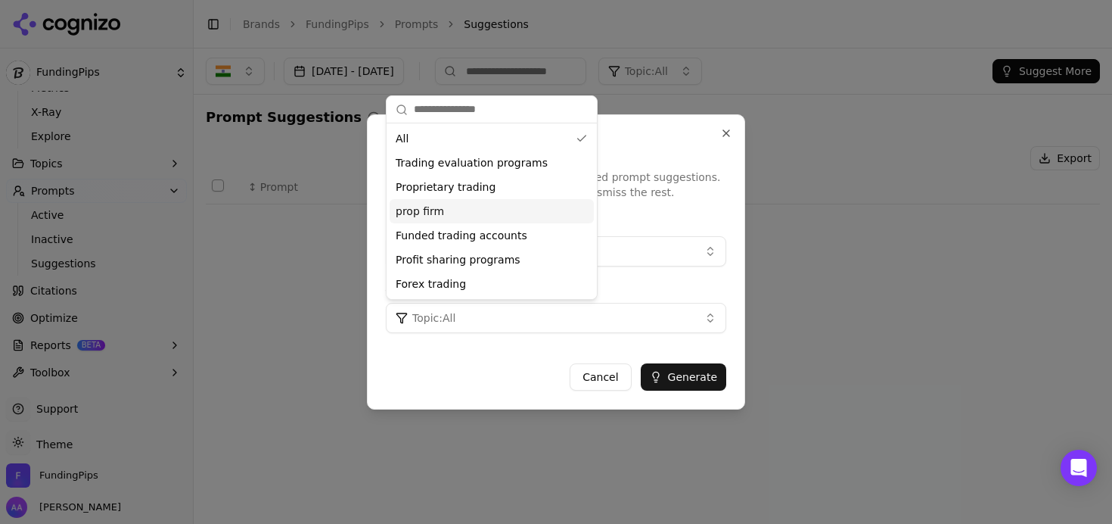
click at [440, 211] on span "prop firm" at bounding box center [420, 211] width 48 height 15
click at [619, 343] on div "Prompt Generation Choose a region and topics to get tailored prompt suggestions…" at bounding box center [556, 261] width 378 height 295
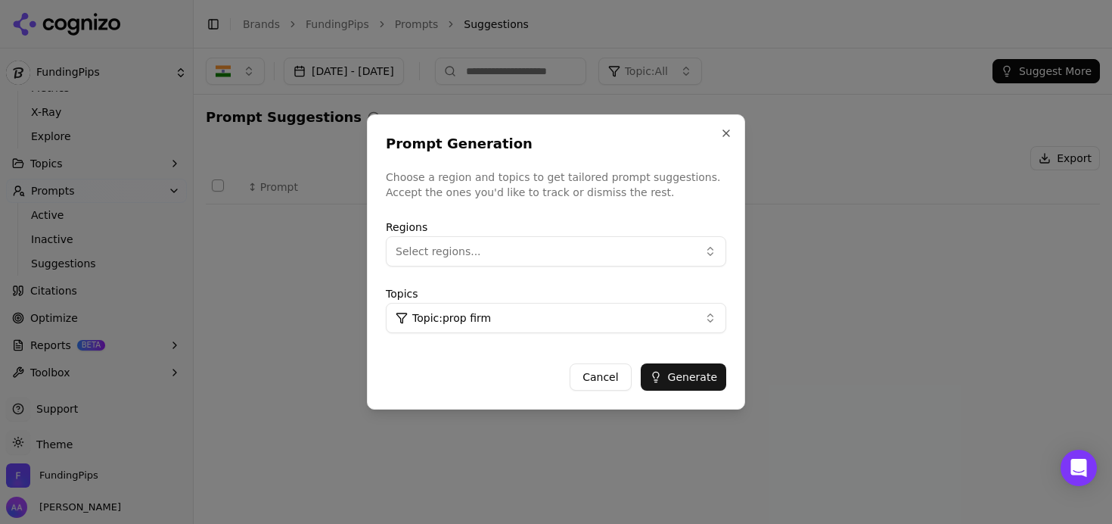
click at [664, 375] on button "Generate" at bounding box center [683, 376] width 85 height 27
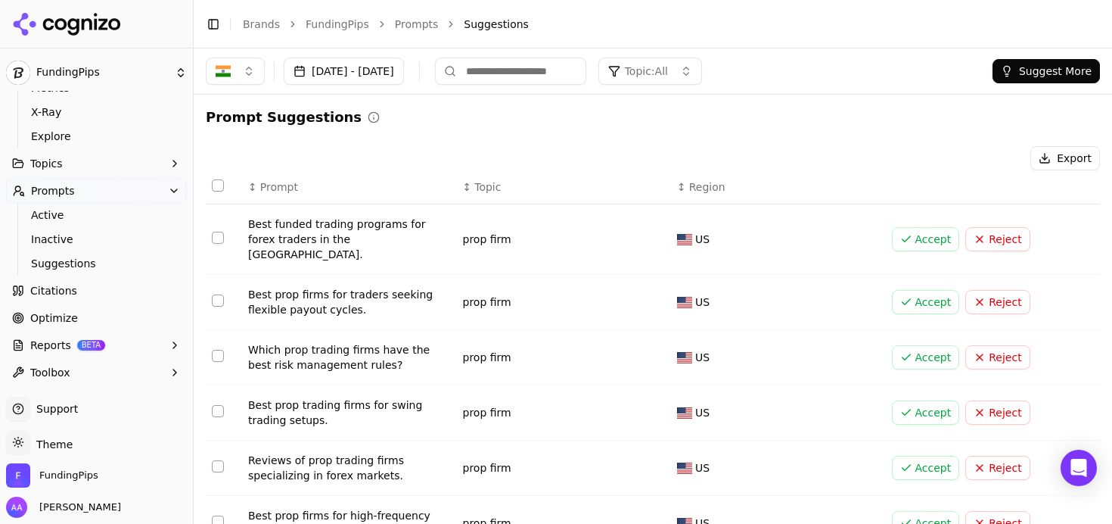
click at [219, 185] on button "Select all rows" at bounding box center [218, 185] width 12 height 12
click at [222, 181] on button "Select all rows" at bounding box center [218, 185] width 12 height 12
click at [1042, 65] on button "Suggest More" at bounding box center [1046, 71] width 107 height 24
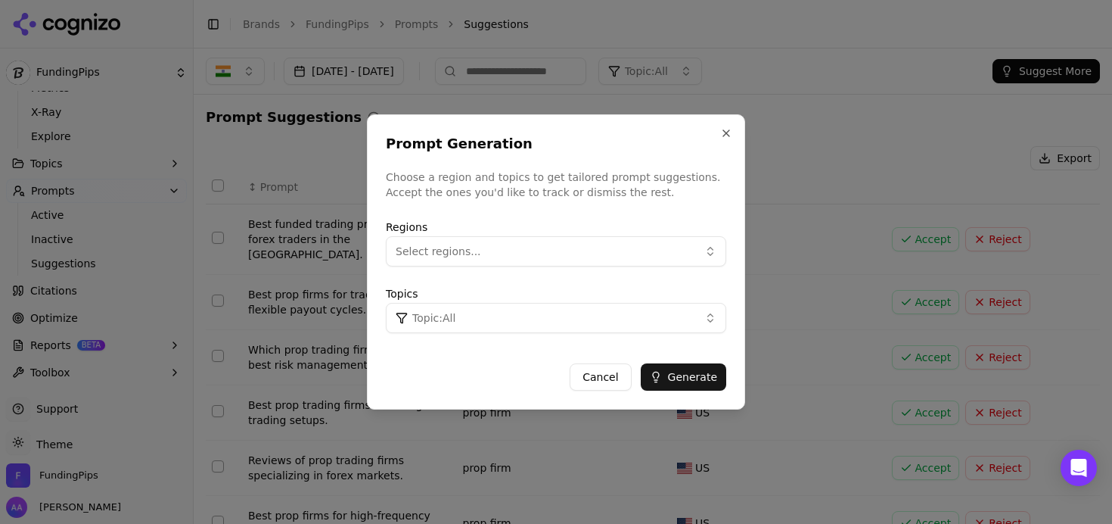
click at [480, 310] on button "Topic: All" at bounding box center [556, 318] width 340 height 30
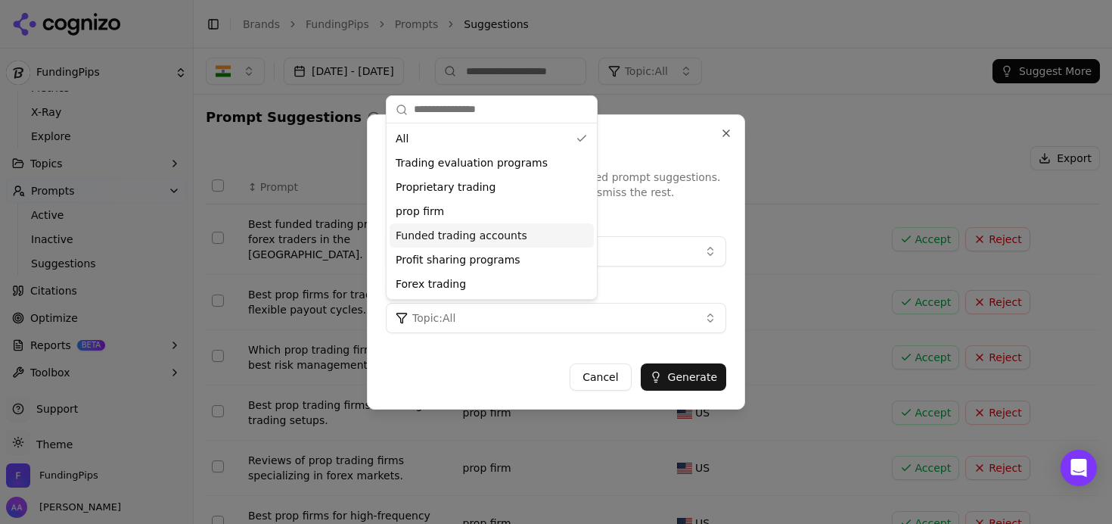
click at [670, 242] on button "Select regions..." at bounding box center [556, 251] width 340 height 30
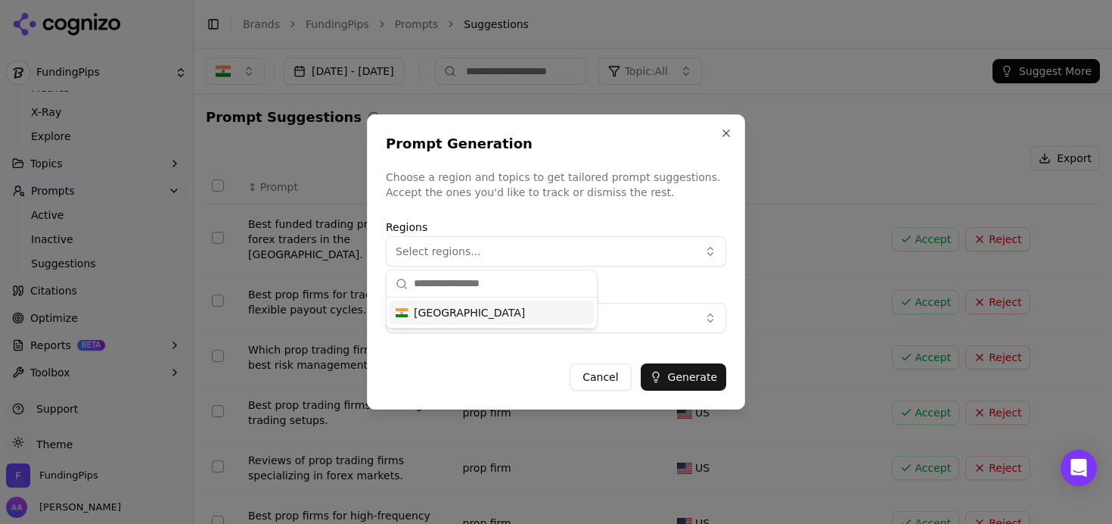
click at [473, 319] on div "India" at bounding box center [492, 312] width 204 height 24
click at [652, 287] on div "Topics Topic: All" at bounding box center [556, 308] width 340 height 48
click at [592, 319] on button "Topic: All" at bounding box center [556, 318] width 340 height 30
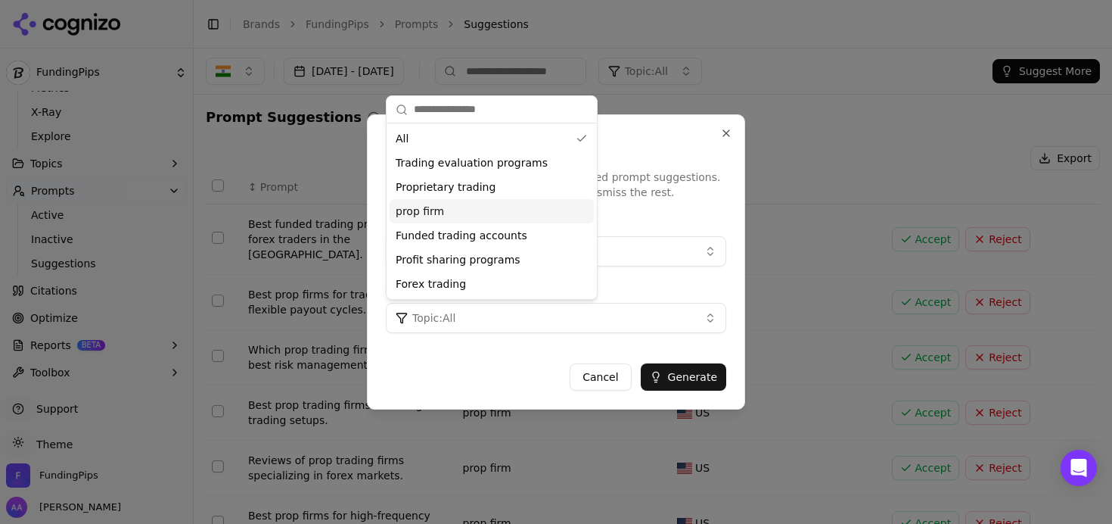
drag, startPoint x: 447, startPoint y: 209, endPoint x: 542, endPoint y: 273, distance: 114.4
click at [448, 209] on div "prop firm" at bounding box center [492, 211] width 204 height 24
click at [661, 272] on div "Regions Topics Topic: prop firm" at bounding box center [556, 275] width 340 height 127
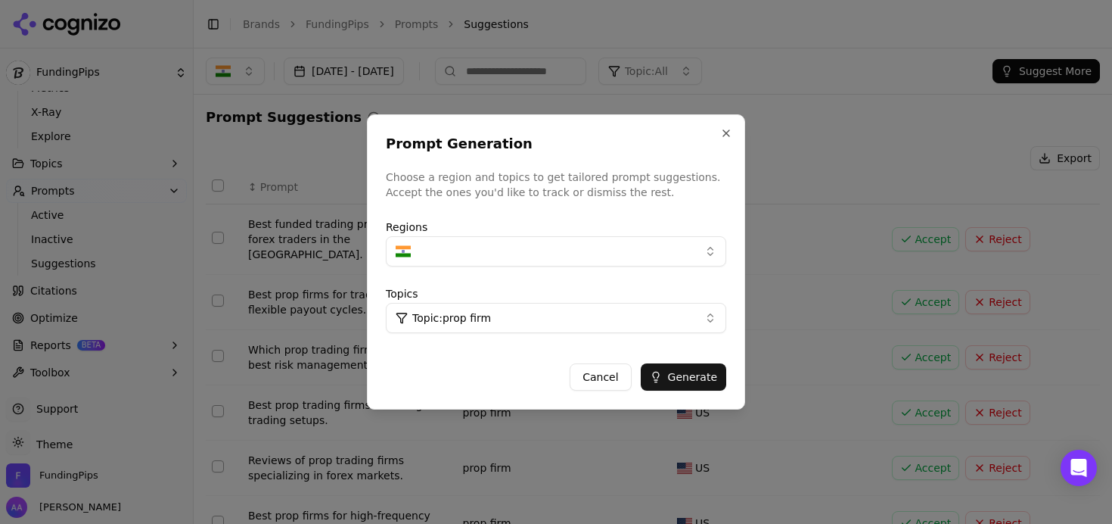
click at [686, 375] on button "Generate" at bounding box center [683, 376] width 85 height 27
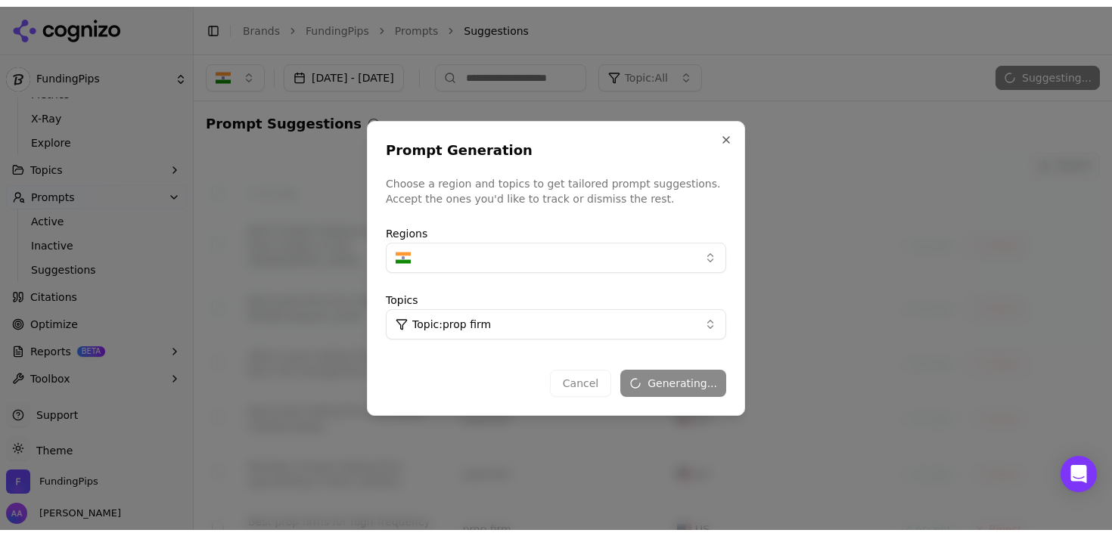
scroll to position [57, 0]
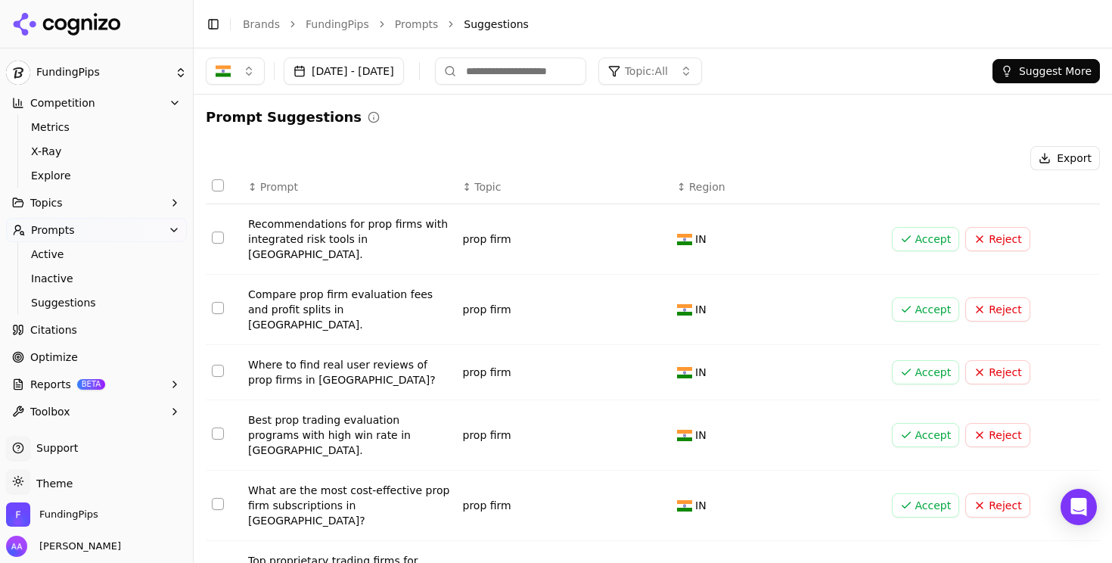
click at [1036, 73] on button "Suggest More" at bounding box center [1046, 71] width 107 height 24
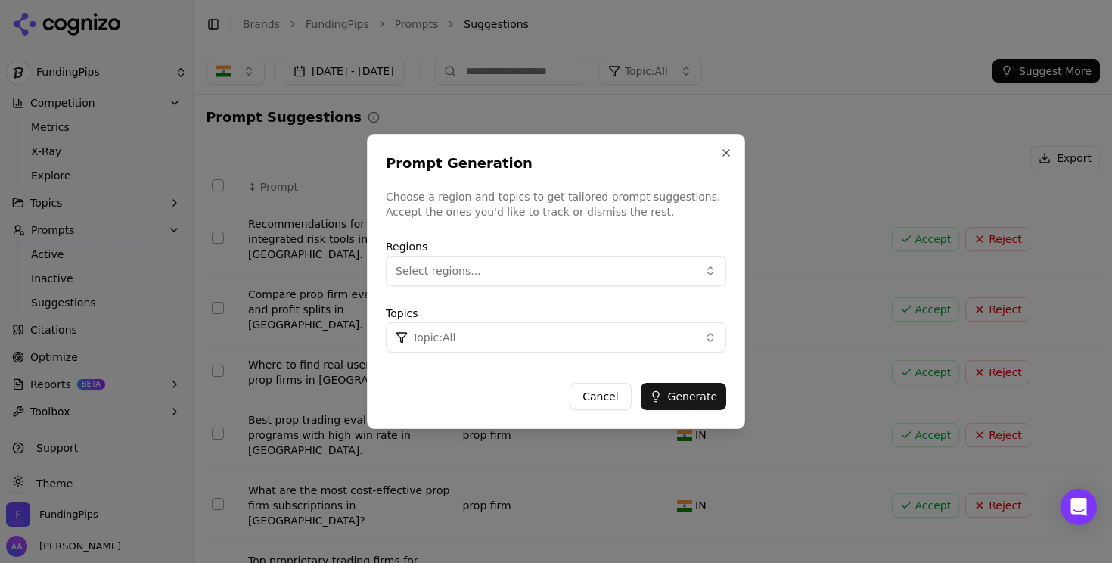
click at [580, 281] on button "Select regions..." at bounding box center [556, 271] width 340 height 30
click at [522, 339] on div "India" at bounding box center [492, 332] width 204 height 24
click at [657, 309] on div "Topics Topic: All" at bounding box center [556, 328] width 340 height 48
click at [724, 151] on button "Close" at bounding box center [726, 153] width 12 height 12
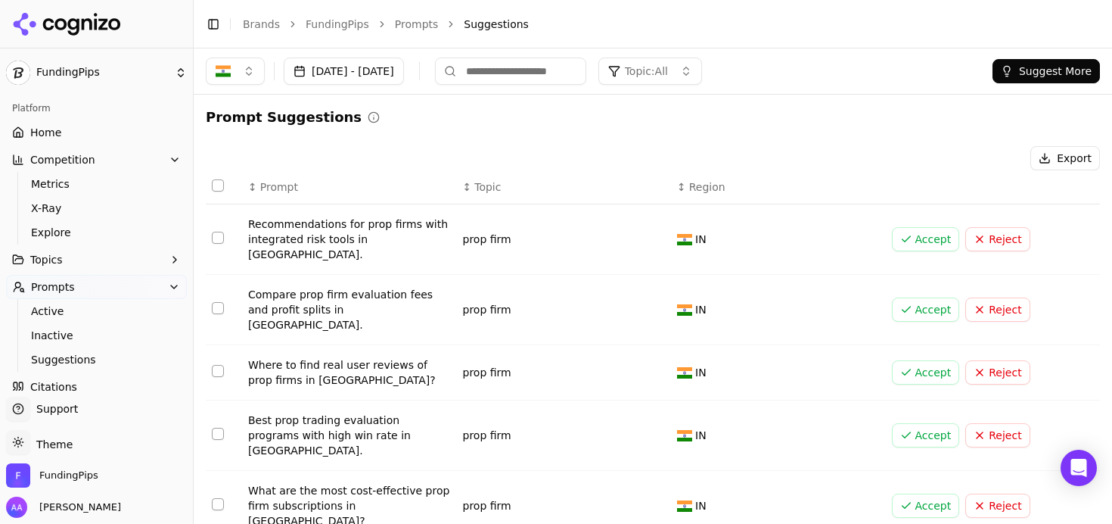
scroll to position [0, 0]
click at [58, 386] on span "Citations" at bounding box center [53, 387] width 47 height 15
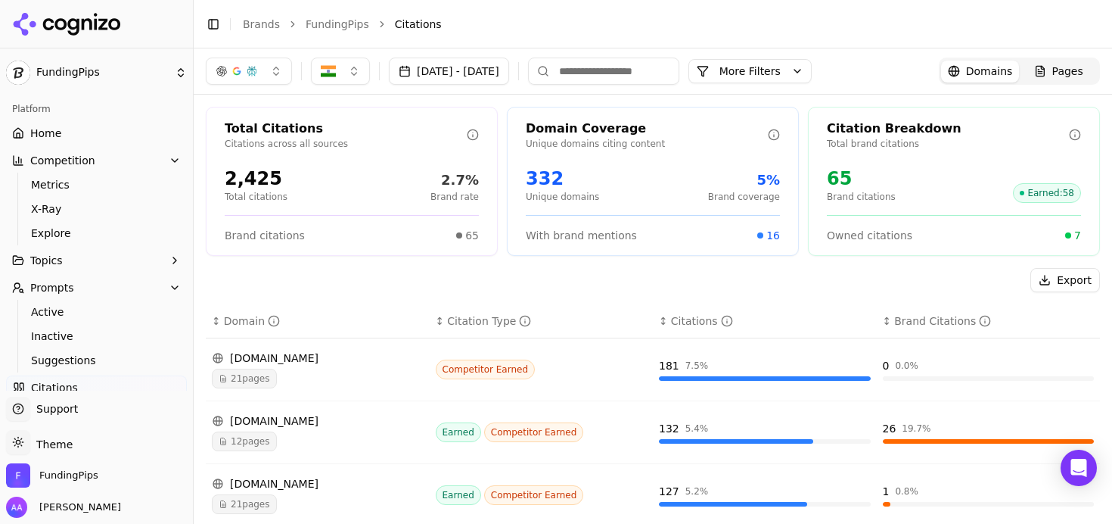
click at [276, 374] on span "21 pages" at bounding box center [244, 378] width 65 height 20
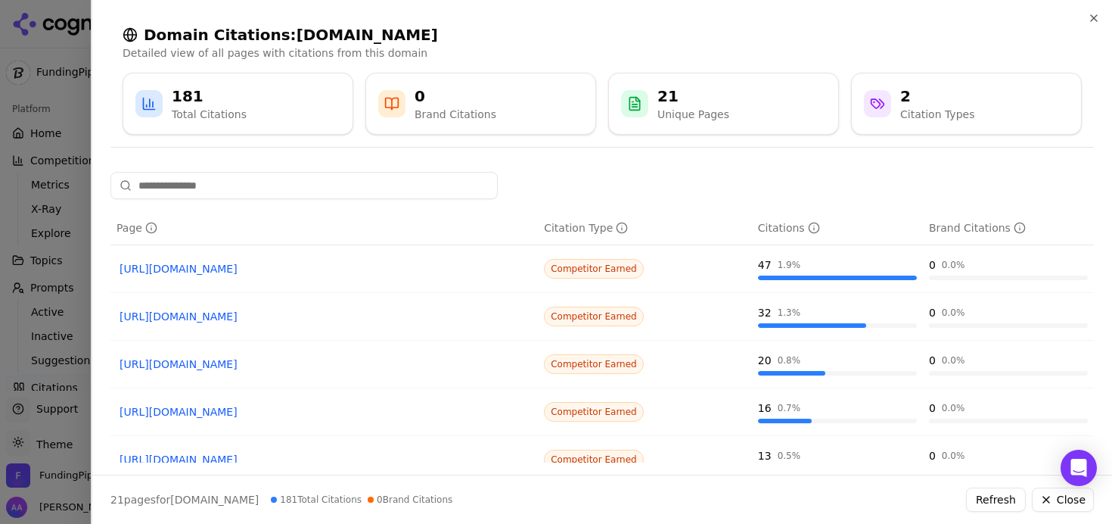
click at [48, 271] on div at bounding box center [556, 262] width 1112 height 524
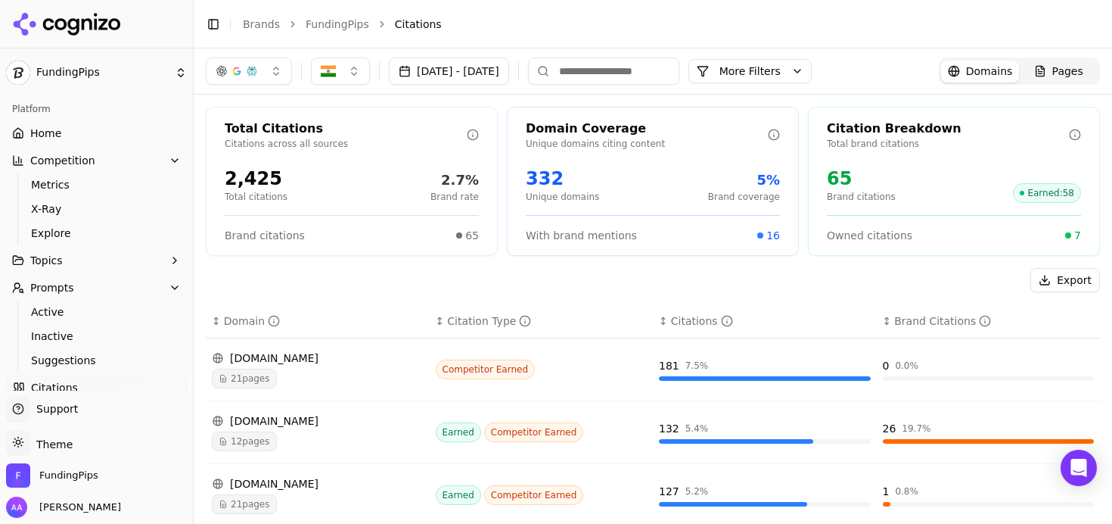
click at [1034, 75] on div "Pages" at bounding box center [1058, 71] width 49 height 15
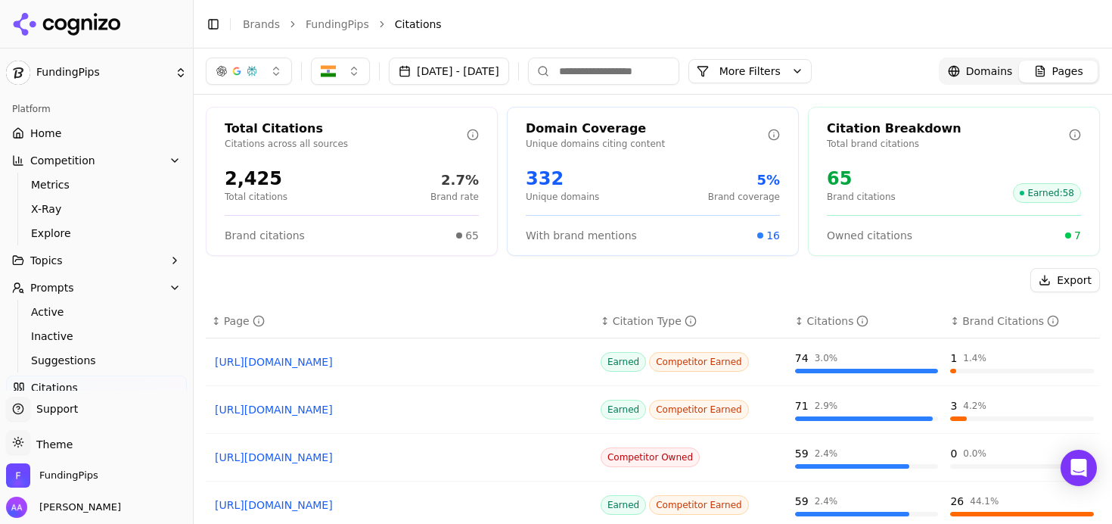
click at [812, 73] on button "More Filters" at bounding box center [749, 71] width 123 height 24
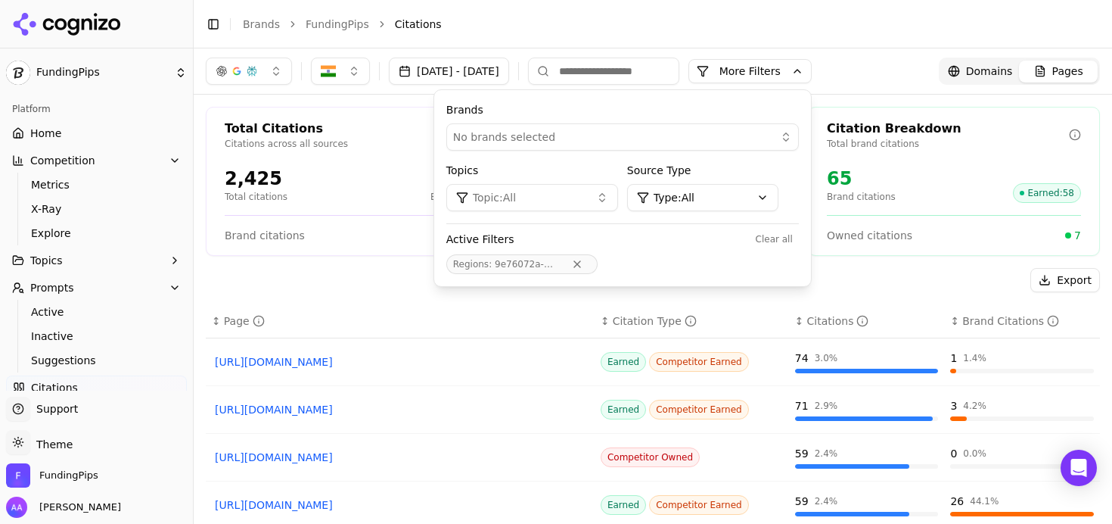
click at [812, 73] on button "More Filters" at bounding box center [749, 71] width 123 height 24
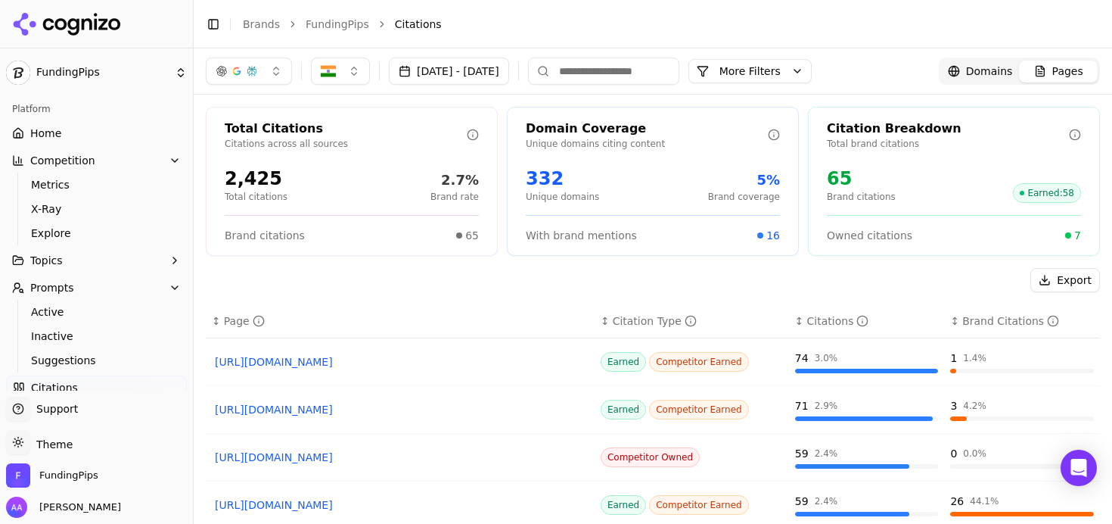
click at [342, 72] on button "button" at bounding box center [340, 70] width 59 height 27
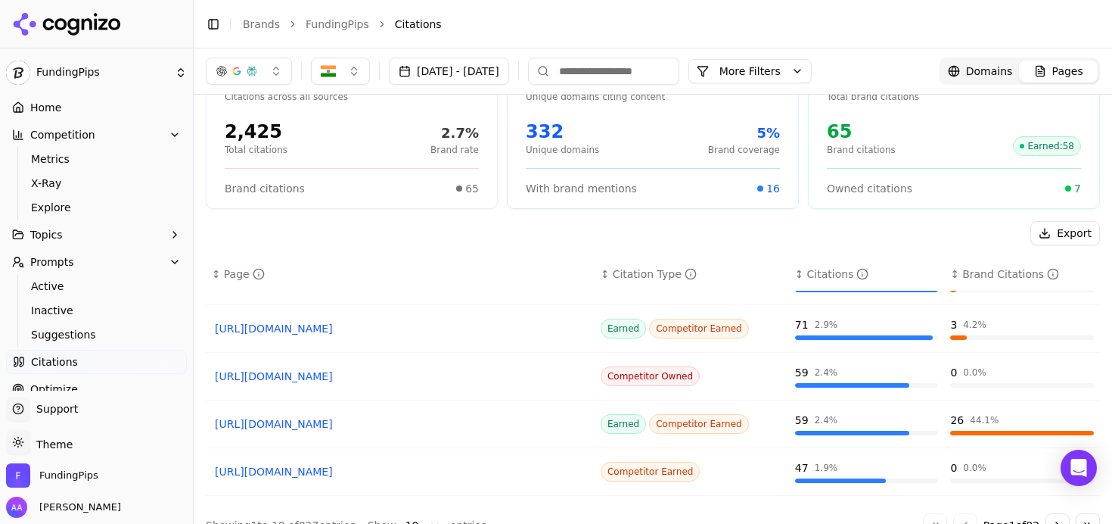
scroll to position [97, 0]
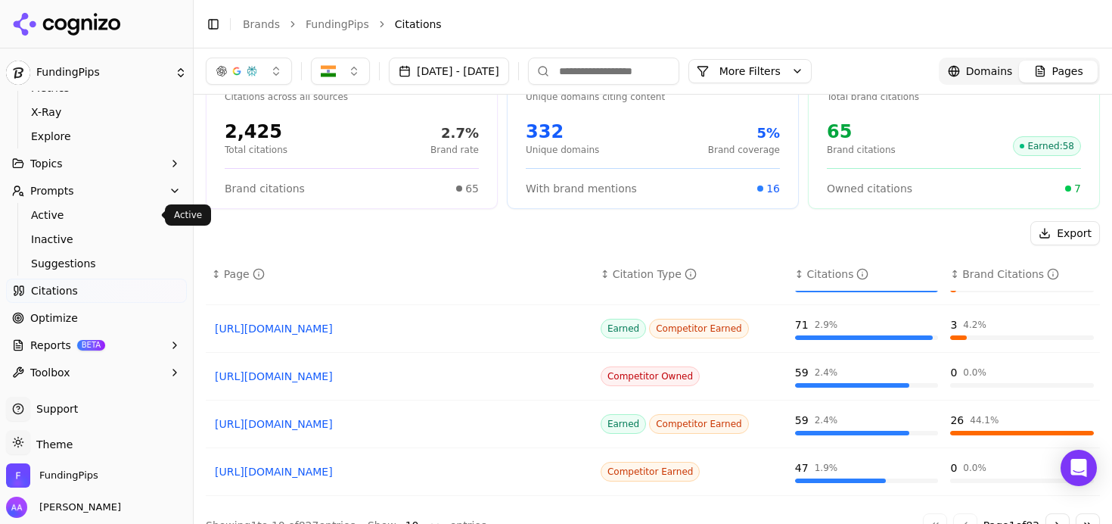
click at [67, 216] on span "Active" at bounding box center [97, 214] width 132 height 15
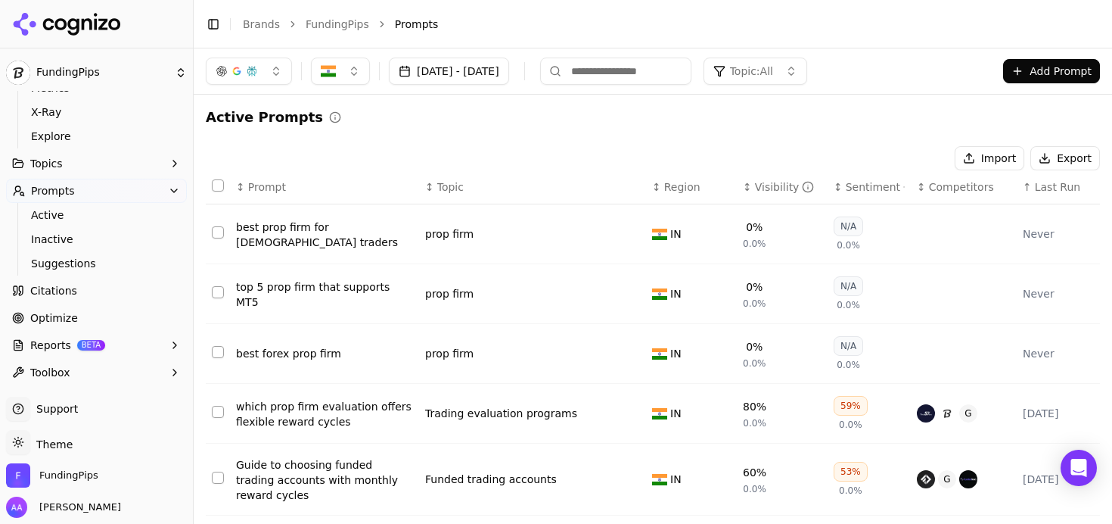
click at [779, 180] on div "Visibility" at bounding box center [785, 186] width 60 height 15
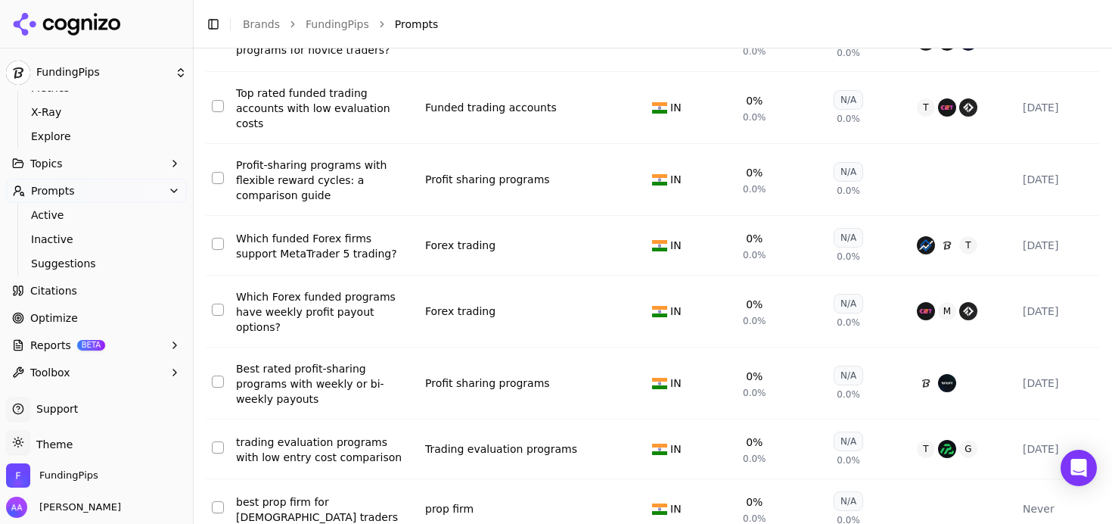
scroll to position [367, 0]
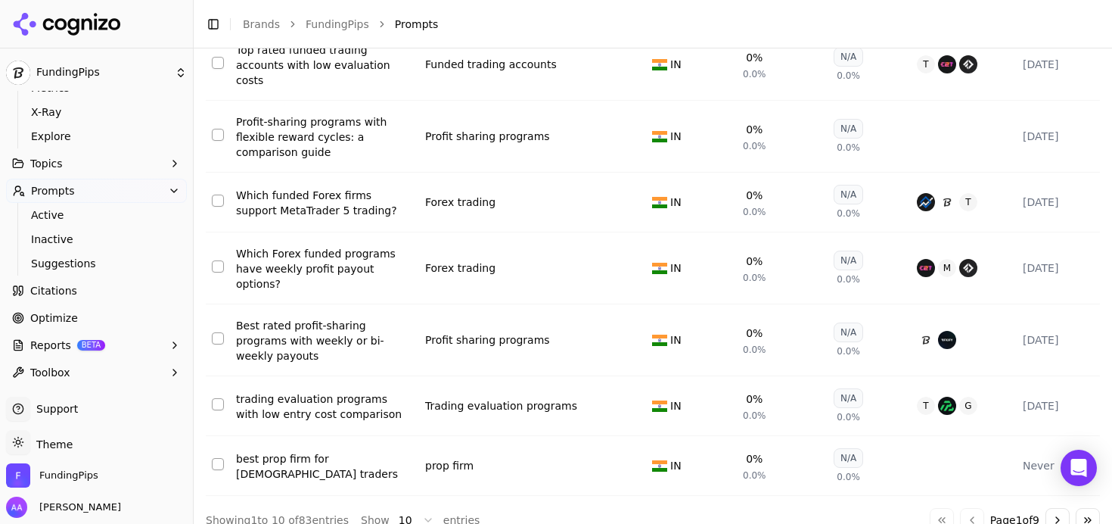
click at [1061, 508] on div "Go to first page Go to previous page Page 1 of 9 Go to next page Go to last page" at bounding box center [1015, 520] width 170 height 24
click at [1058, 508] on div "Go to first page Go to previous page Page 1 of 9 Go to next page Go to last page" at bounding box center [1015, 520] width 170 height 24
drag, startPoint x: 1055, startPoint y: 499, endPoint x: 1063, endPoint y: 496, distance: 8.6
click at [1055, 508] on button "Go to next page" at bounding box center [1058, 520] width 24 height 24
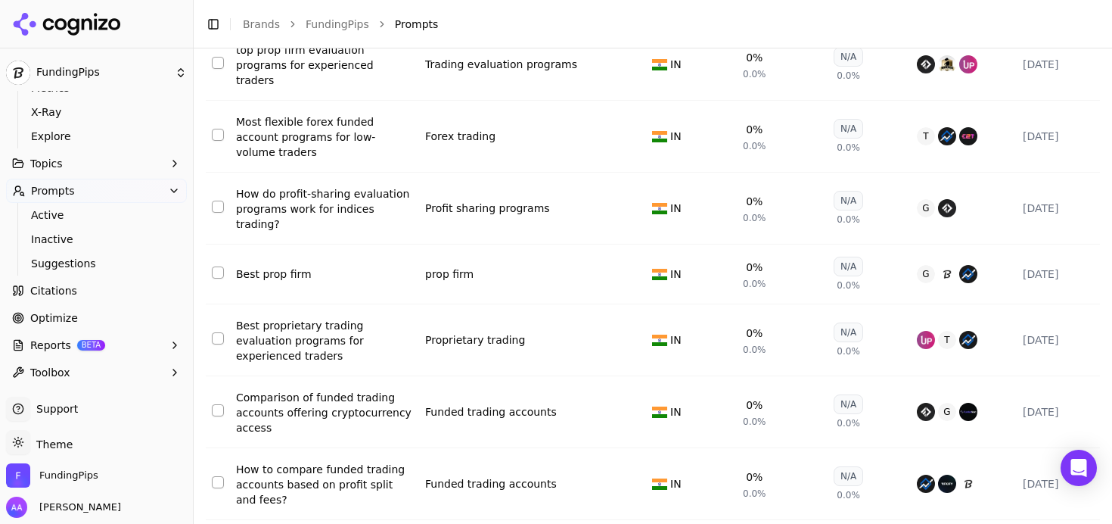
click at [1048, 498] on div "↕ Prompt ↕ Topic ↕ Region ↑ Visibility ↕ Sentiment ↕ Competitors ↕ Last Run Bes…" at bounding box center [653, 179] width 894 height 753
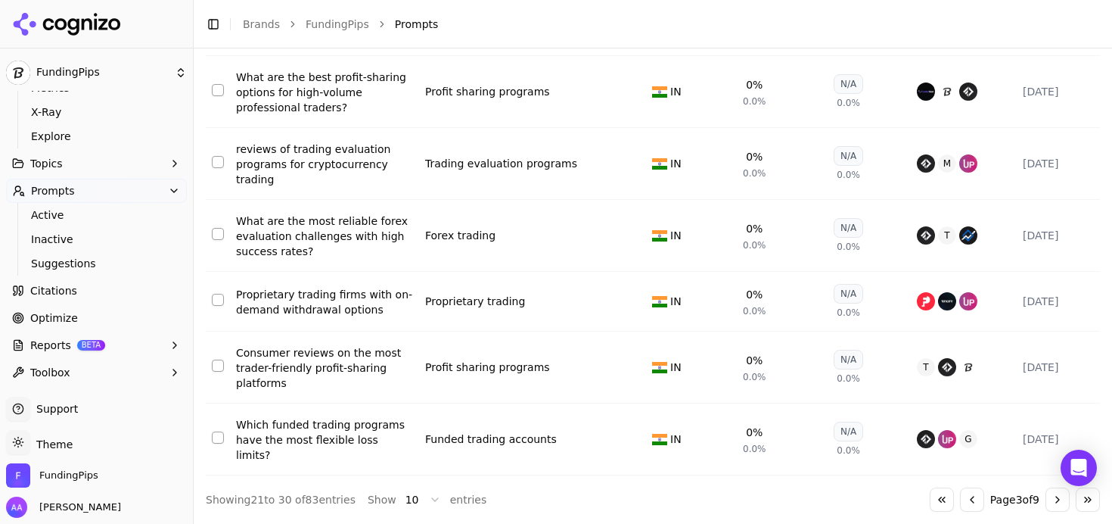
click at [1046, 499] on button "Go to next page" at bounding box center [1058, 499] width 24 height 24
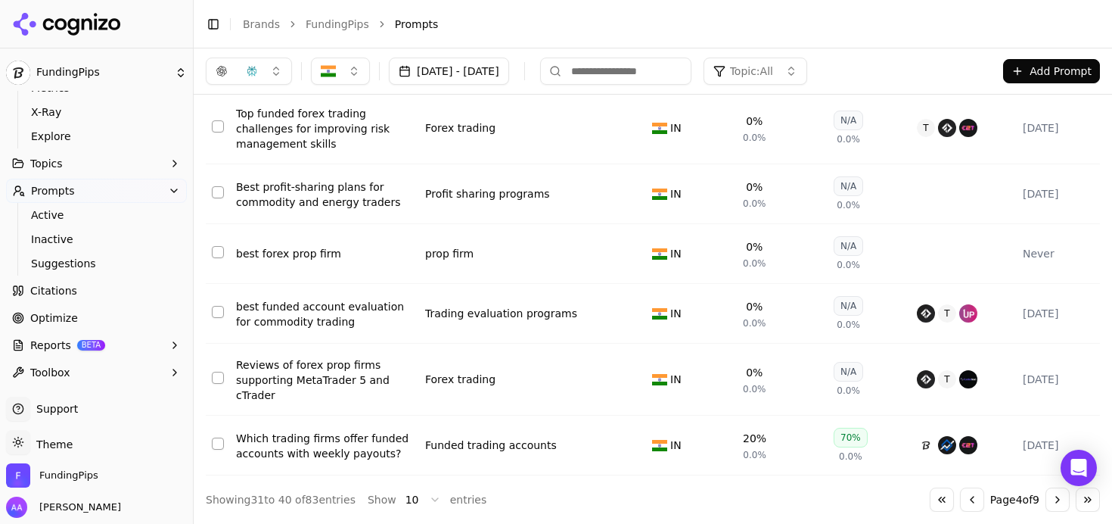
click at [1046, 500] on button "Go to next page" at bounding box center [1058, 499] width 24 height 24
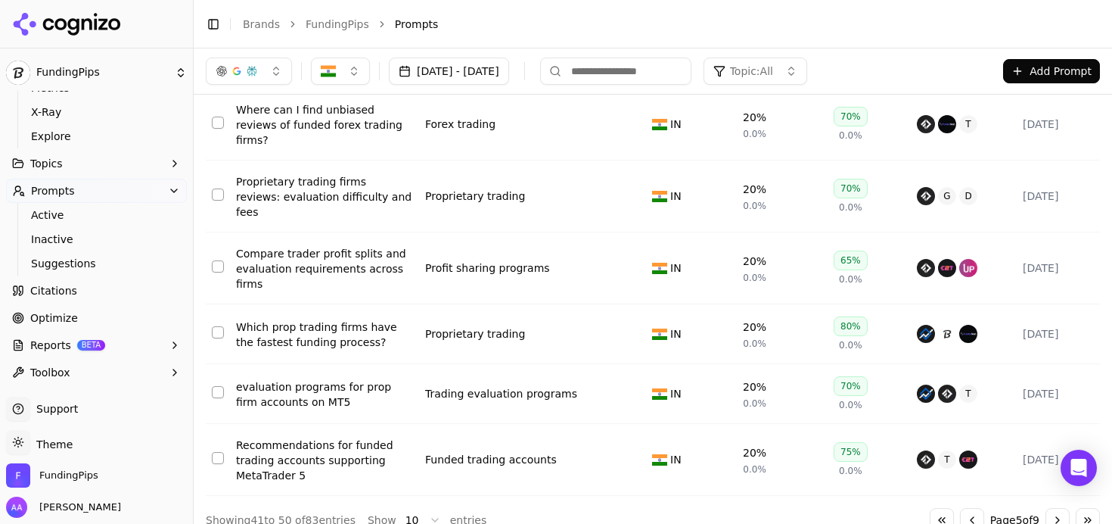
click at [82, 317] on link "Optimize" at bounding box center [96, 318] width 181 height 24
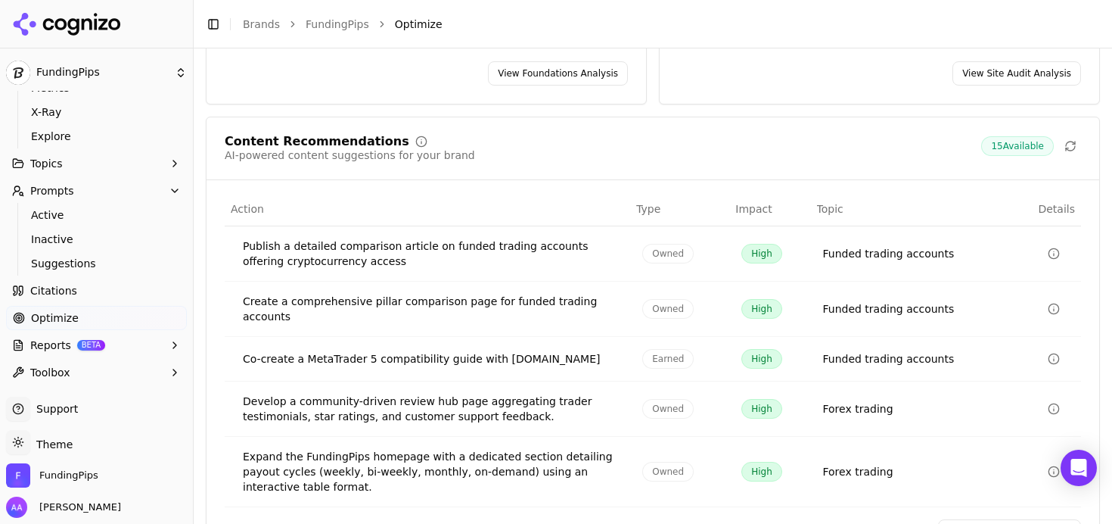
scroll to position [334, 0]
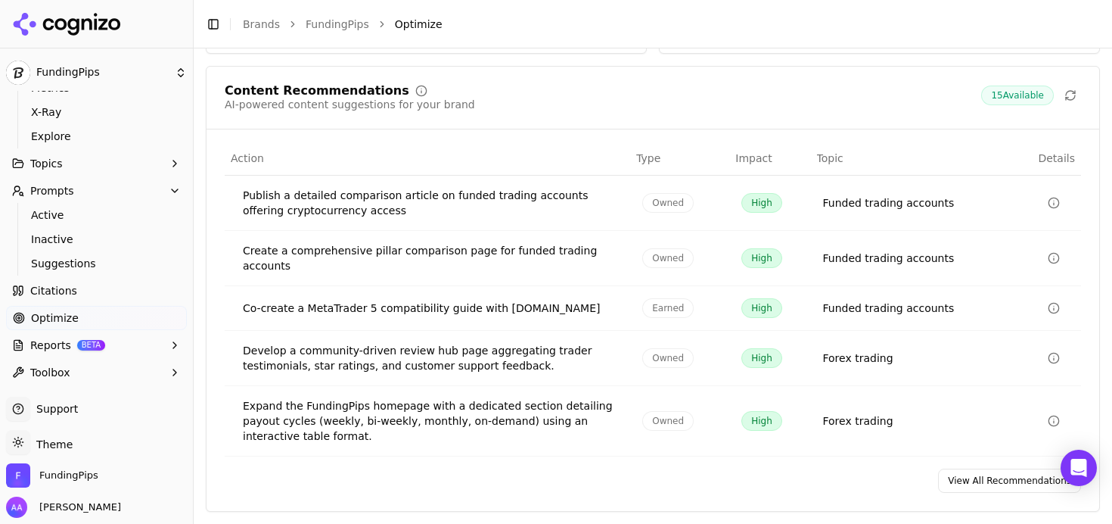
click at [1004, 479] on link "View All Recommendations" at bounding box center [1009, 480] width 143 height 24
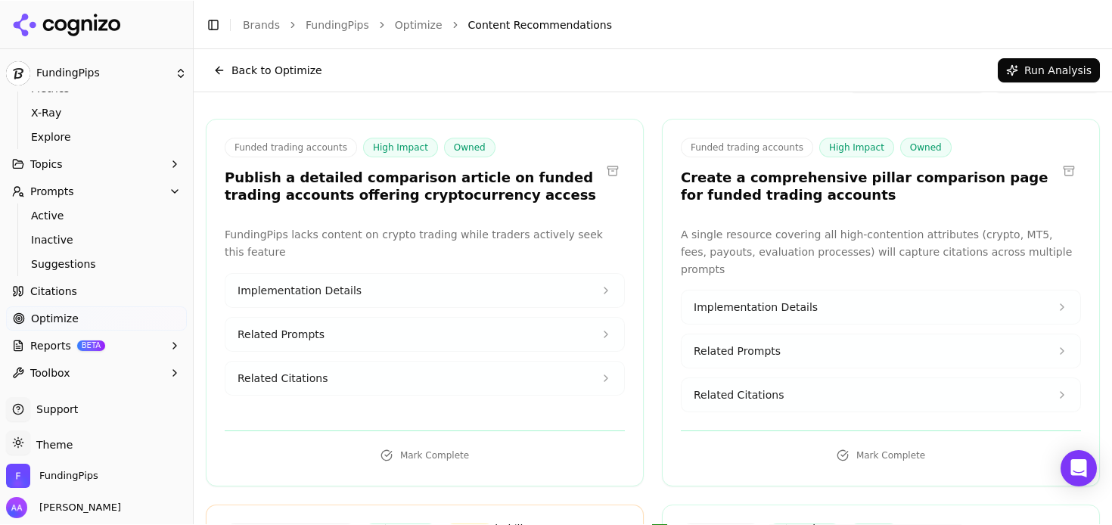
scroll to position [93, 0]
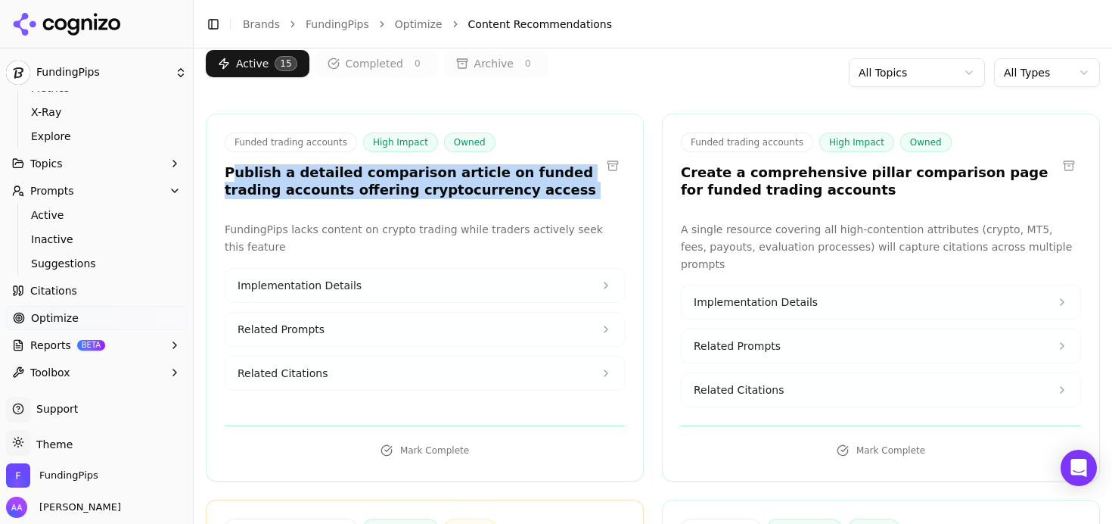
drag, startPoint x: 231, startPoint y: 168, endPoint x: 564, endPoint y: 213, distance: 336.6
click at [564, 213] on div "Funded trading accounts High Impact Owned Publish a detailed comparison article…" at bounding box center [425, 297] width 438 height 368
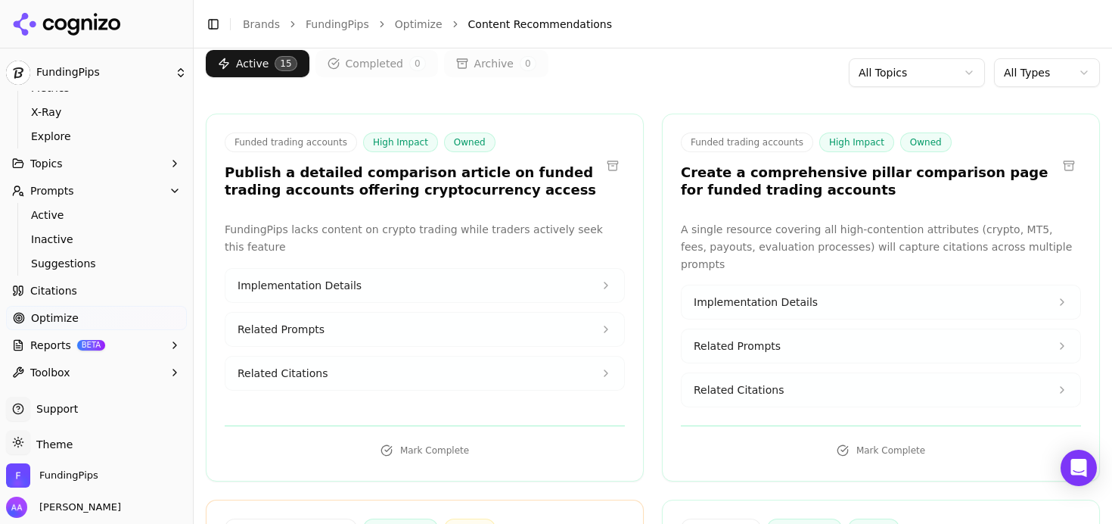
click at [417, 221] on p "FundingPips lacks content on crypto trading while traders actively seek this fe…" at bounding box center [425, 238] width 400 height 35
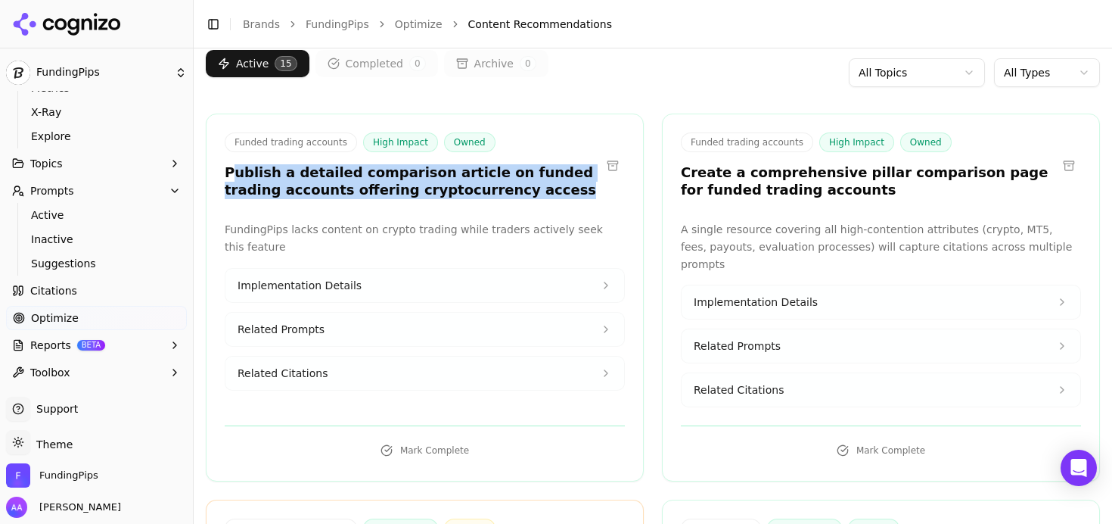
drag, startPoint x: 477, startPoint y: 188, endPoint x: 235, endPoint y: 172, distance: 242.6
click at [235, 172] on h3 "Publish a detailed comparison article on funded trading accounts offering crypt…" at bounding box center [413, 181] width 376 height 34
click at [348, 365] on button "Related Citations" at bounding box center [424, 372] width 399 height 33
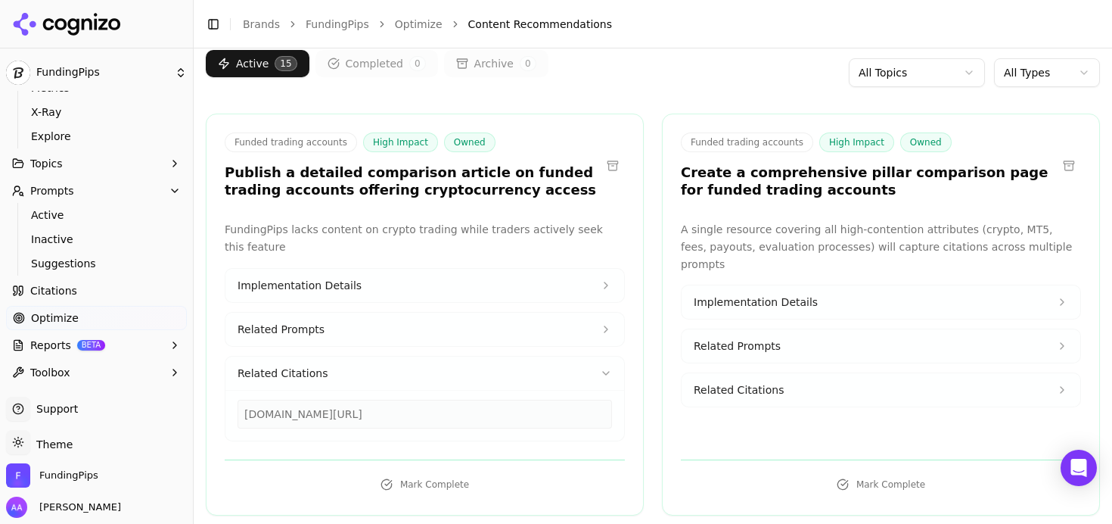
click at [334, 415] on div "goatfundedtrader.com/blog/cheapest-prop-firm-challenge" at bounding box center [425, 413] width 375 height 29
click at [335, 415] on div "goatfundedtrader.com/blog/cheapest-prop-firm-challenge" at bounding box center [425, 413] width 375 height 29
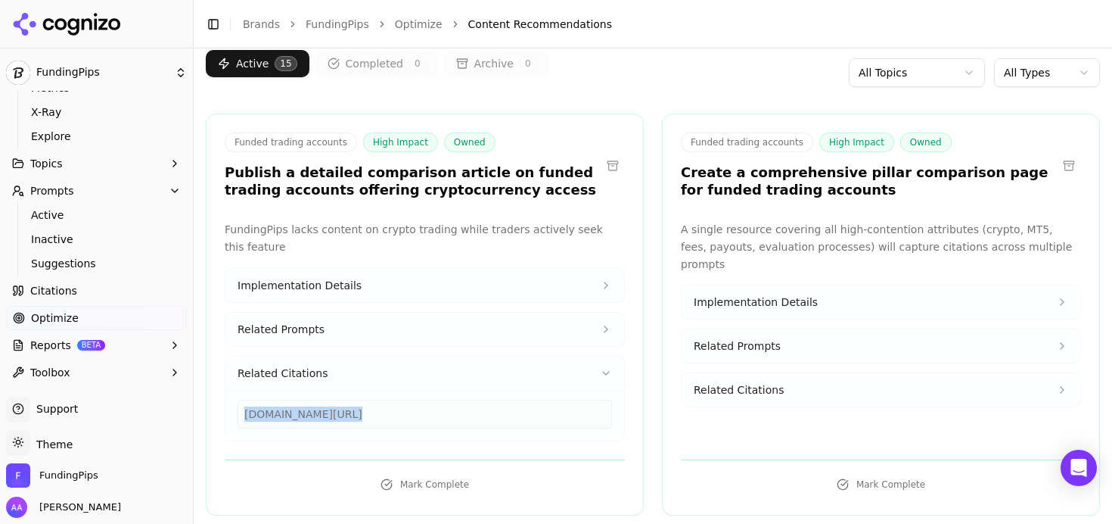
scroll to position [97, 0]
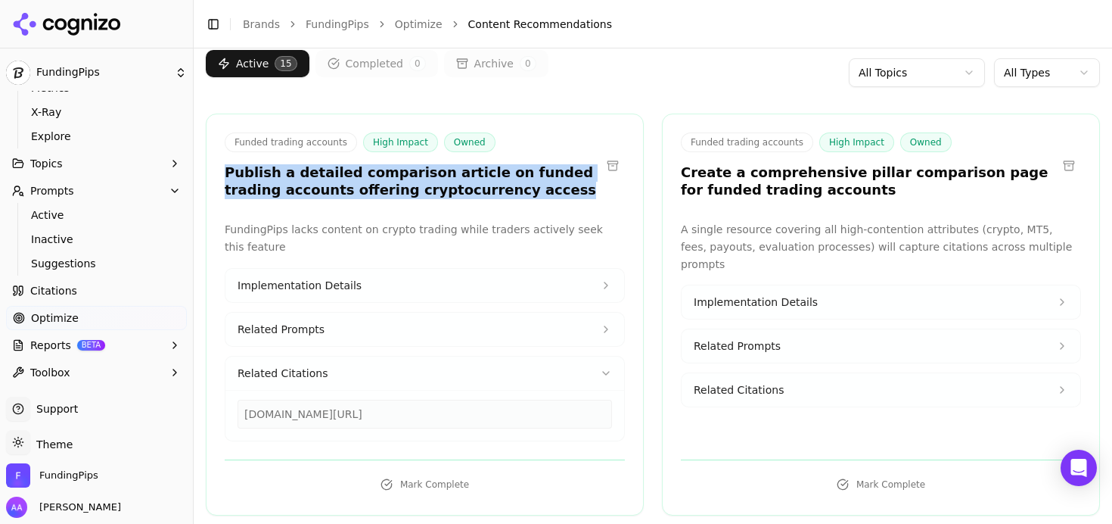
drag, startPoint x: 230, startPoint y: 166, endPoint x: 485, endPoint y: 206, distance: 258.0
click at [485, 206] on div "Funded trading accounts High Impact Owned Publish a detailed comparison article…" at bounding box center [425, 314] width 438 height 402
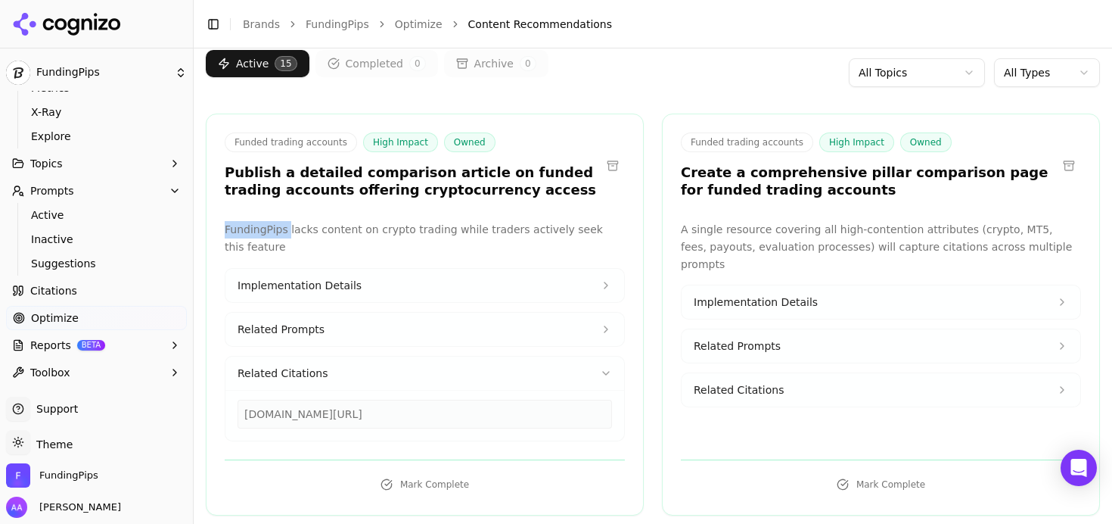
drag, startPoint x: 225, startPoint y: 225, endPoint x: 287, endPoint y: 229, distance: 62.2
click at [287, 229] on p "FundingPips lacks content on crypto trading while traders actively seek this fe…" at bounding box center [425, 238] width 400 height 35
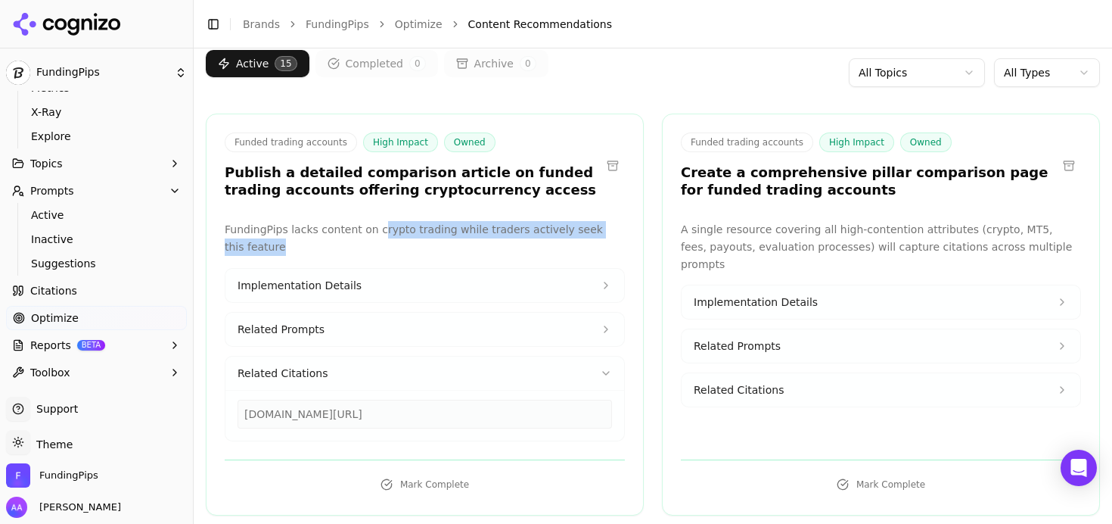
drag, startPoint x: 374, startPoint y: 228, endPoint x: 409, endPoint y: 246, distance: 39.3
click at [409, 246] on p "FundingPips lacks content on crypto trading while traders actively seek this fe…" at bounding box center [425, 238] width 400 height 35
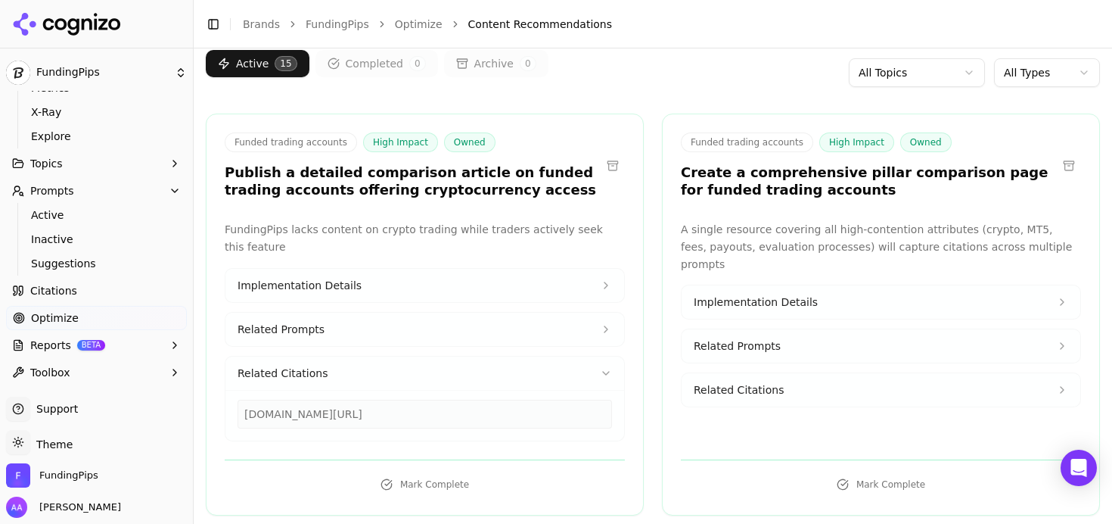
click at [367, 416] on div "goatfundedtrader.com/blog/cheapest-prop-firm-challenge" at bounding box center [425, 413] width 375 height 29
click at [320, 412] on div "goatfundedtrader.com/blog/cheapest-prop-firm-challenge" at bounding box center [425, 413] width 375 height 29
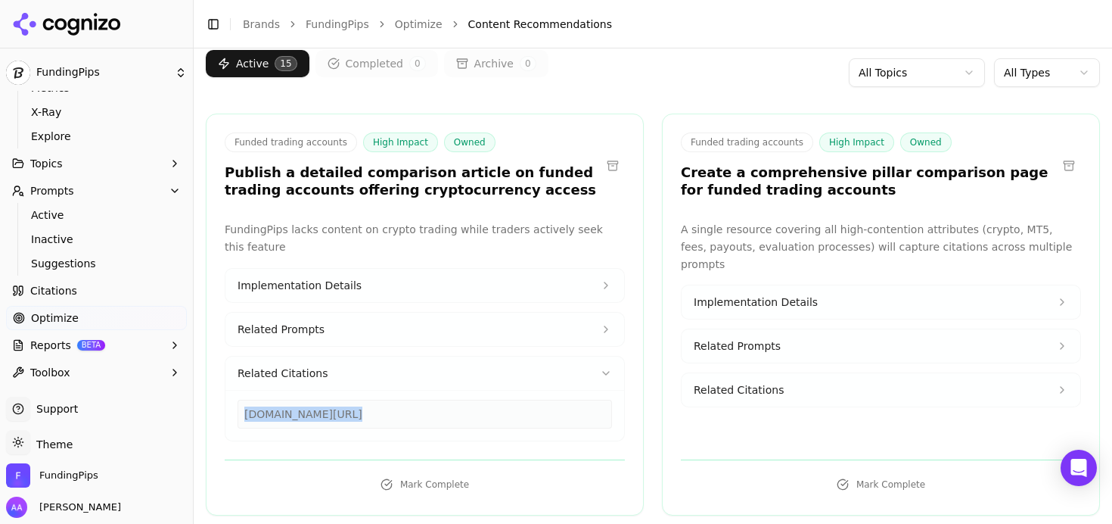
click at [320, 412] on div "goatfundedtrader.com/blog/cheapest-prop-firm-challenge" at bounding box center [425, 413] width 375 height 29
click at [98, 291] on link "Citations" at bounding box center [96, 290] width 181 height 24
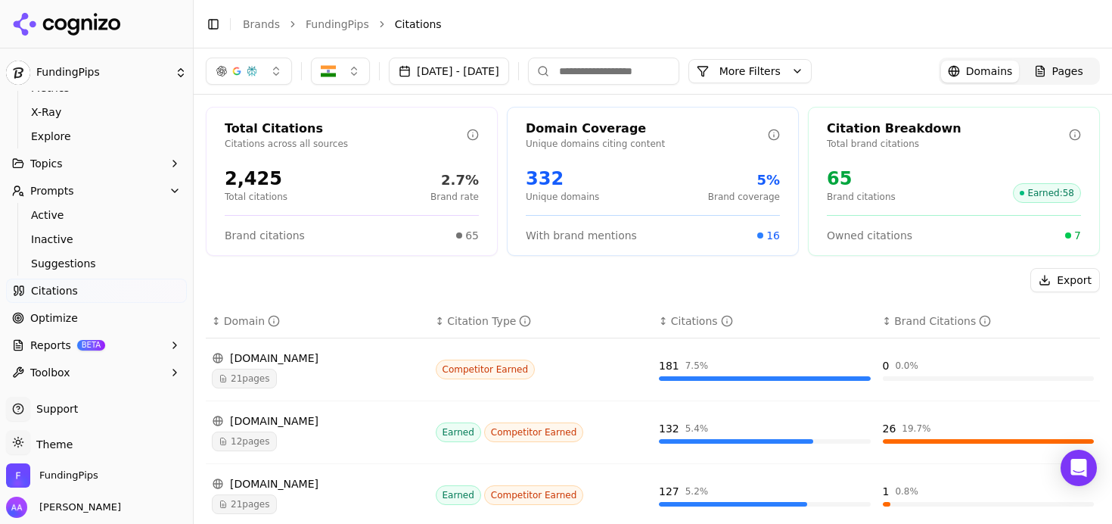
click at [1062, 67] on span "Pages" at bounding box center [1067, 71] width 31 height 15
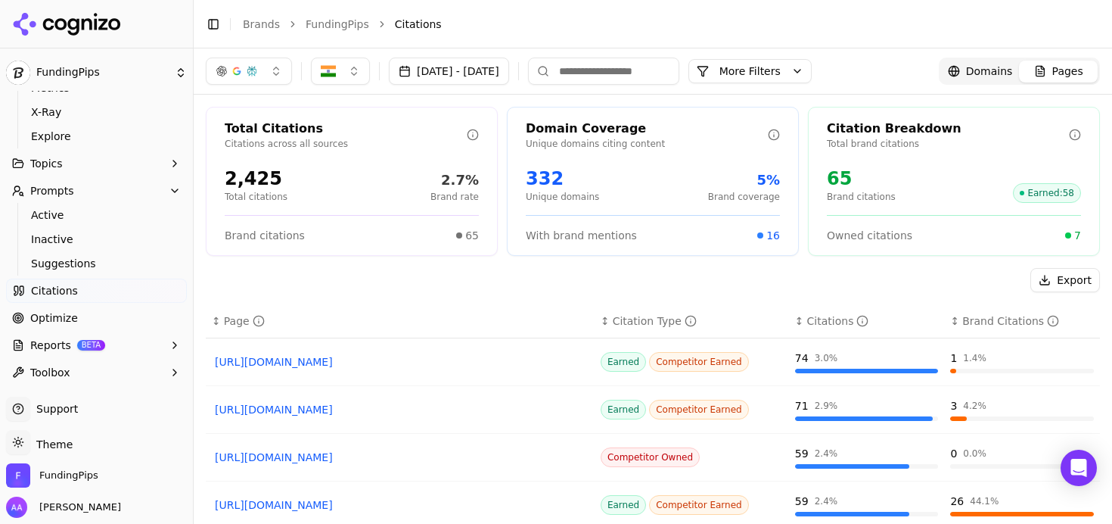
click at [679, 74] on input at bounding box center [603, 70] width 151 height 27
paste input "**********"
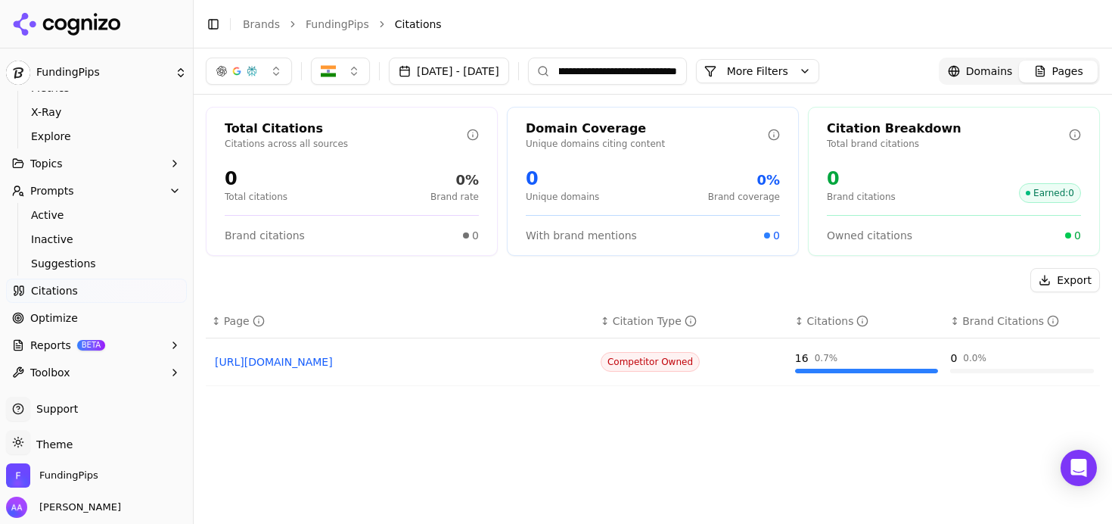
type input "**********"
click at [687, 73] on input "**********" at bounding box center [607, 70] width 159 height 27
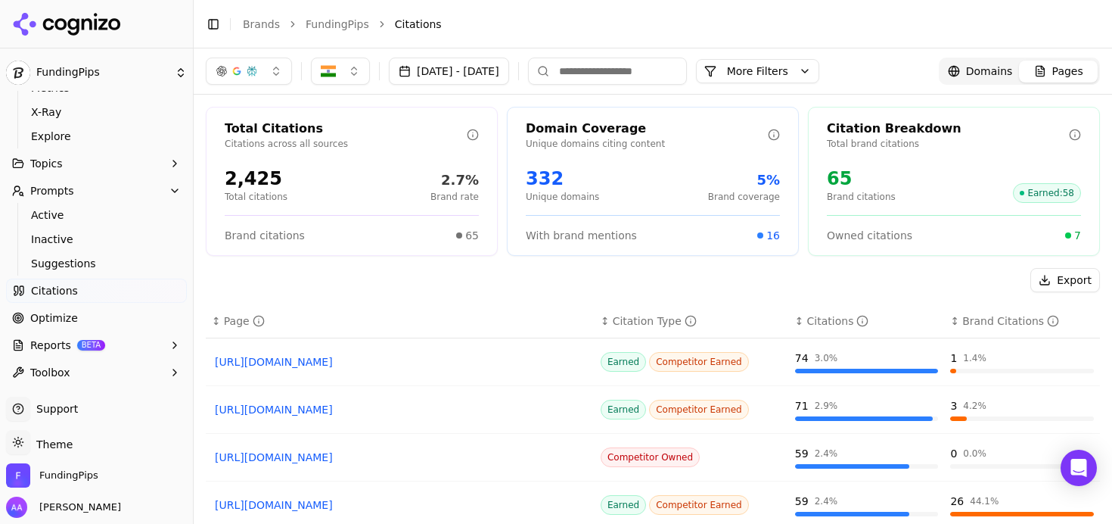
click at [68, 328] on link "Optimize" at bounding box center [96, 318] width 181 height 24
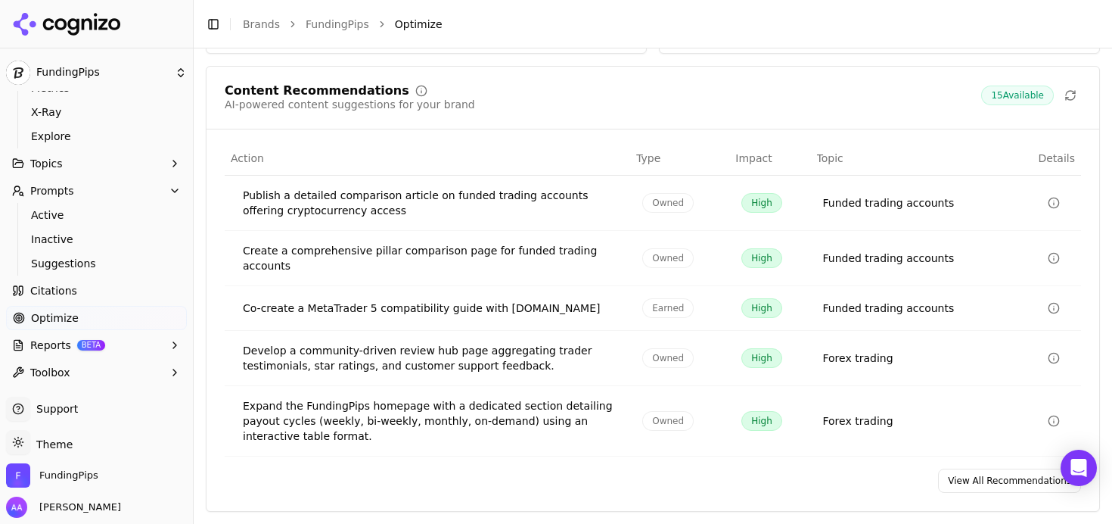
scroll to position [334, 0]
click at [953, 478] on link "View All Recommendations" at bounding box center [1009, 480] width 143 height 24
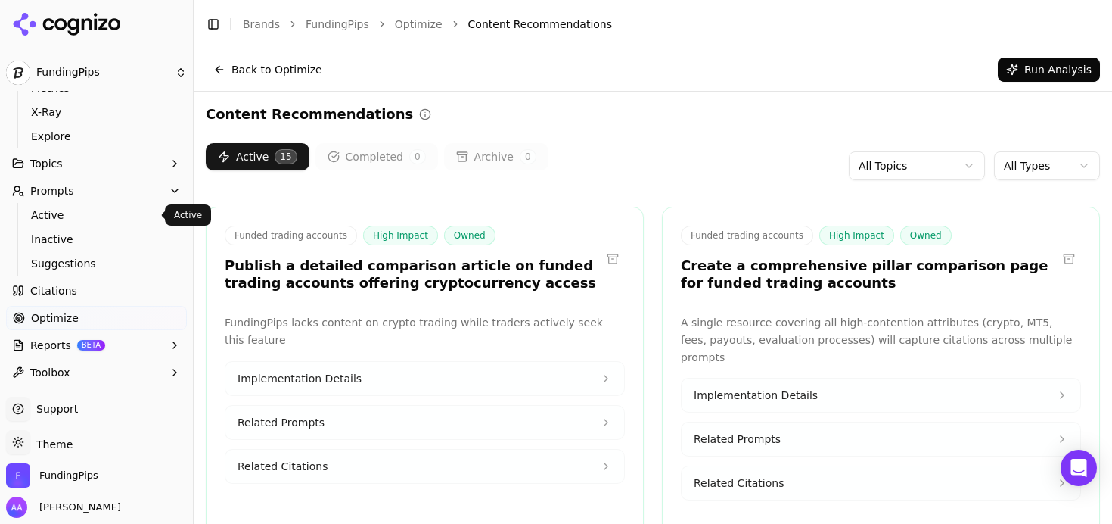
click at [66, 216] on span "Active" at bounding box center [97, 214] width 132 height 15
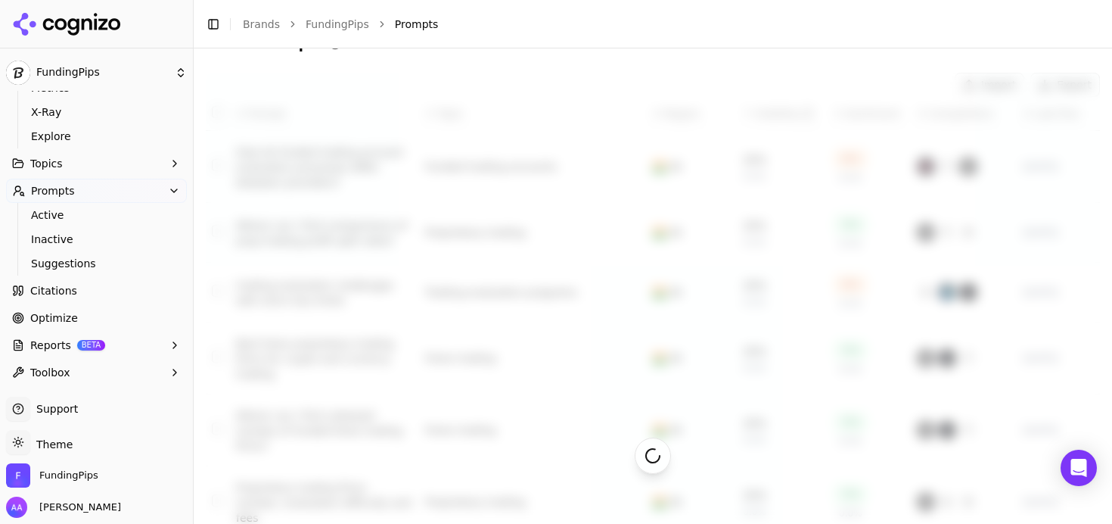
scroll to position [379, 0]
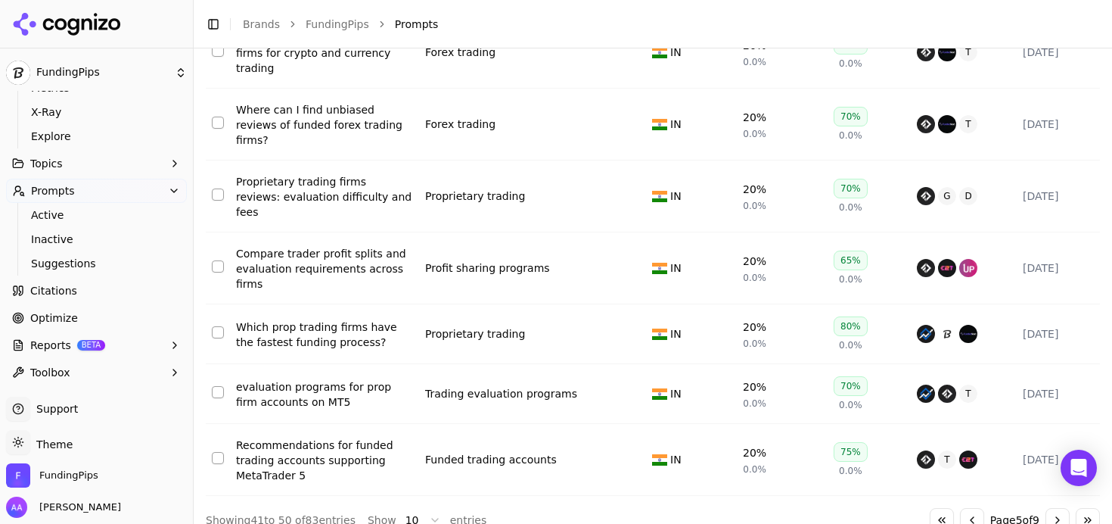
drag, startPoint x: 324, startPoint y: 508, endPoint x: 297, endPoint y: 499, distance: 29.0
click at [297, 508] on div "Showing 41 to 50 of 83 entries Show 10 entries" at bounding box center [346, 520] width 281 height 24
click at [319, 512] on div "Showing 41 to 50 of 83 entries" at bounding box center [281, 519] width 150 height 15
click at [57, 326] on link "Optimize" at bounding box center [96, 318] width 181 height 24
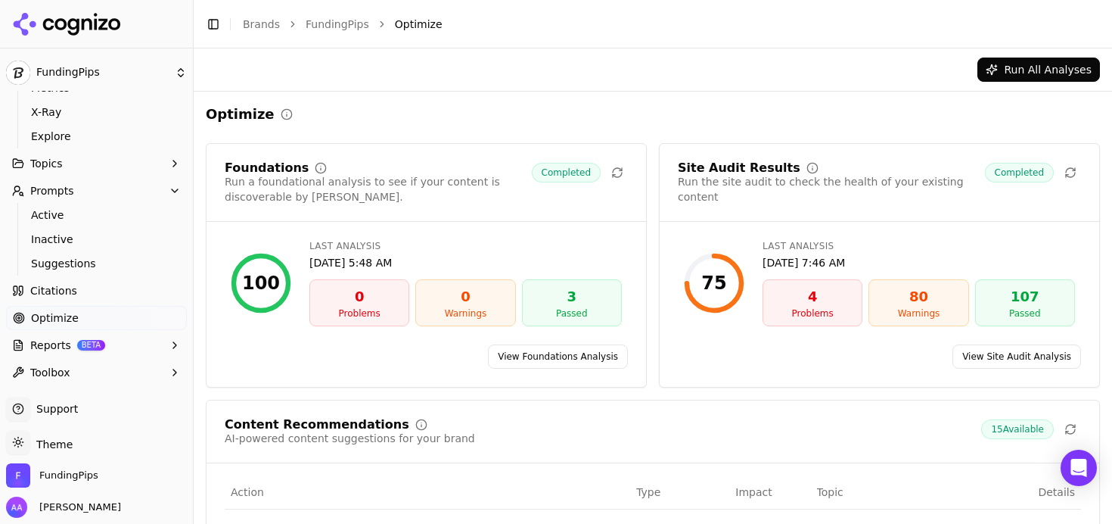
scroll to position [334, 0]
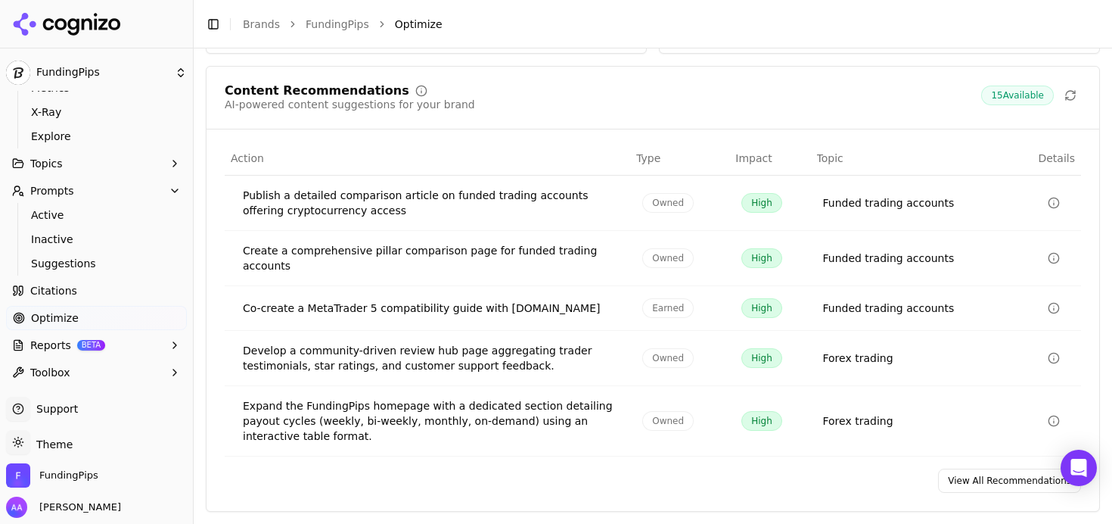
click at [971, 477] on link "View All Recommendations" at bounding box center [1009, 480] width 143 height 24
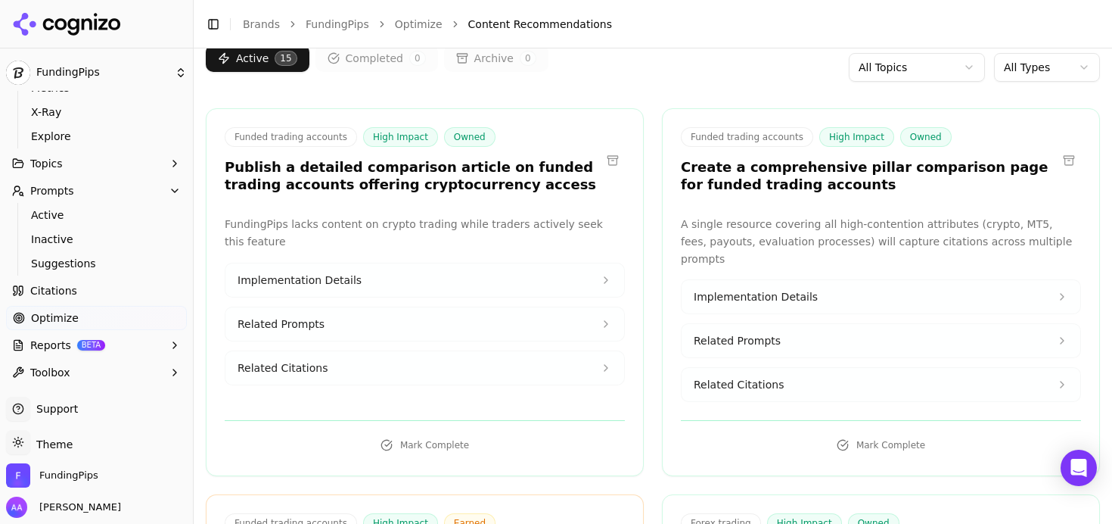
scroll to position [106, 0]
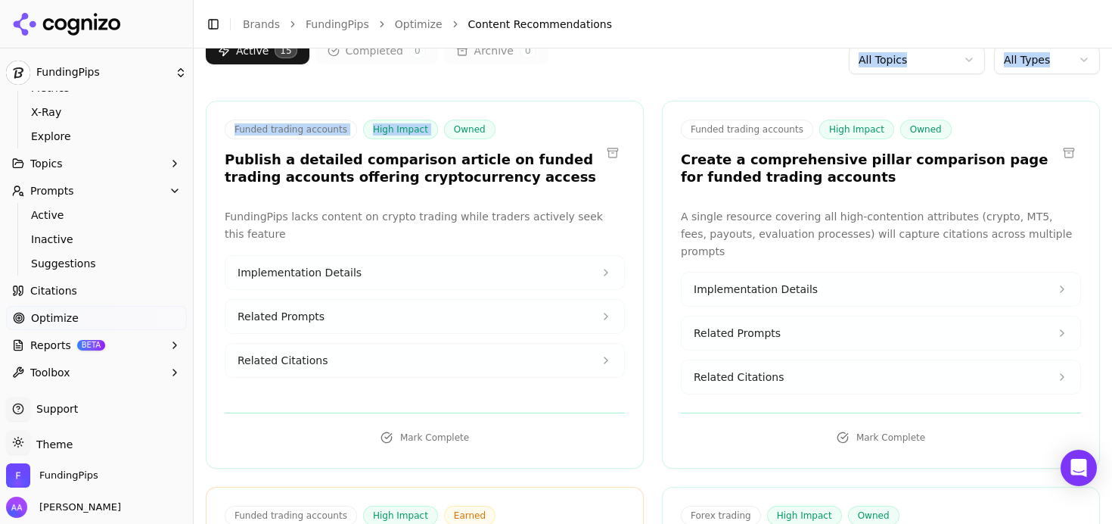
click at [449, 179] on h3 "Publish a detailed comparison article on funded trading accounts offering crypt…" at bounding box center [413, 168] width 376 height 34
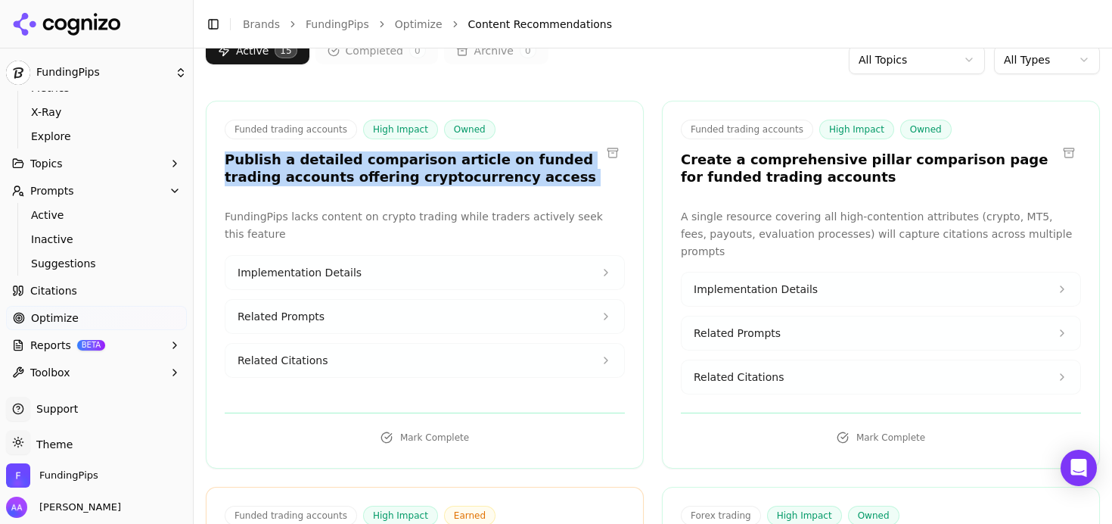
click at [449, 179] on h3 "Publish a detailed comparison article on funded trading accounts offering crypt…" at bounding box center [413, 168] width 376 height 34
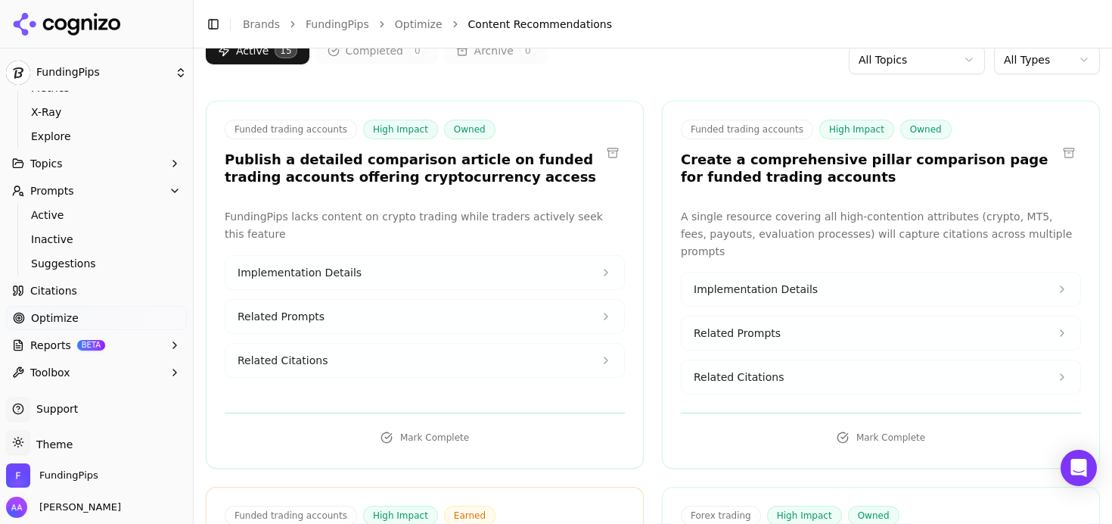
click at [388, 216] on p "FundingPips lacks content on crypto trading while traders actively seek this fe…" at bounding box center [425, 225] width 400 height 35
drag, startPoint x: 235, startPoint y: 130, endPoint x: 354, endPoint y: 129, distance: 118.8
click at [354, 129] on div "Funded trading accounts High Impact Owned" at bounding box center [413, 130] width 376 height 20
click at [424, 224] on p "FundingPips lacks content on crypto trading while traders actively seek this fe…" at bounding box center [425, 225] width 400 height 35
click at [420, 203] on div "Funded trading accounts High Impact Owned Publish a detailed comparison article…" at bounding box center [425, 285] width 438 height 368
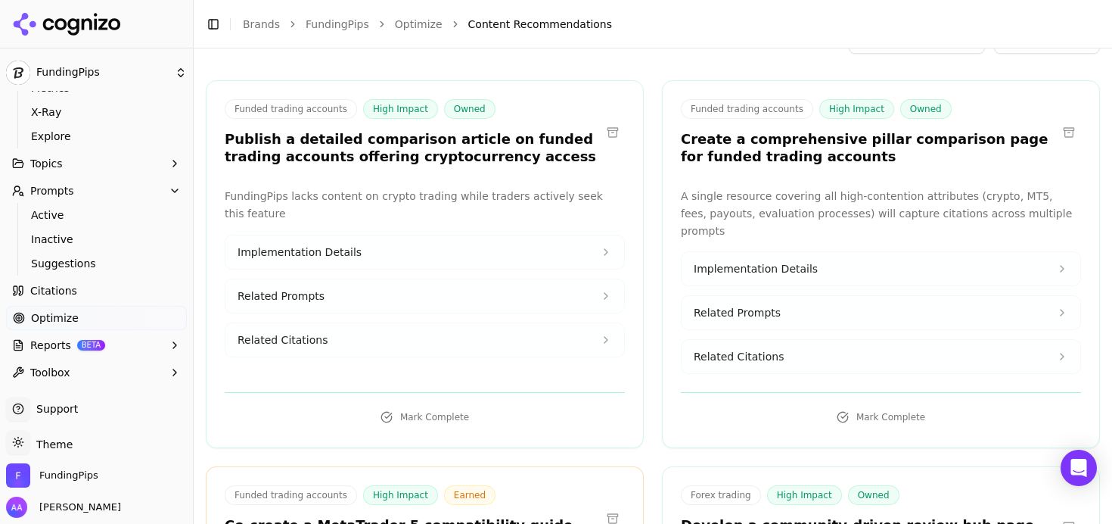
scroll to position [127, 0]
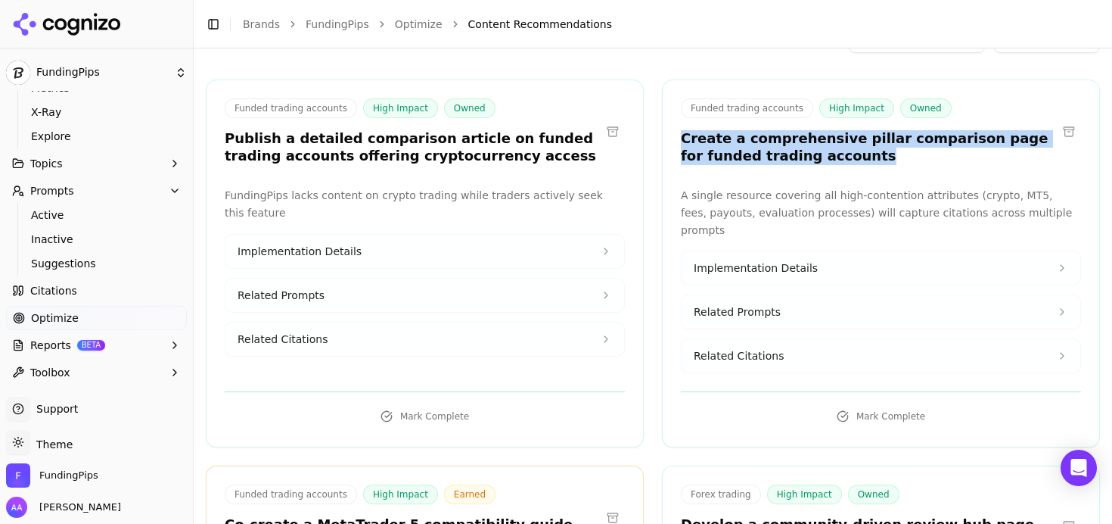
drag, startPoint x: 673, startPoint y: 139, endPoint x: 888, endPoint y: 150, distance: 215.9
click at [888, 150] on div "Funded trading accounts High Impact Owned Create a comprehensive pillar compari…" at bounding box center [881, 133] width 437 height 70
click at [878, 164] on div "Funded trading accounts High Impact Owned Create a comprehensive pillar compari…" at bounding box center [881, 133] width 437 height 70
drag, startPoint x: 680, startPoint y: 134, endPoint x: 854, endPoint y: 159, distance: 175.8
click at [855, 159] on h3 "Create a comprehensive pillar comparison page for funded trading accounts" at bounding box center [869, 147] width 376 height 34
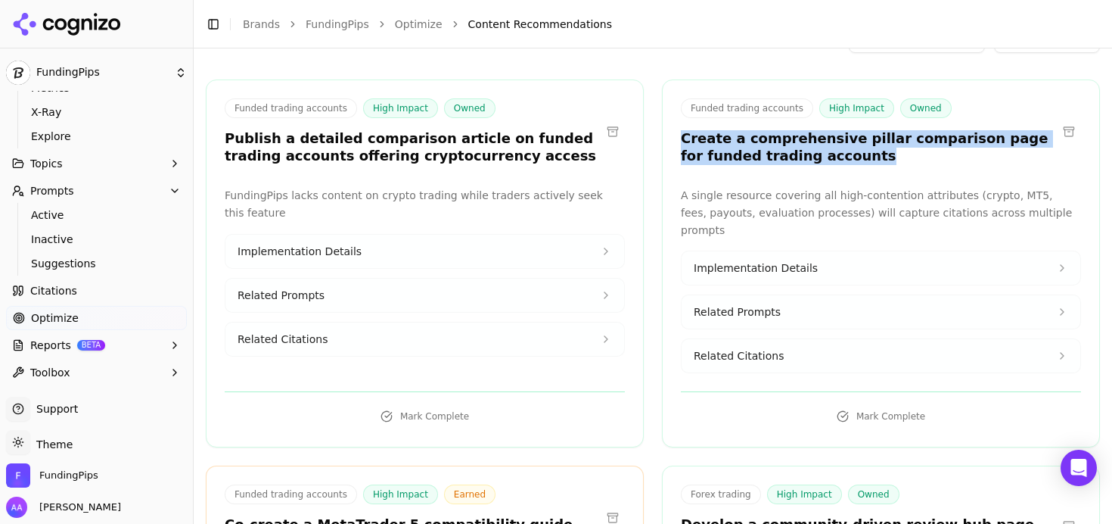
click at [855, 161] on h3 "Create a comprehensive pillar comparison page for funded trading accounts" at bounding box center [869, 147] width 376 height 34
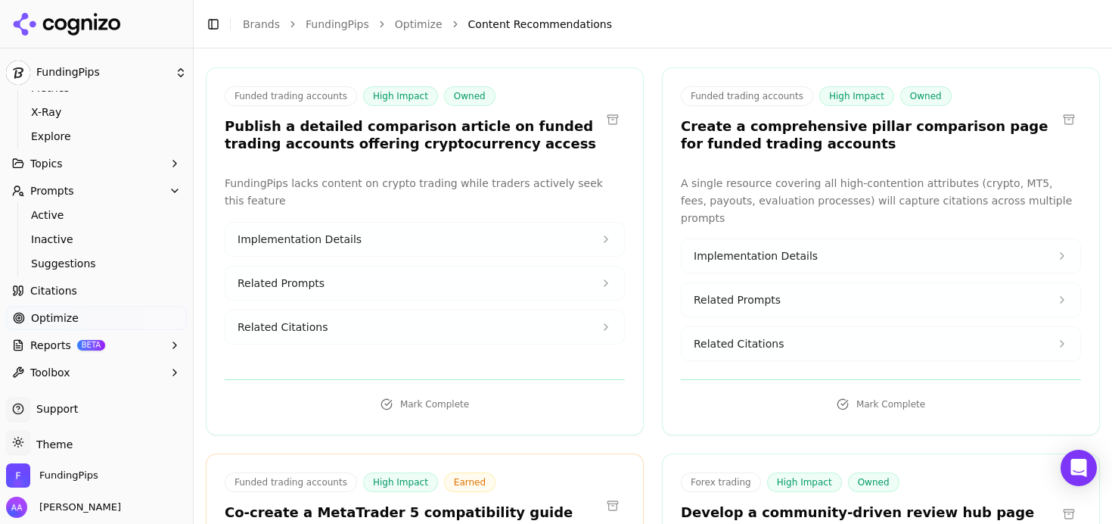
scroll to position [155, 0]
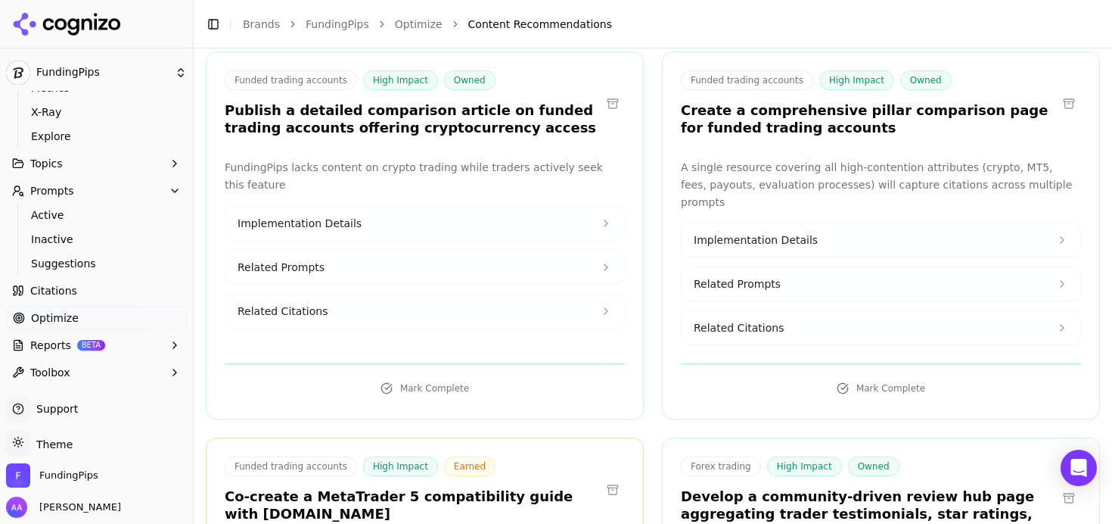
click at [803, 318] on button "Related Citations" at bounding box center [881, 327] width 399 height 33
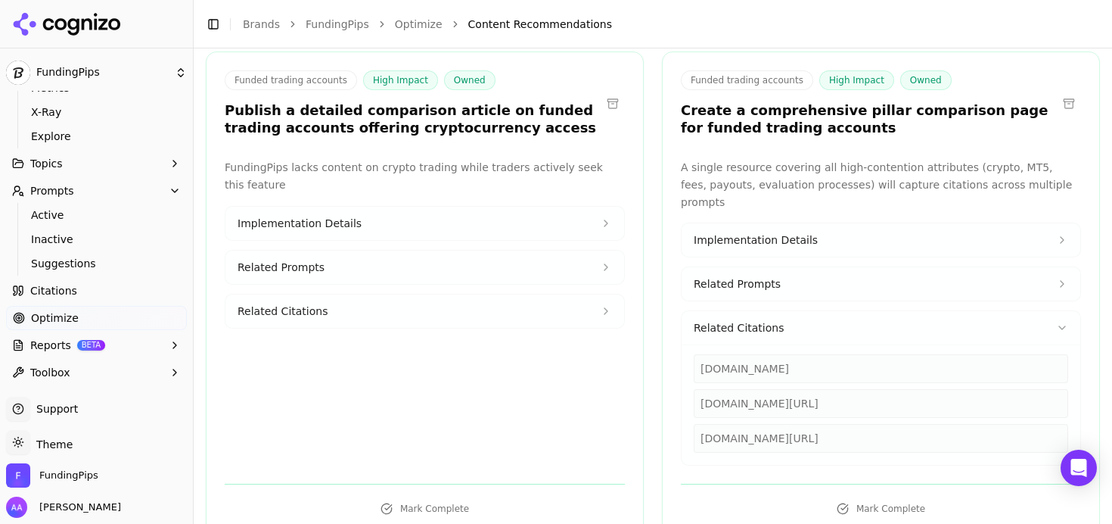
click at [828, 275] on button "Related Prompts" at bounding box center [881, 283] width 399 height 33
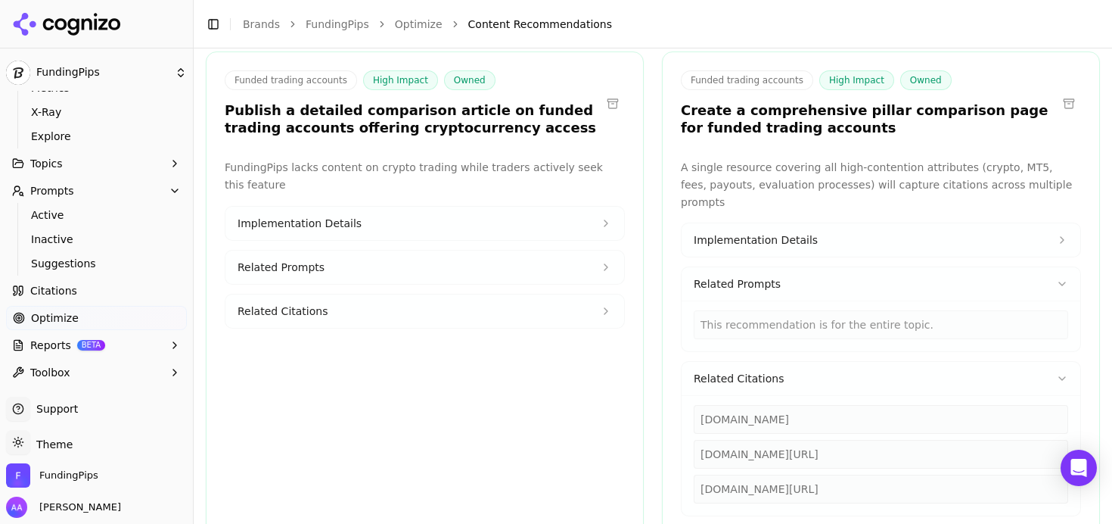
click at [841, 229] on button "Implementation Details" at bounding box center [881, 239] width 399 height 33
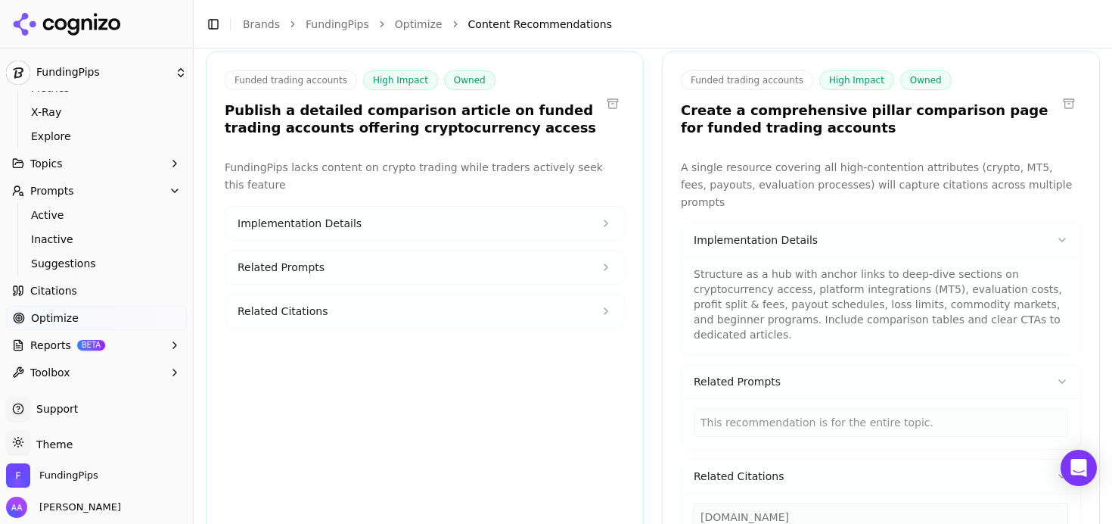
click at [834, 365] on button "Related Prompts" at bounding box center [881, 381] width 399 height 33
click at [825, 409] on button "Related Citations" at bounding box center [881, 425] width 399 height 33
click at [752, 168] on p "A single resource covering all high-contention attributes (crypto, MT5, fees, p…" at bounding box center [881, 184] width 400 height 51
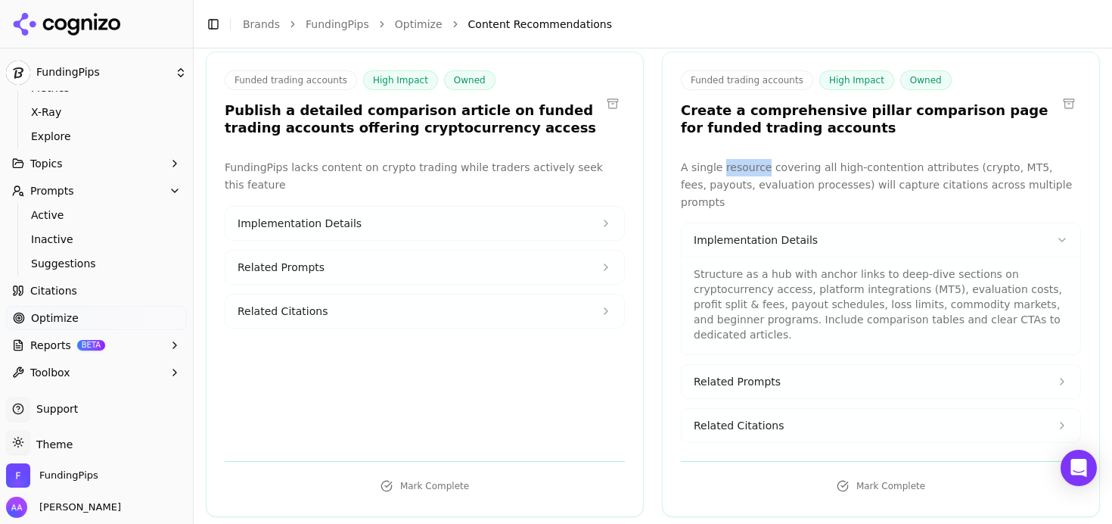
click at [752, 168] on p "A single resource covering all high-contention attributes (crypto, MT5, fees, p…" at bounding box center [881, 184] width 400 height 51
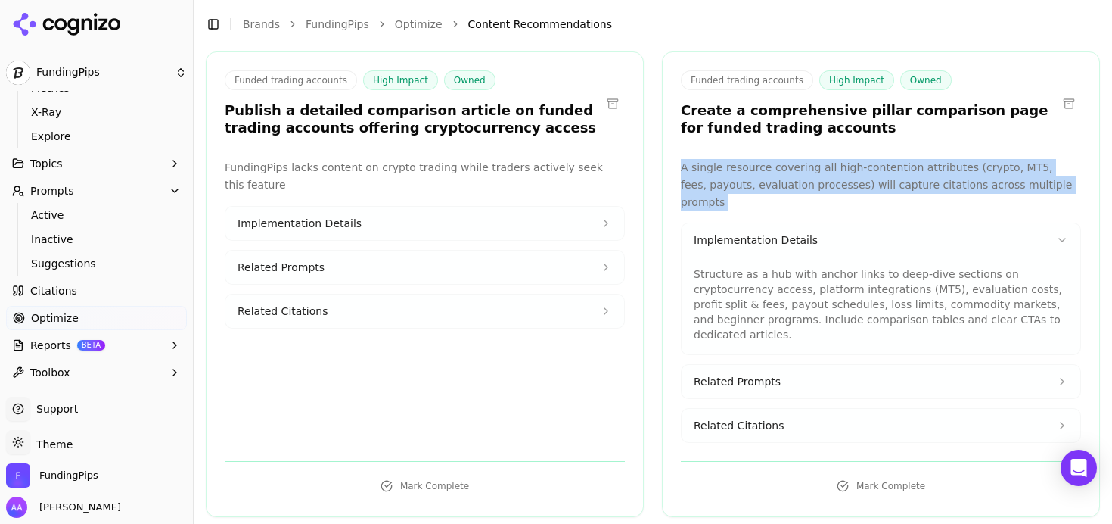
click at [752, 168] on p "A single resource covering all high-contention attributes (crypto, MT5, fees, p…" at bounding box center [881, 184] width 400 height 51
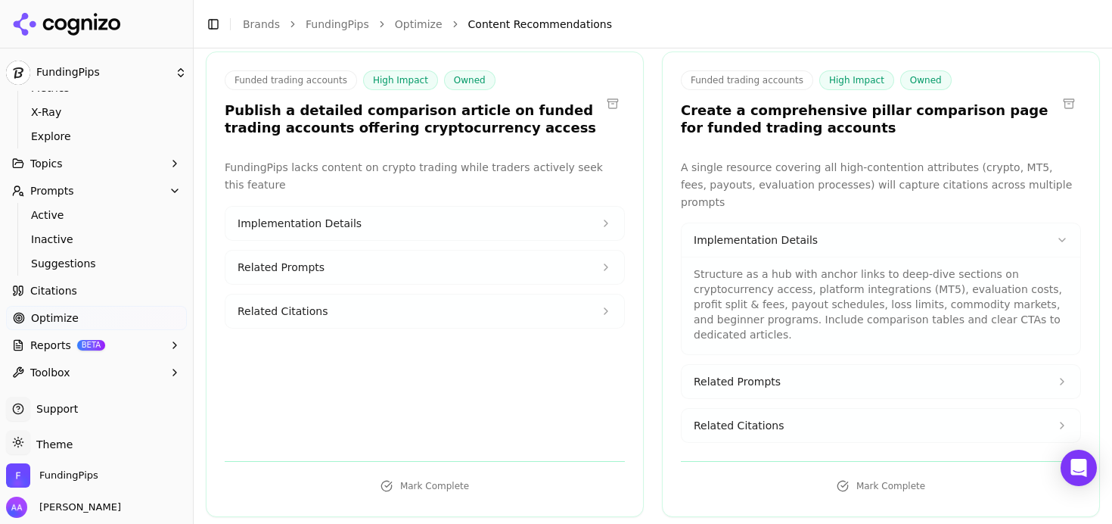
click at [774, 175] on p "A single resource covering all high-contention attributes (crypto, MT5, fees, p…" at bounding box center [881, 184] width 400 height 51
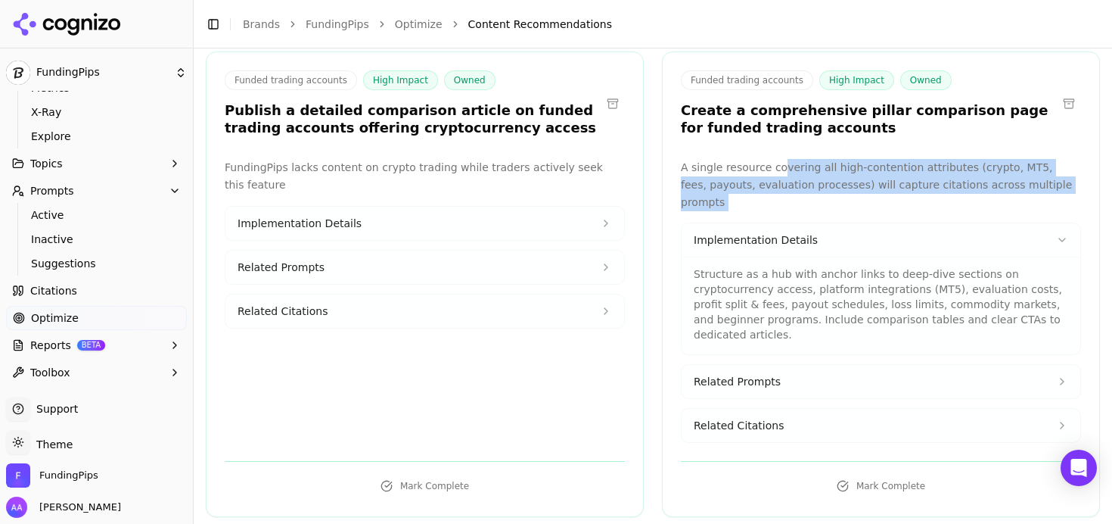
click at [747, 176] on p "A single resource covering all high-contention attributes (crypto, MT5, fees, p…" at bounding box center [881, 184] width 400 height 51
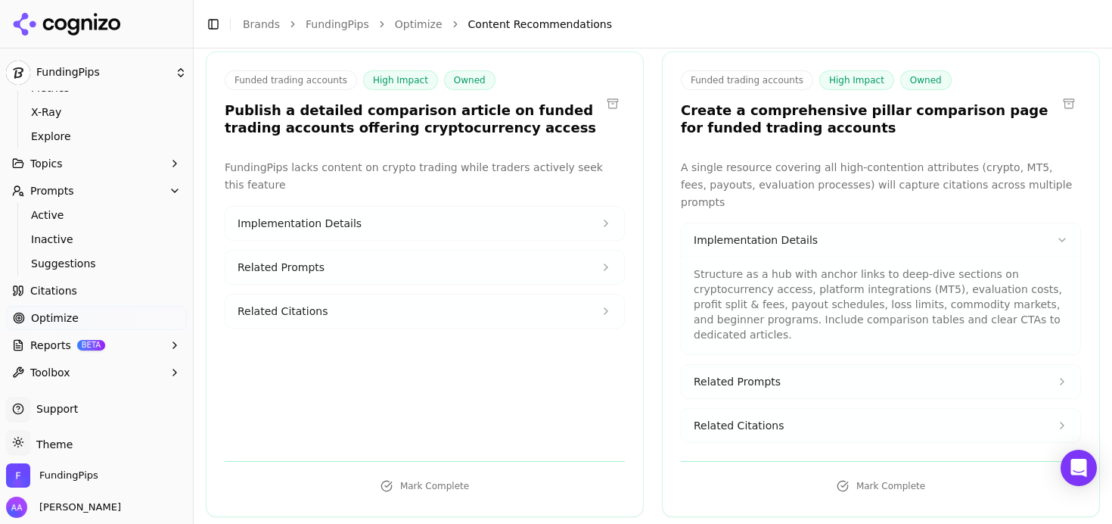
click at [760, 418] on span "Related Citations" at bounding box center [739, 425] width 90 height 15
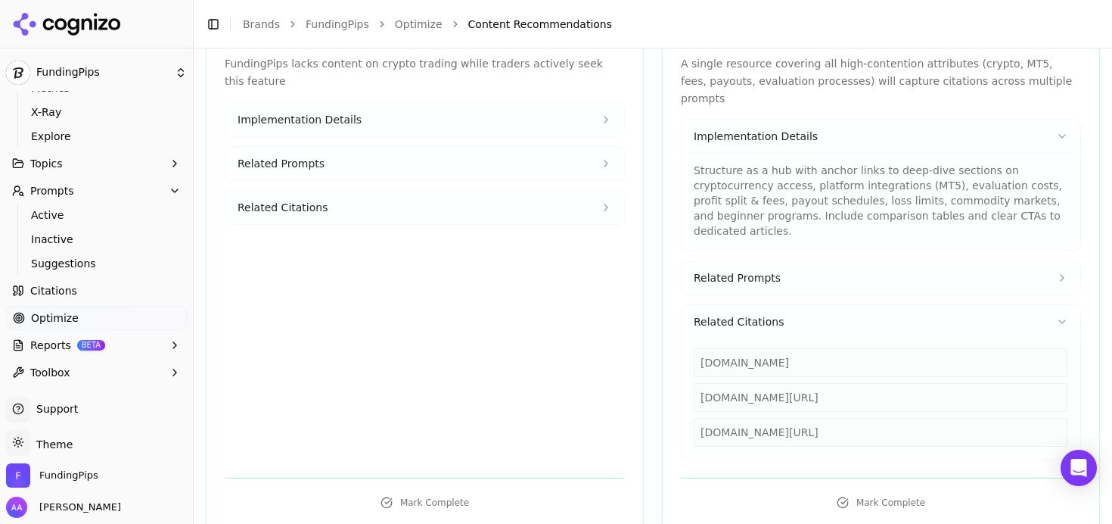
scroll to position [262, 0]
click at [792, 418] on div "goatfundedtrader.com/blog/cheapest-prop-firm-challenge" at bounding box center [881, 429] width 375 height 29
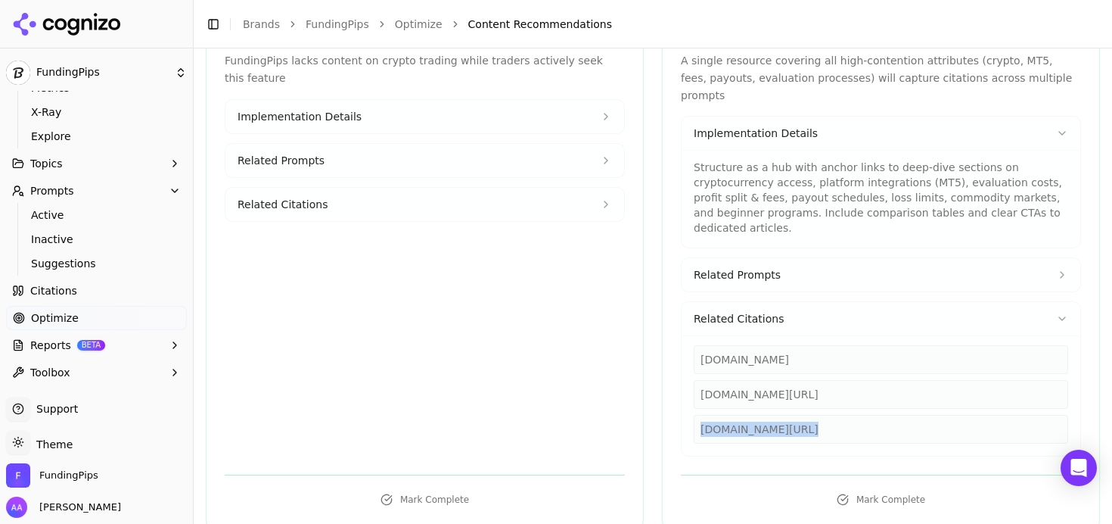
click at [792, 418] on div "goatfundedtrader.com/blog/cheapest-prop-firm-challenge" at bounding box center [881, 429] width 375 height 29
drag, startPoint x: 799, startPoint y: 415, endPoint x: 806, endPoint y: 399, distance: 17.3
click at [799, 416] on div "goatfundedtrader.com/blog/cheapest-prop-firm-challenge" at bounding box center [881, 429] width 375 height 29
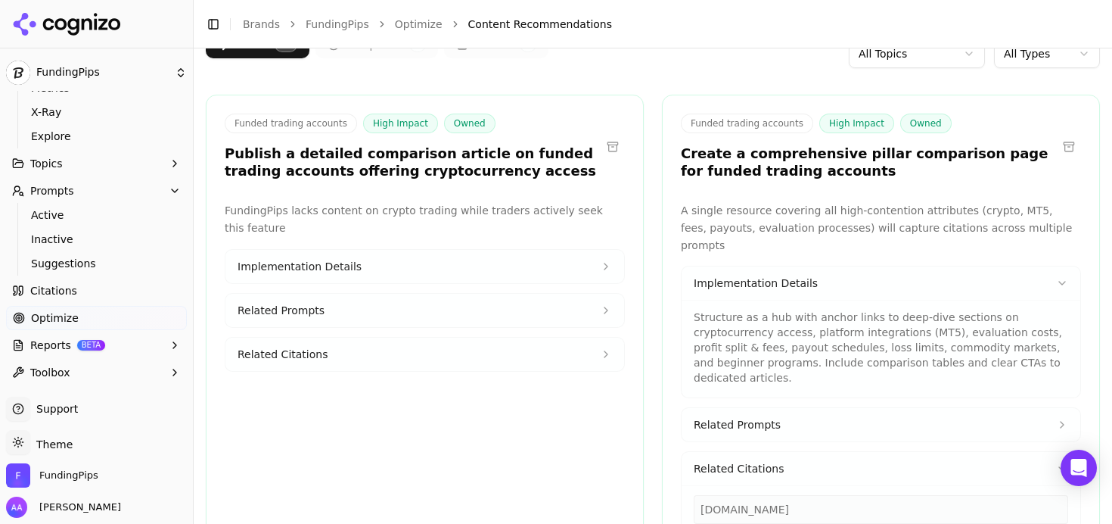
scroll to position [113, 0]
click at [775, 275] on span "Implementation Details" at bounding box center [756, 282] width 124 height 15
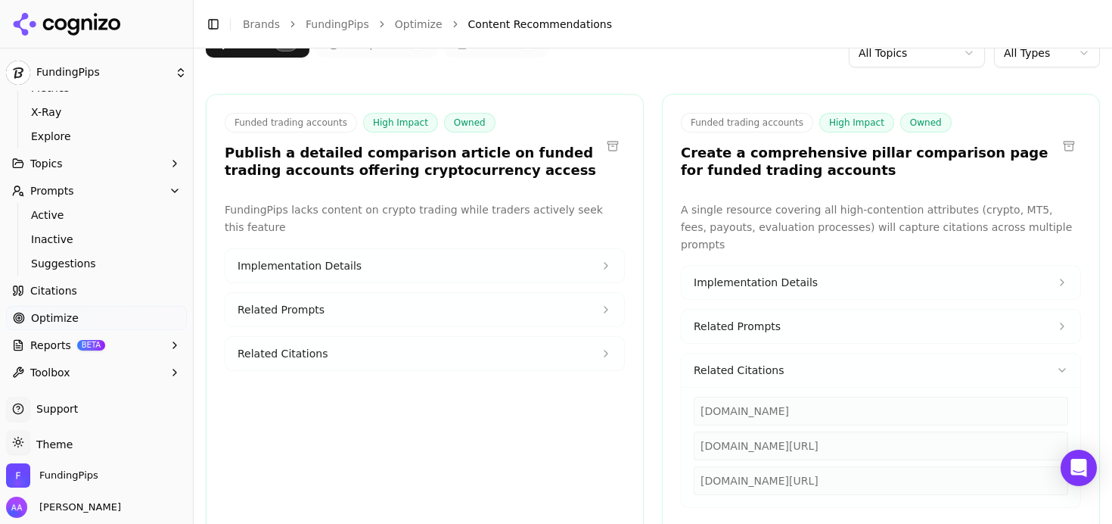
click at [797, 353] on button "Related Citations" at bounding box center [881, 369] width 399 height 33
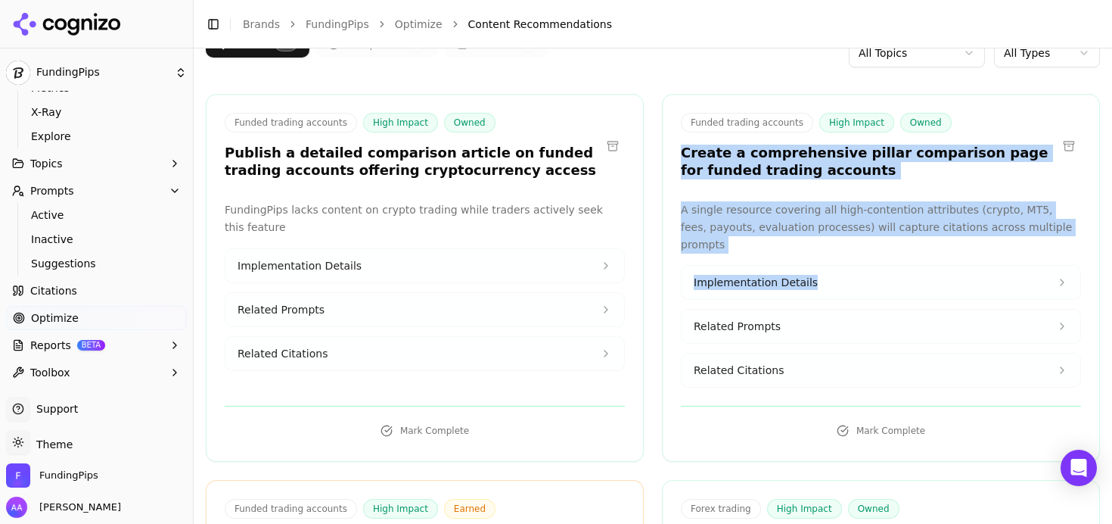
drag, startPoint x: 667, startPoint y: 151, endPoint x: 1073, endPoint y: 238, distance: 414.7
click at [1074, 239] on div "Funded trading accounts High Impact Owned Create a comprehensive pillar compari…" at bounding box center [881, 278] width 438 height 368
click at [1046, 229] on p "A single resource covering all high-contention attributes (crypto, MT5, fees, p…" at bounding box center [881, 226] width 400 height 51
drag, startPoint x: 1059, startPoint y: 231, endPoint x: 677, endPoint y: 153, distance: 389.9
click at [677, 153] on div "Funded trading accounts High Impact Owned Create a comprehensive pillar compari…" at bounding box center [881, 278] width 438 height 368
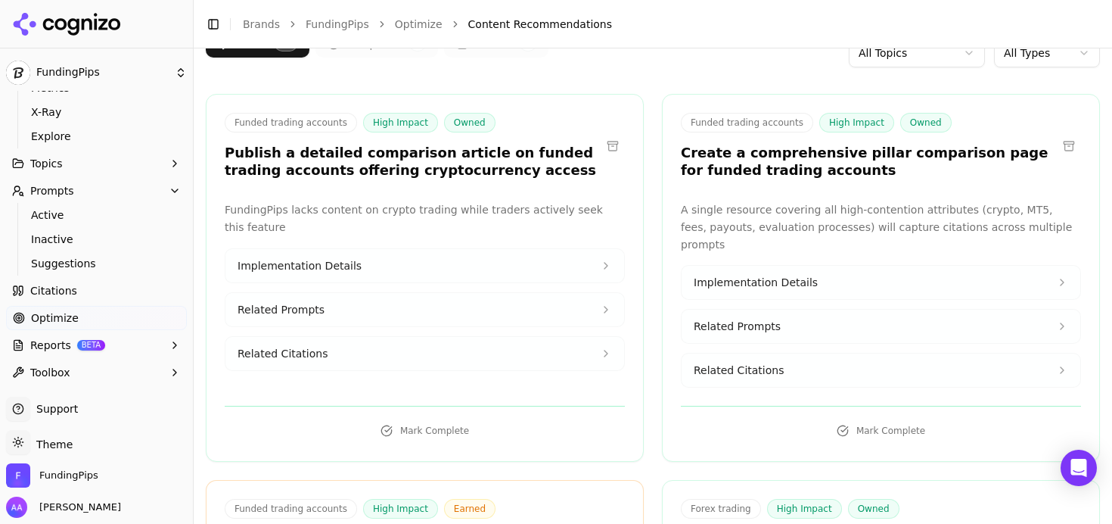
click at [751, 168] on h3 "Create a comprehensive pillar comparison page for funded trading accounts" at bounding box center [869, 162] width 376 height 34
click at [1057, 153] on button at bounding box center [1069, 146] width 24 height 24
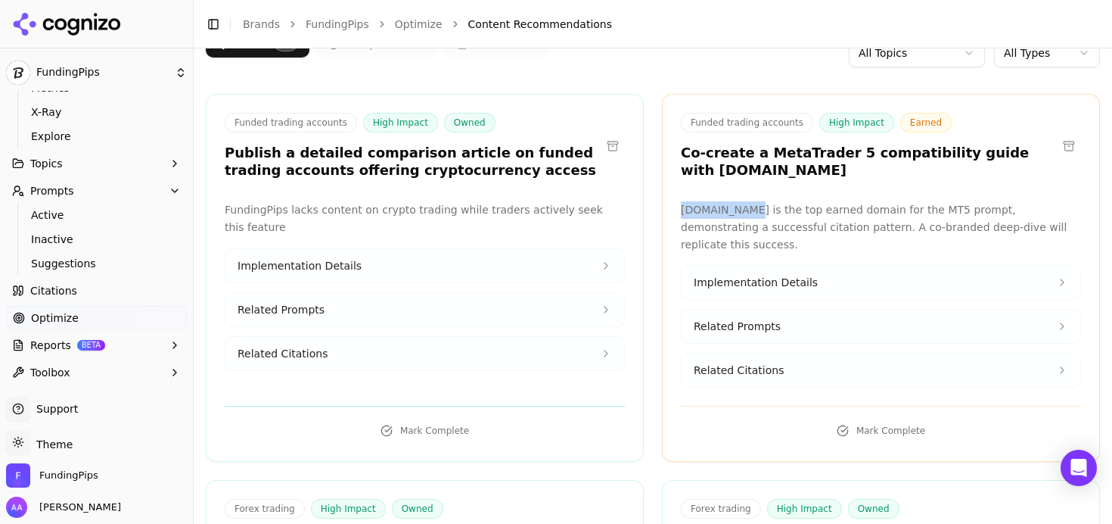
drag, startPoint x: 676, startPoint y: 210, endPoint x: 744, endPoint y: 210, distance: 68.8
click at [744, 210] on p "Babypips.com is the top earned domain for the MT5 prompt, demonstrating a succe…" at bounding box center [881, 226] width 400 height 51
copy p "Babypips.com"
click at [790, 207] on p "Babypips.com is the top earned domain for the MT5 prompt, demonstrating a succe…" at bounding box center [881, 226] width 400 height 51
click at [780, 359] on button "Related Citations" at bounding box center [881, 369] width 399 height 33
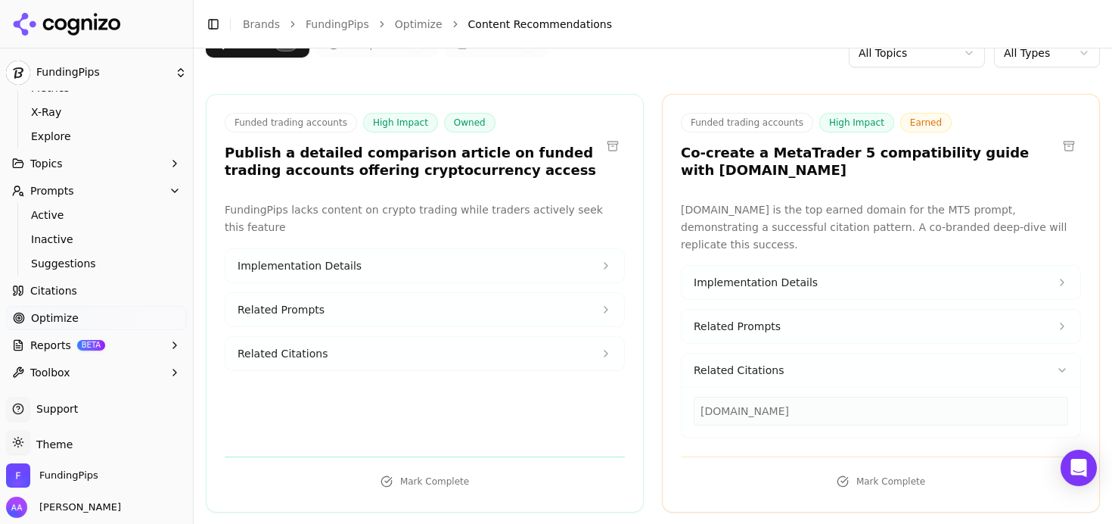
click at [758, 319] on span "Related Prompts" at bounding box center [737, 326] width 87 height 15
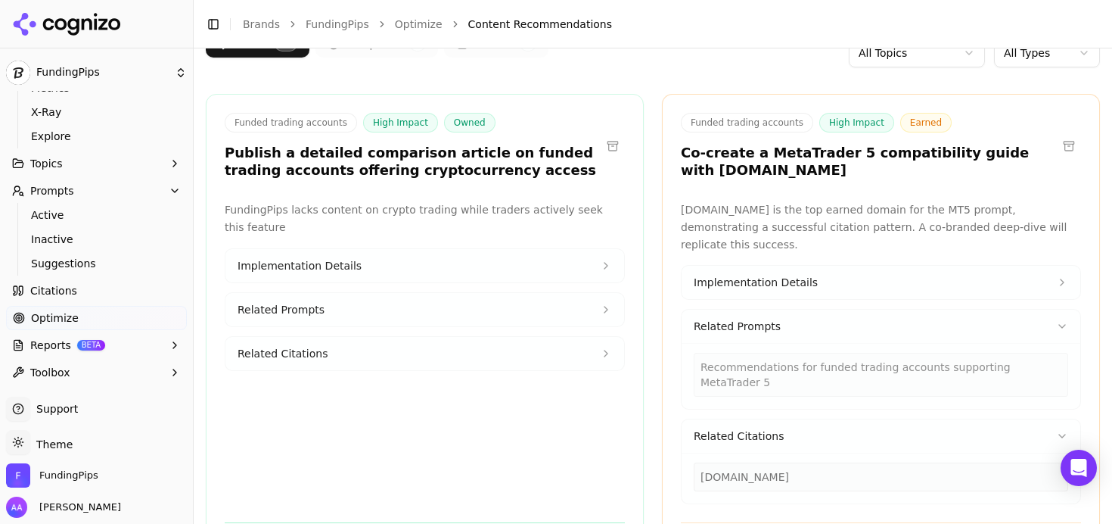
click at [771, 428] on span "Related Citations" at bounding box center [739, 435] width 90 height 15
click at [774, 319] on button "Related Prompts" at bounding box center [881, 325] width 399 height 33
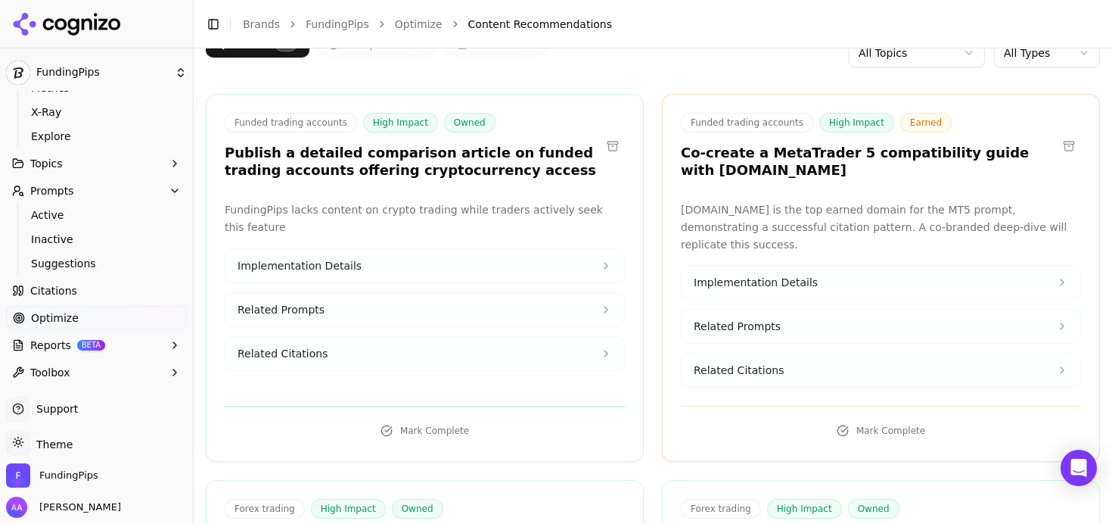
click at [794, 275] on span "Implementation Details" at bounding box center [756, 282] width 124 height 15
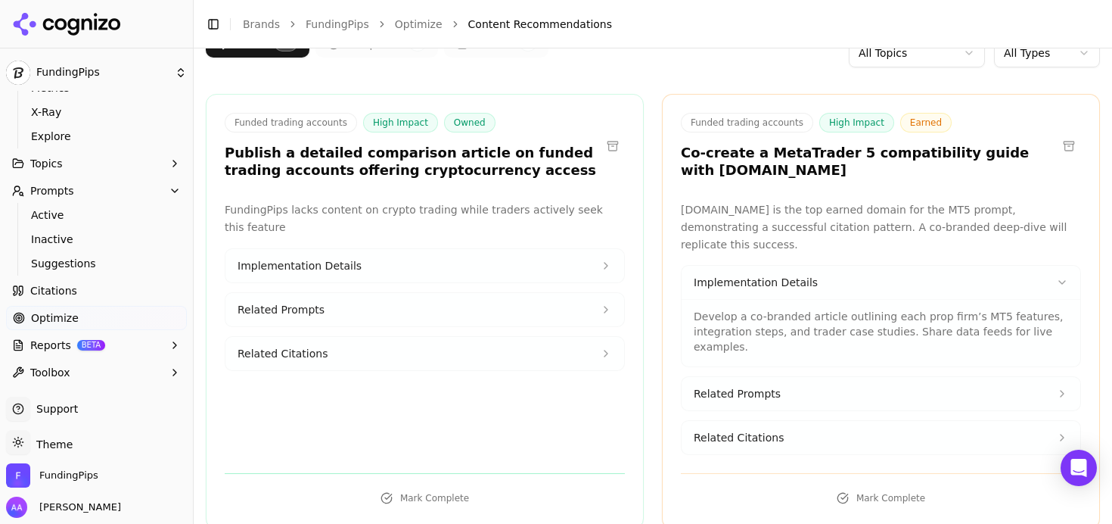
drag, startPoint x: 838, startPoint y: 272, endPoint x: 803, endPoint y: 251, distance: 40.7
click at [834, 278] on button "Implementation Details" at bounding box center [881, 282] width 399 height 33
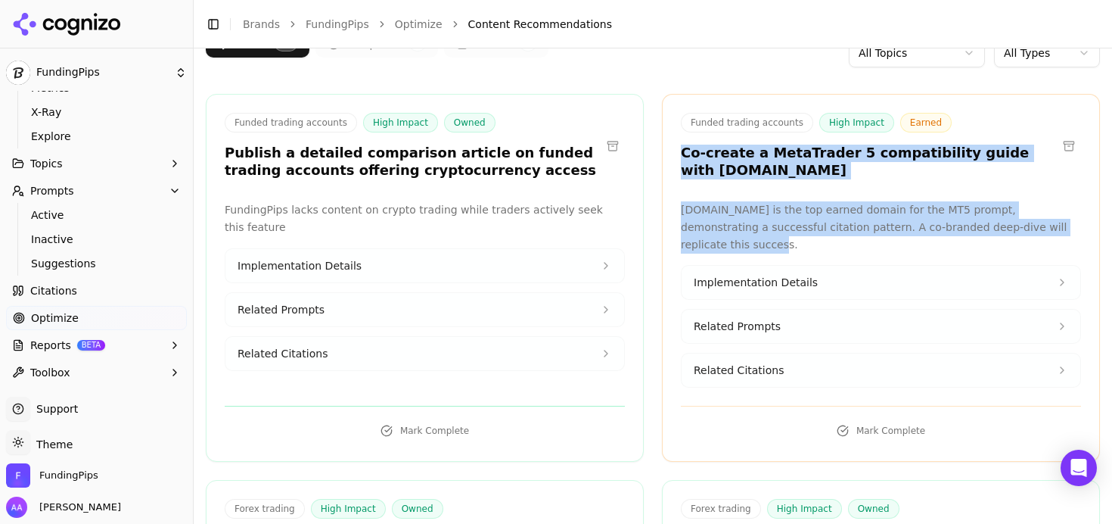
drag, startPoint x: 668, startPoint y: 153, endPoint x: 1058, endPoint y: 228, distance: 397.7
click at [1058, 229] on div "Funded trading accounts High Impact Earned Co-create a MetaTrader 5 compatibili…" at bounding box center [881, 278] width 438 height 368
click at [1033, 227] on p "Babypips.com is the top earned domain for the MT5 prompt, demonstrating a succe…" at bounding box center [881, 226] width 400 height 51
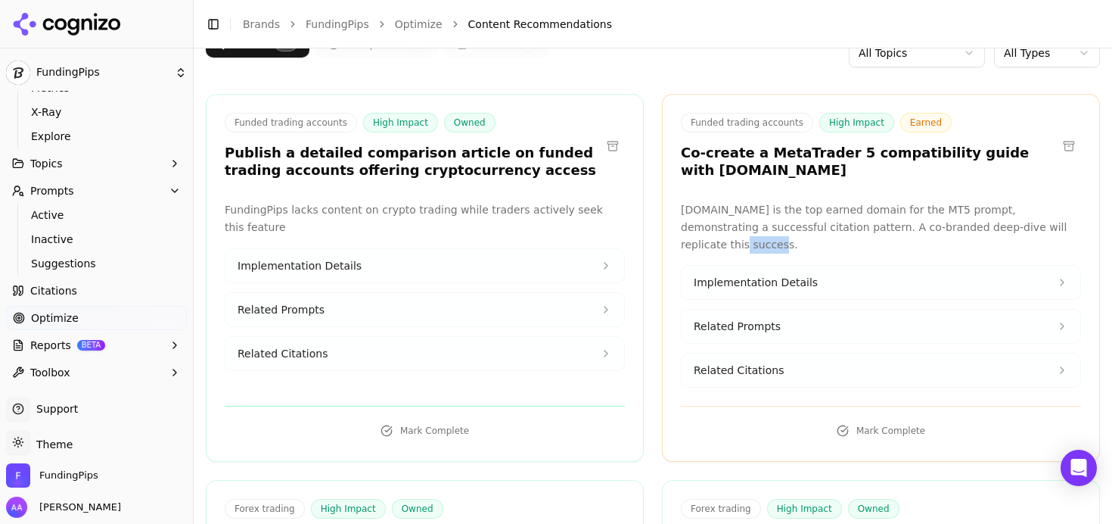
click at [1033, 226] on p "Babypips.com is the top earned domain for the MT5 prompt, demonstrating a succe…" at bounding box center [881, 226] width 400 height 51
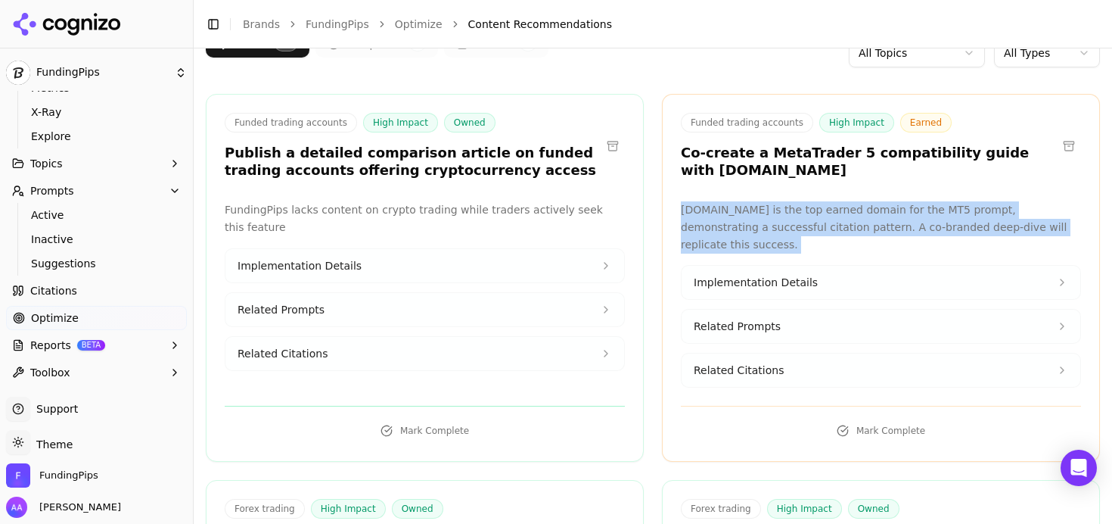
click at [1033, 225] on p "Babypips.com is the top earned domain for the MT5 prompt, demonstrating a succe…" at bounding box center [881, 226] width 400 height 51
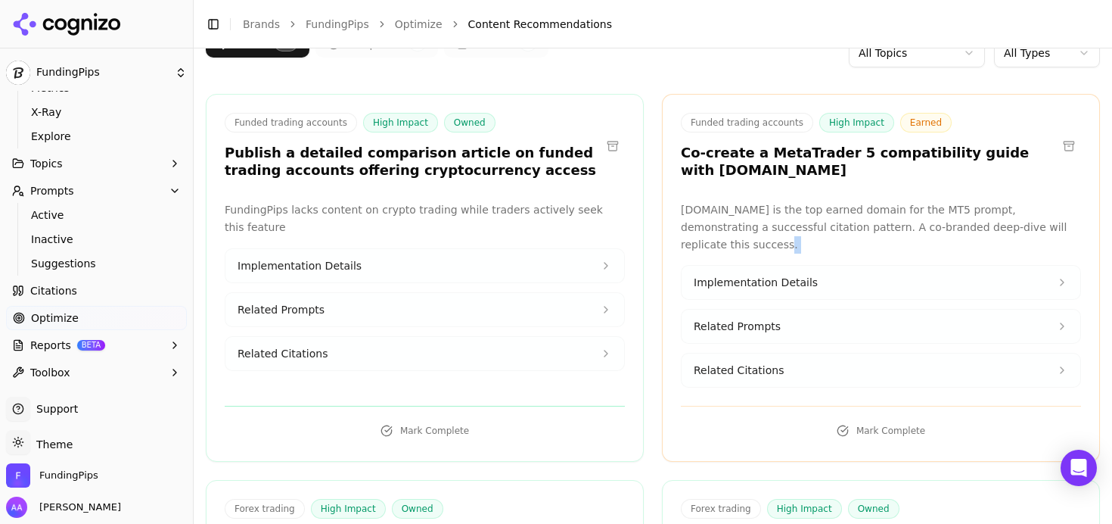
click at [1064, 233] on p "Babypips.com is the top earned domain for the MT5 prompt, demonstrating a succe…" at bounding box center [881, 226] width 400 height 51
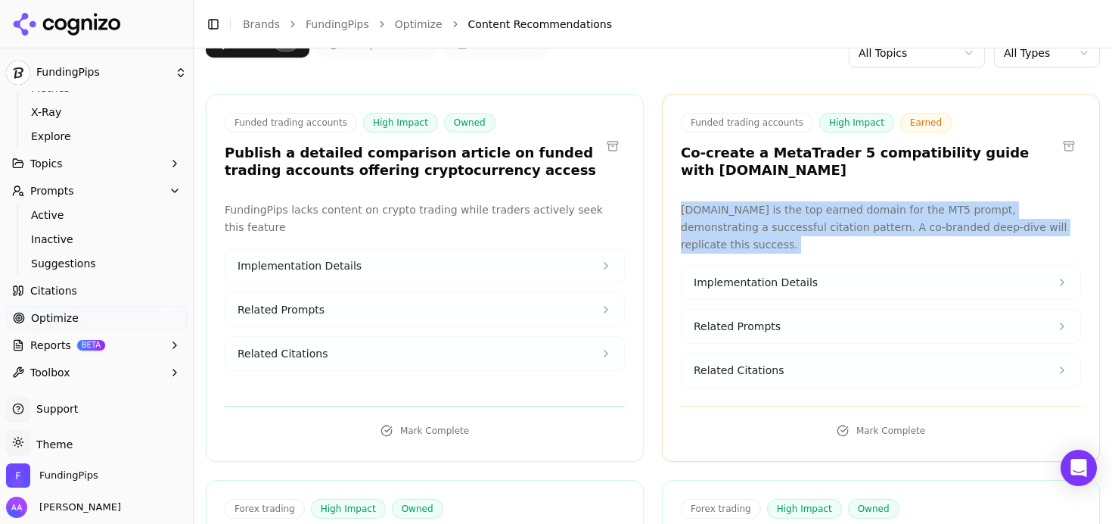
drag, startPoint x: 1069, startPoint y: 233, endPoint x: 742, endPoint y: 210, distance: 327.6
click at [742, 210] on p "Babypips.com is the top earned domain for the MT5 prompt, demonstrating a succe…" at bounding box center [881, 226] width 400 height 51
click at [841, 219] on p "Babypips.com is the top earned domain for the MT5 prompt, demonstrating a succe…" at bounding box center [881, 226] width 400 height 51
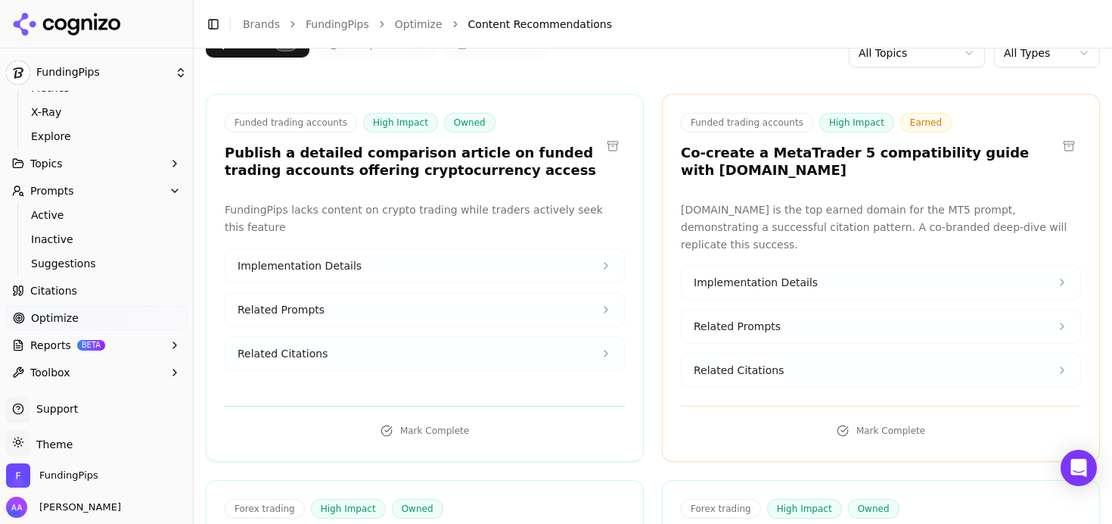
click at [810, 215] on p "Babypips.com is the top earned domain for the MT5 prompt, demonstrating a succe…" at bounding box center [881, 226] width 400 height 51
drag, startPoint x: 677, startPoint y: 207, endPoint x: 745, endPoint y: 211, distance: 68.2
click at [745, 211] on p "Babypips.com is the top earned domain for the MT5 prompt, demonstrating a succe…" at bounding box center [881, 226] width 400 height 51
copy p "Babypips.com"
click at [101, 297] on link "Citations" at bounding box center [96, 290] width 181 height 24
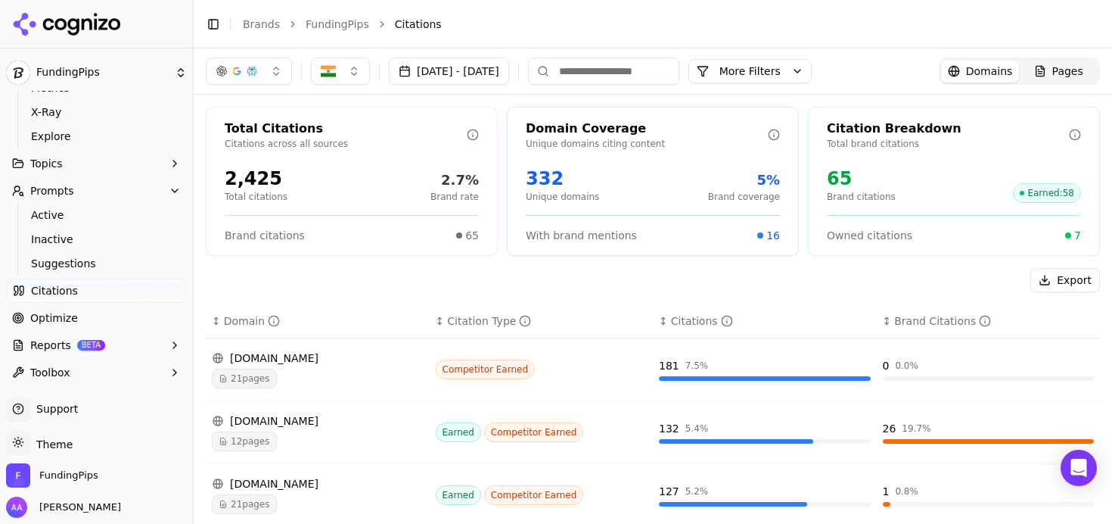
click at [668, 65] on input at bounding box center [603, 70] width 151 height 27
paste input "**********"
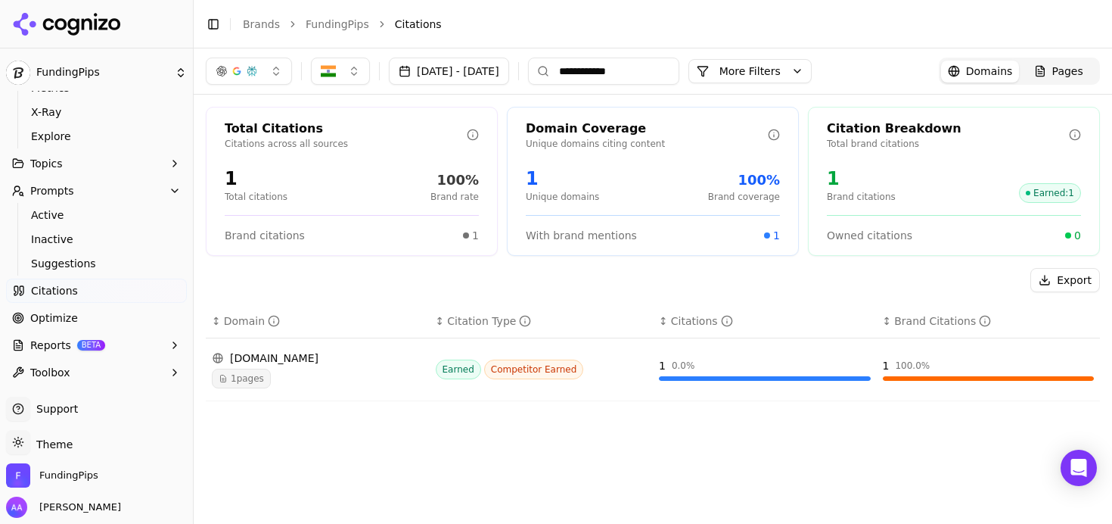
type input "**********"
click at [291, 370] on div "1 pages" at bounding box center [318, 378] width 212 height 20
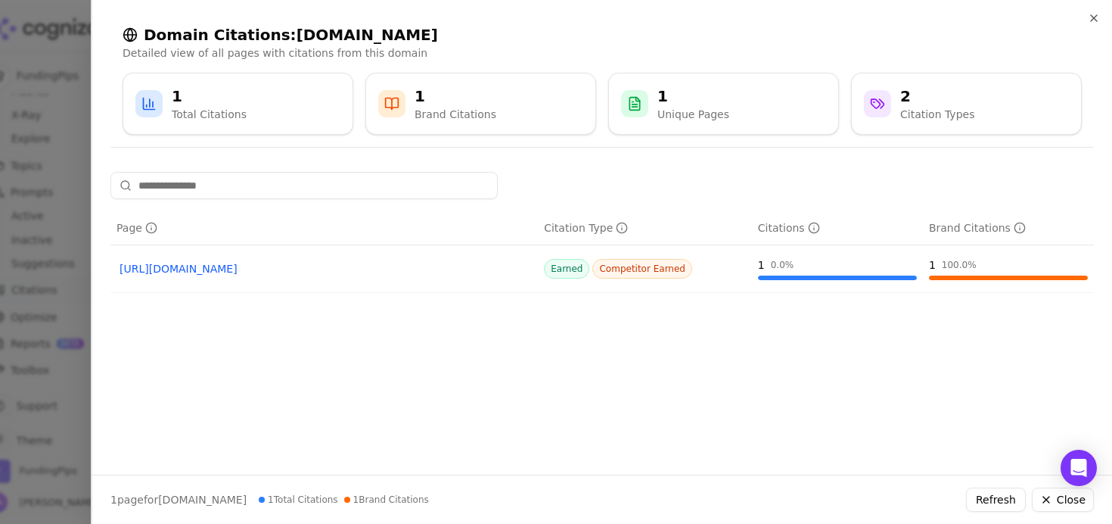
click at [401, 271] on link "https://babypips.com/trading/why-mt5-is-the-go-to-platform-for-funded-account-t…" at bounding box center [324, 268] width 409 height 15
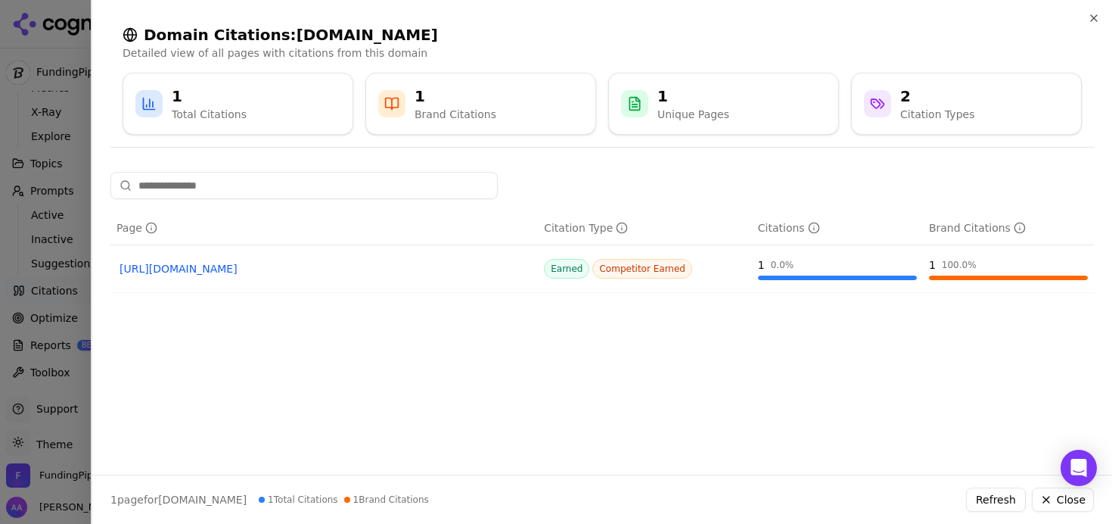
click at [39, 117] on div at bounding box center [556, 262] width 1112 height 524
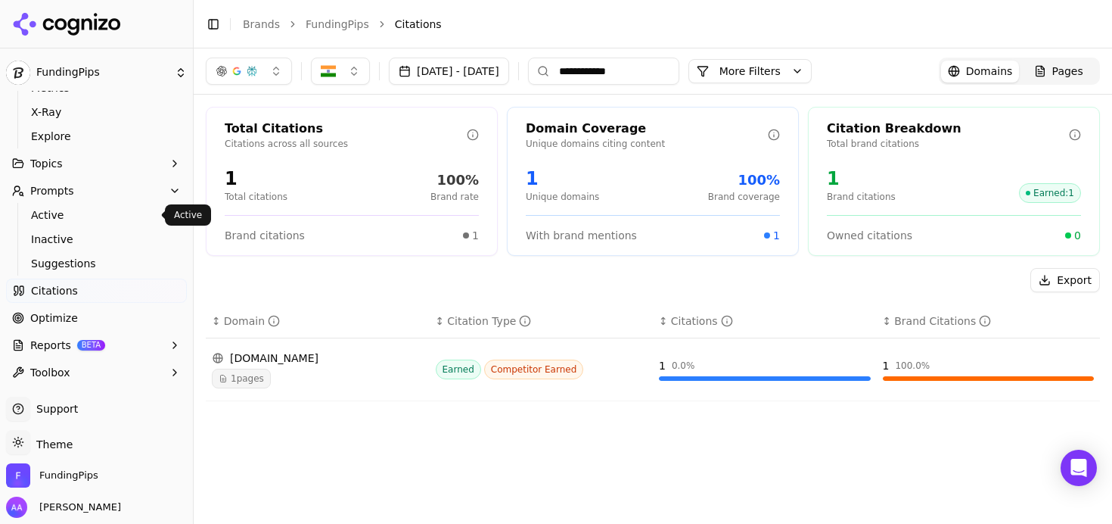
click at [74, 212] on span "Active" at bounding box center [97, 214] width 132 height 15
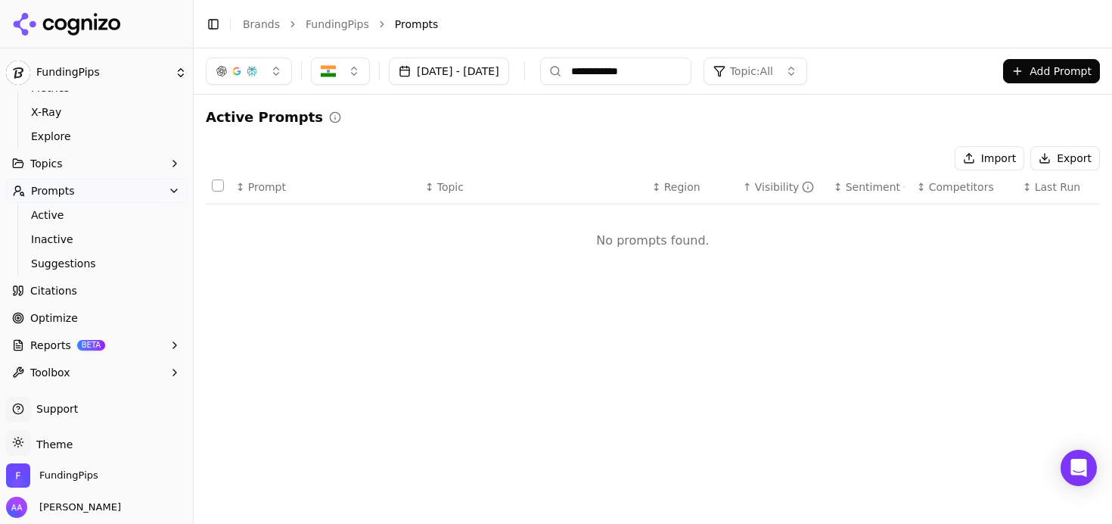
click at [664, 76] on input "**********" at bounding box center [615, 70] width 151 height 27
type input "*"
type input "****"
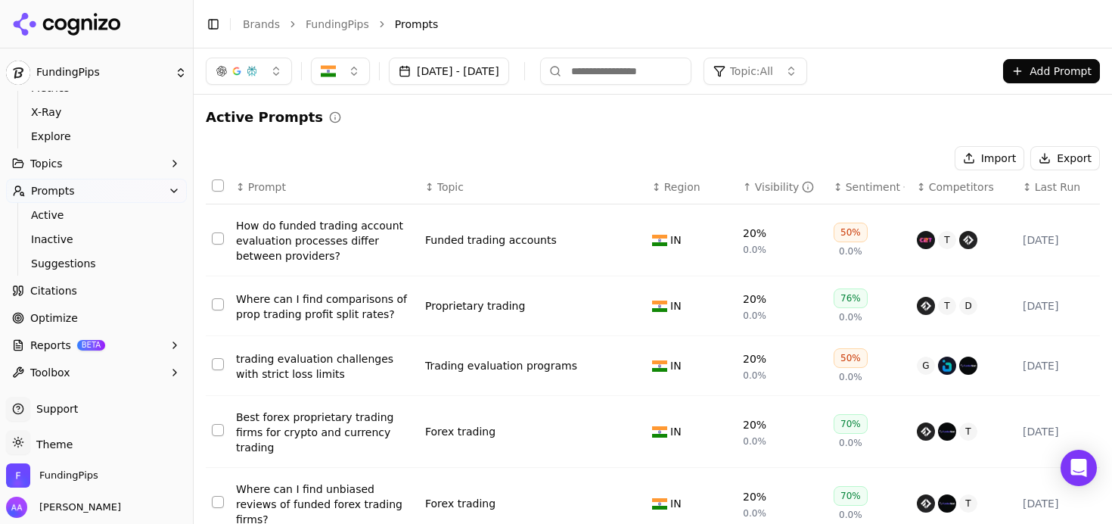
scroll to position [97, 0]
type input "****"
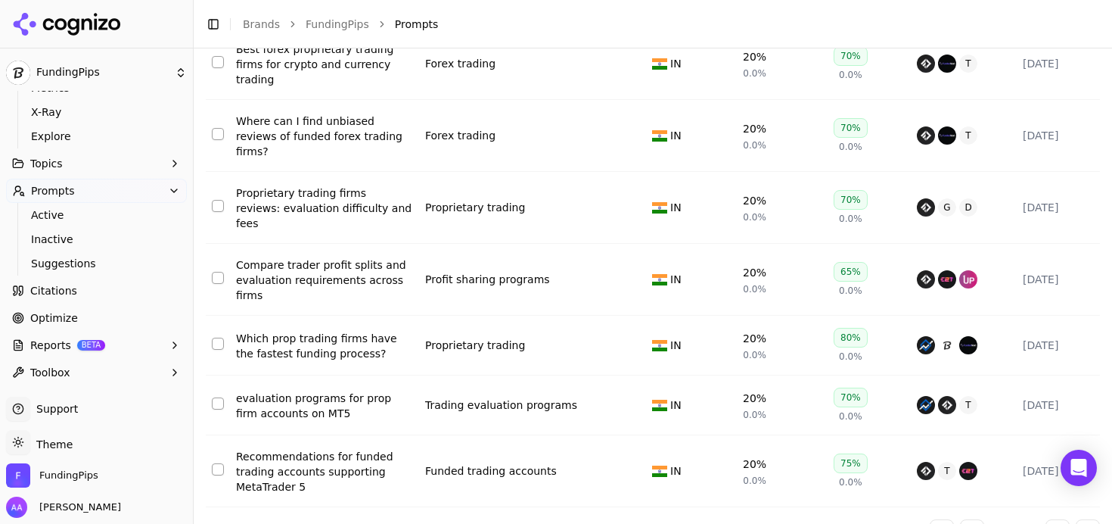
scroll to position [0, 0]
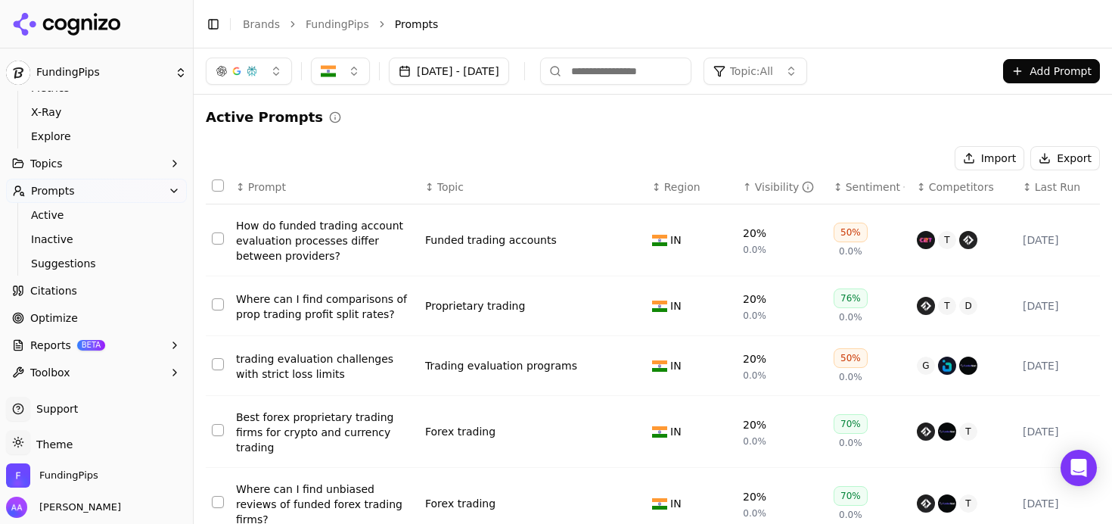
click at [638, 79] on input at bounding box center [615, 70] width 151 height 27
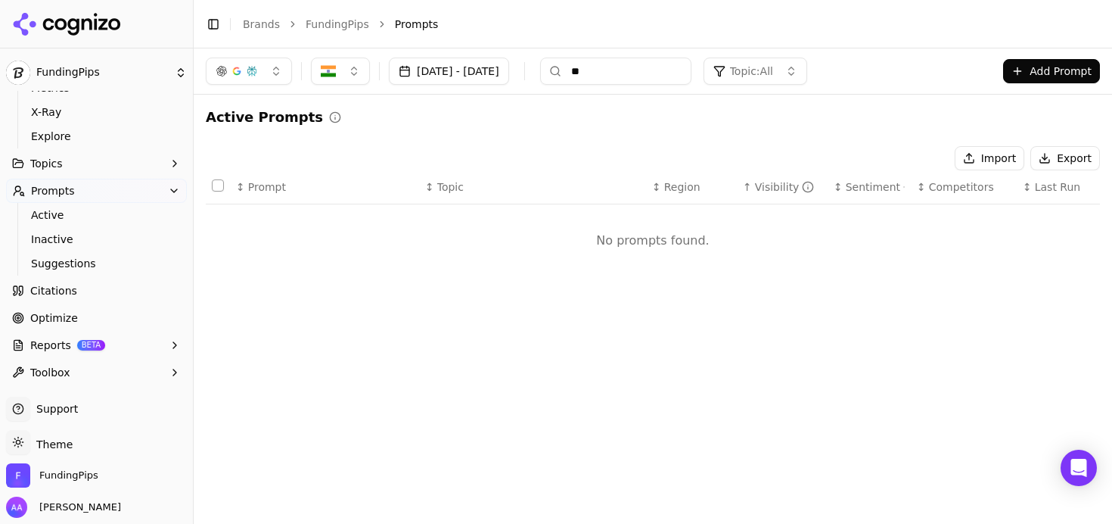
type input "*"
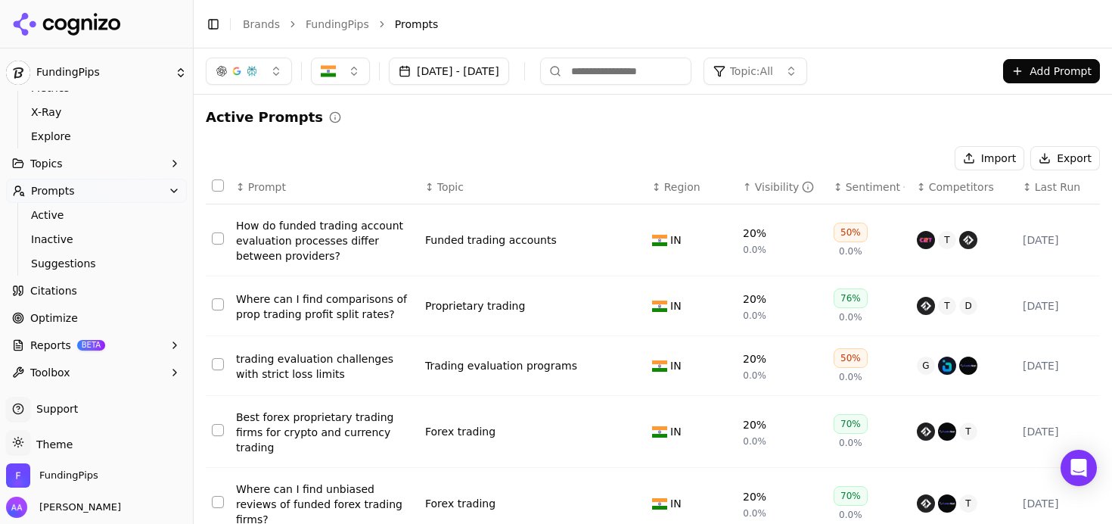
click at [555, 119] on div "Active Prompts" at bounding box center [653, 117] width 894 height 21
click at [268, 185] on span "Prompt" at bounding box center [267, 186] width 38 height 15
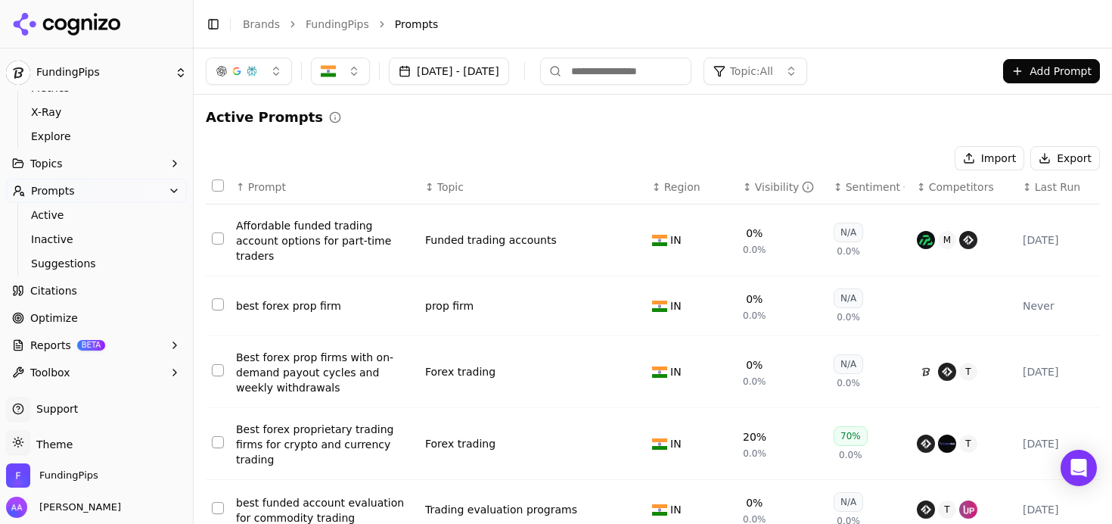
click at [268, 185] on span "Prompt" at bounding box center [267, 186] width 38 height 15
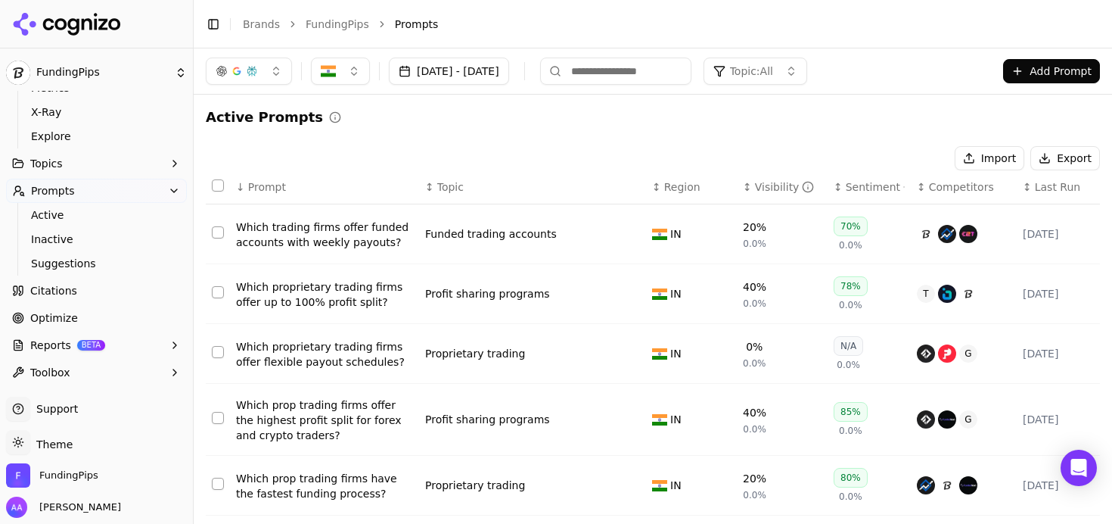
click at [646, 73] on input at bounding box center [615, 70] width 151 height 27
type input "**"
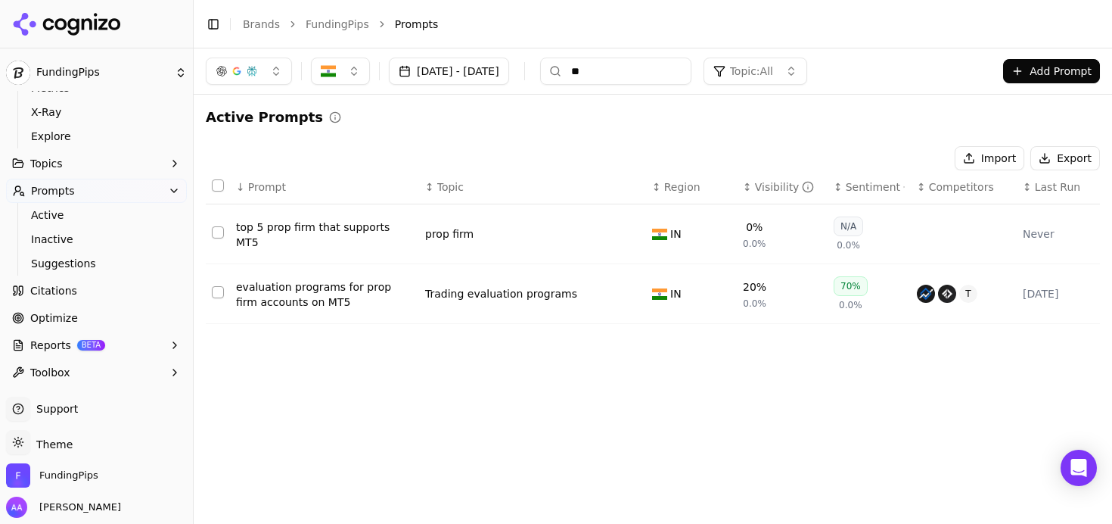
click at [362, 294] on div "evaluation programs for prop firm accounts on MT5" at bounding box center [324, 294] width 177 height 30
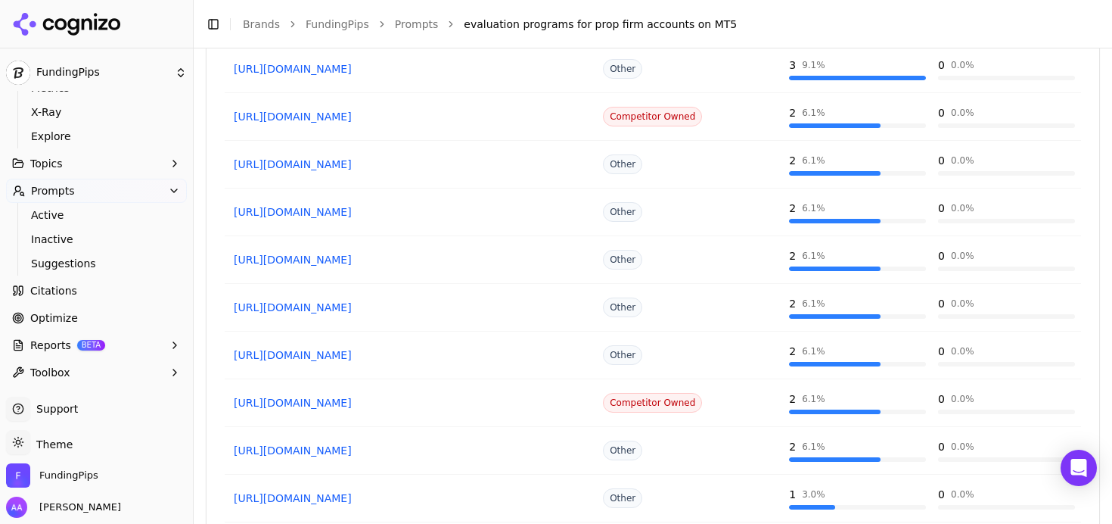
scroll to position [1155, 0]
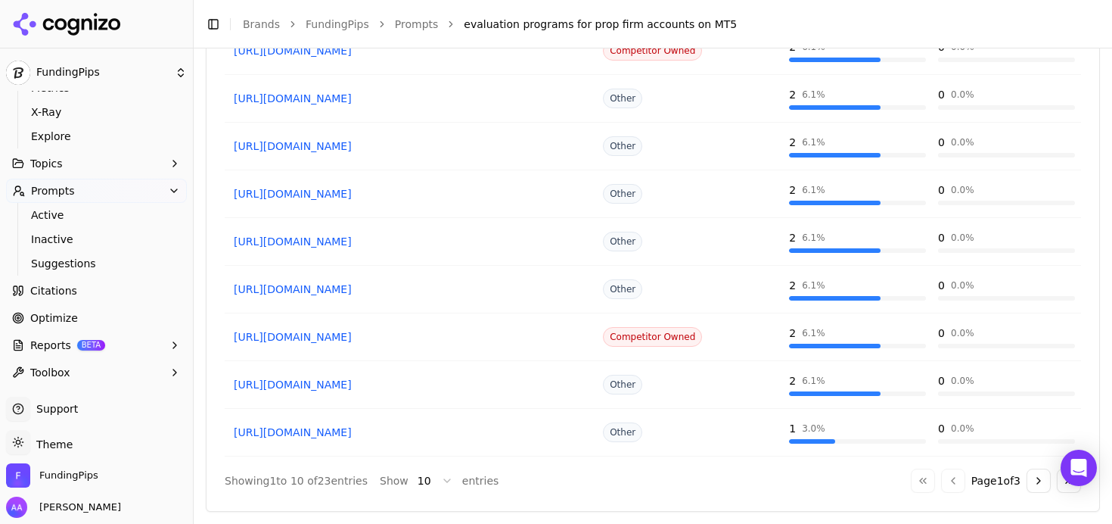
click at [1032, 480] on button "Go to next page" at bounding box center [1039, 480] width 24 height 24
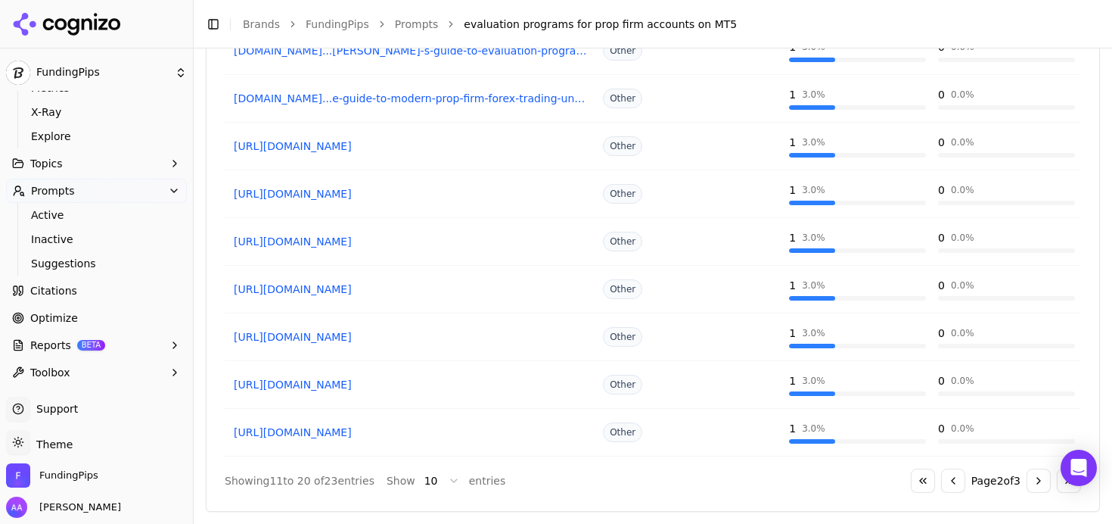
click at [1036, 489] on button "Go to next page" at bounding box center [1039, 480] width 24 height 24
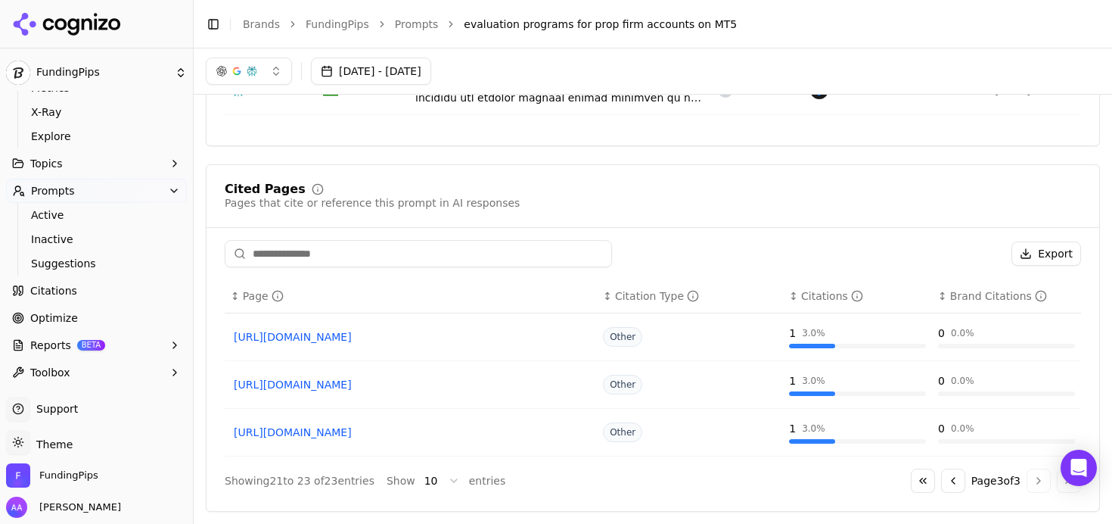
click at [941, 480] on button "Go to previous page" at bounding box center [953, 480] width 24 height 24
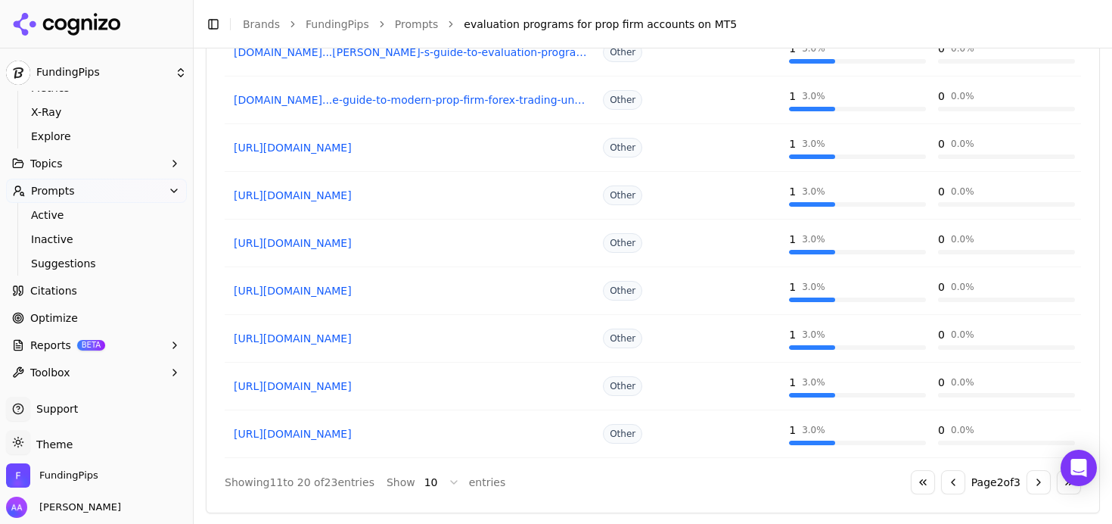
scroll to position [1155, 0]
click at [941, 483] on button "Go to previous page" at bounding box center [953, 480] width 24 height 24
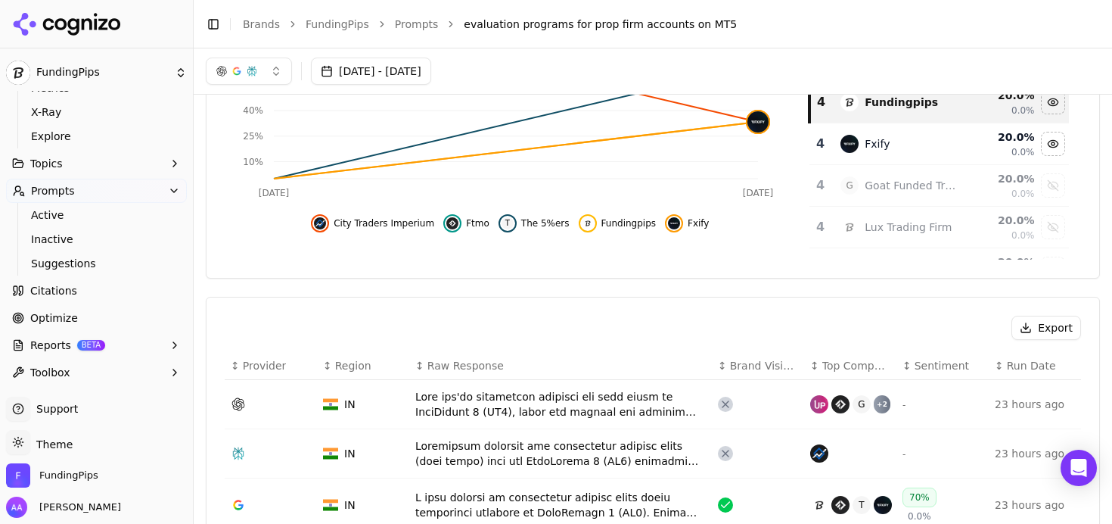
scroll to position [0, 0]
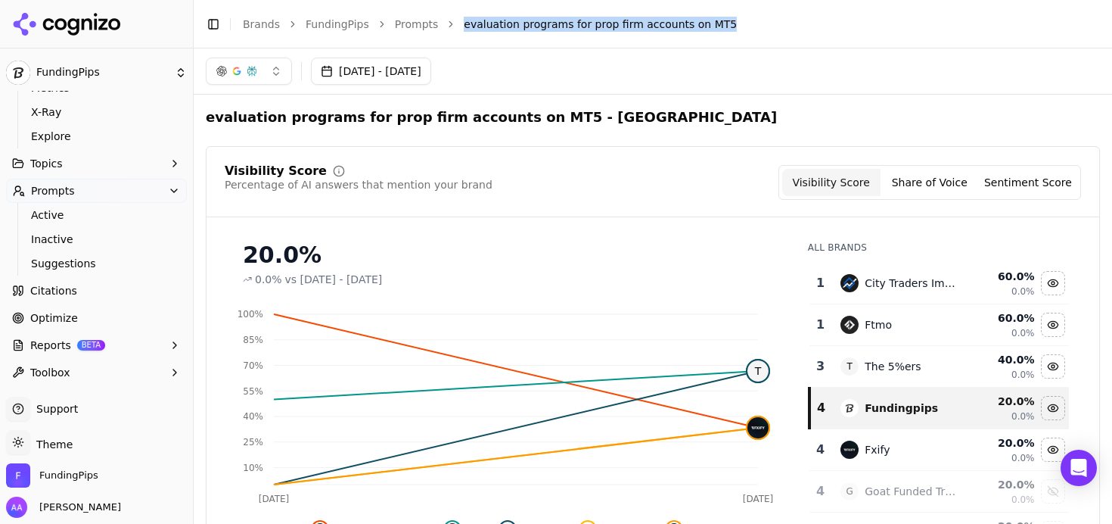
drag, startPoint x: 732, startPoint y: 25, endPoint x: 458, endPoint y: 27, distance: 274.6
click at [464, 27] on li "evaluation programs for prop firm accounts on MT5" at bounding box center [767, 24] width 606 height 15
click at [414, 29] on link "Prompts" at bounding box center [417, 24] width 44 height 15
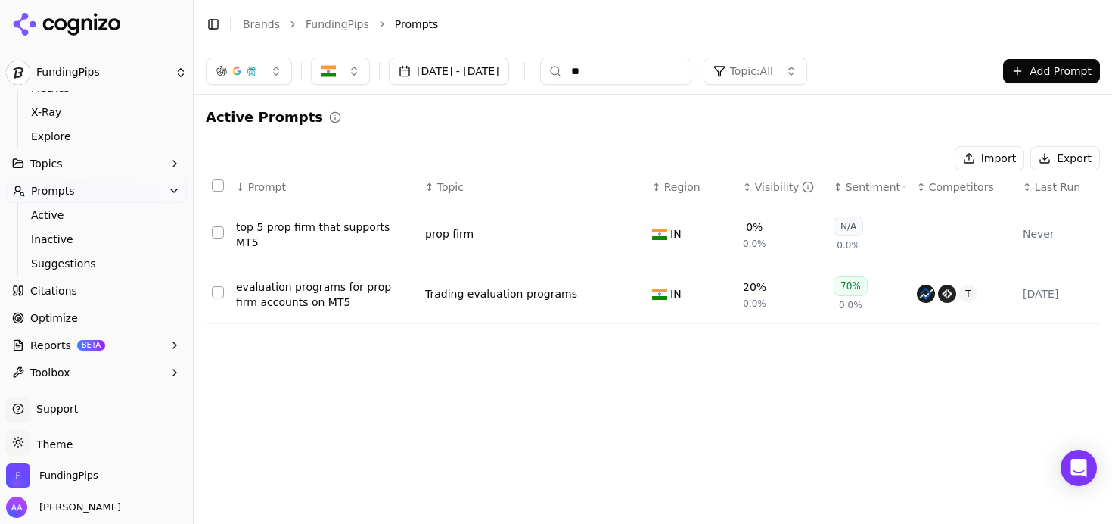
click at [328, 303] on div "evaluation programs for prop firm accounts on MT5" at bounding box center [324, 294] width 177 height 30
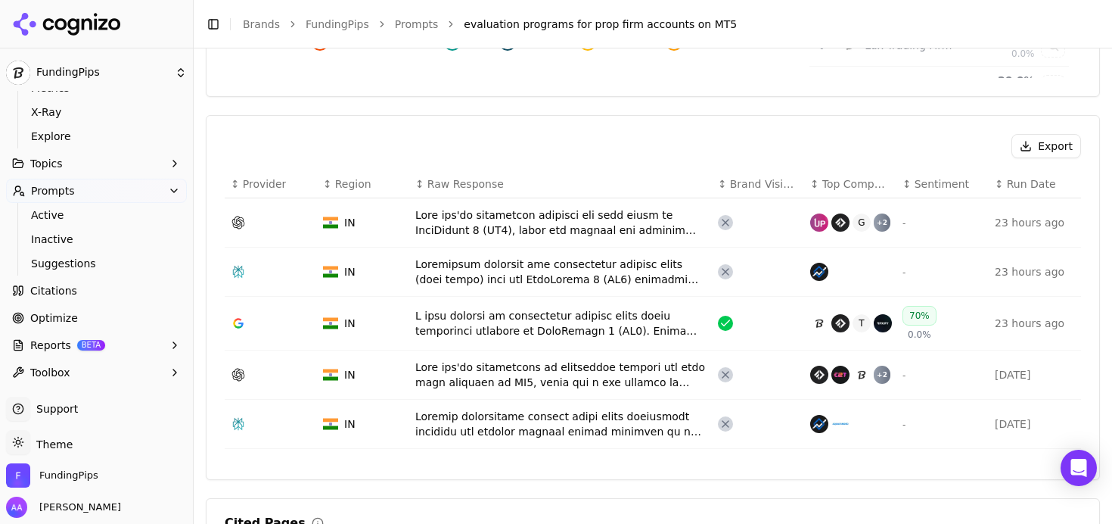
scroll to position [557, 0]
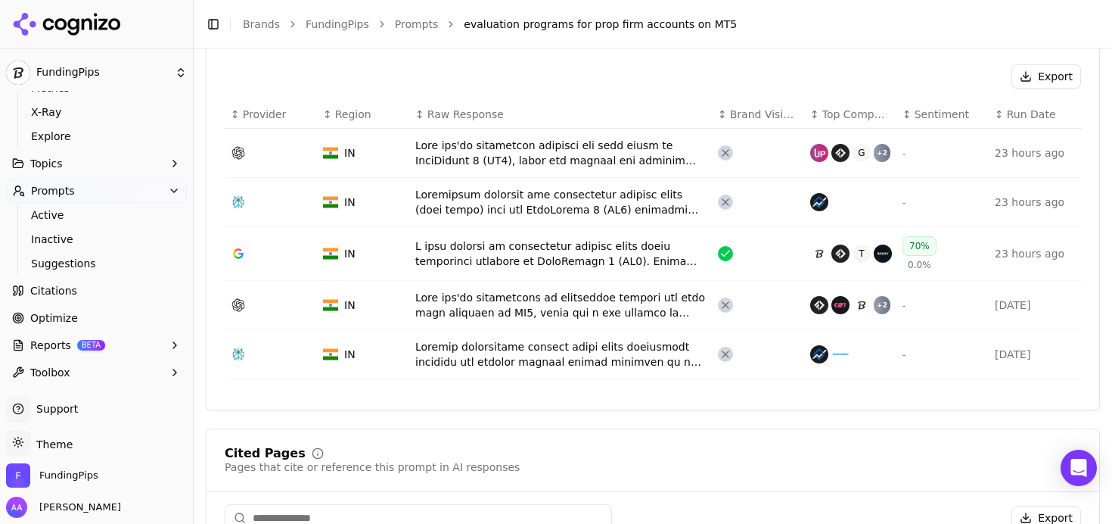
click at [564, 157] on div "Data table" at bounding box center [560, 153] width 291 height 30
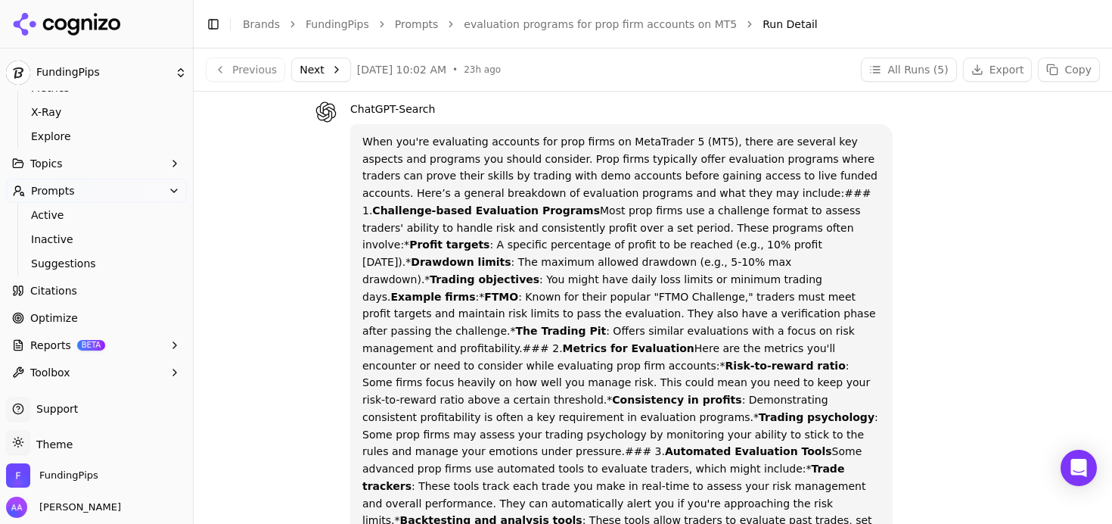
scroll to position [25, 0]
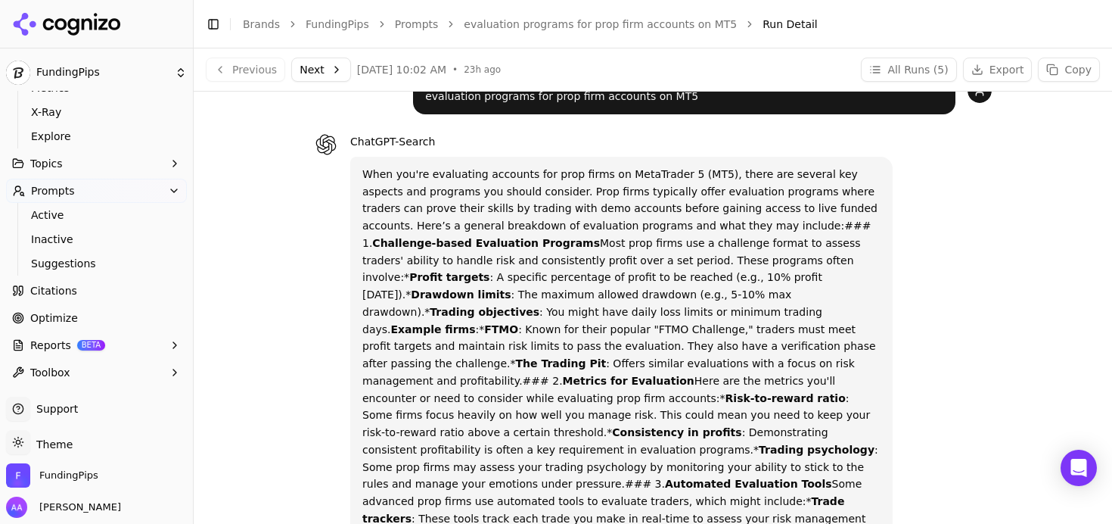
drag, startPoint x: 574, startPoint y: 228, endPoint x: 501, endPoint y: 266, distance: 82.6
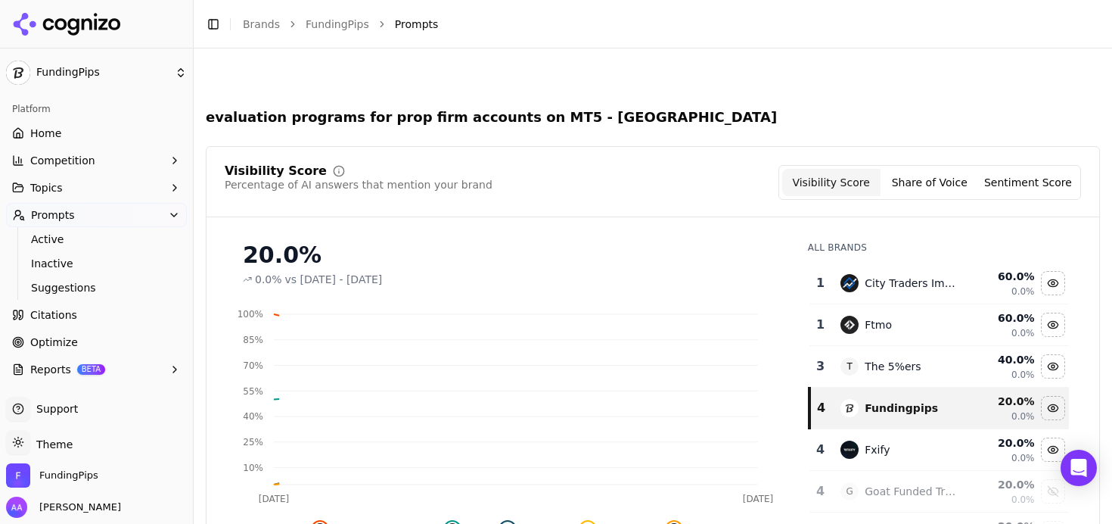
scroll to position [603, 0]
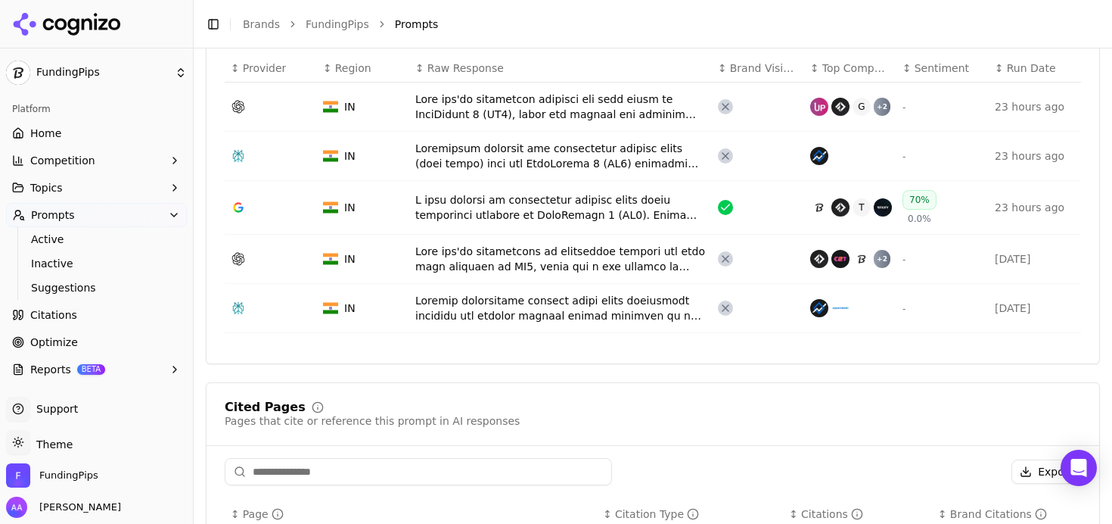
click at [460, 244] on div "Data table" at bounding box center [560, 259] width 291 height 30
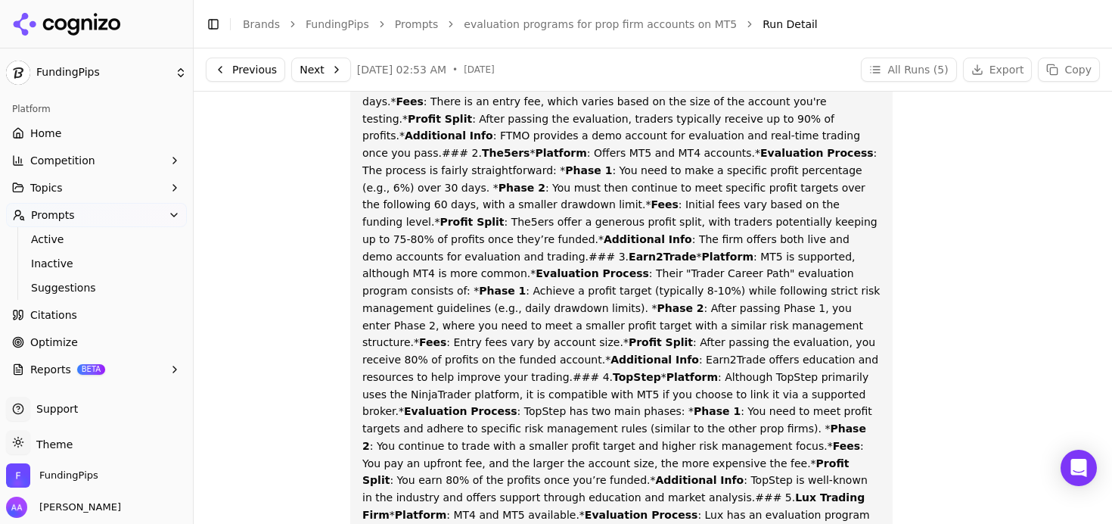
scroll to position [132, 0]
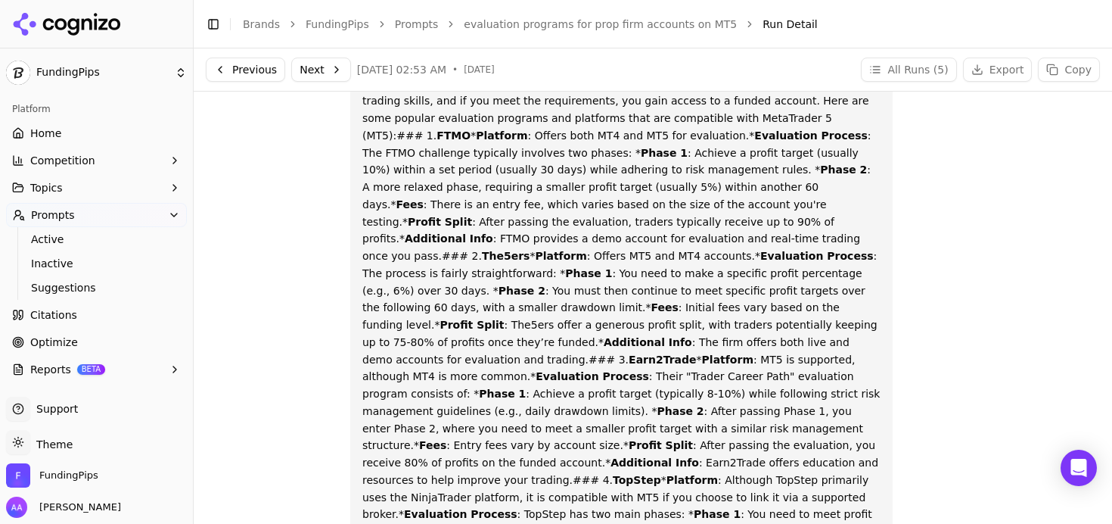
drag, startPoint x: 614, startPoint y: 22, endPoint x: 598, endPoint y: 64, distance: 45.2
click at [614, 22] on link "evaluation programs for prop firm accounts on MT5" at bounding box center [600, 24] width 273 height 15
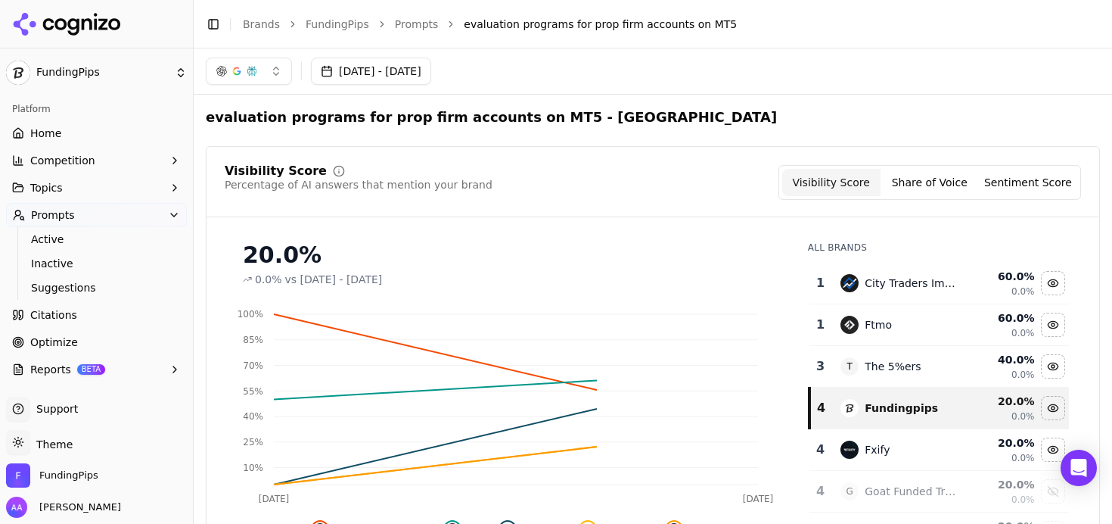
scroll to position [513, 0]
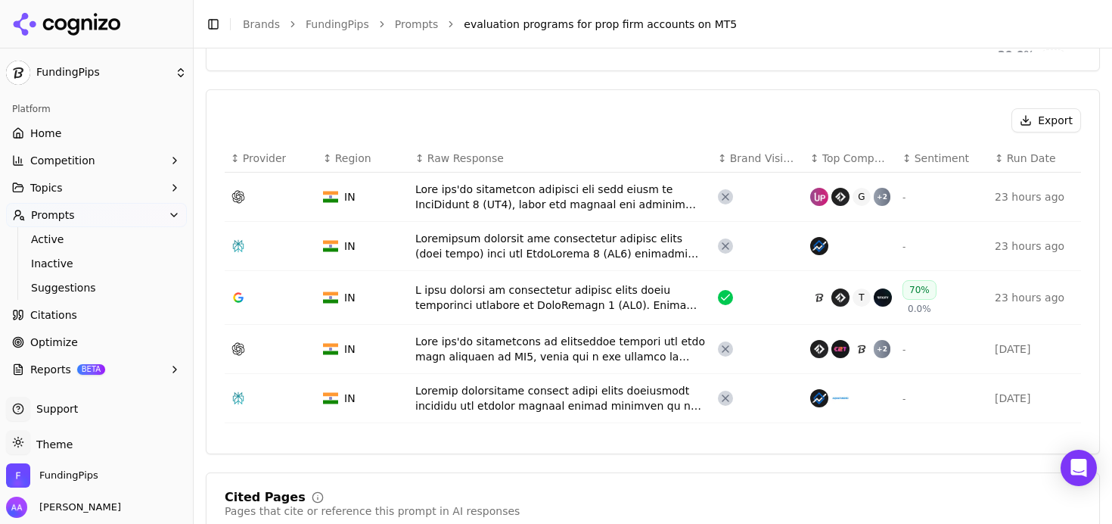
click at [498, 250] on div "Data table" at bounding box center [560, 246] width 291 height 30
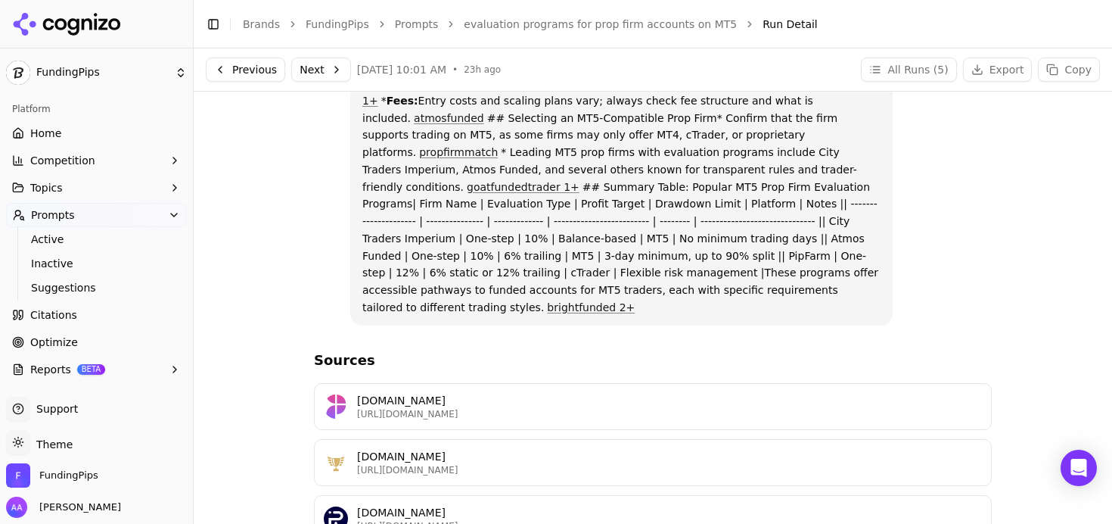
scroll to position [70, 0]
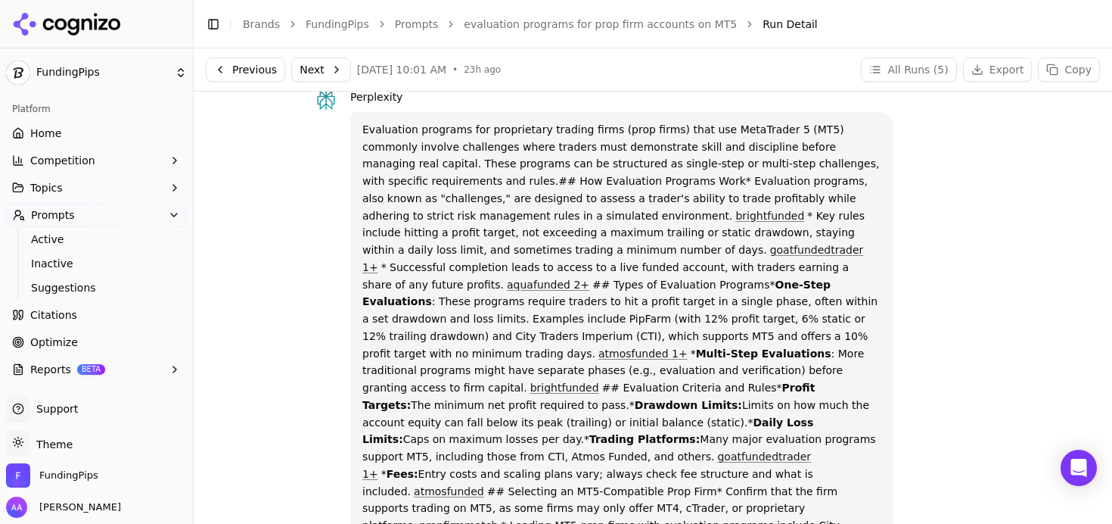
click at [73, 343] on span "Optimize" at bounding box center [54, 341] width 48 height 15
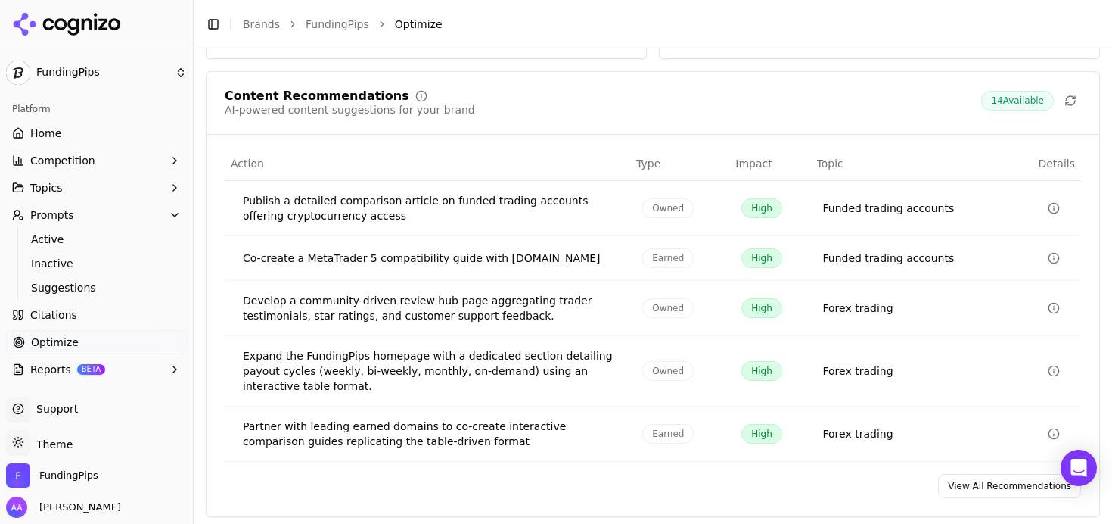
scroll to position [334, 0]
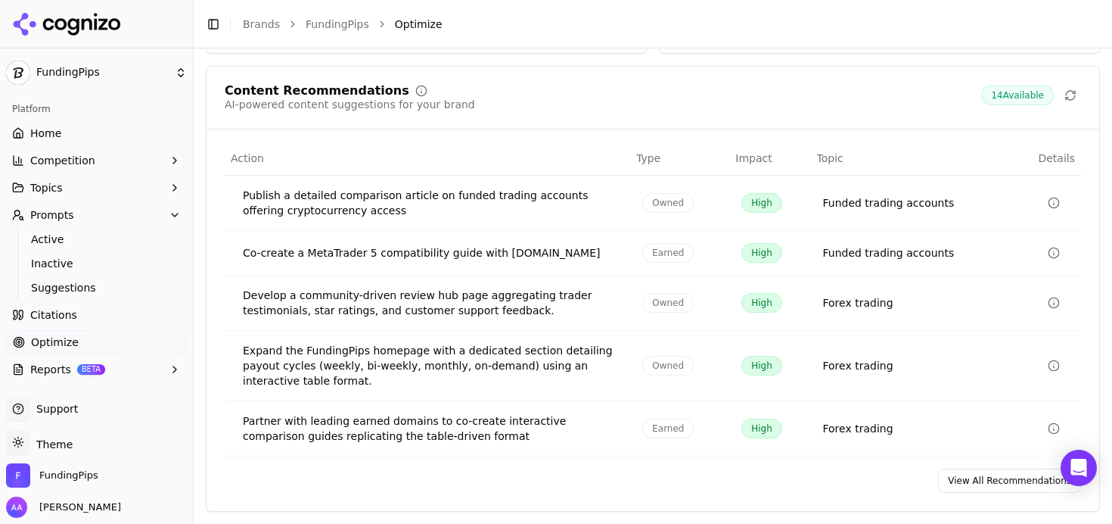
click at [1015, 489] on link "View All Recommendations" at bounding box center [1009, 480] width 143 height 24
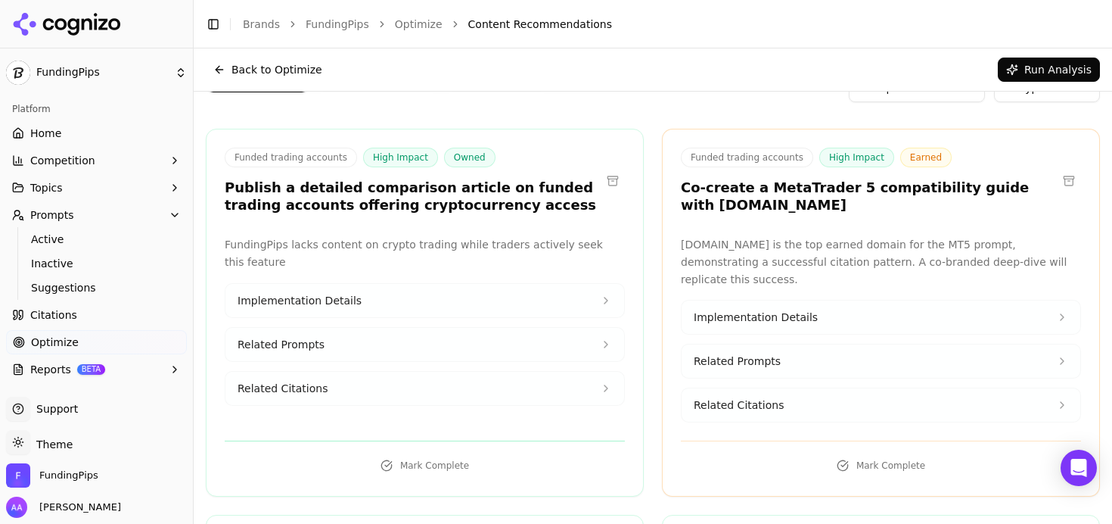
scroll to position [69, 0]
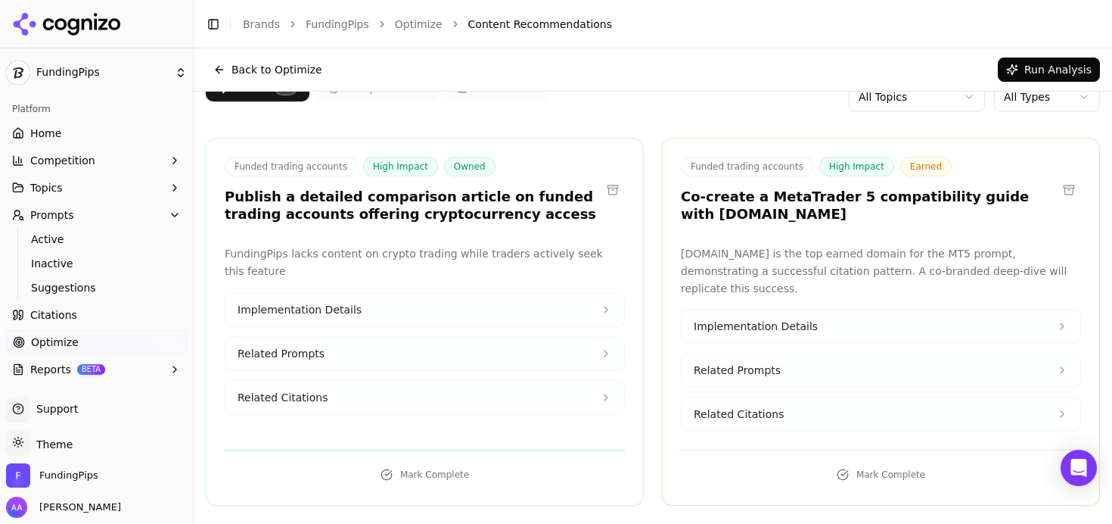
click at [76, 315] on link "Citations" at bounding box center [96, 315] width 181 height 24
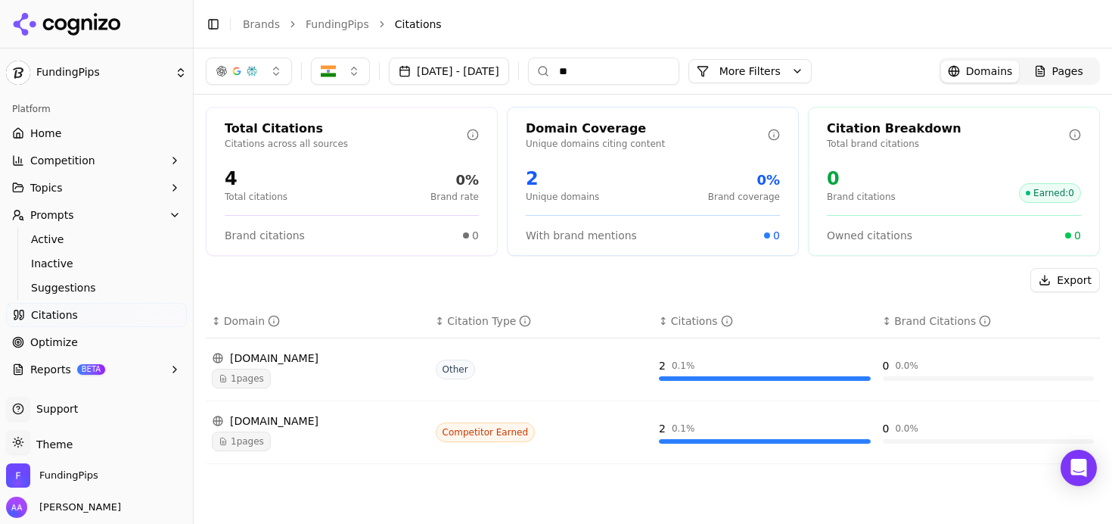
click at [665, 70] on input "**" at bounding box center [603, 70] width 151 height 27
type input "******"
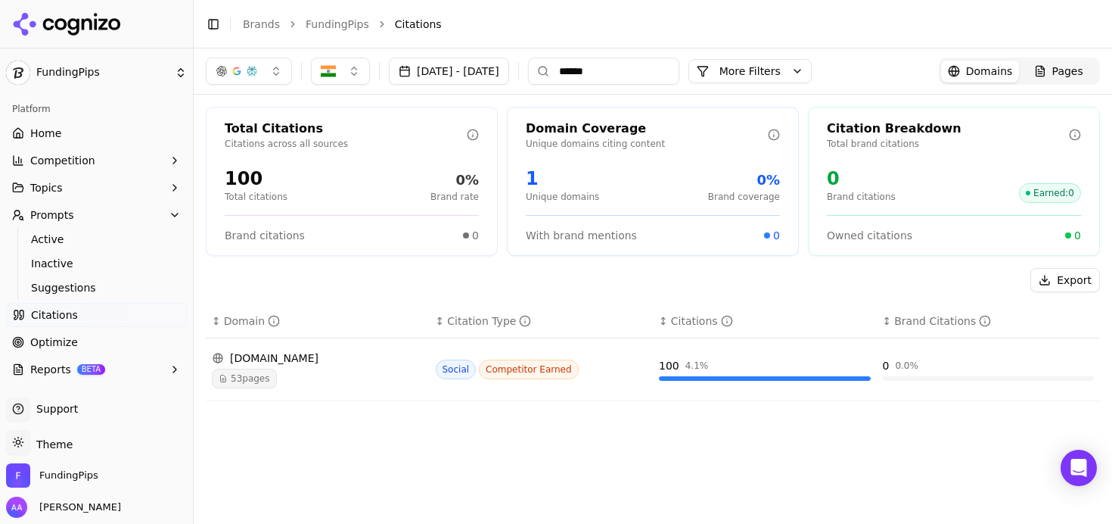
click at [284, 378] on div "53 pages" at bounding box center [318, 378] width 212 height 20
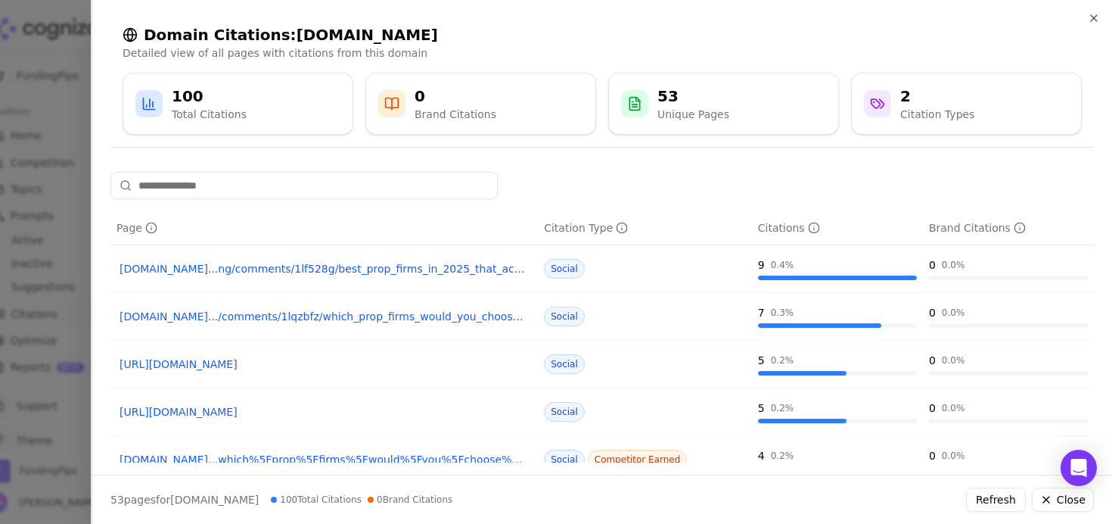
scroll to position [308, 0]
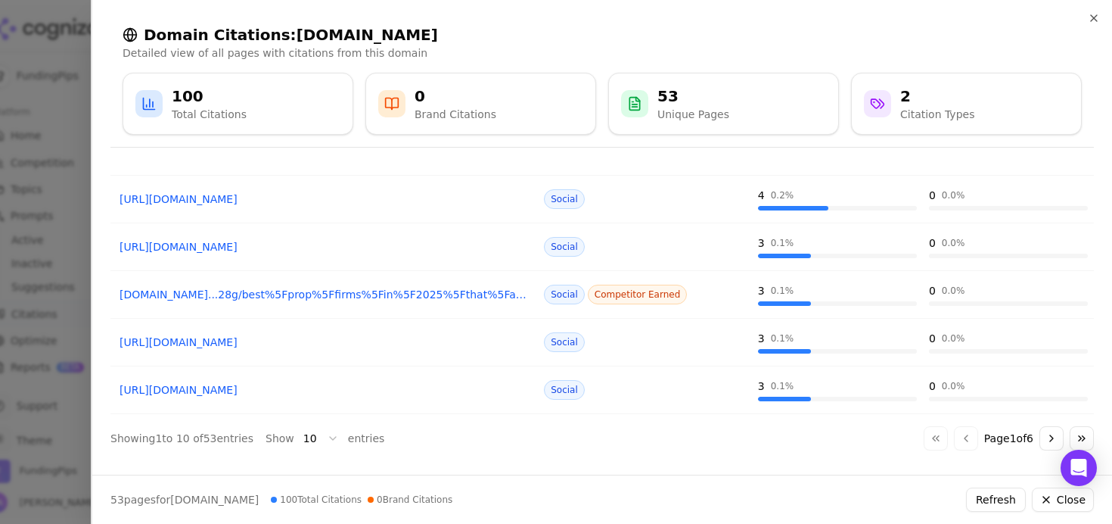
click at [1040, 440] on button "Go to next page" at bounding box center [1052, 438] width 24 height 24
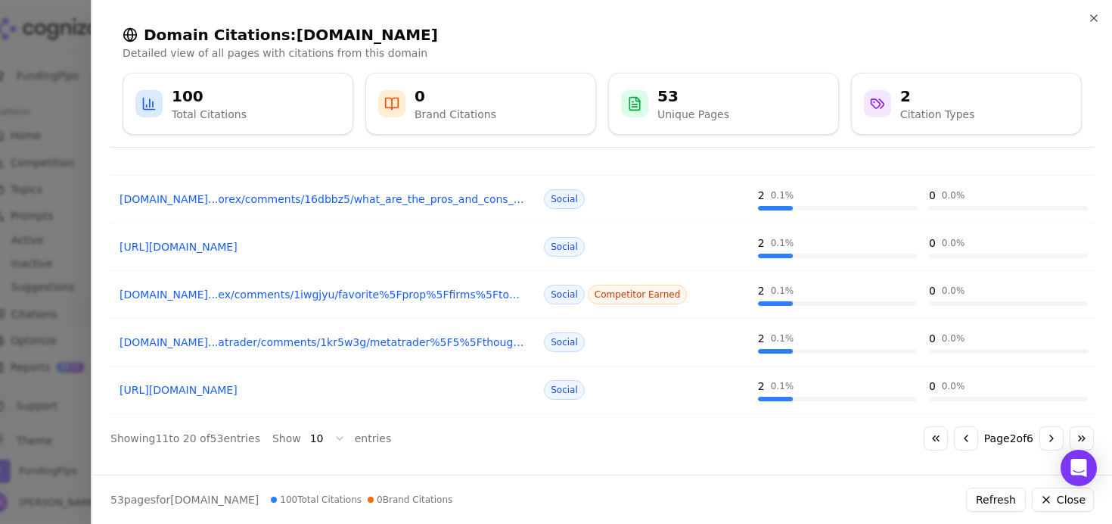
click at [1040, 440] on button "Go to next page" at bounding box center [1052, 438] width 24 height 24
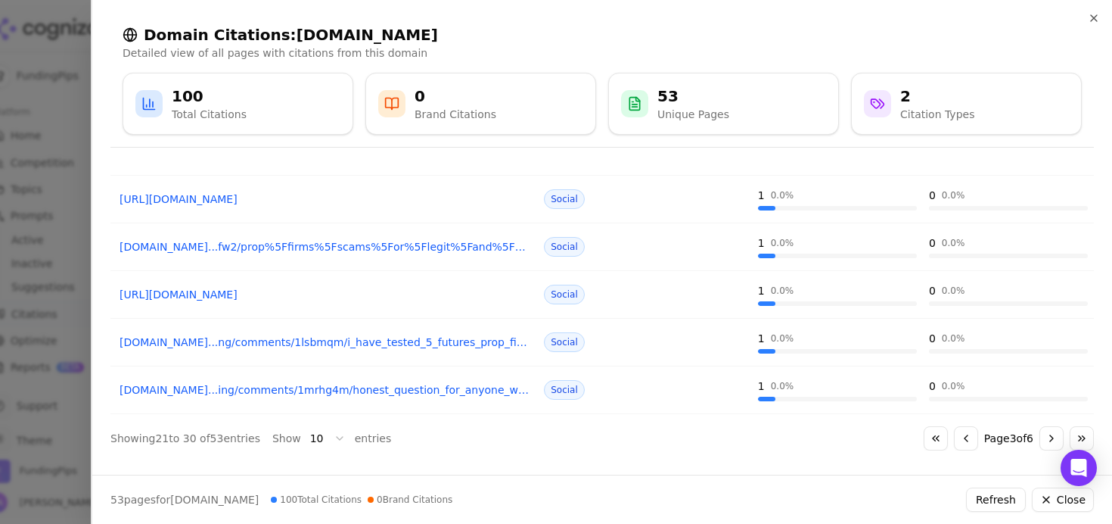
click at [924, 435] on button "Go to first page" at bounding box center [936, 438] width 24 height 24
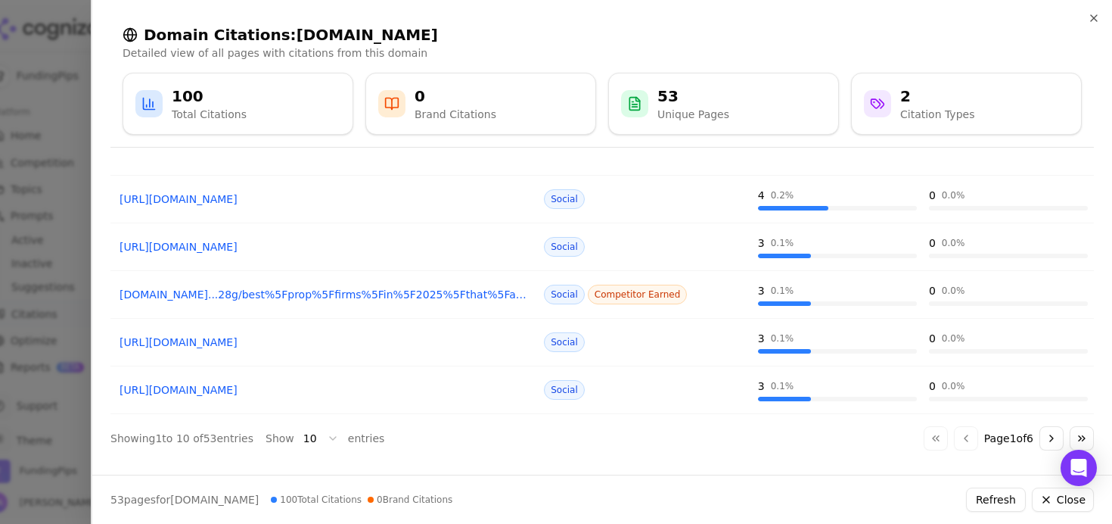
scroll to position [0, 0]
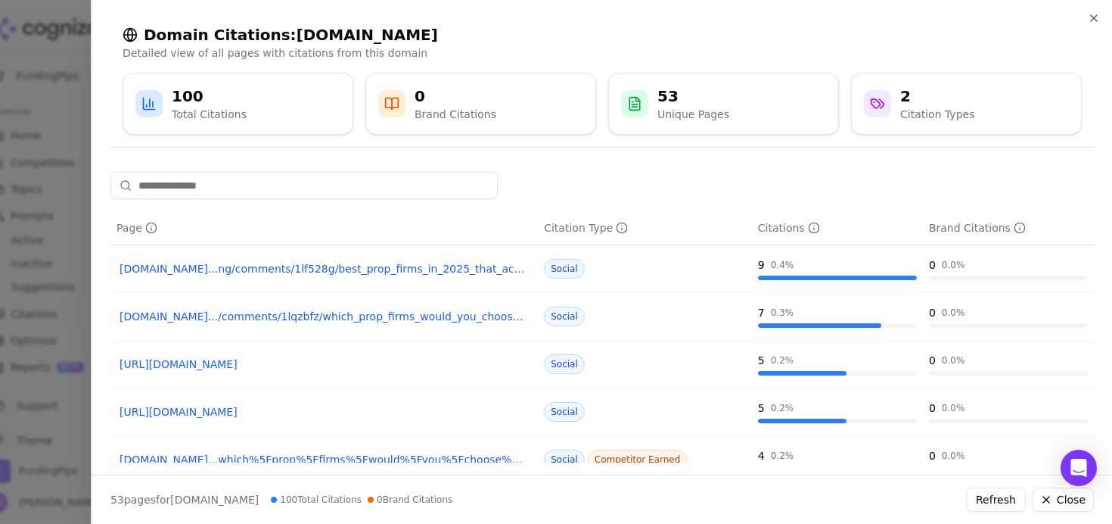
click at [375, 270] on link "reddit.com...ng/comments/1lf528g/best_prop_firms_in_2025_that_actually_payout_my" at bounding box center [324, 268] width 409 height 15
click at [322, 315] on link "reddit.com.../comments/1lqzbfz/which_prop_firms_would_you_choose_to_get_a_funded" at bounding box center [324, 316] width 409 height 15
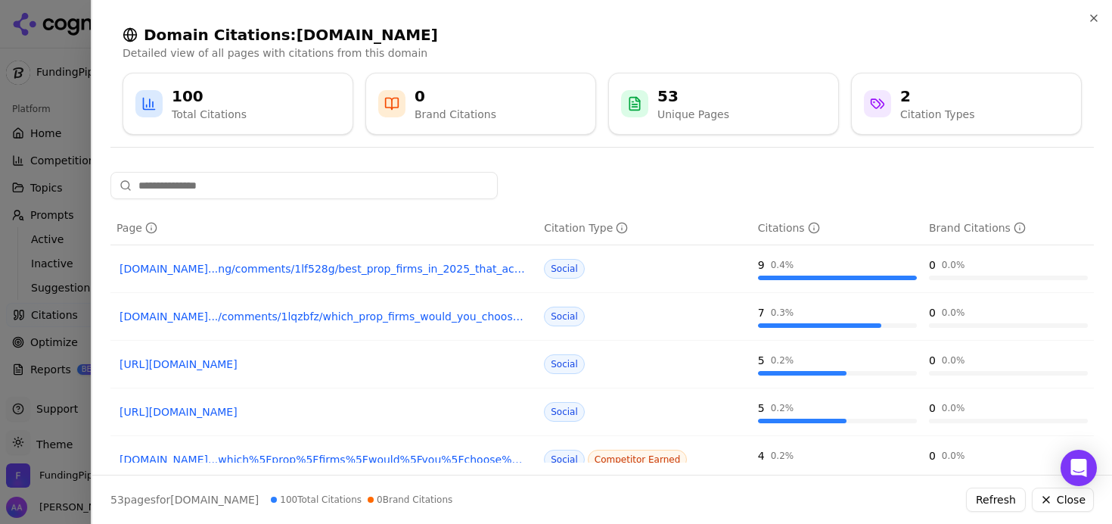
click at [52, 111] on div at bounding box center [556, 262] width 1112 height 524
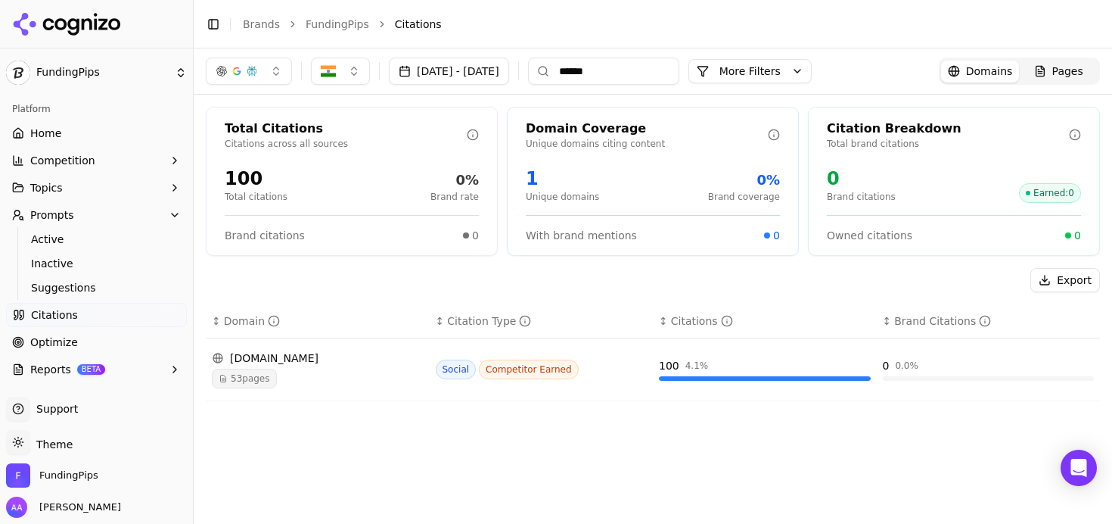
click at [107, 344] on link "Optimize" at bounding box center [96, 342] width 181 height 24
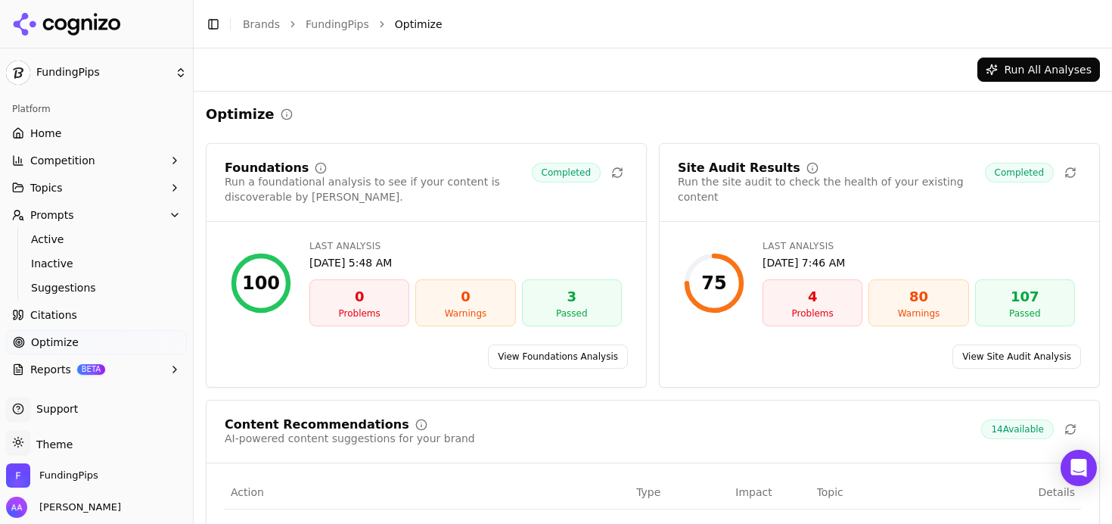
scroll to position [334, 0]
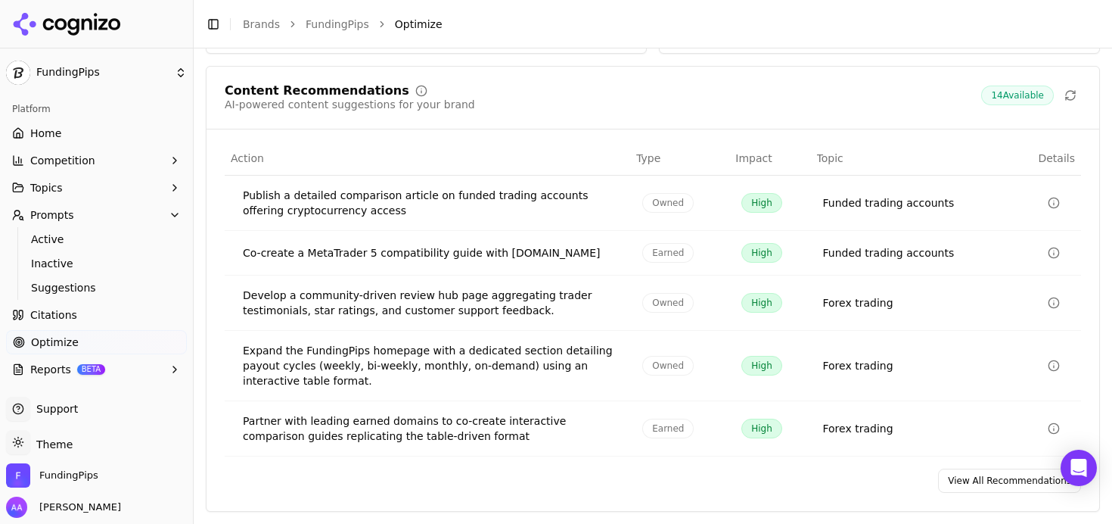
click at [987, 485] on link "View All Recommendations" at bounding box center [1009, 480] width 143 height 24
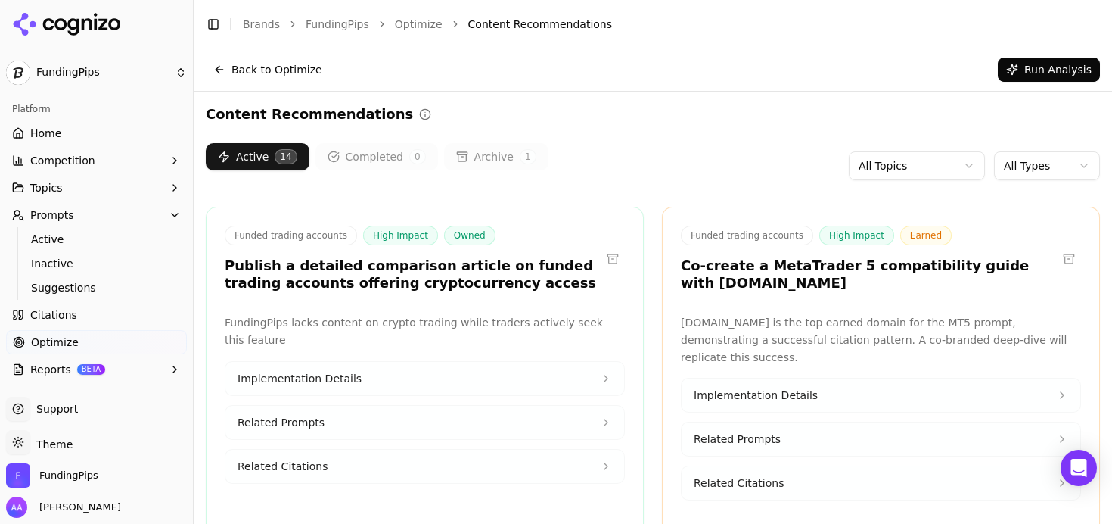
click at [1045, 165] on html "FundingPips Platform Home Competition Topics Prompts Active Inactive Suggestion…" at bounding box center [556, 262] width 1112 height 524
click at [1040, 166] on html "FundingPips Platform Home Competition Topics Prompts Active Inactive Suggestion…" at bounding box center [556, 262] width 1112 height 524
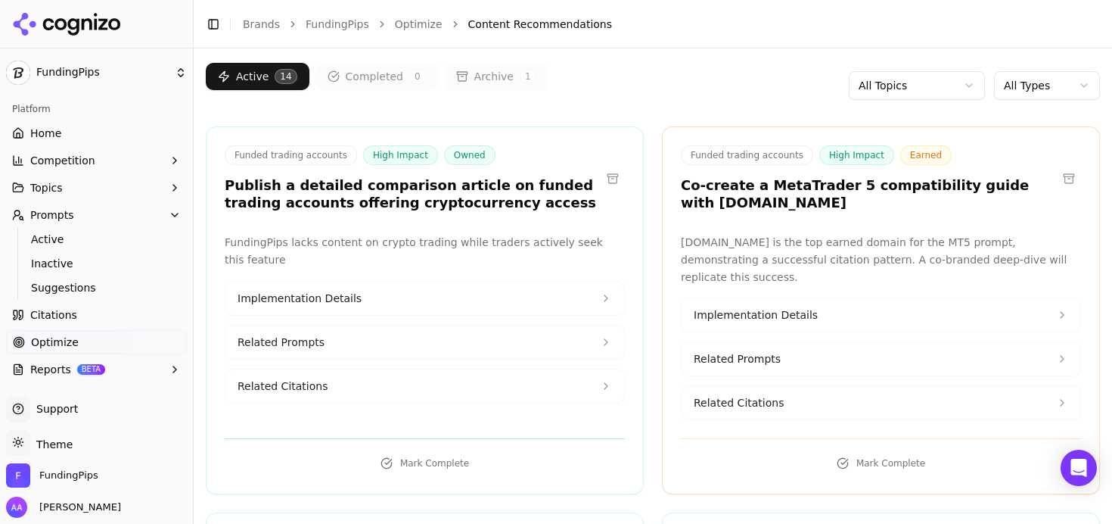
scroll to position [88, 0]
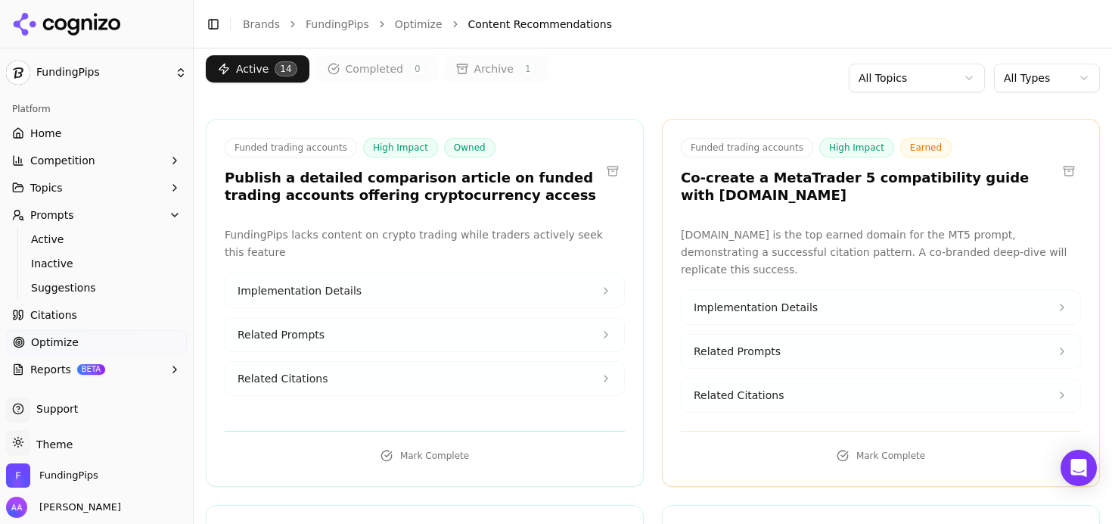
click at [798, 203] on h3 "Co-create a MetaTrader 5 compatibility guide with Babypips.com" at bounding box center [869, 186] width 376 height 34
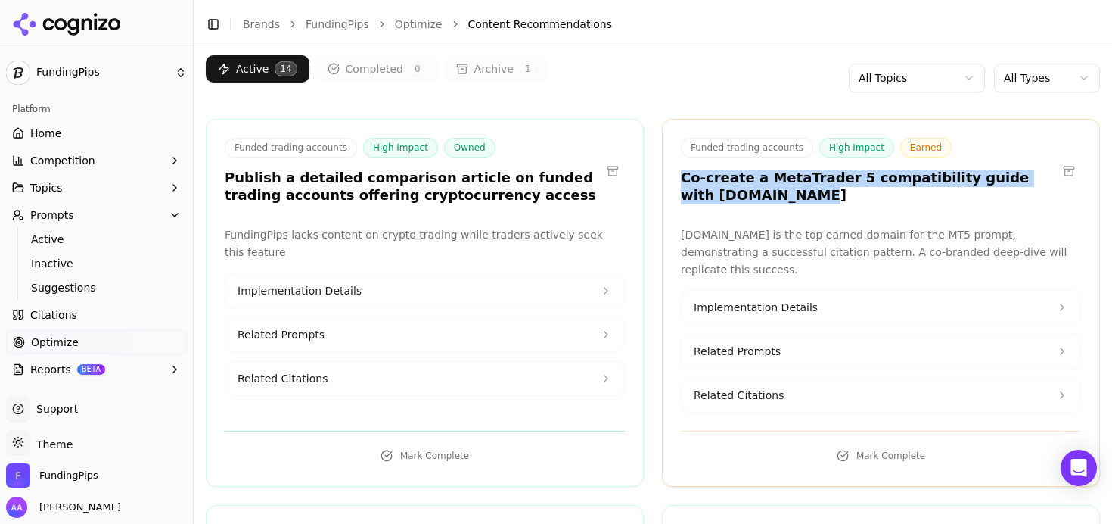
drag, startPoint x: 751, startPoint y: 188, endPoint x: 652, endPoint y: 172, distance: 99.5
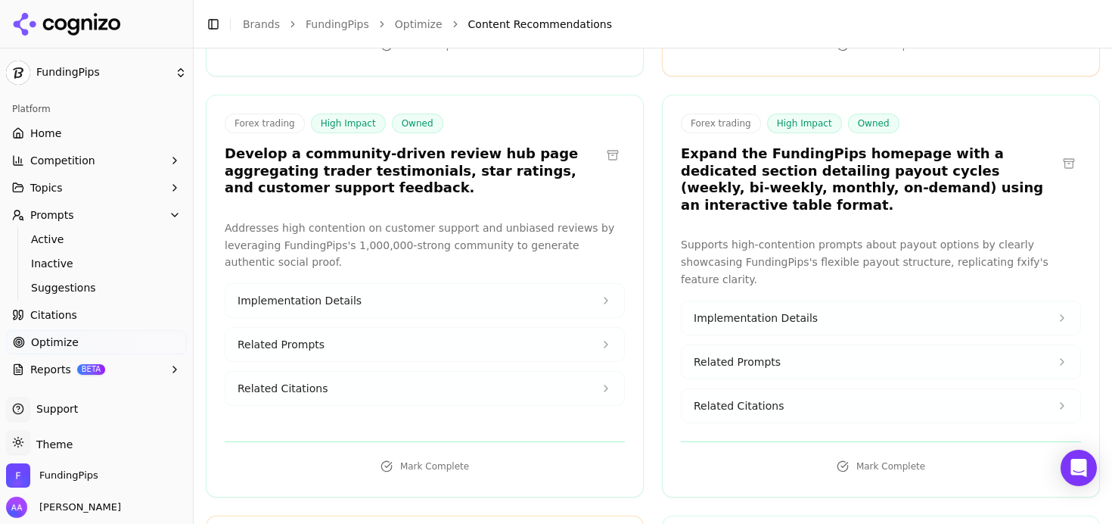
scroll to position [499, 0]
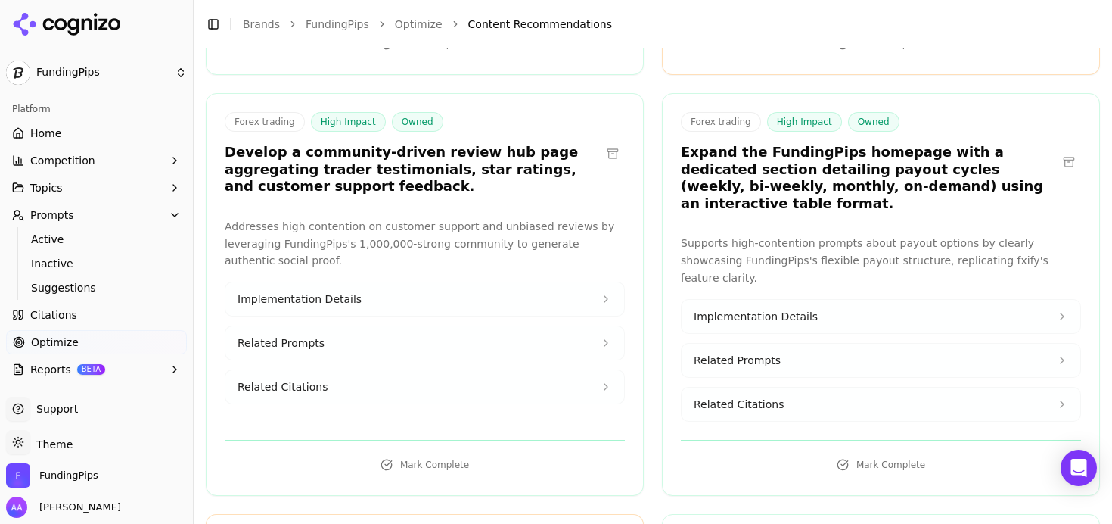
click at [452, 158] on h3 "Develop a community-driven review hub page aggregating trader testimonials, sta…" at bounding box center [413, 169] width 376 height 51
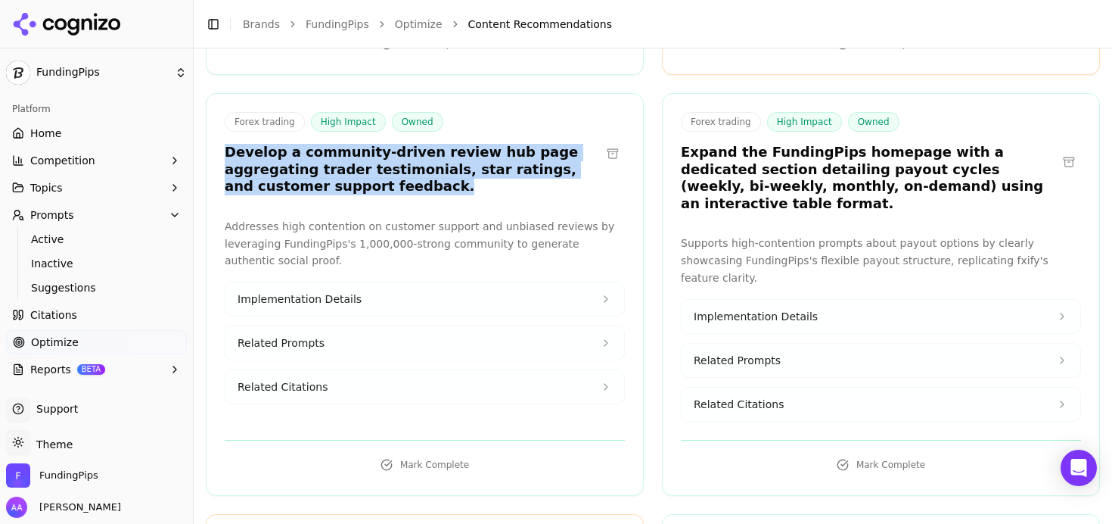
drag, startPoint x: 446, startPoint y: 180, endPoint x: 211, endPoint y: 128, distance: 241.0
click at [211, 128] on div "Forex trading High Impact Owned Develop a community-driven review hub page aggr…" at bounding box center [425, 294] width 438 height 402
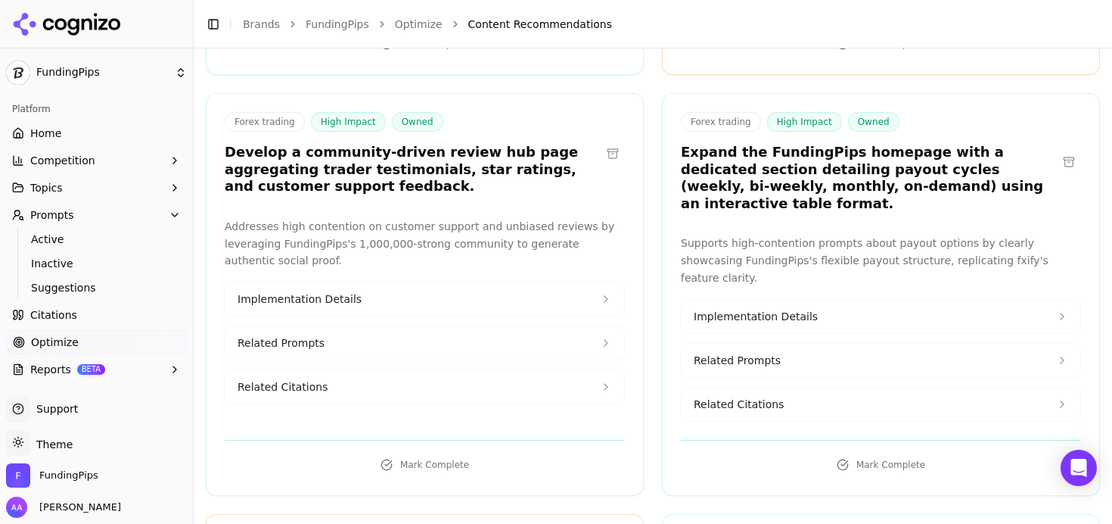
click at [281, 157] on h3 "Develop a community-driven review hub page aggregating trader testimonials, sta…" at bounding box center [413, 169] width 376 height 51
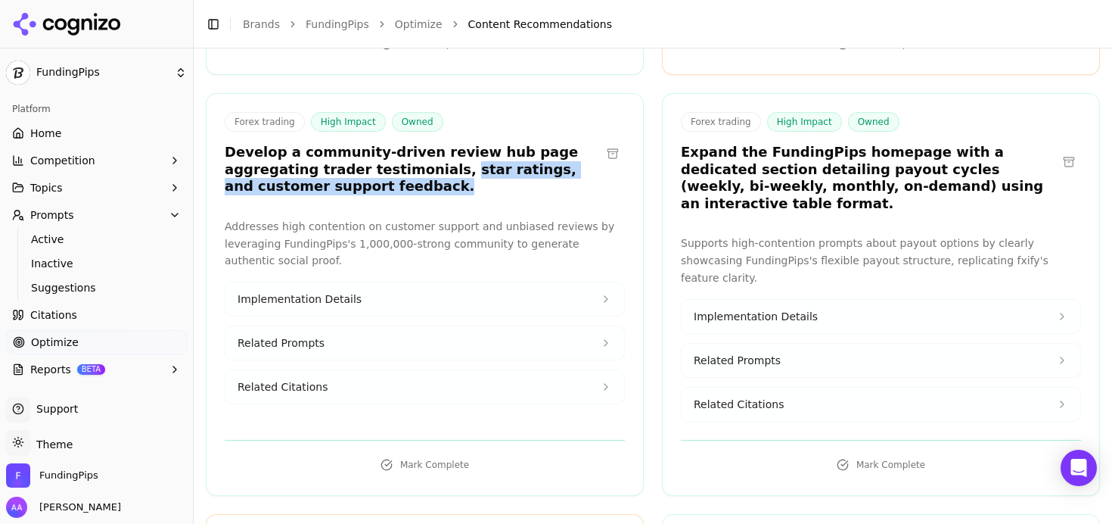
drag, startPoint x: 433, startPoint y: 155, endPoint x: 555, endPoint y: 165, distance: 123.0
click at [555, 165] on h3 "Develop a community-driven review hub page aggregating trader testimonials, sta…" at bounding box center [413, 169] width 376 height 51
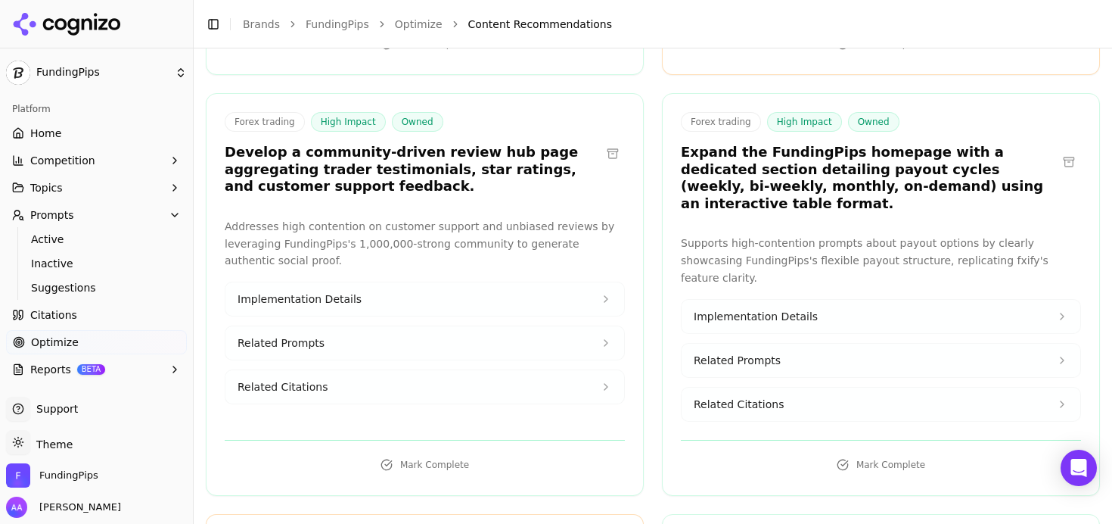
click at [554, 167] on h3 "Develop a community-driven review hub page aggregating trader testimonials, sta…" at bounding box center [413, 169] width 376 height 51
click at [427, 377] on button "Related Citations" at bounding box center [424, 386] width 399 height 33
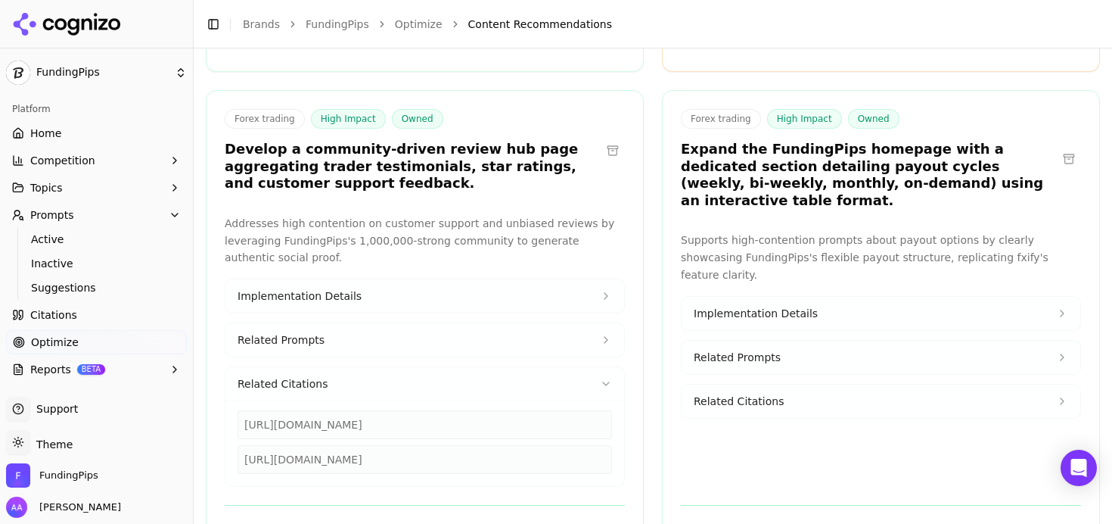
scroll to position [502, 0]
click at [441, 332] on button "Related Prompts" at bounding box center [424, 339] width 399 height 33
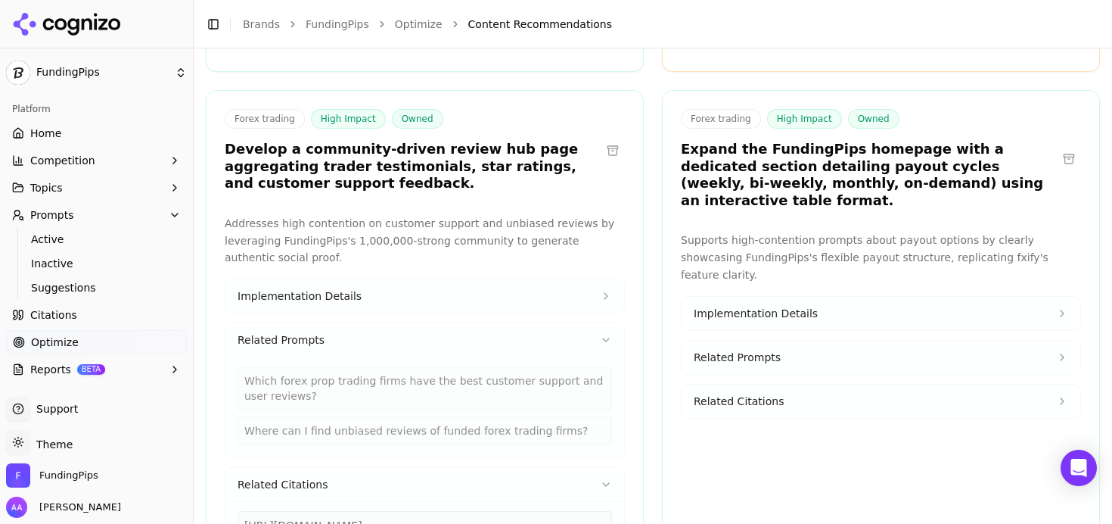
click at [439, 281] on button "Implementation Details" at bounding box center [424, 295] width 399 height 33
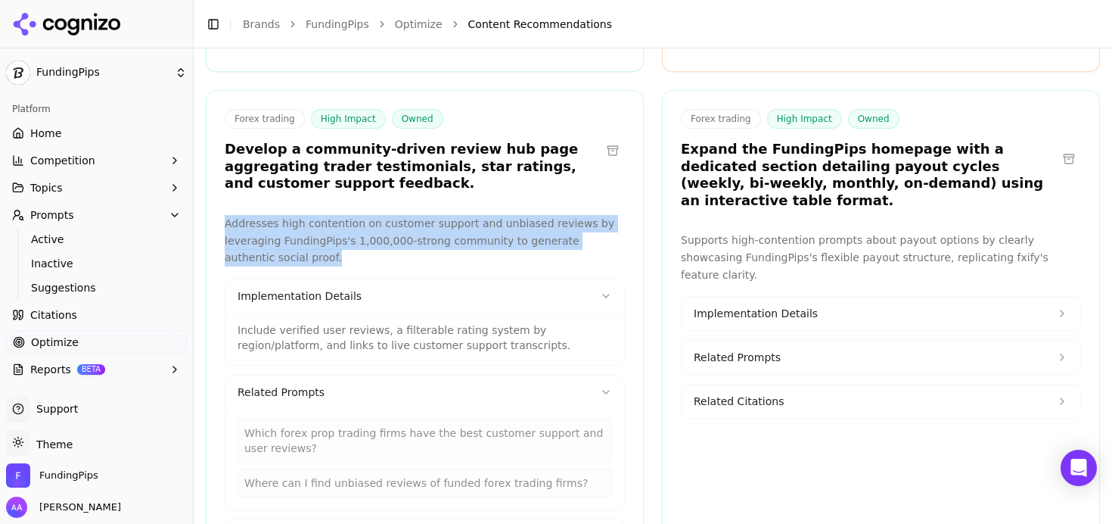
drag, startPoint x: 247, startPoint y: 206, endPoint x: 352, endPoint y: 235, distance: 108.3
click at [351, 235] on div "Addresses high contention on customer support and unbiased reviews by leveragin…" at bounding box center [425, 427] width 437 height 424
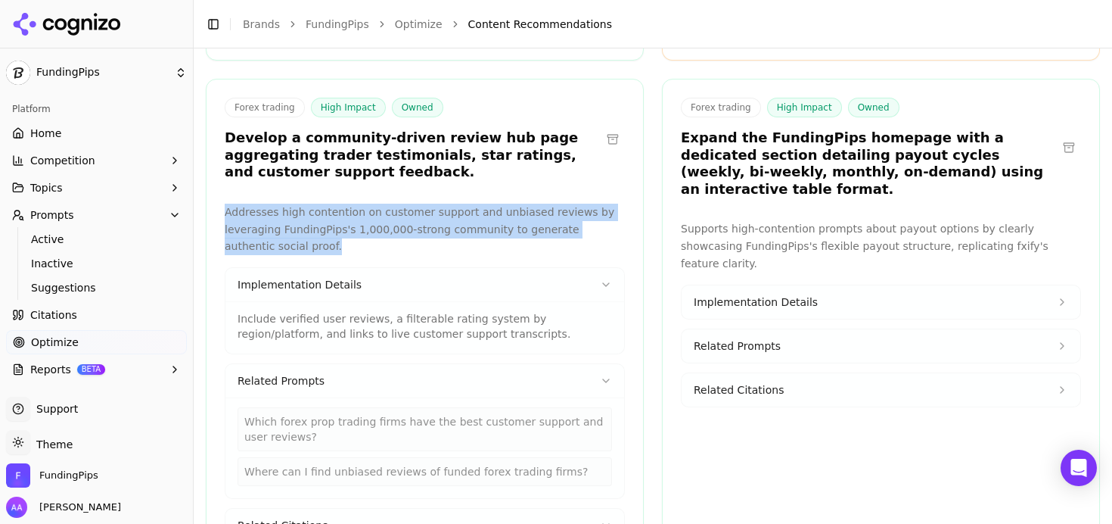
scroll to position [517, 0]
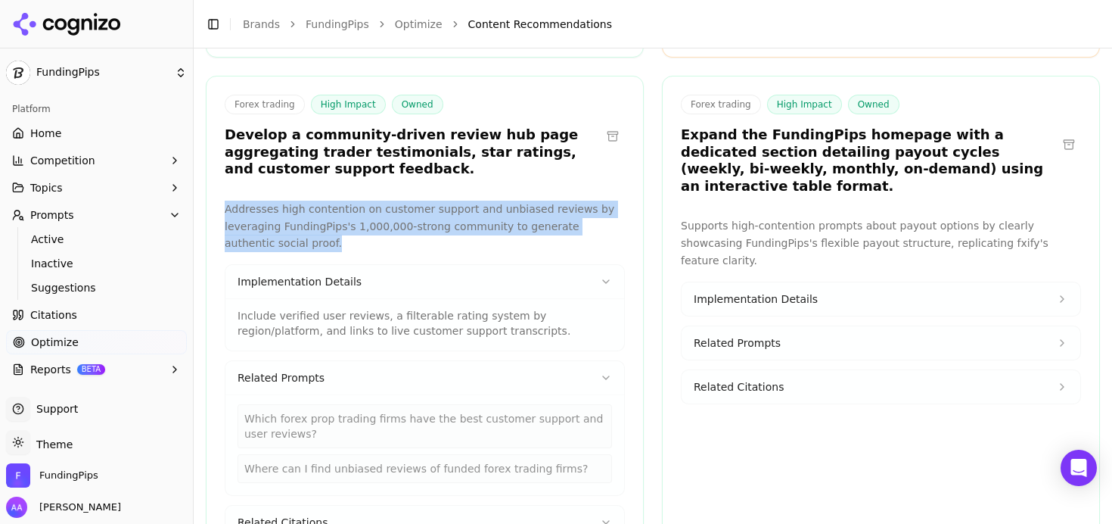
click at [342, 361] on button "Related Prompts" at bounding box center [424, 377] width 399 height 33
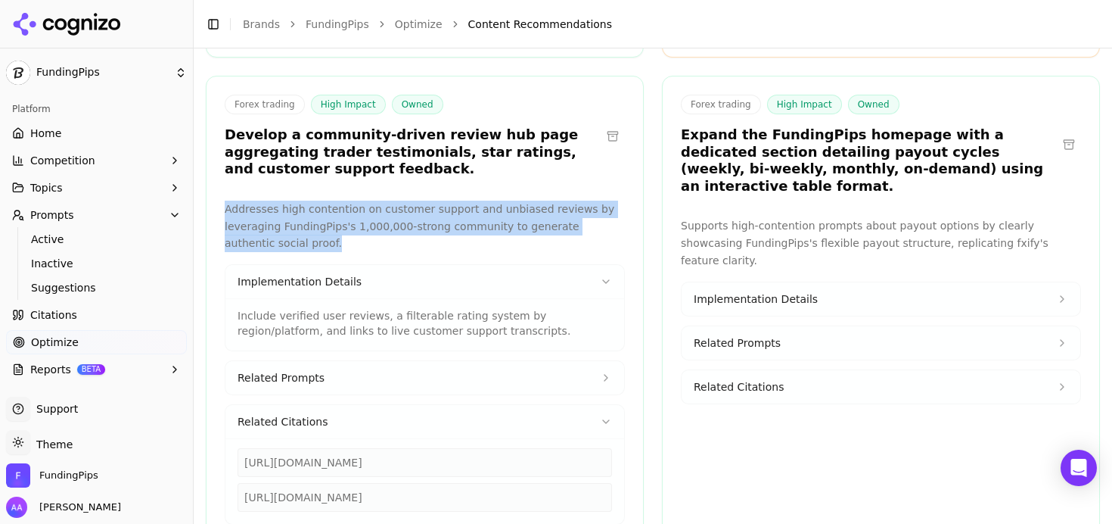
click at [356, 405] on button "Related Citations" at bounding box center [424, 421] width 399 height 33
click at [465, 228] on p "Addresses high contention on customer support and unbiased reviews by leveragin…" at bounding box center [425, 225] width 400 height 51
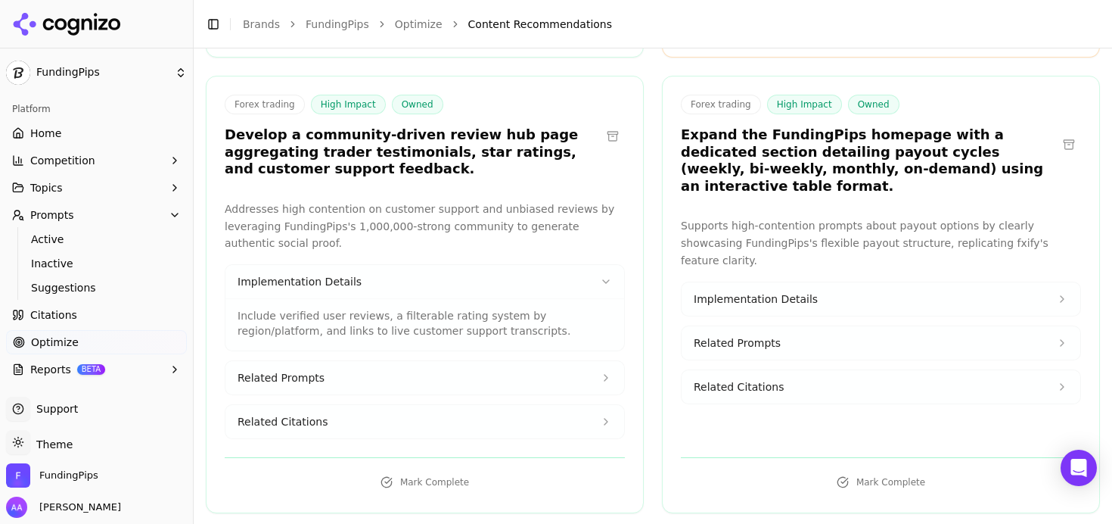
click at [348, 371] on button "Related Prompts" at bounding box center [424, 377] width 399 height 33
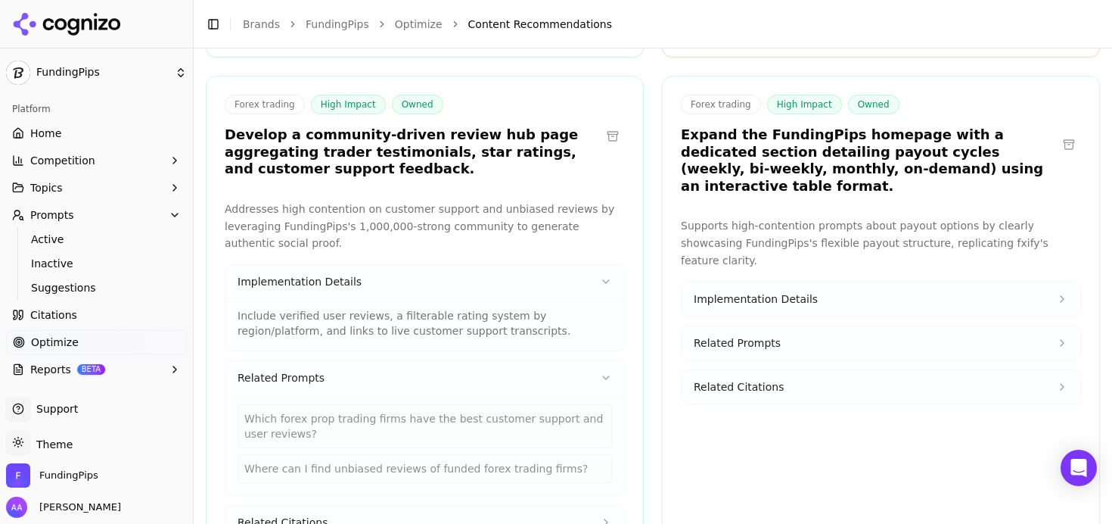
click at [387, 265] on button "Implementation Details" at bounding box center [424, 281] width 399 height 33
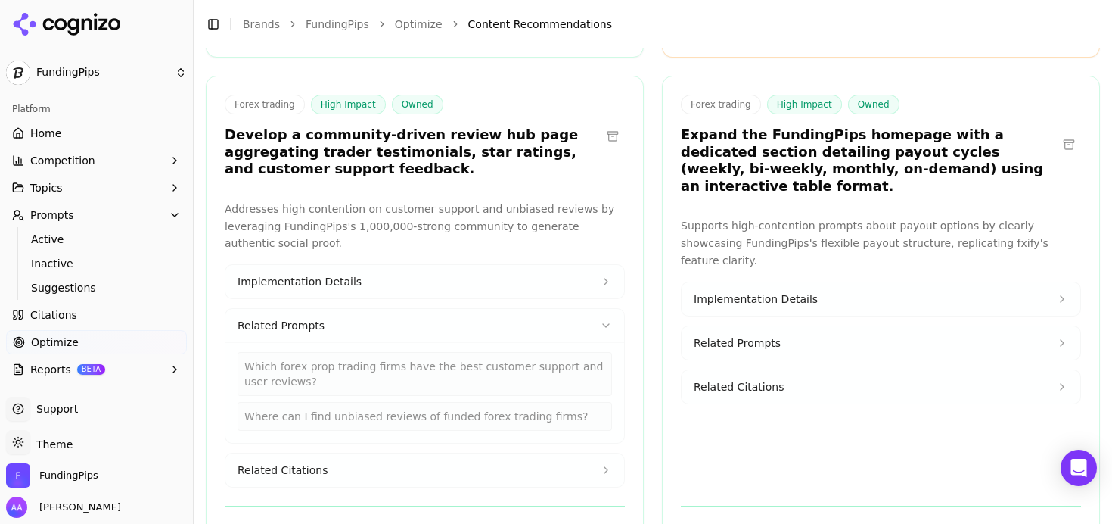
click at [374, 402] on div "Where can I find unbiased reviews of funded forex trading firms?" at bounding box center [425, 416] width 375 height 29
click at [390, 359] on div "Which forex prop trading firms have the best customer support and user reviews?" at bounding box center [425, 374] width 375 height 44
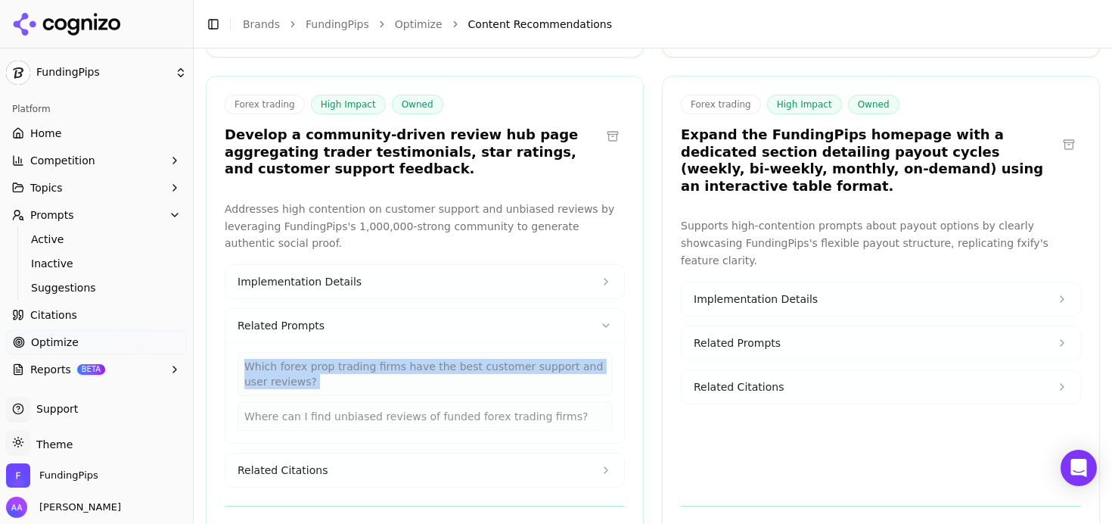
click at [391, 359] on div "Which forex prop trading firms have the best customer support and user reviews?" at bounding box center [425, 374] width 375 height 44
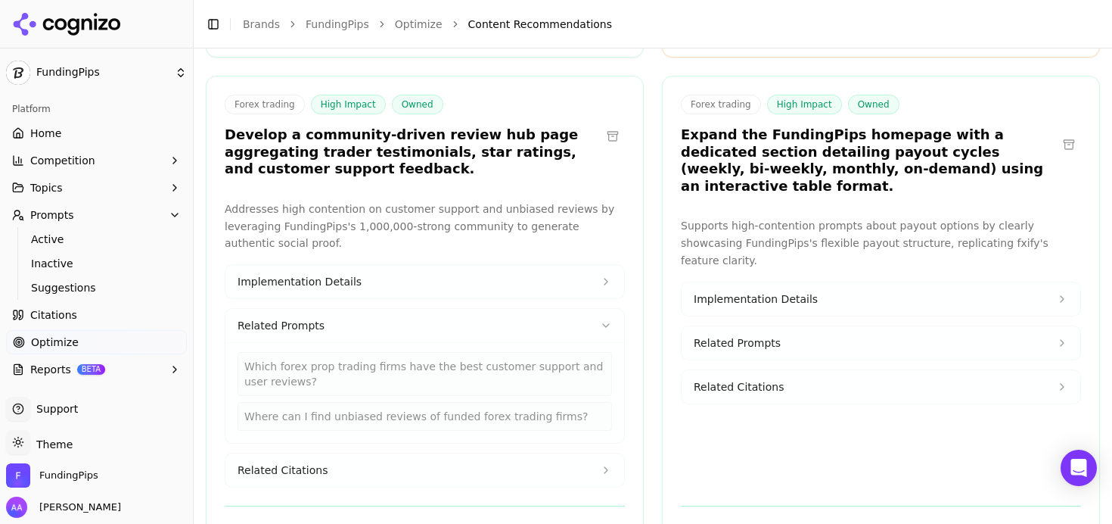
click at [434, 288] on div "Implementation Details Related Prompts Which forex prop trading firms have the …" at bounding box center [425, 375] width 400 height 223
click at [367, 457] on button "Related Citations" at bounding box center [424, 469] width 399 height 33
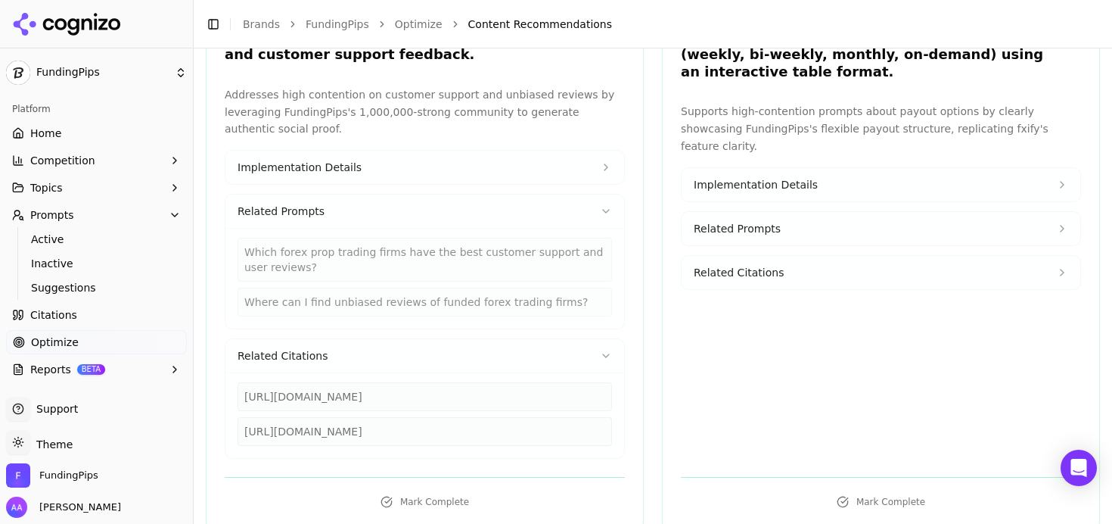
click at [389, 339] on button "Related Citations" at bounding box center [424, 355] width 399 height 33
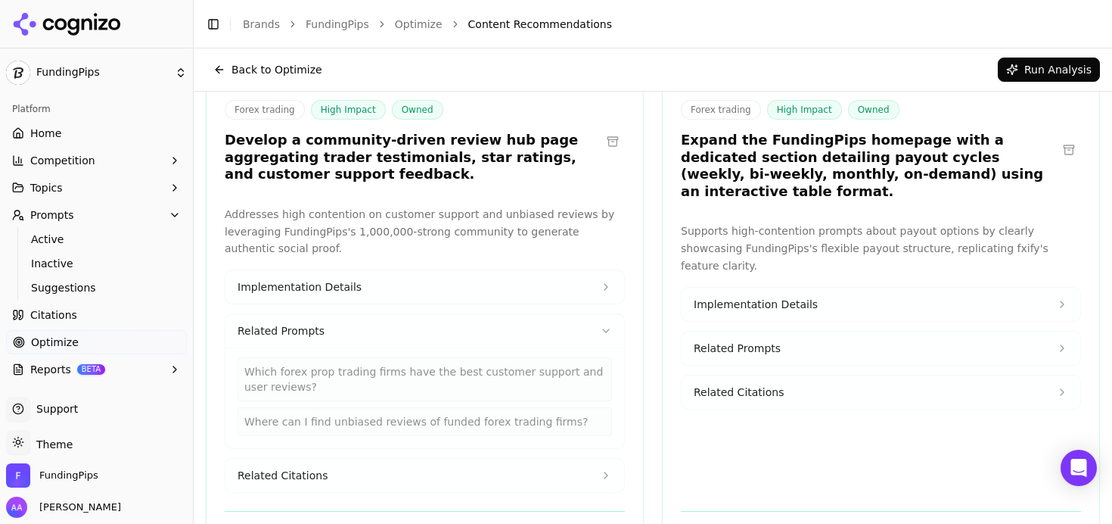
scroll to position [463, 0]
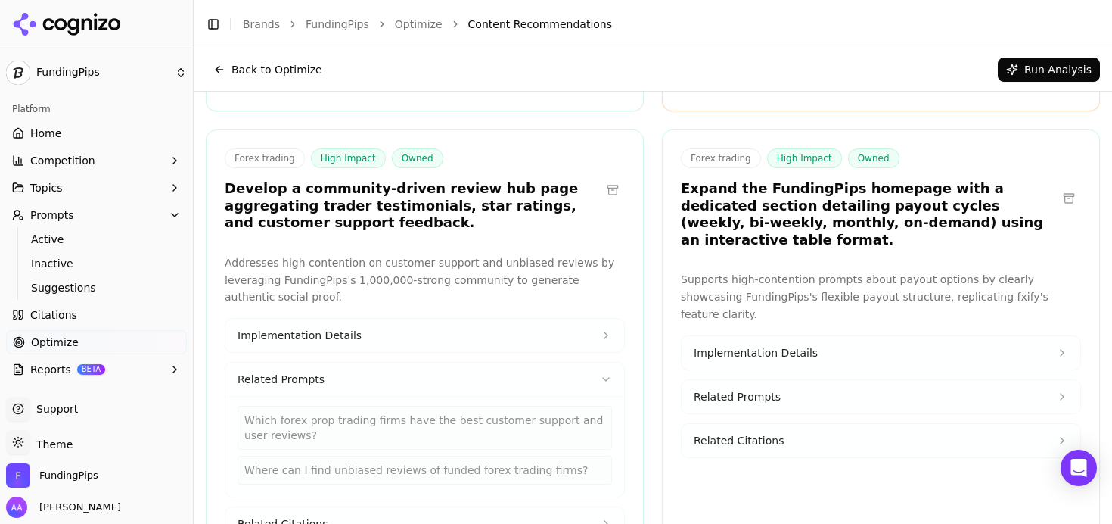
click at [411, 362] on button "Related Prompts" at bounding box center [424, 378] width 399 height 33
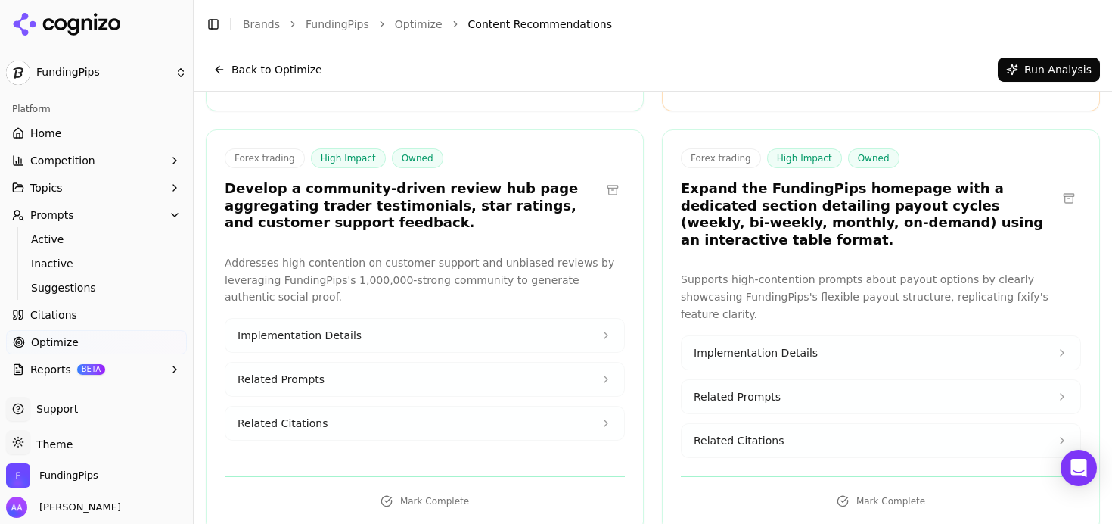
click at [1057, 186] on button at bounding box center [1069, 198] width 24 height 24
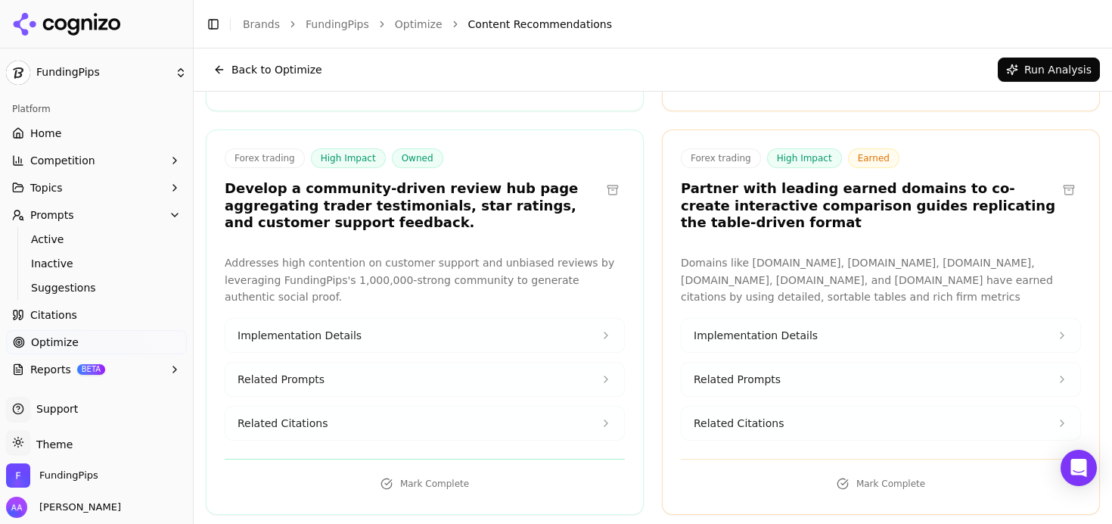
click at [555, 213] on h3 "Develop a community-driven review hub page aggregating trader testimonials, sta…" at bounding box center [413, 205] width 376 height 51
click at [61, 312] on span "Citations" at bounding box center [53, 314] width 47 height 15
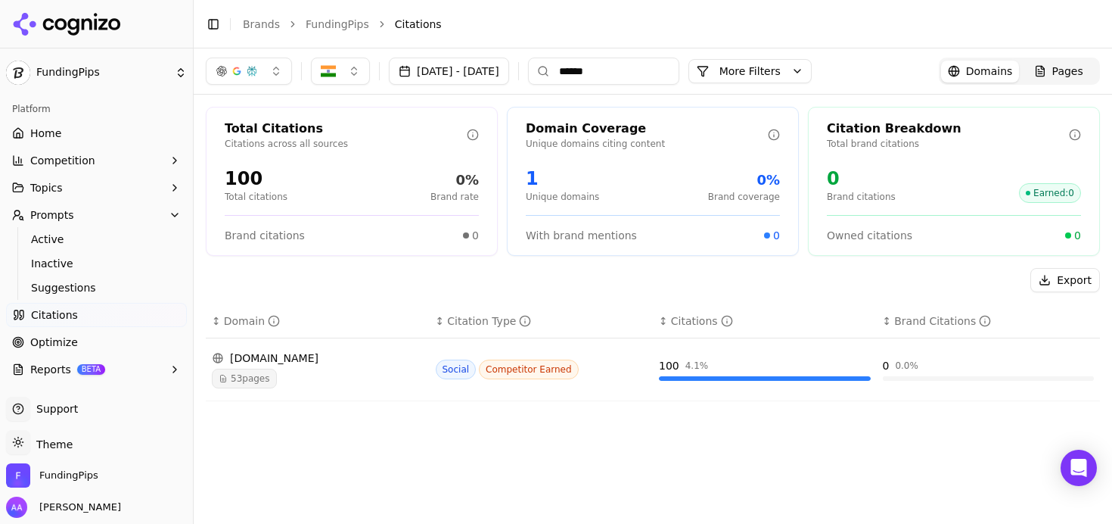
click at [676, 79] on input "******" at bounding box center [603, 70] width 151 height 27
click at [628, 69] on input "**********" at bounding box center [603, 70] width 151 height 27
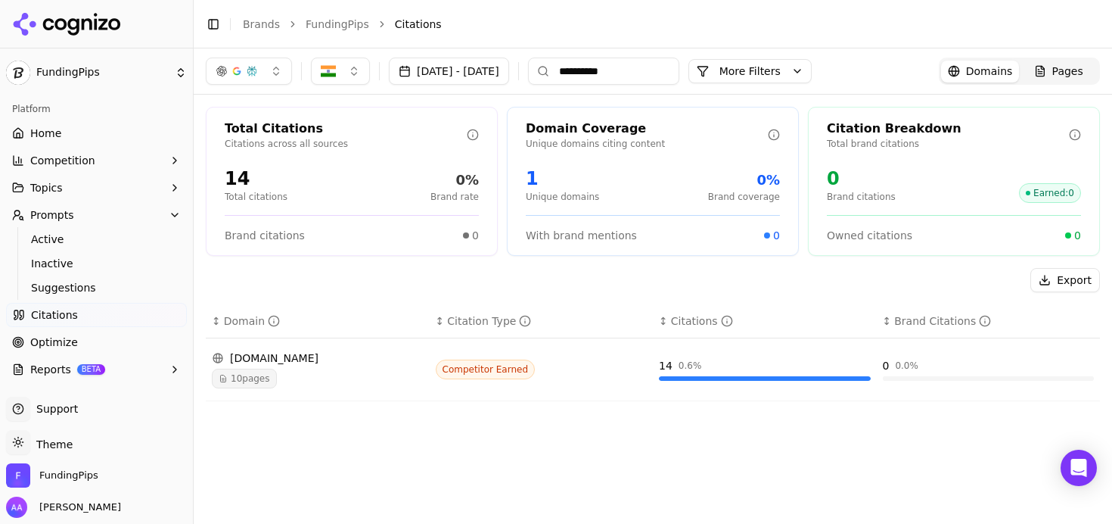
click at [628, 69] on input "**********" at bounding box center [603, 70] width 151 height 27
type input "**"
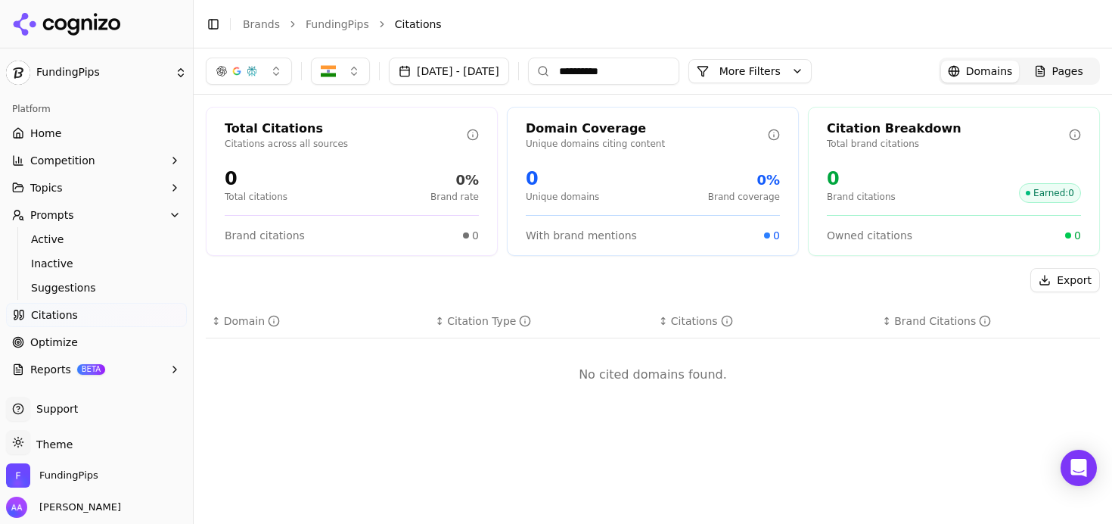
type input "**********"
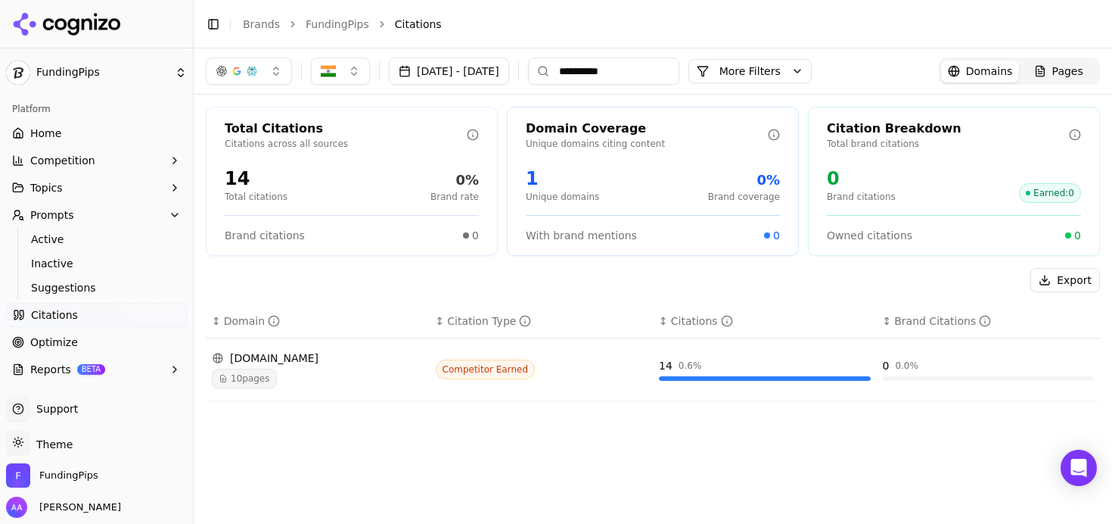
click at [325, 384] on div "10 pages" at bounding box center [318, 378] width 212 height 20
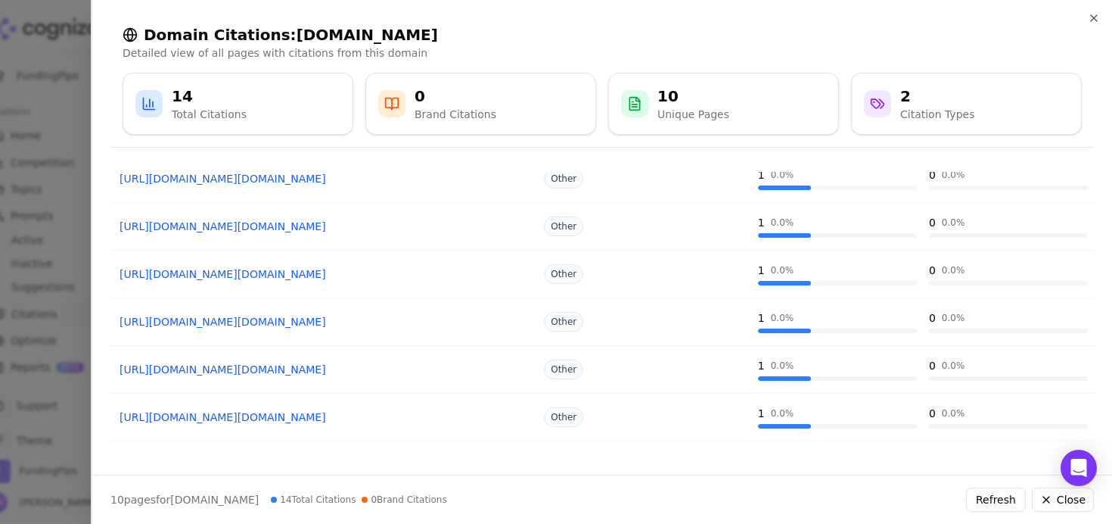
scroll to position [284, 0]
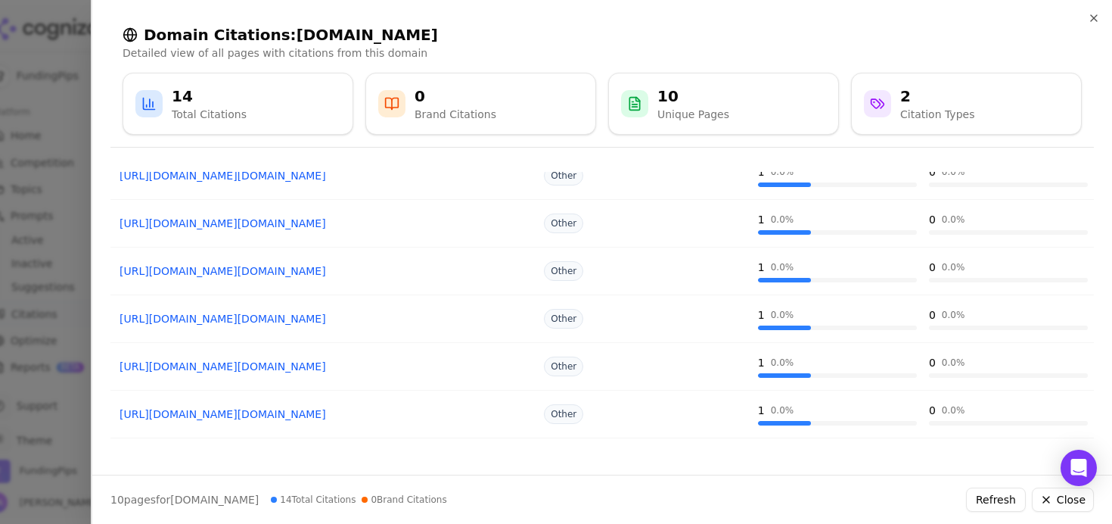
click at [20, 246] on div at bounding box center [556, 262] width 1112 height 524
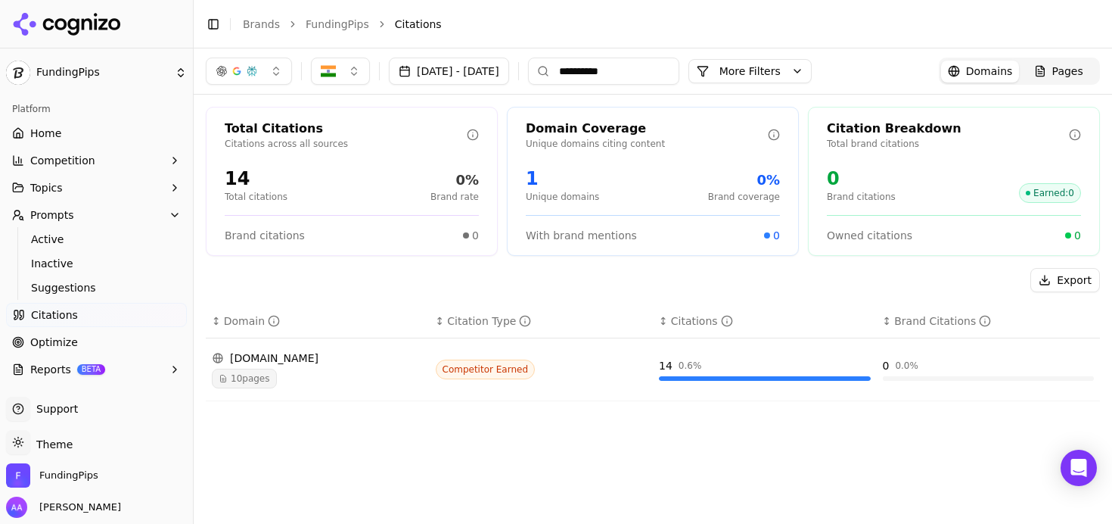
click at [105, 339] on link "Optimize" at bounding box center [96, 342] width 181 height 24
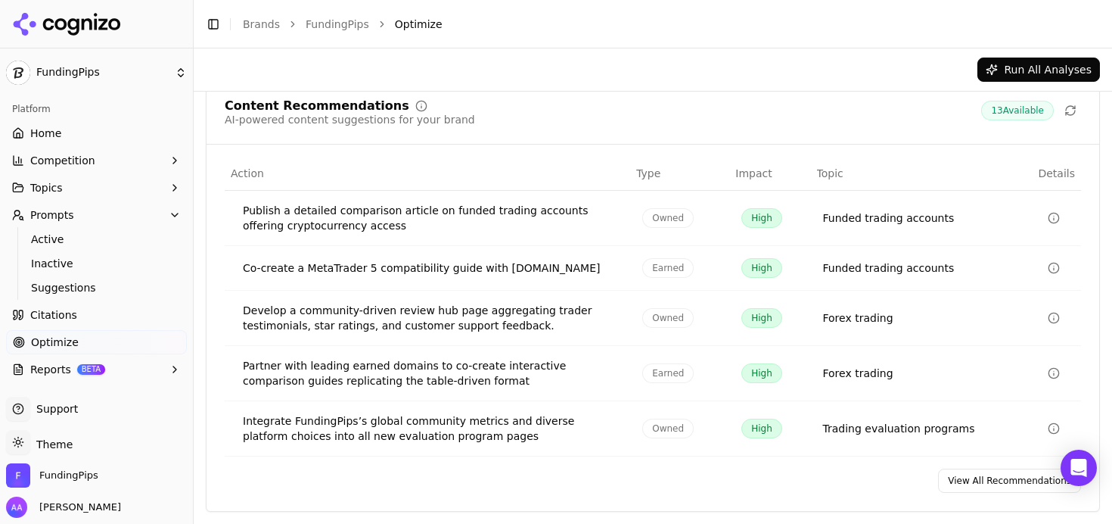
scroll to position [319, 0]
click at [955, 483] on link "View All Recommendations" at bounding box center [1009, 480] width 143 height 24
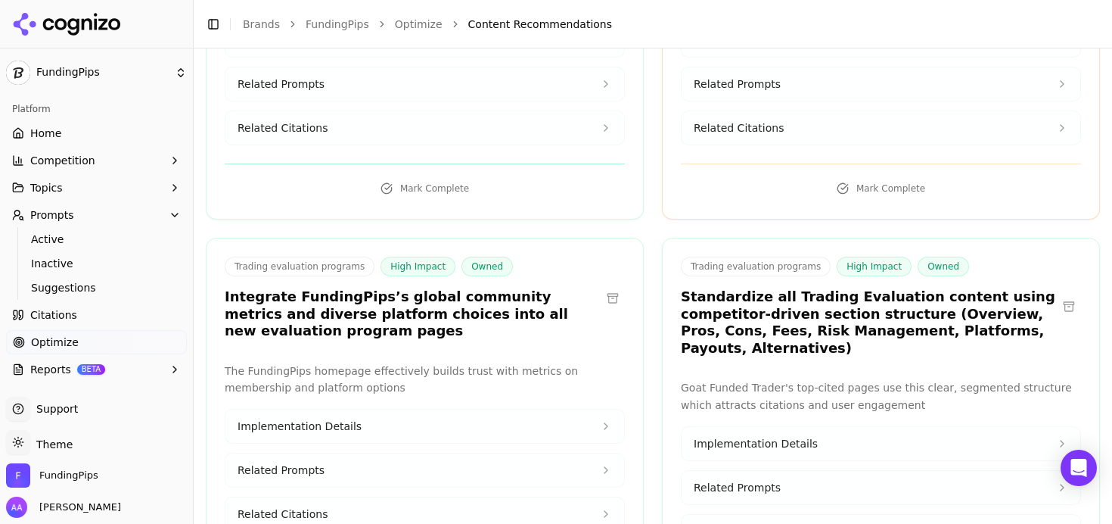
scroll to position [847, 0]
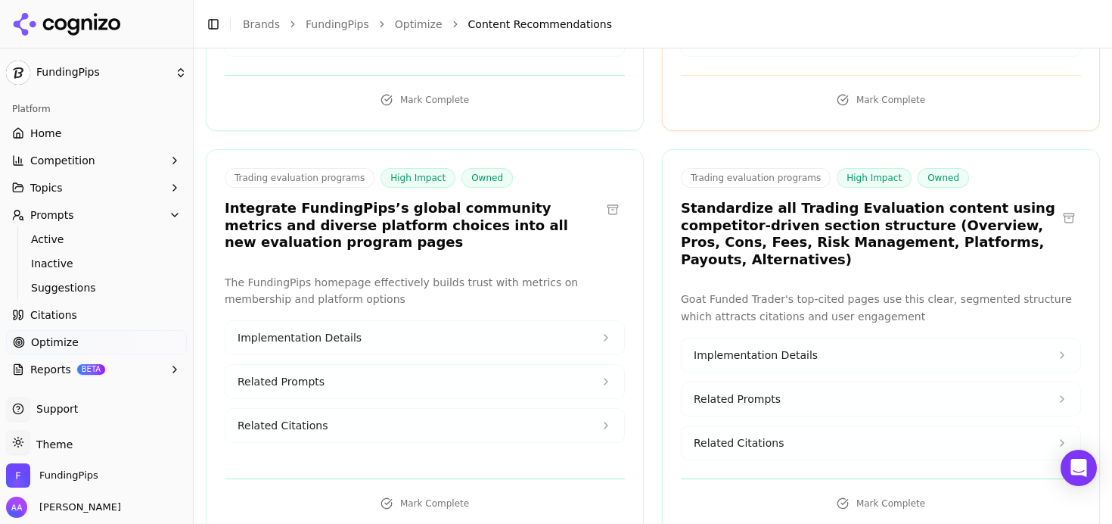
click at [417, 204] on h3 "Integrate FundingPips’s global community metrics and diverse platform choices i…" at bounding box center [413, 225] width 376 height 51
click at [416, 204] on h3 "Integrate FundingPips’s global community metrics and diverse platform choices i…" at bounding box center [413, 225] width 376 height 51
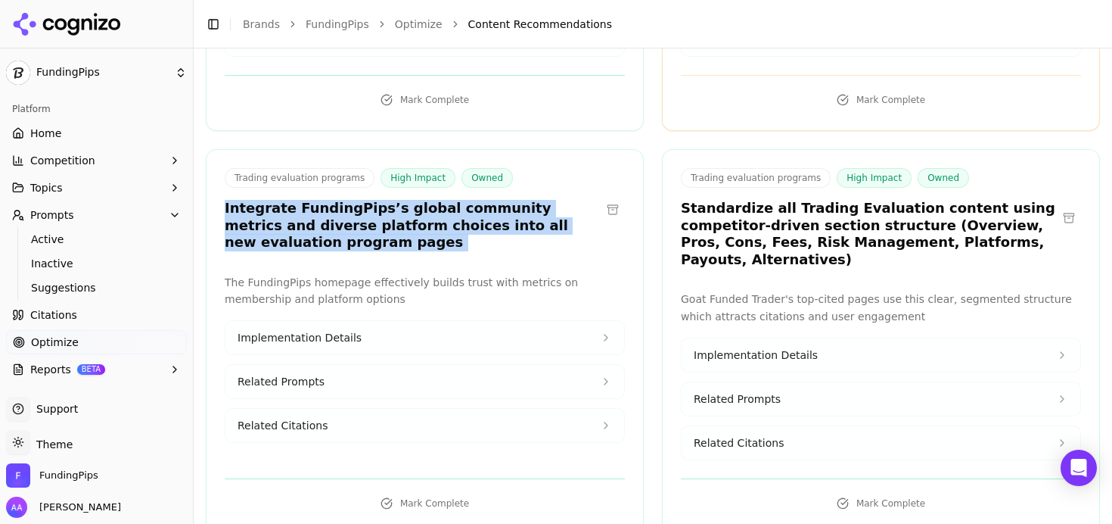
click at [416, 204] on h3 "Integrate FundingPips’s global community metrics and diverse platform choices i…" at bounding box center [413, 225] width 376 height 51
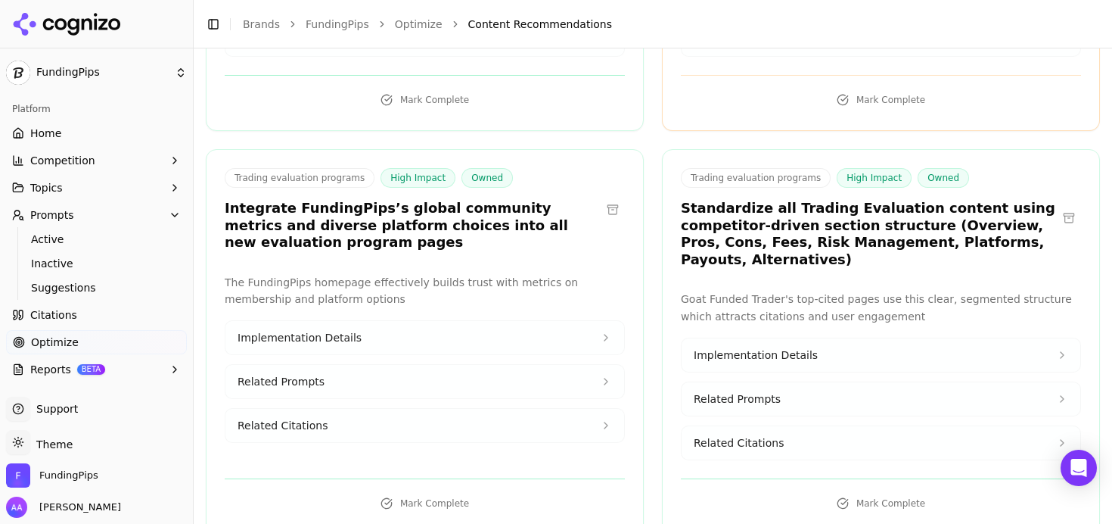
click at [901, 225] on h3 "Standardize all Trading Evaluation content using competitor-driven section stru…" at bounding box center [869, 234] width 376 height 68
click at [760, 233] on h3 "Standardize all Trading Evaluation content using competitor-driven section stru…" at bounding box center [869, 234] width 376 height 68
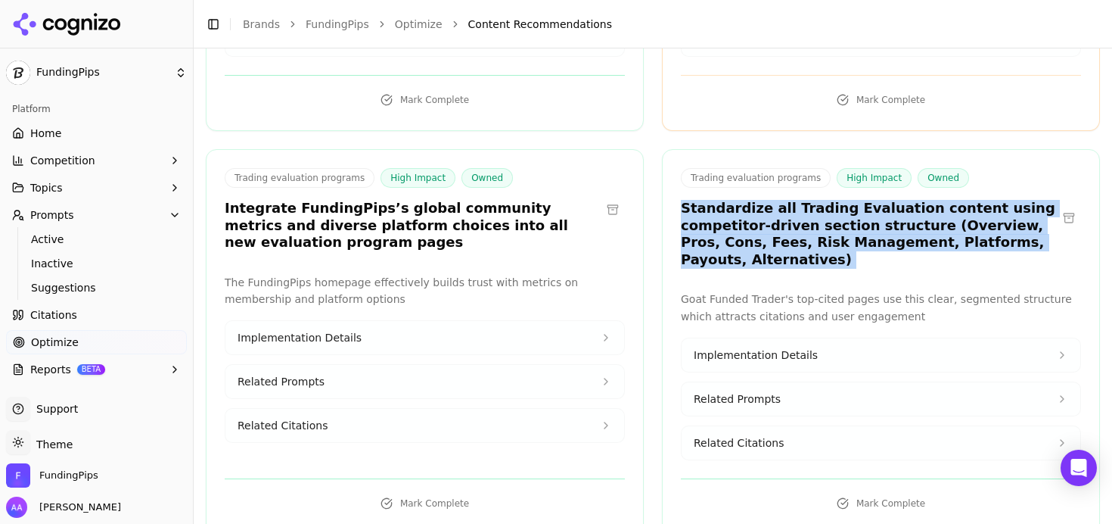
click at [760, 233] on h3 "Standardize all Trading Evaluation content using competitor-driven section stru…" at bounding box center [869, 234] width 376 height 68
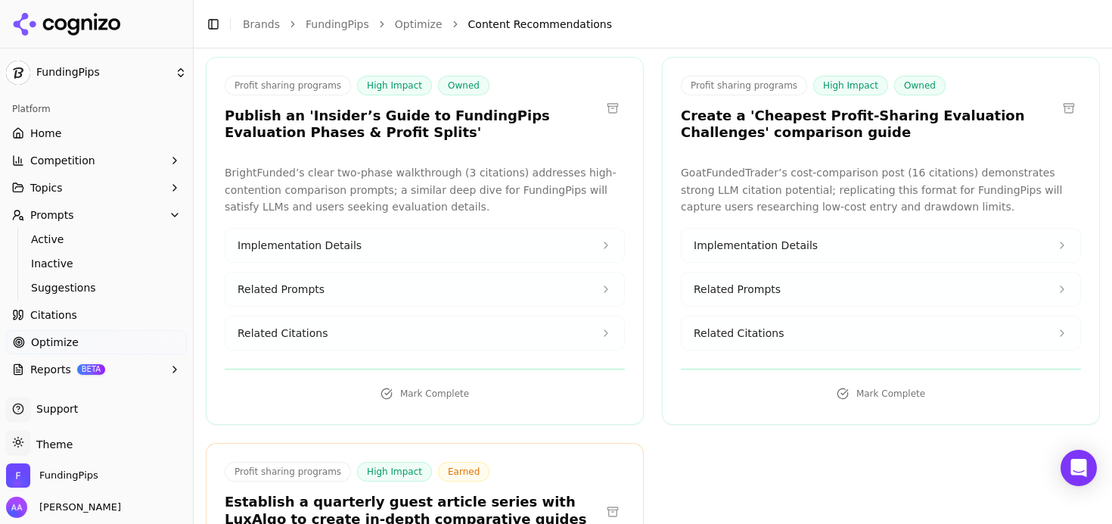
scroll to position [2211, 0]
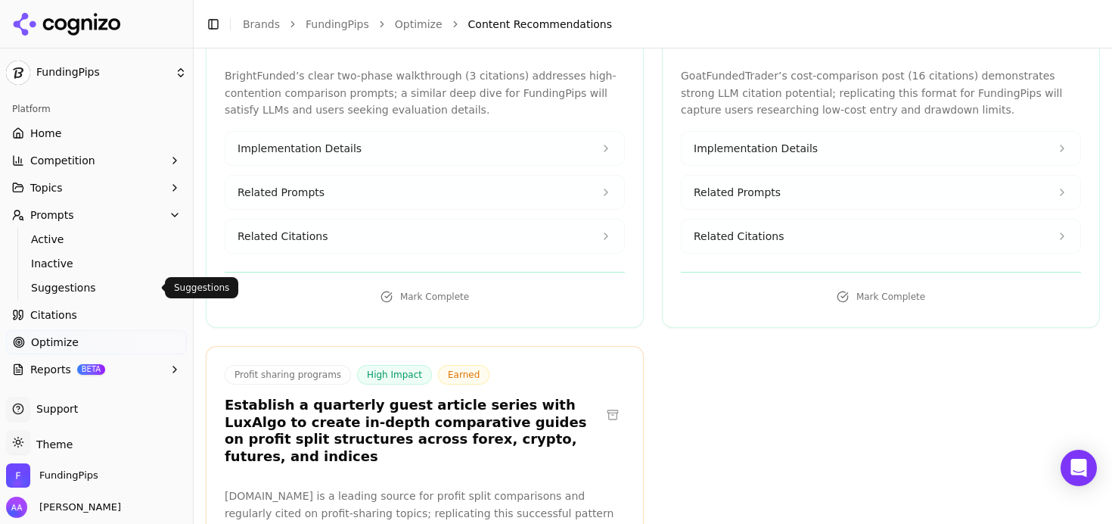
click at [78, 285] on span "Suggestions" at bounding box center [97, 287] width 132 height 15
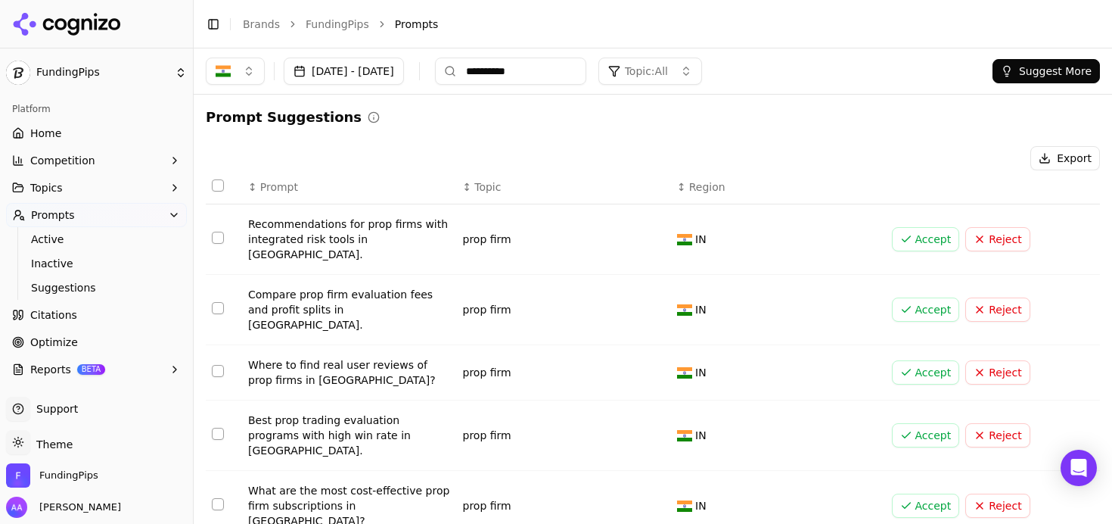
click at [1012, 70] on button "Suggest More" at bounding box center [1046, 71] width 107 height 24
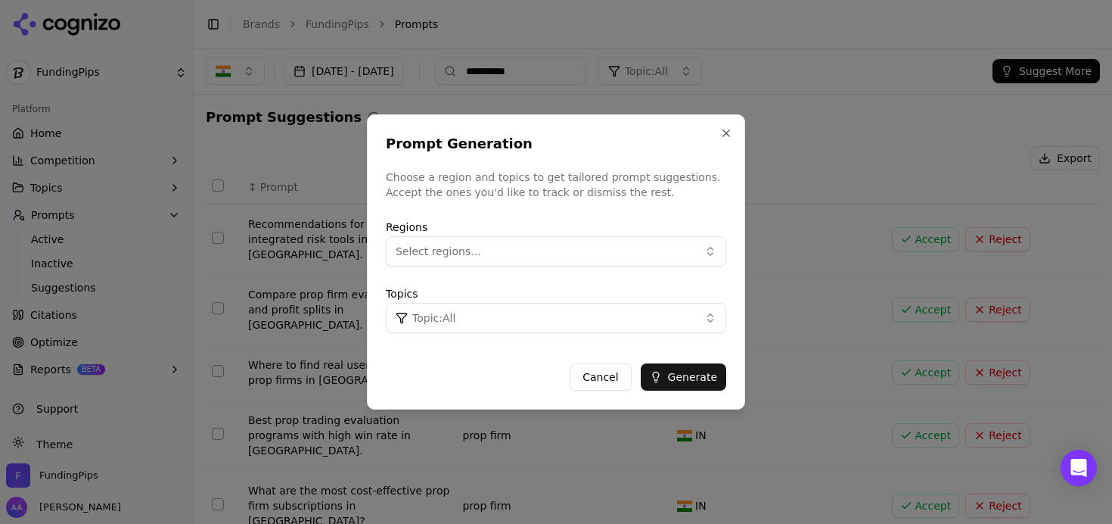
click at [457, 236] on button "Select regions..." at bounding box center [556, 251] width 340 height 30
click at [471, 305] on div "India" at bounding box center [492, 312] width 204 height 24
click at [629, 319] on button "Topic: All" at bounding box center [556, 318] width 340 height 30
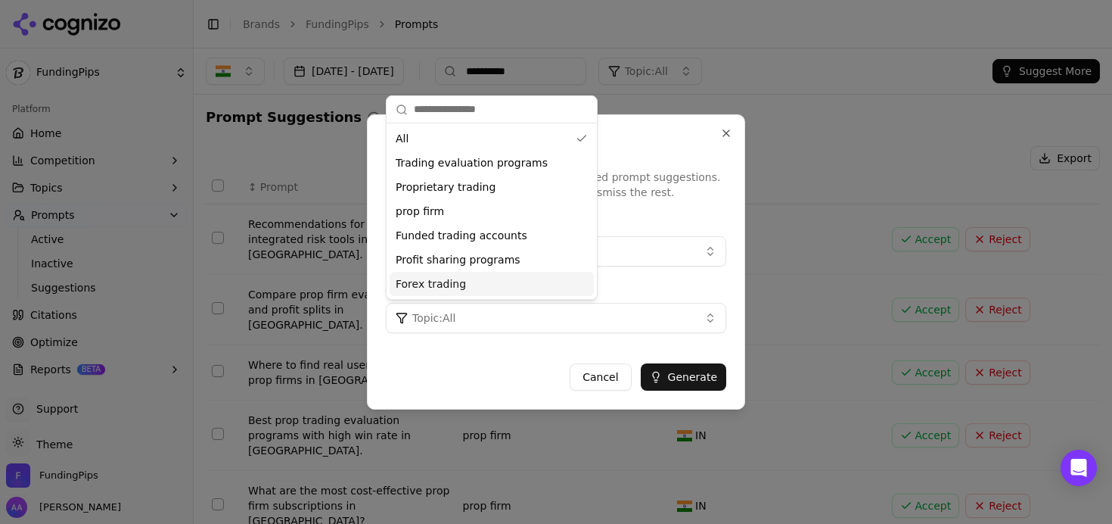
click at [508, 275] on div "Forex trading" at bounding box center [492, 284] width 204 height 24
click at [690, 375] on button "Generate" at bounding box center [683, 376] width 85 height 27
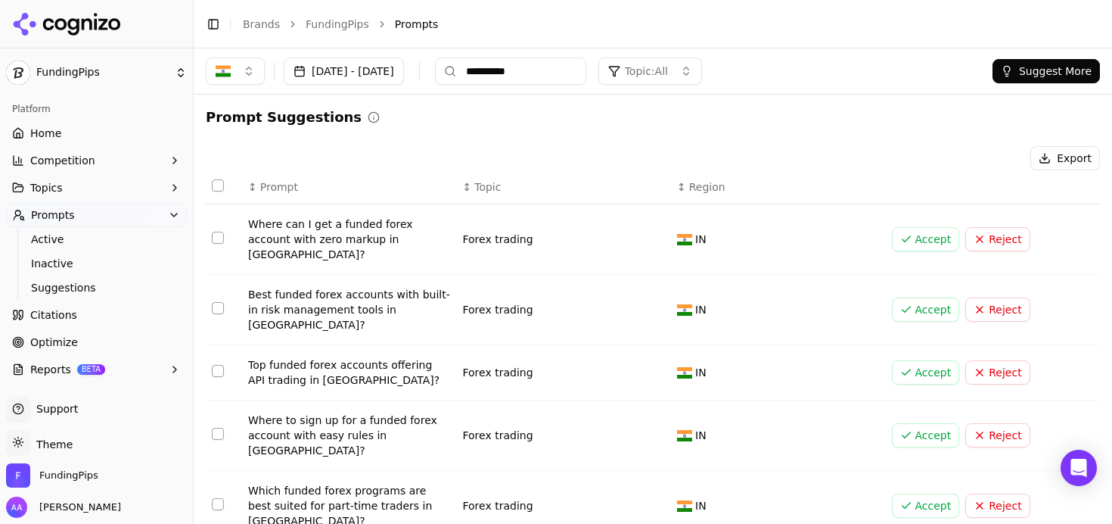
click at [1039, 73] on button "Suggest More" at bounding box center [1046, 71] width 107 height 24
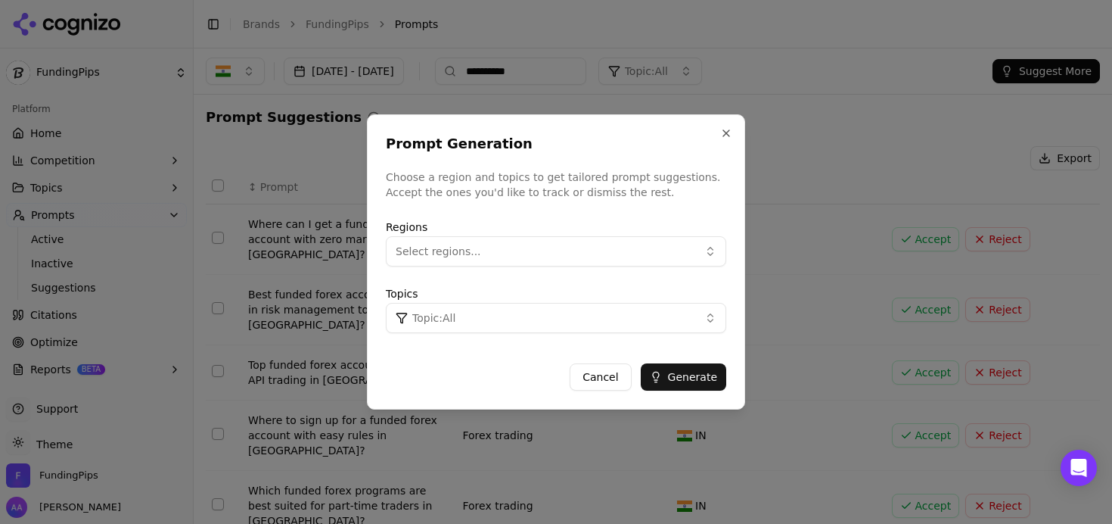
click at [527, 261] on button "Select regions..." at bounding box center [556, 251] width 340 height 30
click at [489, 306] on div "India" at bounding box center [492, 312] width 204 height 24
click at [699, 324] on button "Topic: All" at bounding box center [556, 318] width 340 height 30
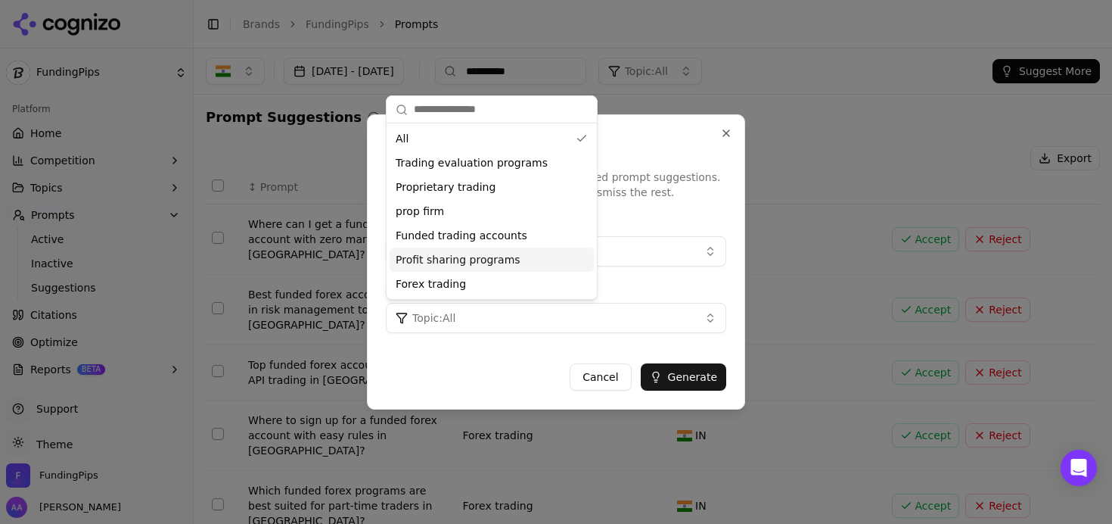
click at [481, 262] on span "Profit sharing programs" at bounding box center [458, 259] width 125 height 15
click at [490, 244] on div "Funded trading accounts" at bounding box center [492, 235] width 204 height 24
click at [503, 191] on div "Proprietary trading" at bounding box center [492, 187] width 204 height 24
click at [509, 164] on span "Trading evaluation programs" at bounding box center [472, 162] width 152 height 15
drag, startPoint x: 499, startPoint y: 148, endPoint x: 524, endPoint y: 162, distance: 28.8
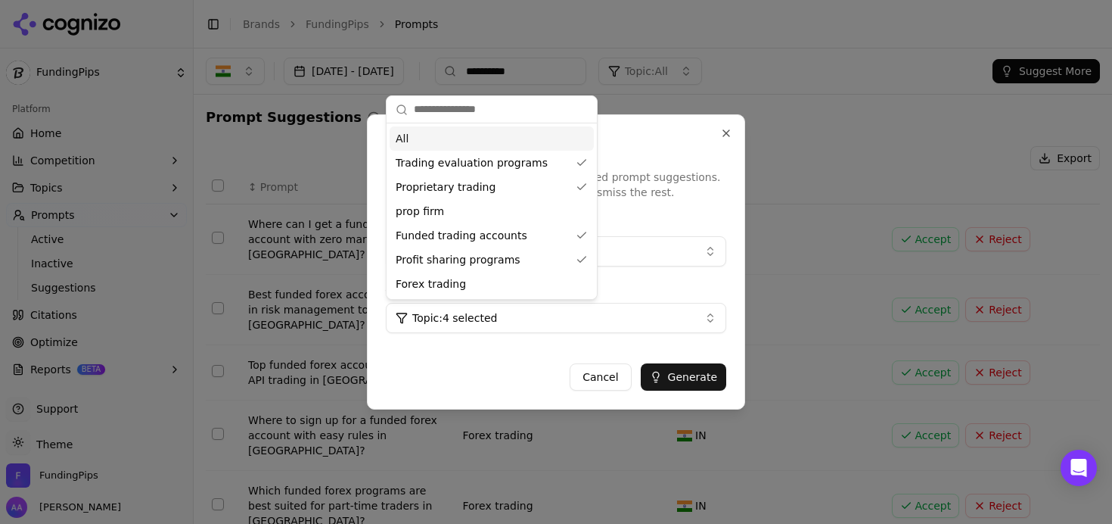
click at [499, 148] on div "All" at bounding box center [492, 138] width 204 height 24
click at [695, 381] on button "Generate" at bounding box center [683, 376] width 85 height 27
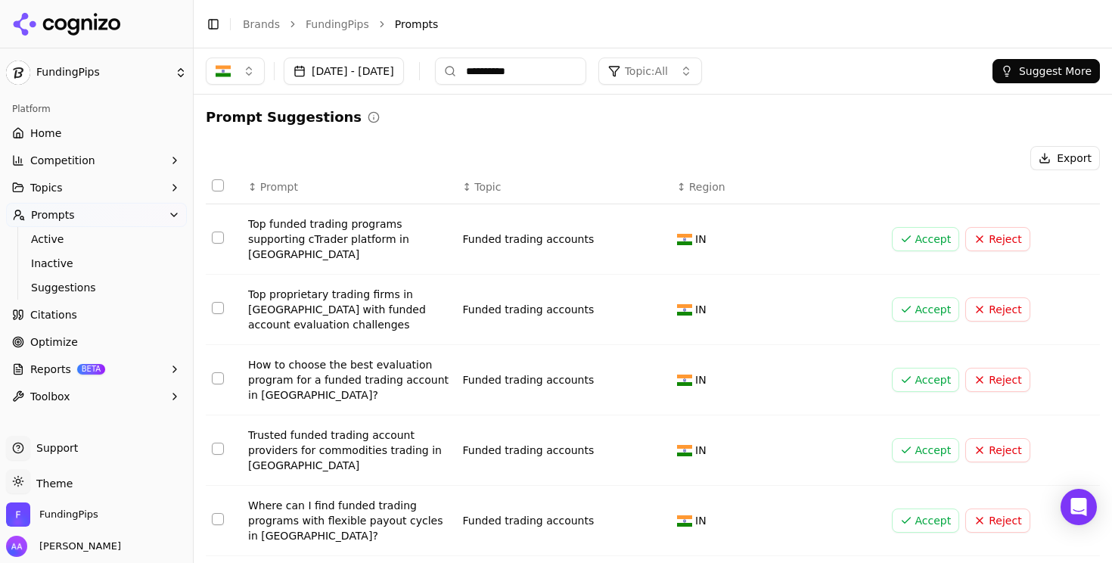
click at [322, 25] on link "FundingPips" at bounding box center [338, 24] width 64 height 15
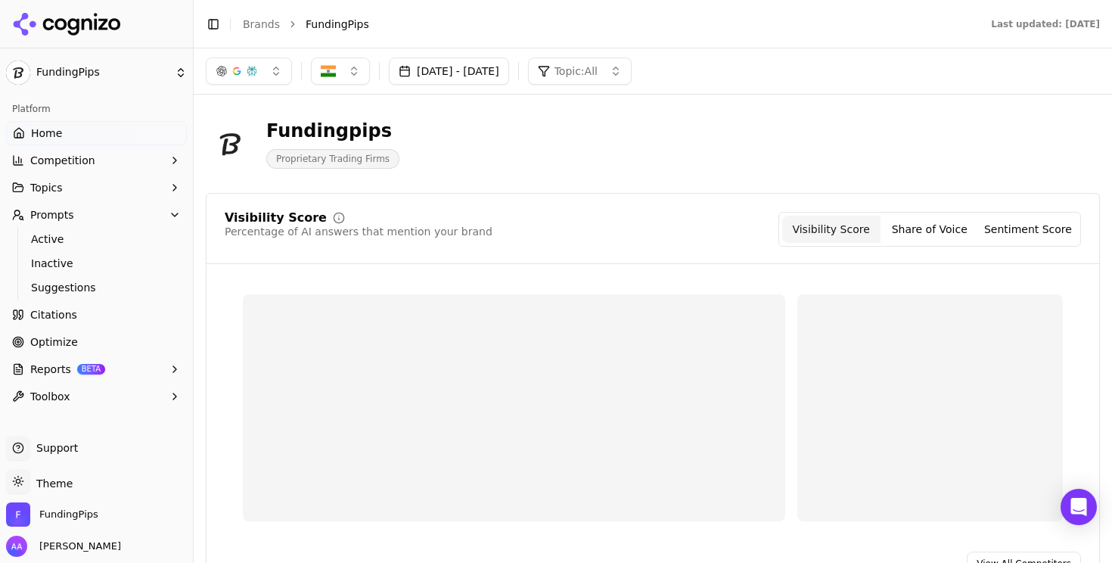
click at [260, 24] on link "Brands" at bounding box center [261, 24] width 37 height 12
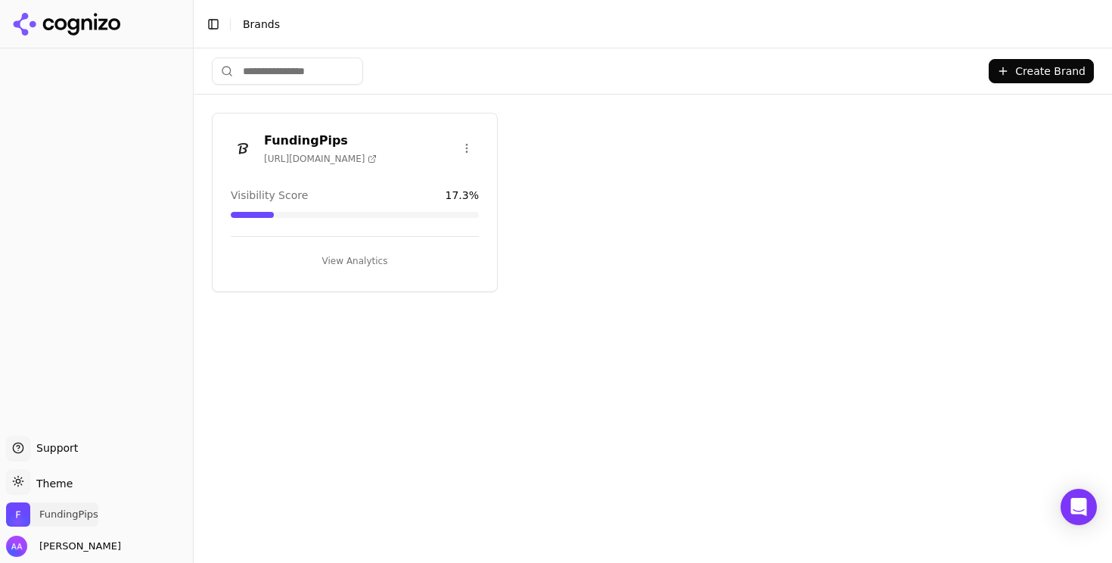
click at [85, 514] on span "FundingPips" at bounding box center [68, 515] width 59 height 14
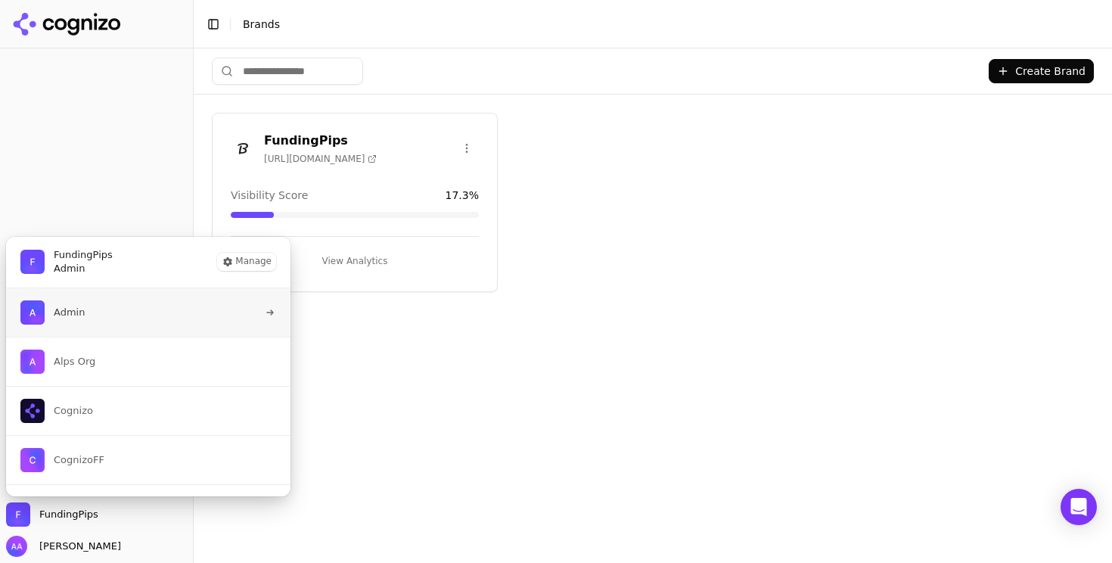
click at [135, 314] on button "Admin" at bounding box center [148, 312] width 286 height 48
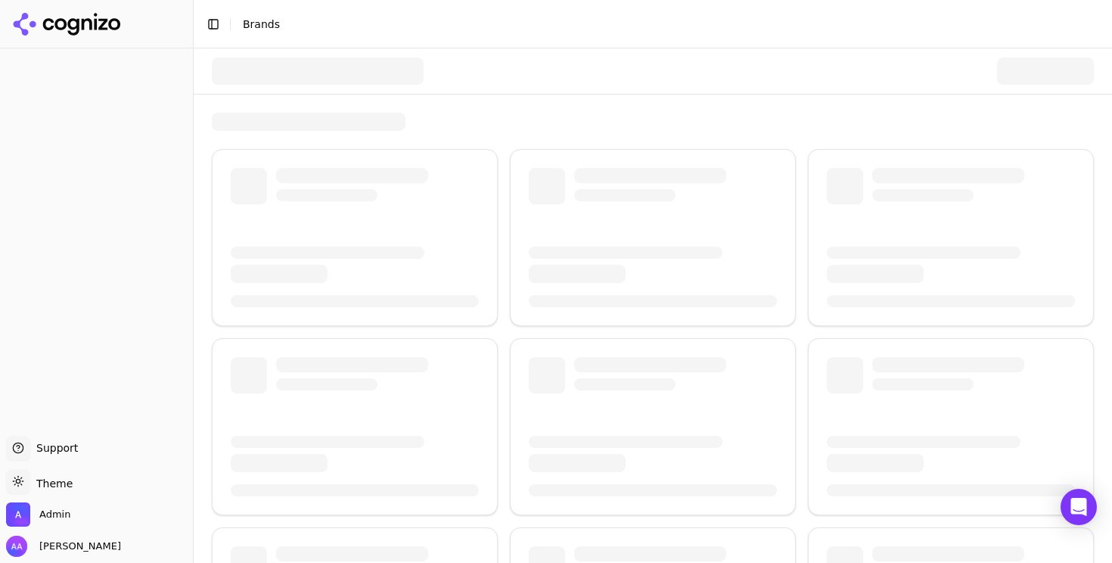
click at [344, 72] on div at bounding box center [318, 70] width 212 height 27
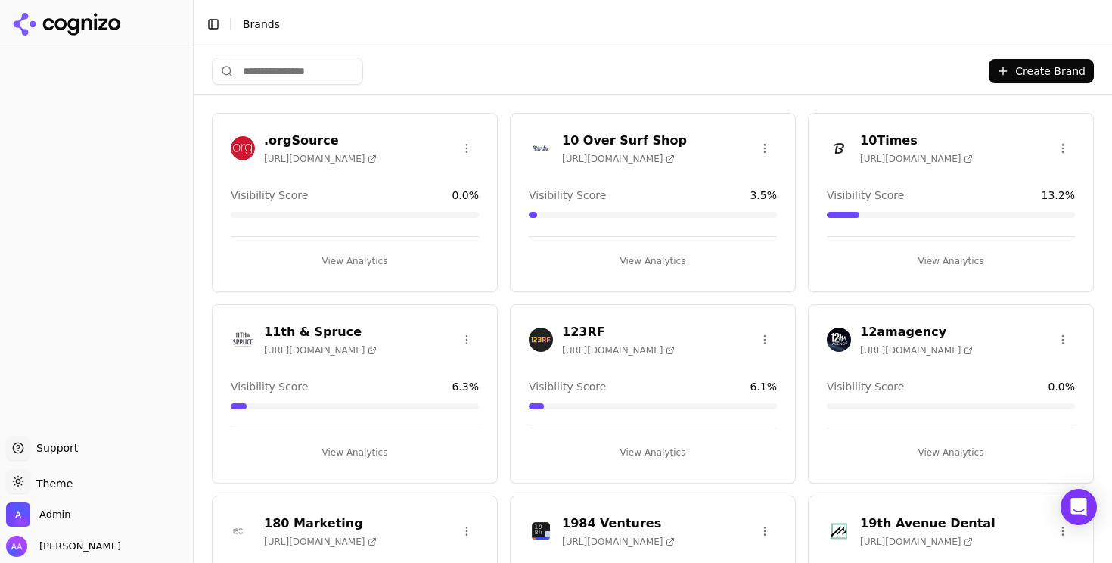
click at [275, 61] on input "search" at bounding box center [287, 70] width 151 height 27
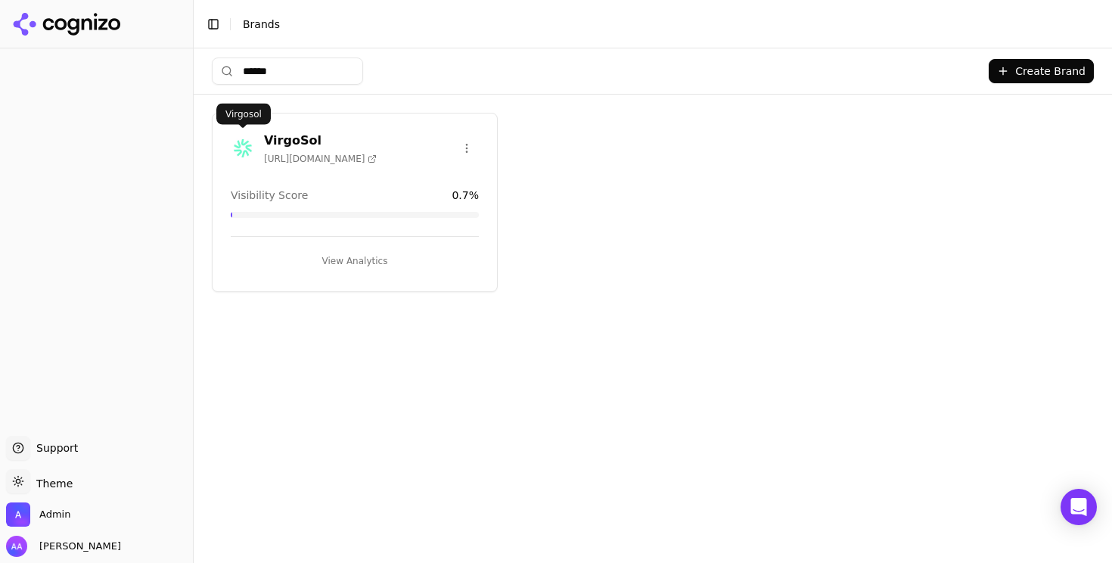
type input "******"
click at [244, 146] on img at bounding box center [243, 148] width 24 height 24
